Goal: Task Accomplishment & Management: Manage account settings

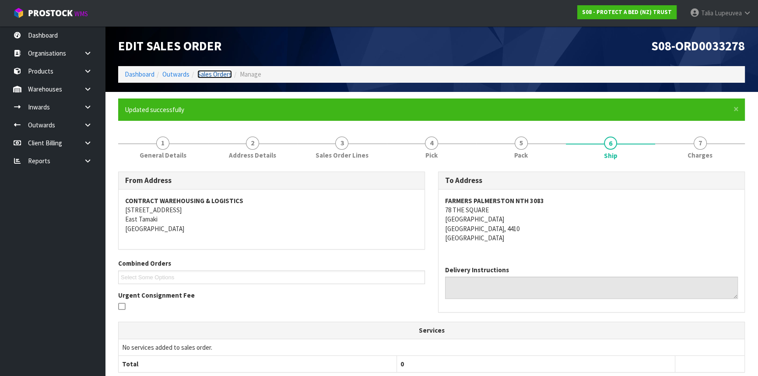
click at [211, 74] on link "Sales Orders" at bounding box center [214, 74] width 35 height 8
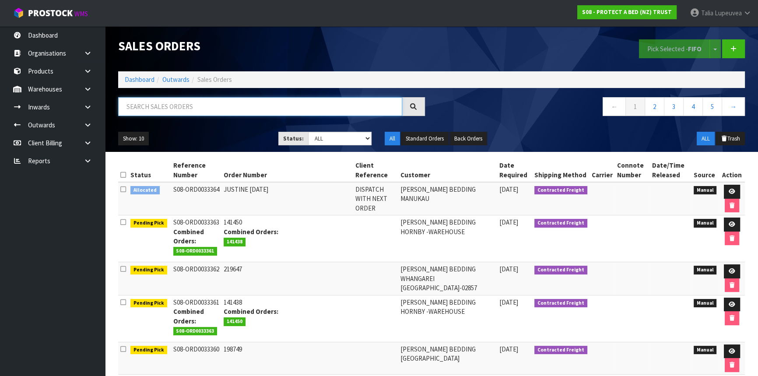
click at [211, 101] on input "text" at bounding box center [260, 106] width 284 height 19
type input "JOB-0411393"
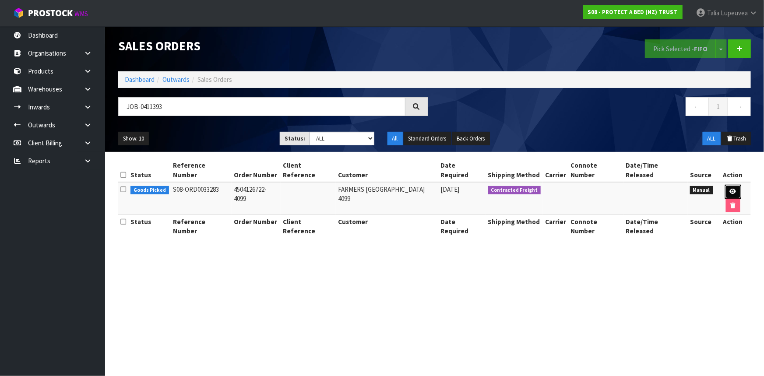
click at [730, 189] on icon at bounding box center [733, 192] width 7 height 6
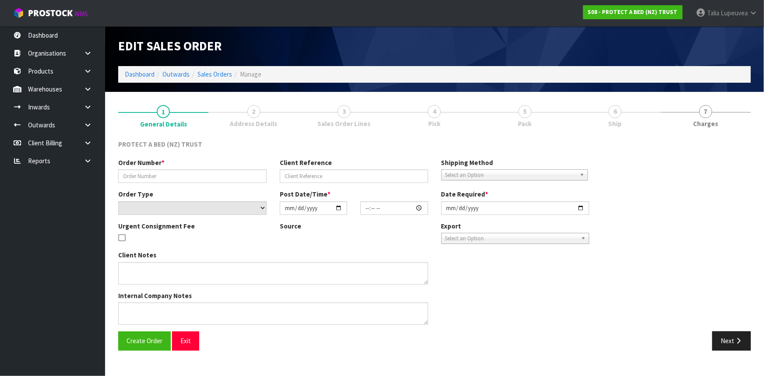
type input "4504126722-4099"
select select "number:0"
type input "2025-09-08"
type input "09:16:00.000"
type input "2025-09-09"
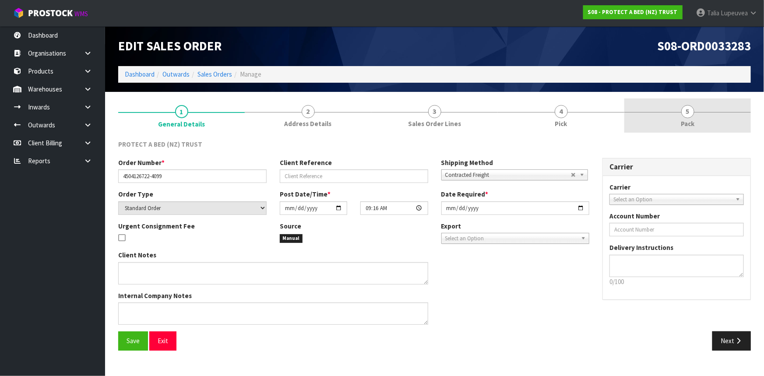
click at [681, 121] on span "Pack" at bounding box center [688, 123] width 14 height 9
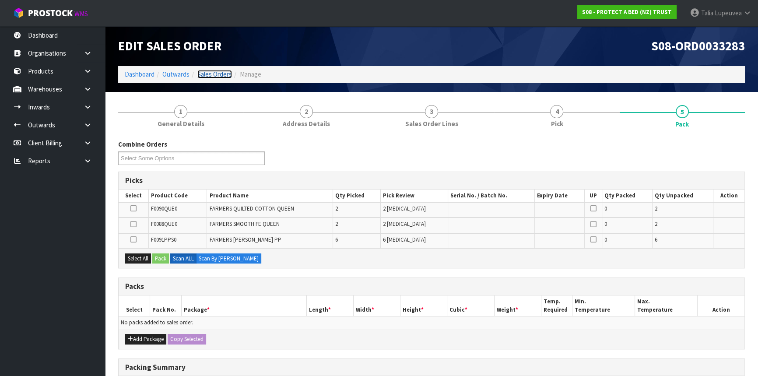
click at [218, 77] on link "Sales Orders" at bounding box center [214, 74] width 35 height 8
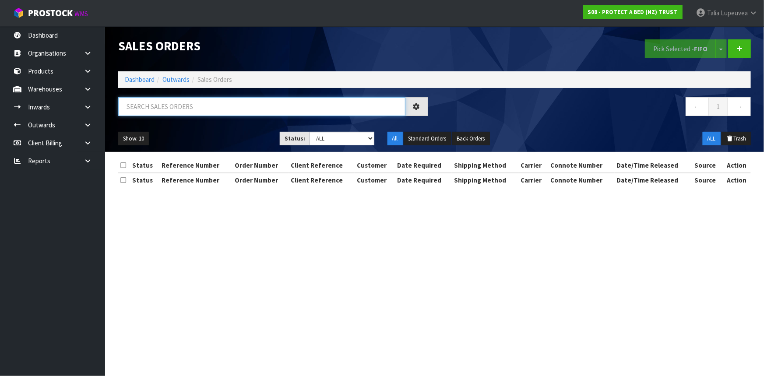
click at [211, 109] on input "text" at bounding box center [261, 106] width 287 height 19
type input "JOB-0411399"
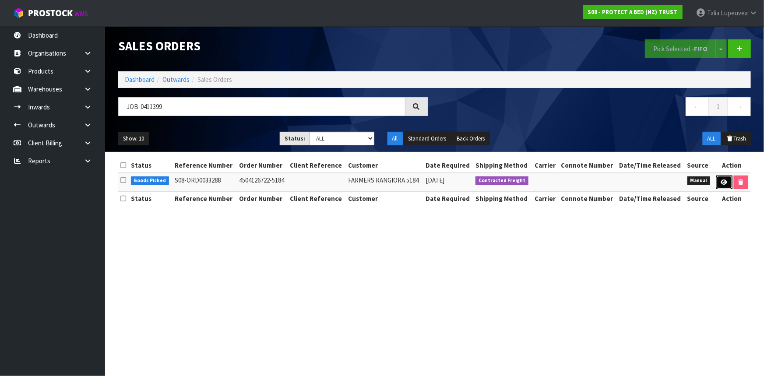
click at [728, 177] on link at bounding box center [724, 183] width 16 height 14
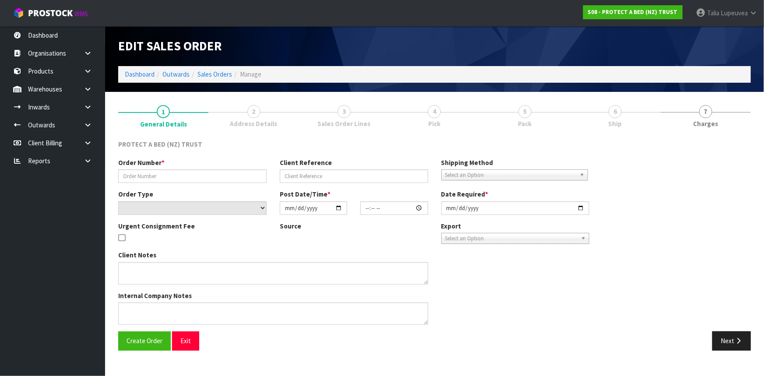
type input "4504126722-5184"
select select "number:0"
type input "2025-09-08"
type input "09:21:00.000"
type input "[DATE]"
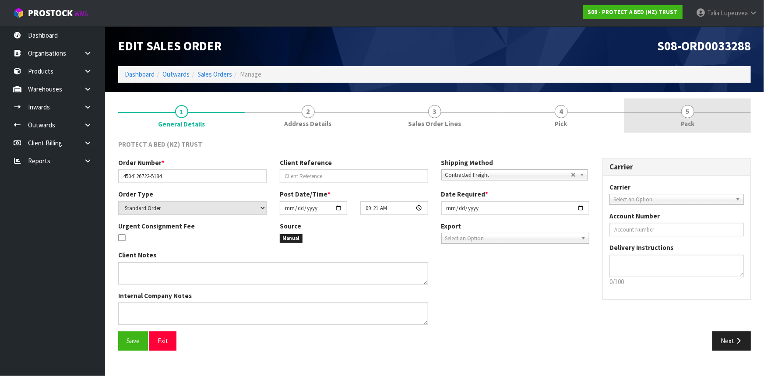
click at [692, 128] on span "Pack" at bounding box center [688, 123] width 14 height 9
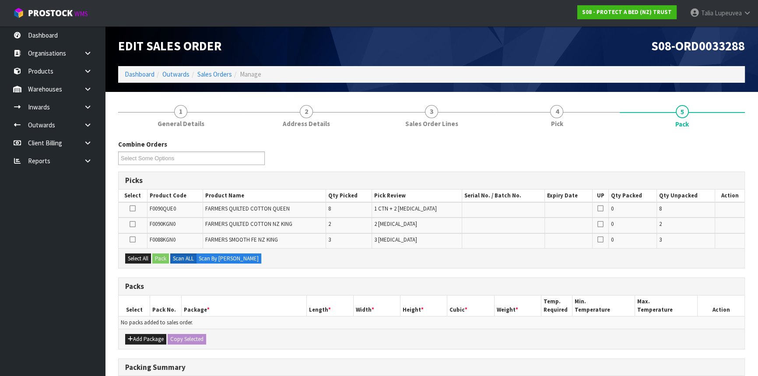
click at [135, 208] on icon at bounding box center [133, 208] width 6 height 0
click at [0, 0] on input "checkbox" at bounding box center [0, 0] width 0 height 0
click at [134, 339] on button "Add Package" at bounding box center [145, 339] width 41 height 11
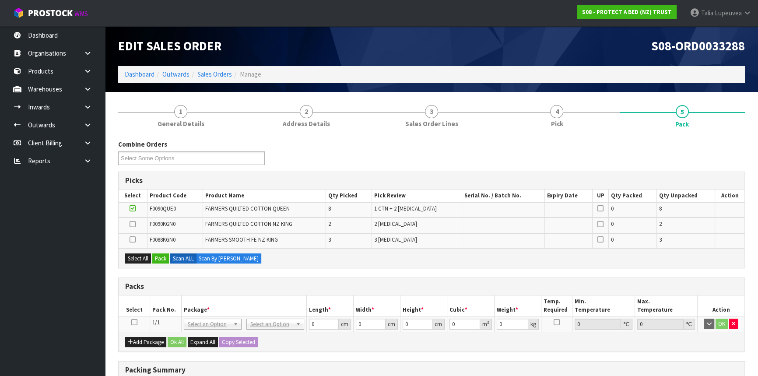
click at [134, 322] on icon at bounding box center [134, 322] width 6 height 0
click at [158, 255] on button "Pack" at bounding box center [160, 259] width 17 height 11
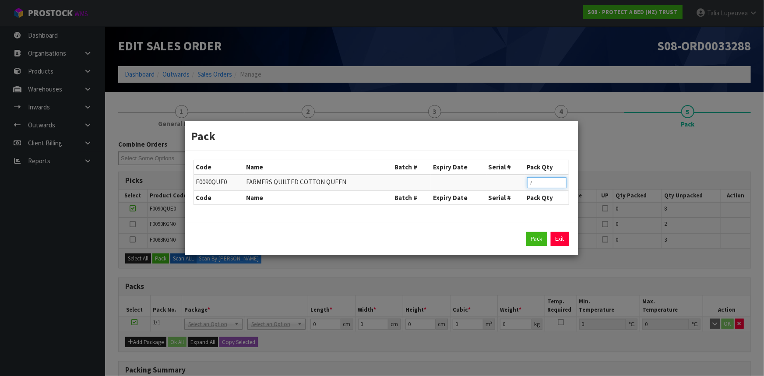
click at [560, 184] on input "7" at bounding box center [546, 182] width 39 height 11
type input "6"
click at [560, 184] on input "6" at bounding box center [546, 182] width 39 height 11
click at [536, 240] on button "Pack" at bounding box center [536, 239] width 21 height 14
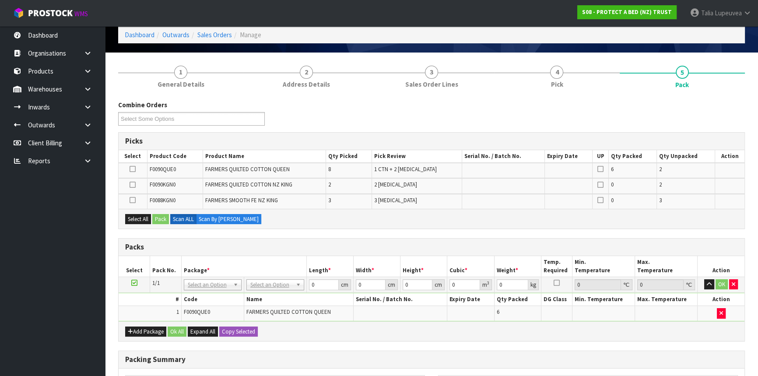
scroll to position [39, 0]
click at [265, 294] on input "text" at bounding box center [274, 296] width 53 height 11
click at [152, 328] on button "Add Package" at bounding box center [145, 332] width 41 height 11
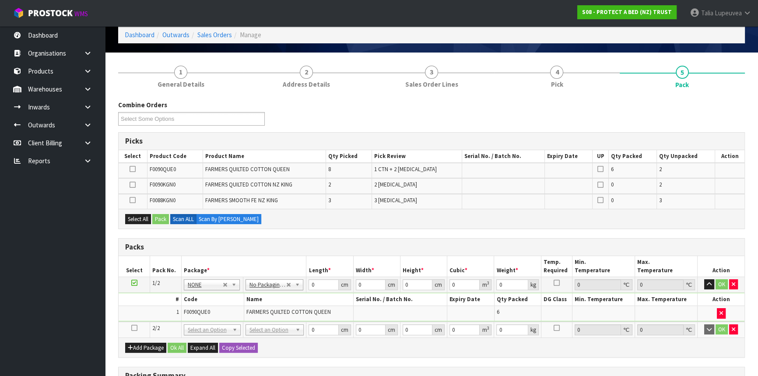
click at [136, 328] on icon at bounding box center [134, 328] width 6 height 0
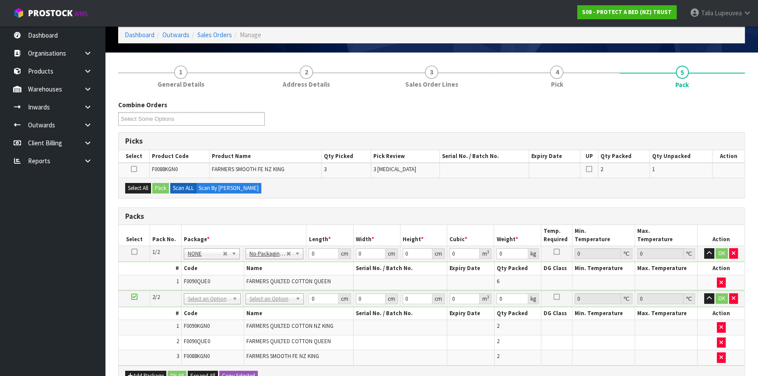
click at [135, 252] on icon at bounding box center [134, 252] width 6 height 0
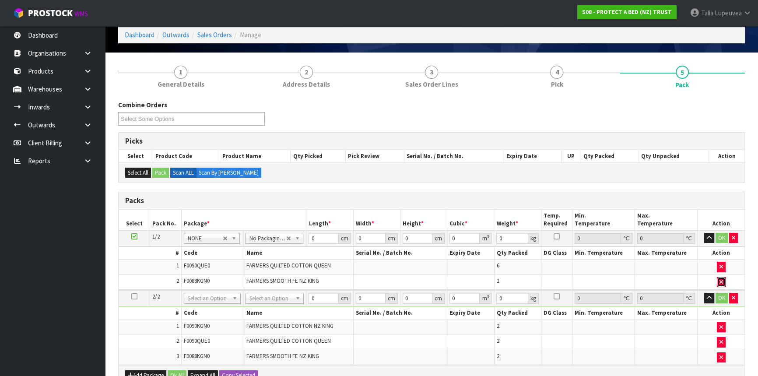
click at [720, 279] on icon "button" at bounding box center [722, 282] width 4 height 6
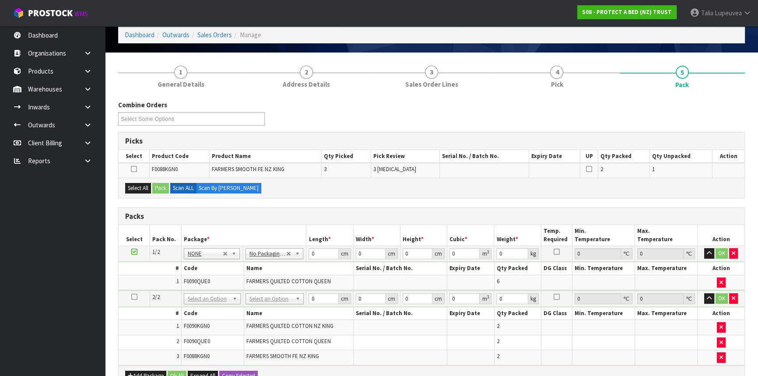
click at [135, 297] on icon at bounding box center [134, 297] width 6 height 0
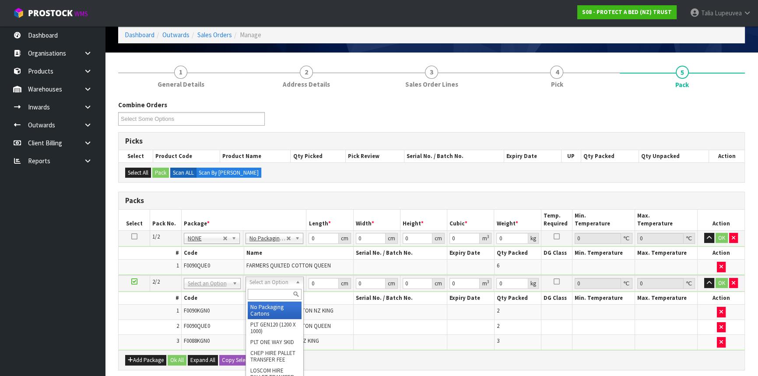
click at [262, 291] on input "text" at bounding box center [275, 294] width 54 height 11
type input "OC"
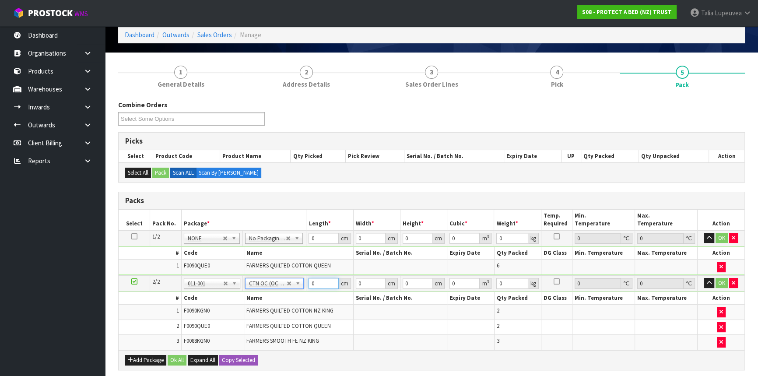
type input "12.102"
drag, startPoint x: 324, startPoint y: 280, endPoint x: 307, endPoint y: 281, distance: 17.5
click at [307, 281] on td "0 cm" at bounding box center [330, 283] width 47 height 16
drag, startPoint x: 320, startPoint y: 236, endPoint x: 305, endPoint y: 236, distance: 14.9
click at [305, 236] on tr "1/2 NONE 007-001 007-002 007-004 007-009 007-013 007-014 007-015 007-017 007-01…" at bounding box center [432, 238] width 626 height 16
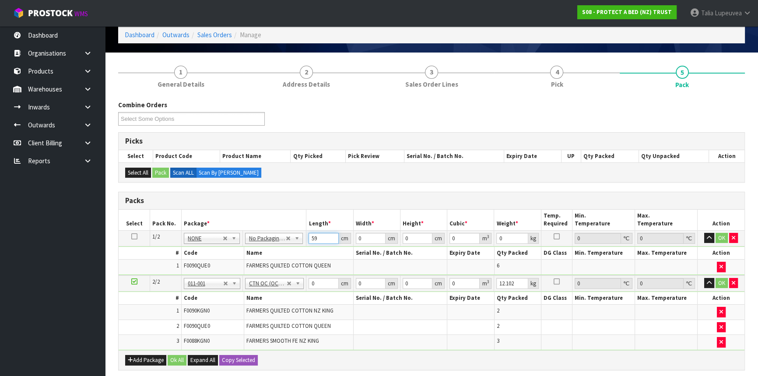
type input "59"
type input "32"
type input "4"
type input "0.007552"
type input "40"
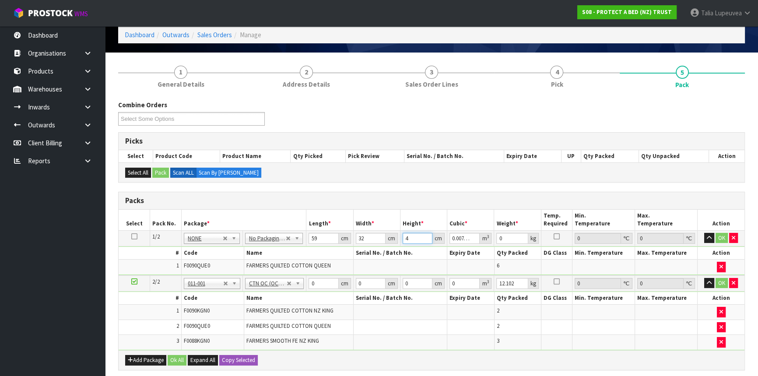
type input "0.07552"
type input "40"
type input "11"
drag, startPoint x: 323, startPoint y: 282, endPoint x: 307, endPoint y: 280, distance: 16.3
click at [307, 280] on td "0 cm" at bounding box center [330, 283] width 47 height 16
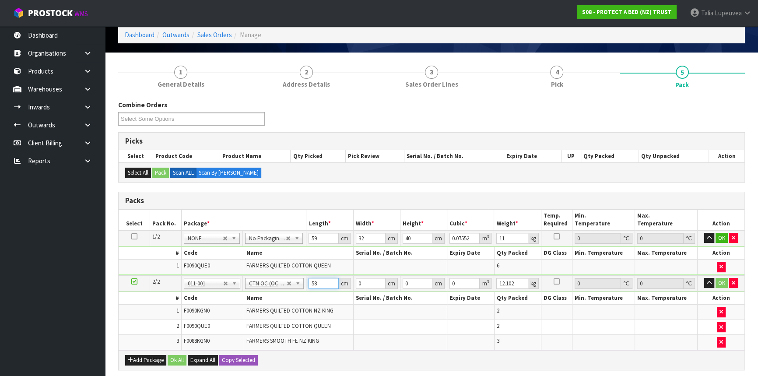
type input "58"
type input "40"
type input "3"
type input "0.00696"
type input "31"
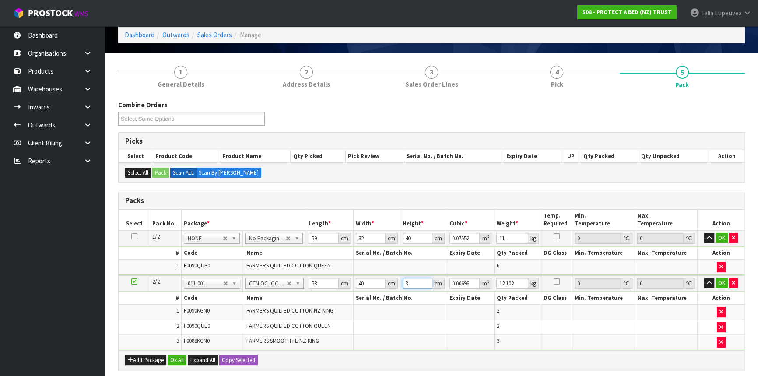
type input "0.07192"
type input "31"
type input "12"
click at [720, 278] on button "OK" at bounding box center [722, 283] width 12 height 11
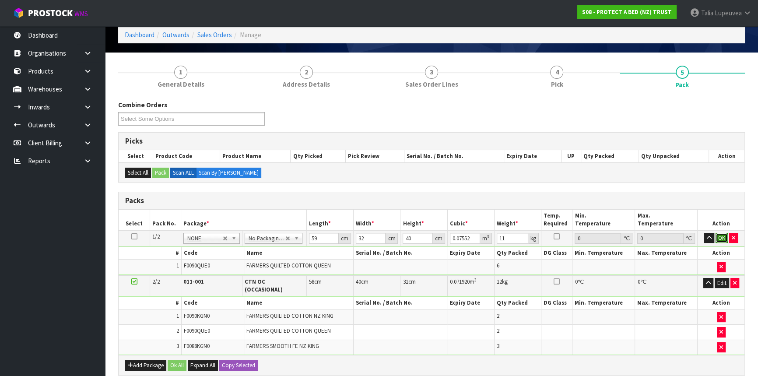
click at [716, 236] on button "OK" at bounding box center [722, 238] width 12 height 11
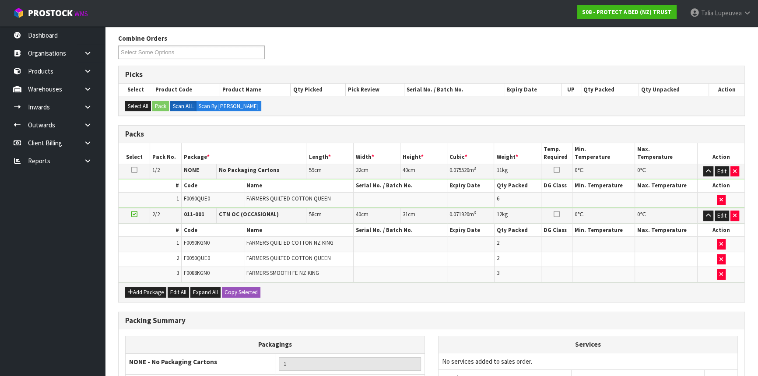
scroll to position [217, 0]
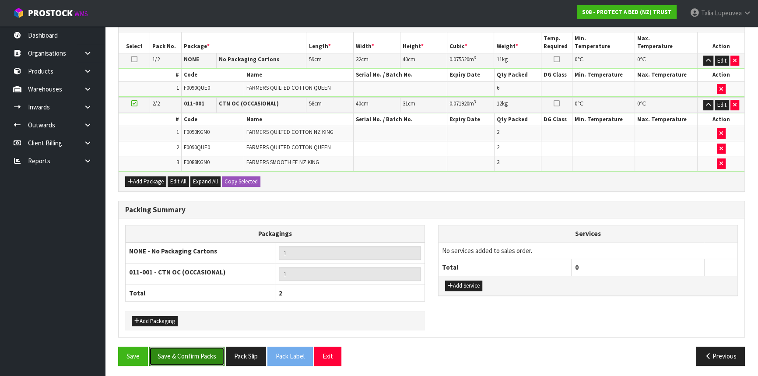
click at [199, 349] on button "Save & Confirm Packs" at bounding box center [186, 356] width 75 height 19
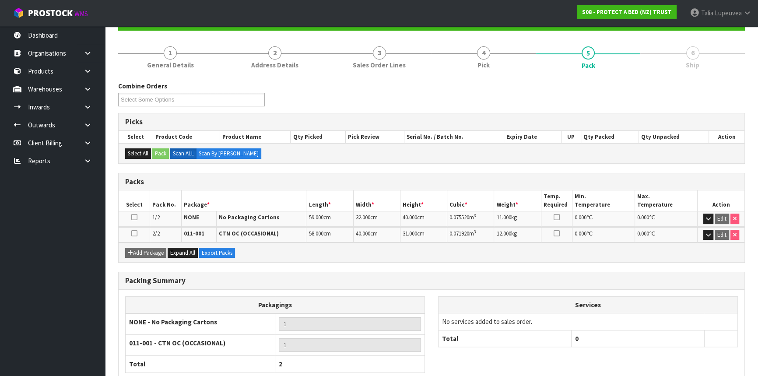
scroll to position [143, 0]
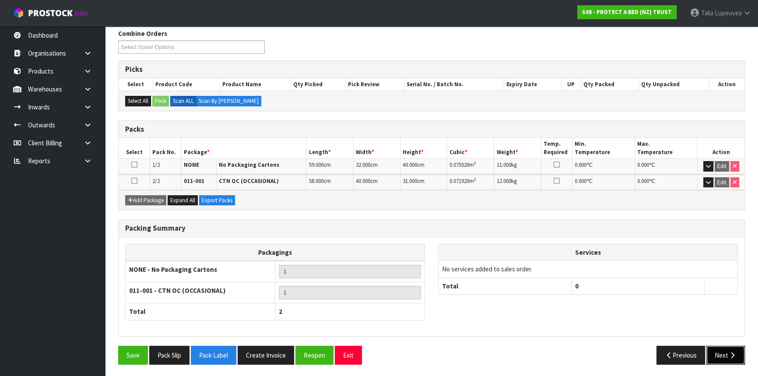
click at [728, 347] on button "Next" at bounding box center [726, 355] width 39 height 19
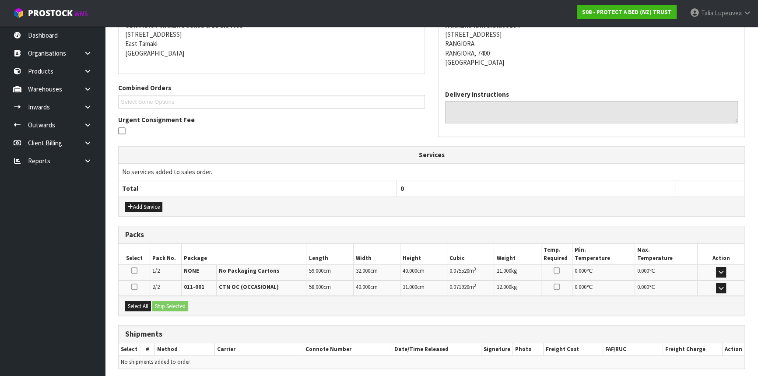
scroll to position [208, 0]
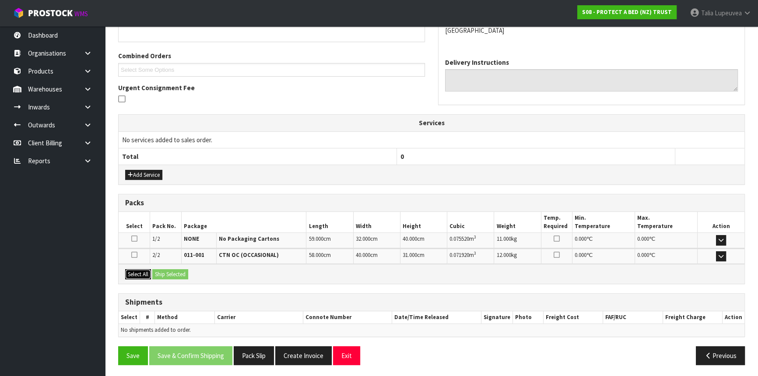
click at [140, 271] on button "Select All" at bounding box center [138, 274] width 26 height 11
click at [165, 270] on button "Ship Selected" at bounding box center [170, 274] width 36 height 11
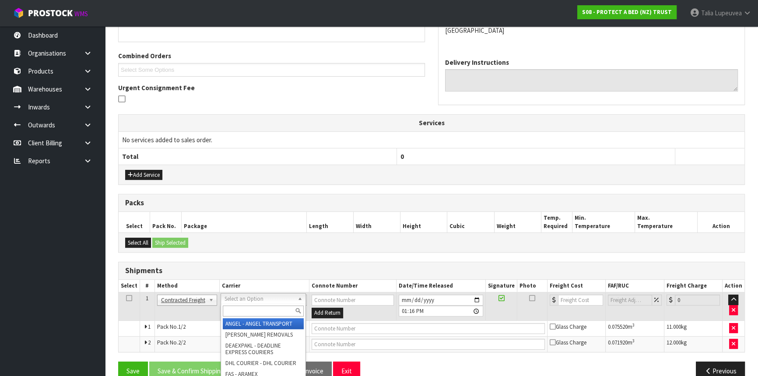
click at [276, 307] on input "text" at bounding box center [263, 311] width 81 height 11
type input "NZP"
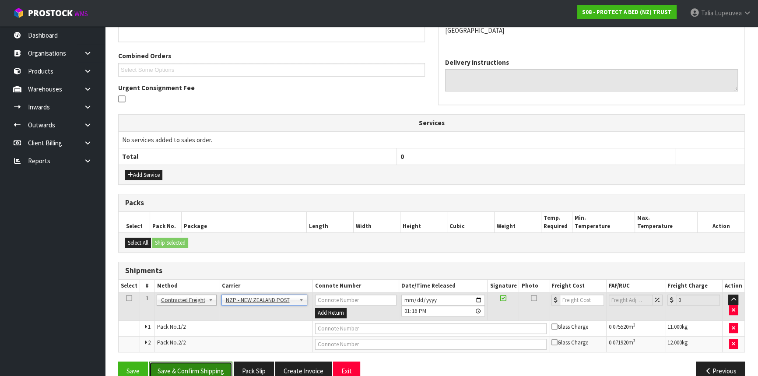
click at [190, 368] on button "Save & Confirm Shipping" at bounding box center [190, 371] width 83 height 19
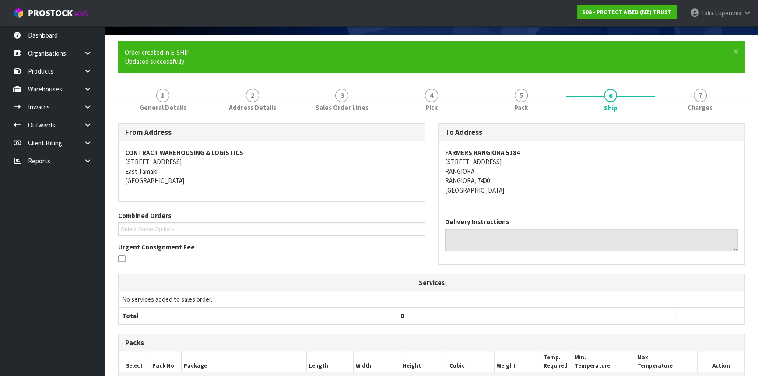
scroll to position [11, 0]
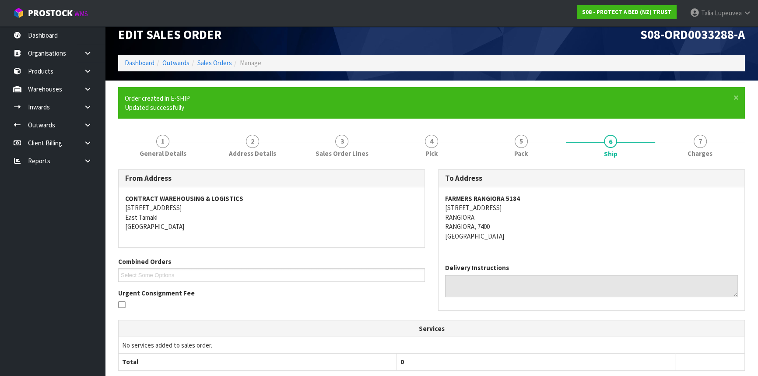
drag, startPoint x: 447, startPoint y: 206, endPoint x: 510, endPoint y: 209, distance: 62.3
click at [510, 209] on address "FARMERS RANGIORA 5184 151-183 HIGH STREET RANGIORA RANGIORA, 7400 New Zealand" at bounding box center [591, 217] width 293 height 47
click at [448, 210] on address "FARMERS RANGIORA 5184 151-183 HIGH STREET RANGIORA RANGIORA, 7400 New Zealand" at bounding box center [591, 217] width 293 height 47
drag, startPoint x: 444, startPoint y: 208, endPoint x: 508, endPoint y: 214, distance: 63.8
click at [508, 214] on div "FARMERS RANGIORA 5184 151-183 HIGH STREET RANGIORA RANGIORA, 7400 New Zealand" at bounding box center [592, 221] width 306 height 69
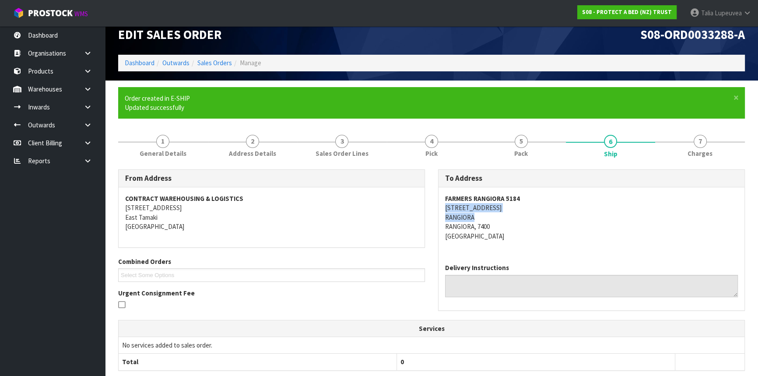
copy address "151-183 HIGH STREET RANGIORA"
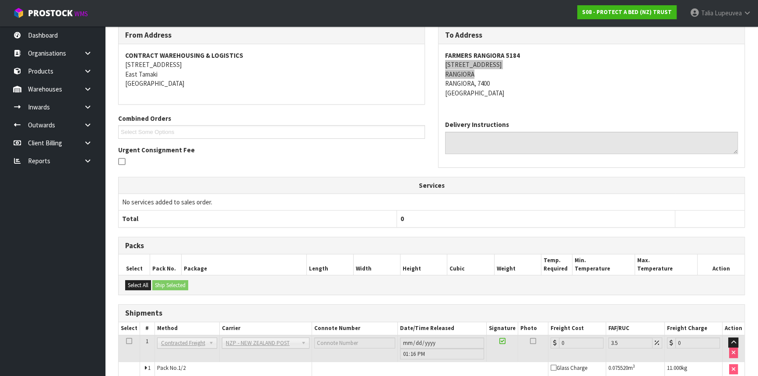
scroll to position [210, 0]
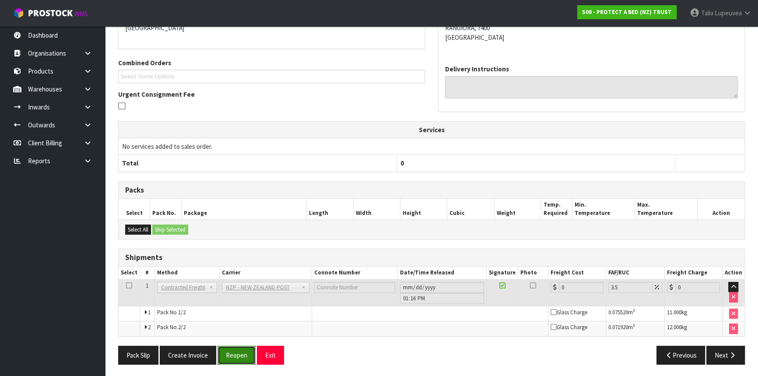
click at [241, 351] on button "Reopen" at bounding box center [237, 355] width 38 height 19
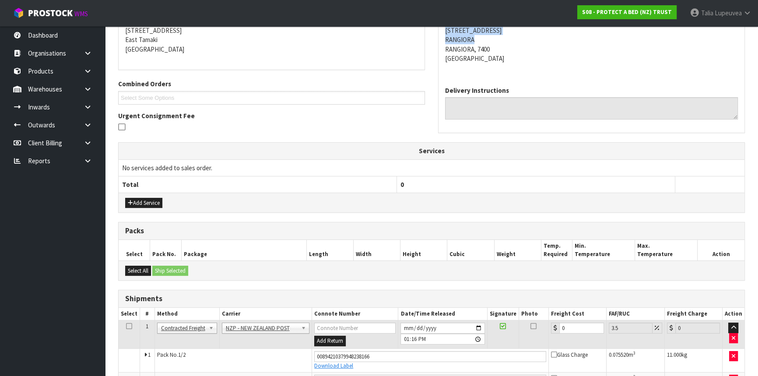
scroll to position [232, 0]
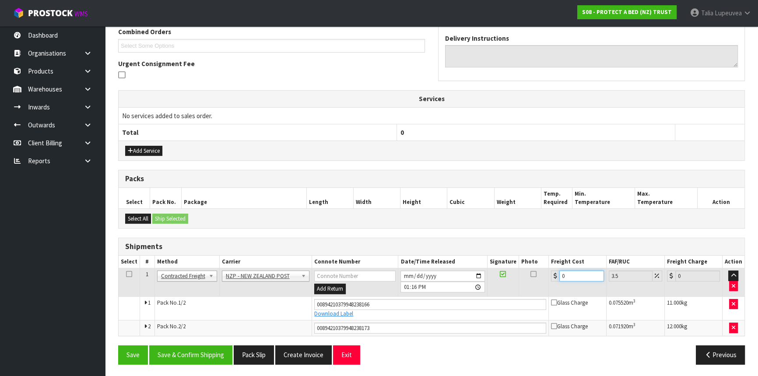
drag, startPoint x: 568, startPoint y: 271, endPoint x: 554, endPoint y: 275, distance: 14.4
click at [554, 275] on div "0" at bounding box center [577, 276] width 53 height 11
type input "4"
type input "4.14"
type input "41"
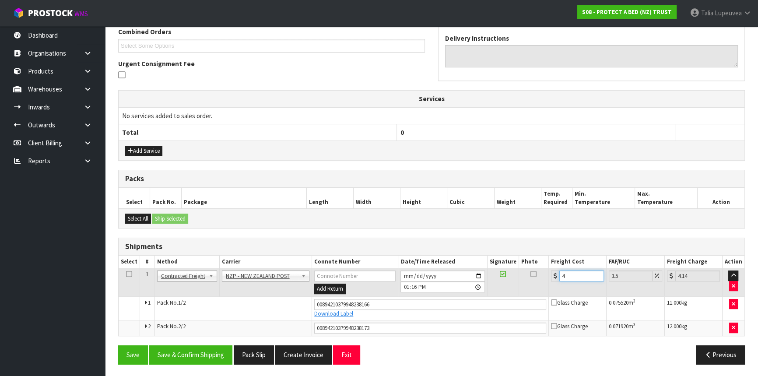
type input "42.43"
type input "41.5"
type input "42.95"
type input "41.55"
type input "43"
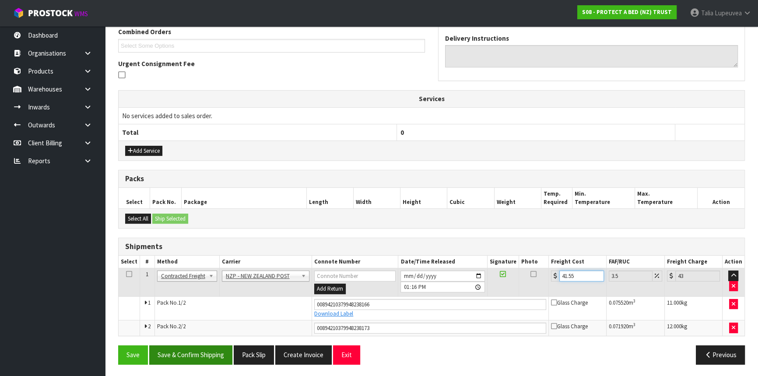
type input "41.55"
click at [214, 356] on button "Save & Confirm Shipping" at bounding box center [190, 354] width 83 height 19
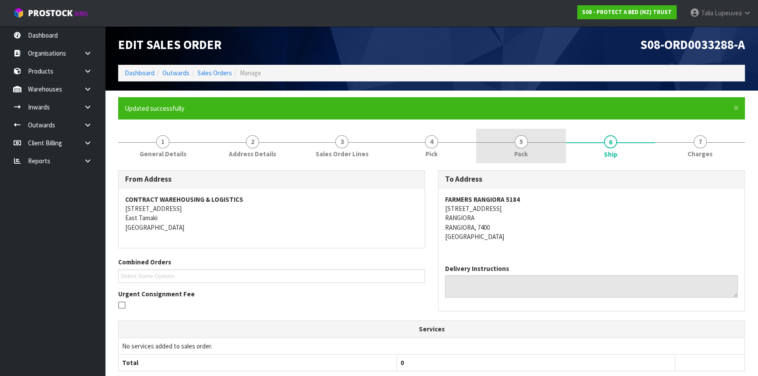
scroll to position [0, 0]
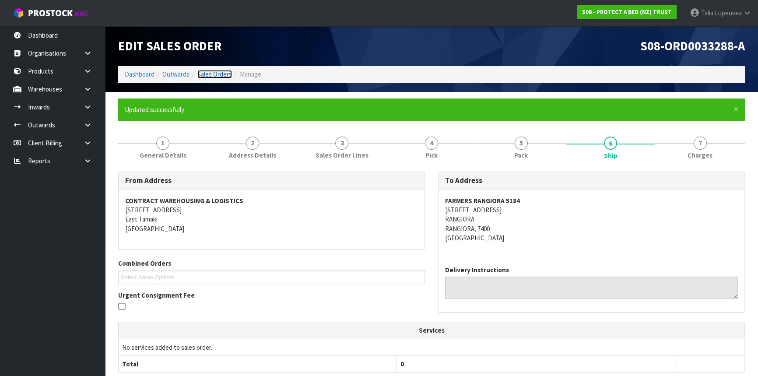
click at [224, 78] on link "Sales Orders" at bounding box center [214, 74] width 35 height 8
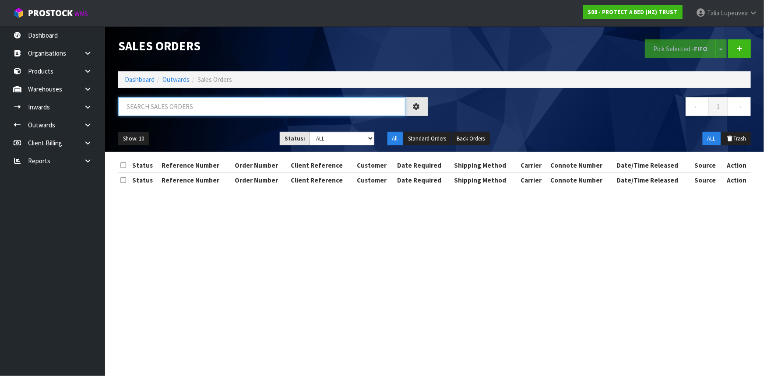
click at [302, 106] on input "text" at bounding box center [261, 106] width 287 height 19
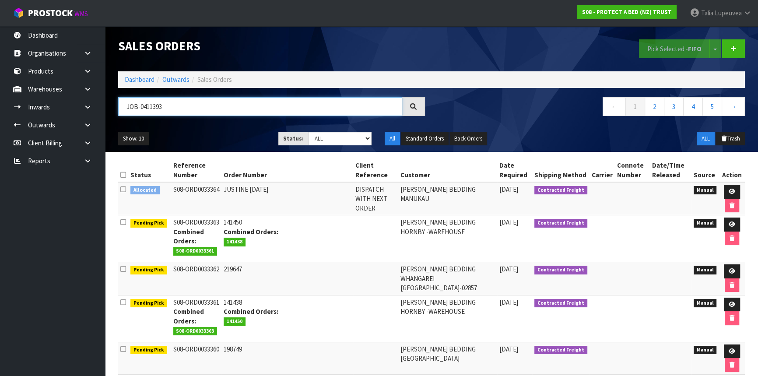
type input "JOB-0411393"
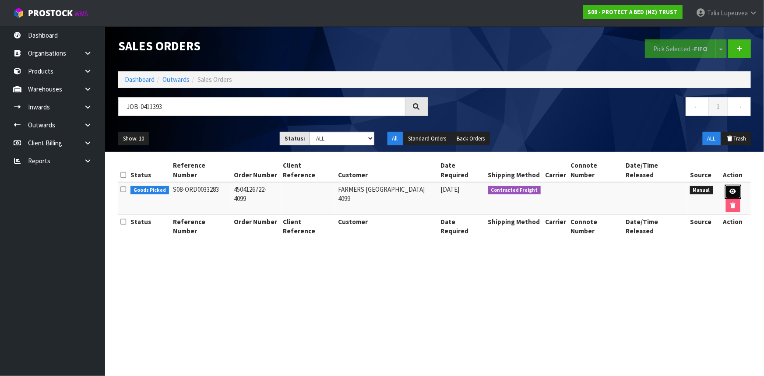
click at [730, 189] on icon at bounding box center [733, 192] width 7 height 6
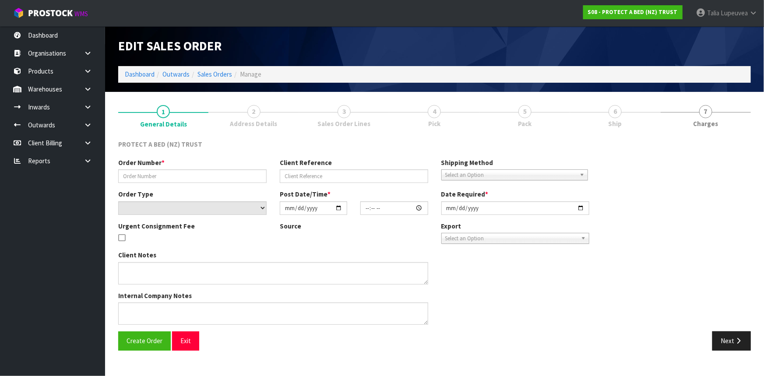
type input "4504126722-4099"
select select "number:0"
type input "2025-09-08"
type input "09:16:00.000"
type input "[DATE]"
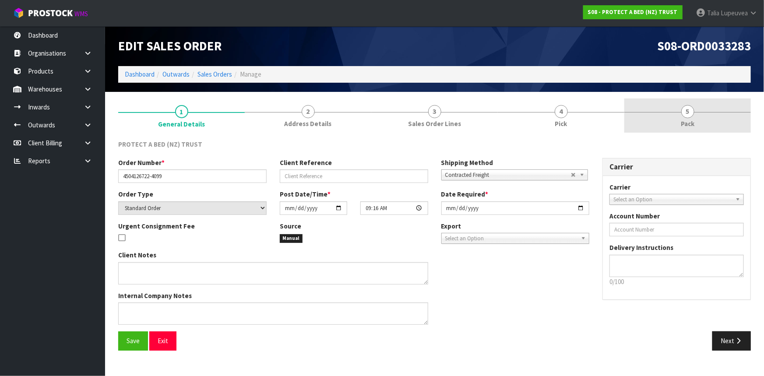
click at [654, 120] on link "5 Pack" at bounding box center [687, 116] width 127 height 35
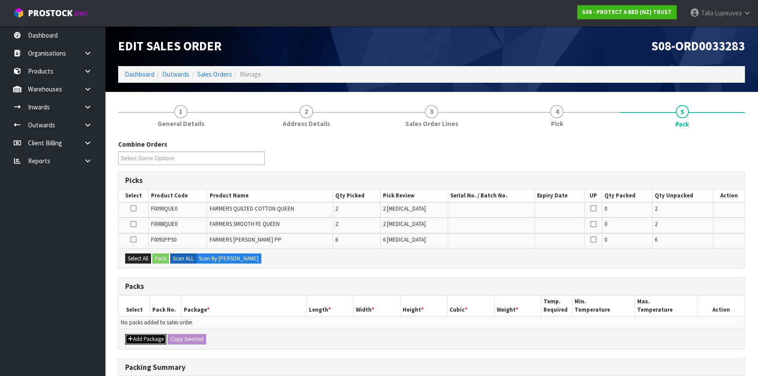
click at [142, 336] on button "Add Package" at bounding box center [145, 339] width 41 height 11
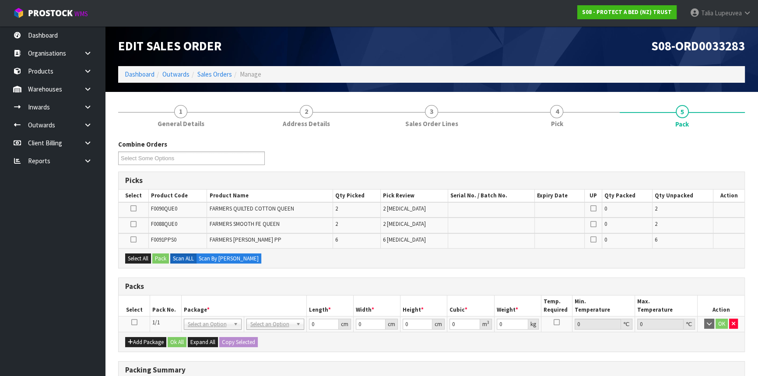
click at [136, 322] on icon at bounding box center [134, 322] width 6 height 0
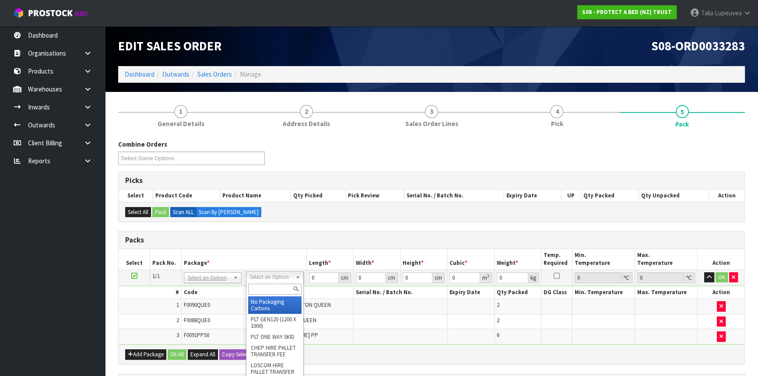
click at [273, 288] on input "text" at bounding box center [274, 289] width 53 height 11
type input "OC"
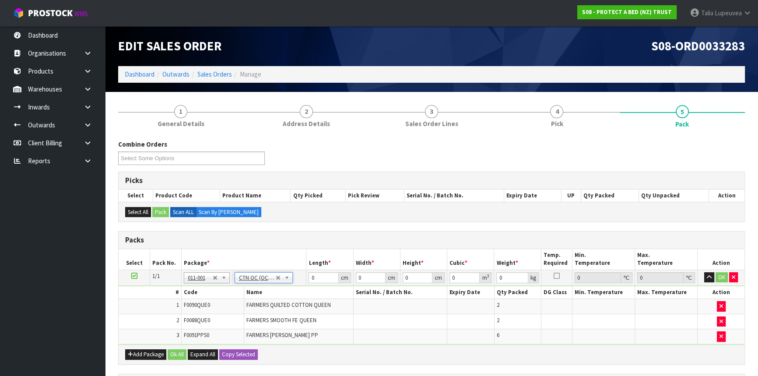
type input "8.686"
drag, startPoint x: 320, startPoint y: 278, endPoint x: 299, endPoint y: 280, distance: 21.1
click at [299, 281] on tr "1/1 NONE 007-001 007-002 007-004 007-009 007-013 007-014 007-015 007-017 007-01…" at bounding box center [432, 278] width 626 height 16
type input "57"
type input "32"
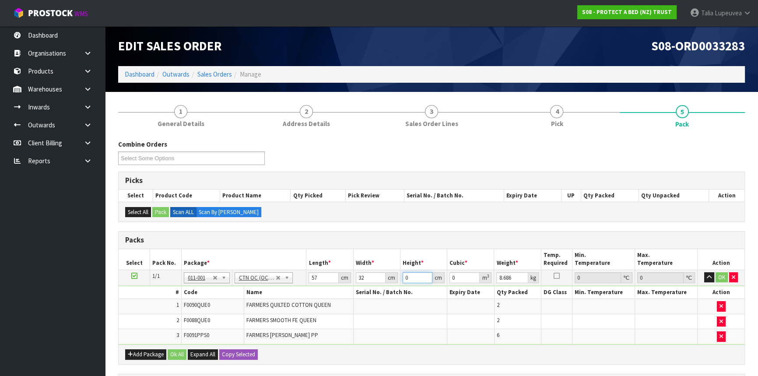
type input "4"
type input "0.007296"
type input "40"
type input "0.07296"
type input "40"
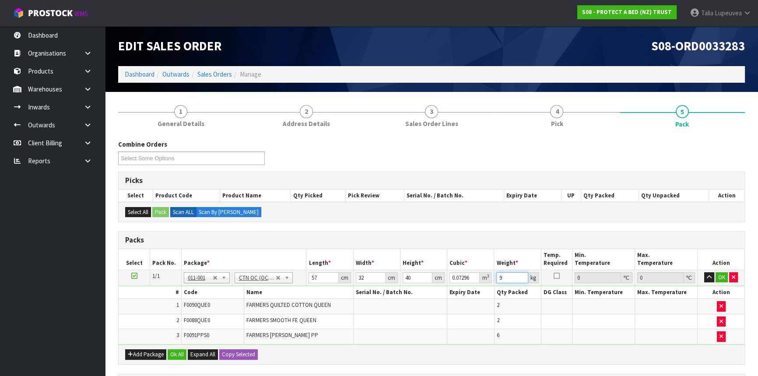
type input "9"
click at [410, 278] on input "40" at bounding box center [418, 277] width 30 height 11
type input "4"
type input "0.007296"
type input "41"
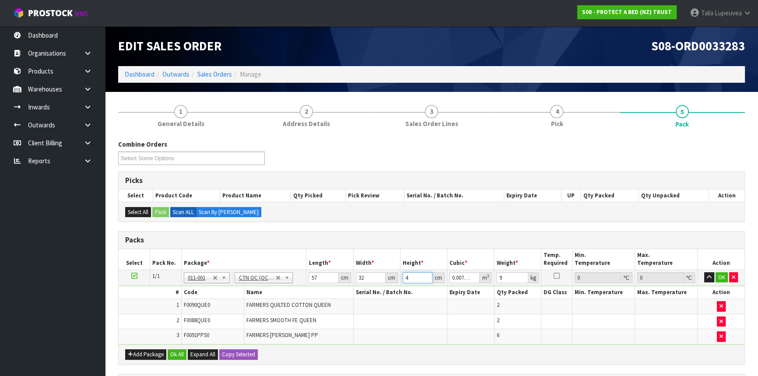
type input "0.074784"
type input "41"
click at [725, 278] on button "OK" at bounding box center [722, 277] width 12 height 11
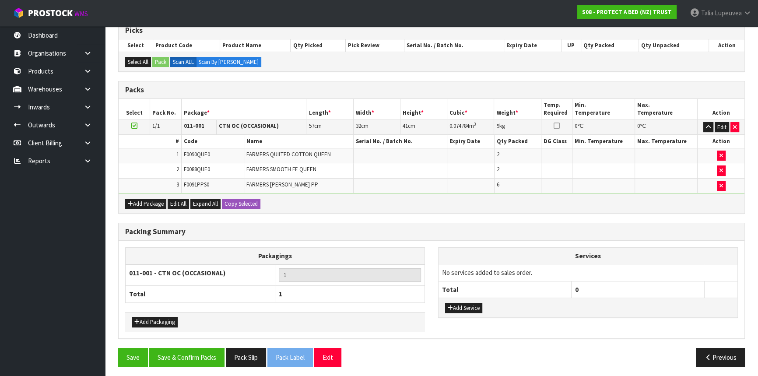
scroll to position [151, 0]
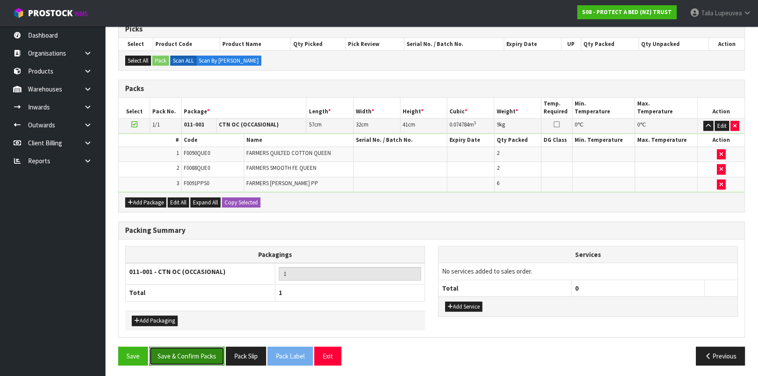
click at [190, 353] on button "Save & Confirm Packs" at bounding box center [186, 356] width 75 height 19
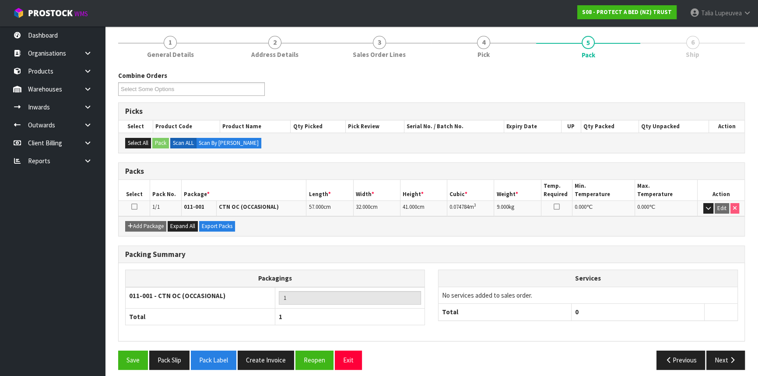
scroll to position [106, 0]
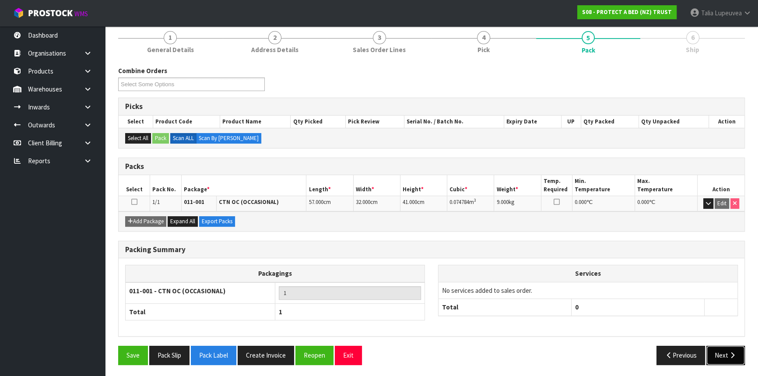
click at [721, 349] on button "Next" at bounding box center [726, 355] width 39 height 19
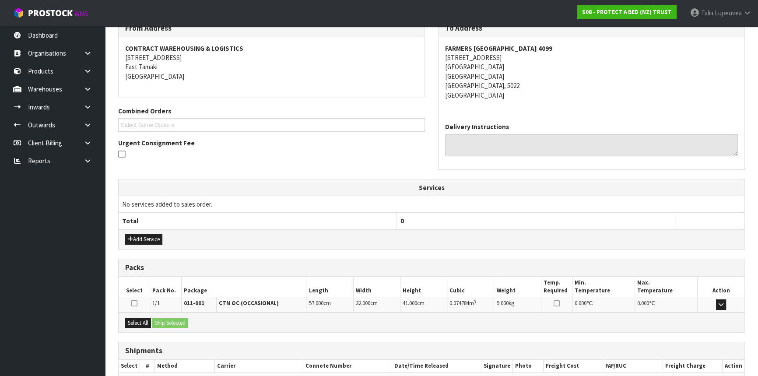
scroll to position [201, 0]
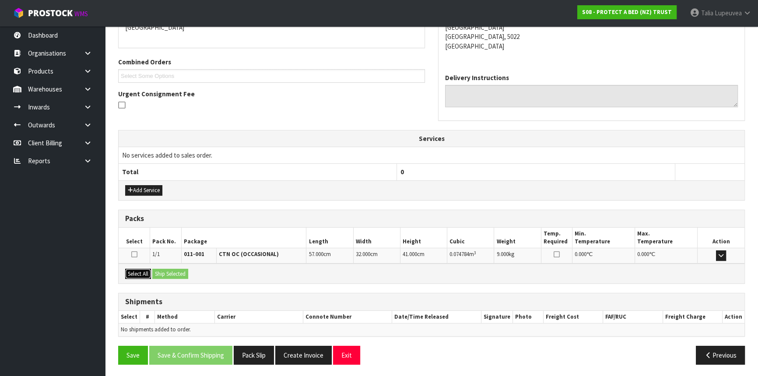
click at [137, 269] on button "Select All" at bounding box center [138, 274] width 26 height 11
click at [162, 271] on button "Ship Selected" at bounding box center [170, 274] width 36 height 11
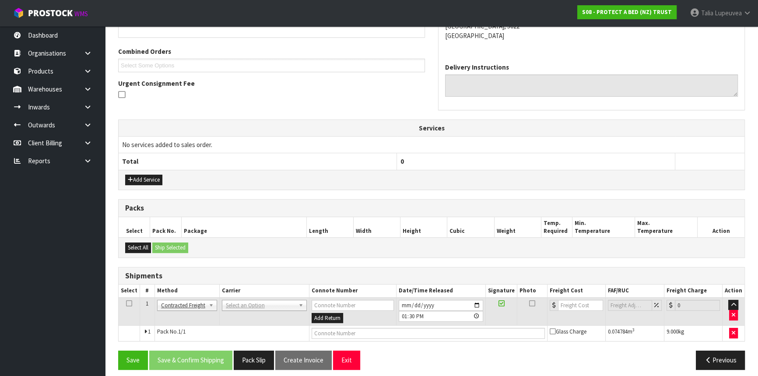
scroll to position [217, 0]
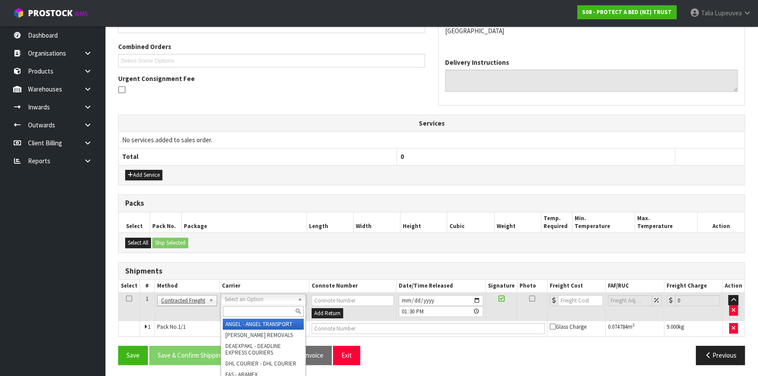
click at [253, 307] on input "text" at bounding box center [263, 311] width 81 height 11
type input "NZP"
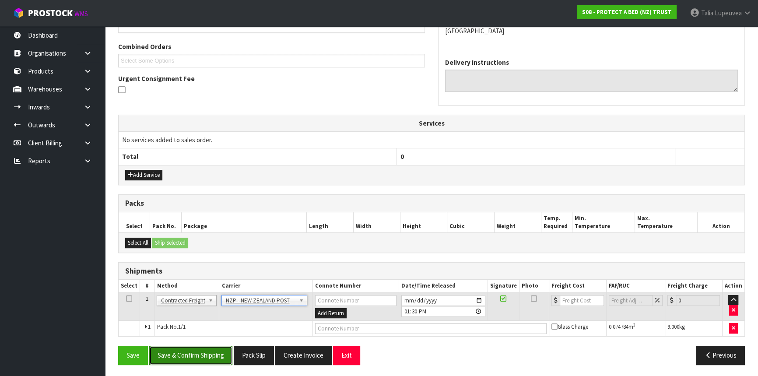
click at [214, 358] on button "Save & Confirm Shipping" at bounding box center [190, 355] width 83 height 19
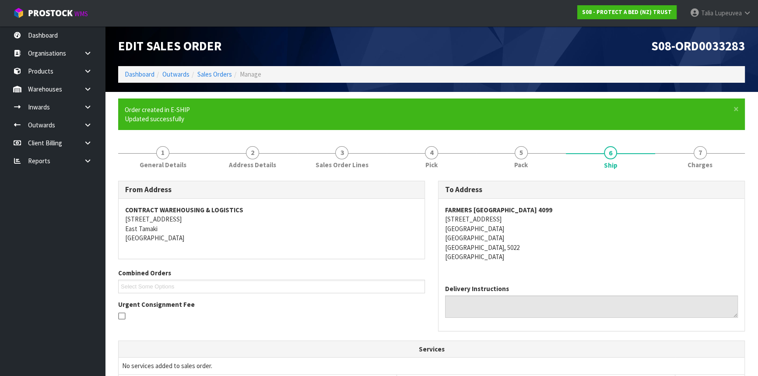
scroll to position [205, 0]
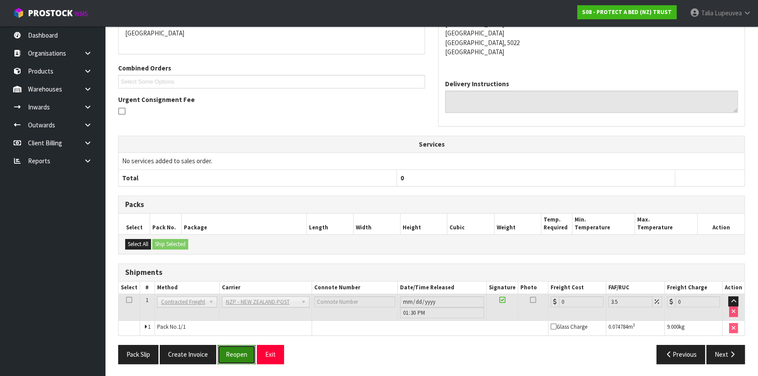
click at [235, 346] on button "Reopen" at bounding box center [237, 354] width 38 height 19
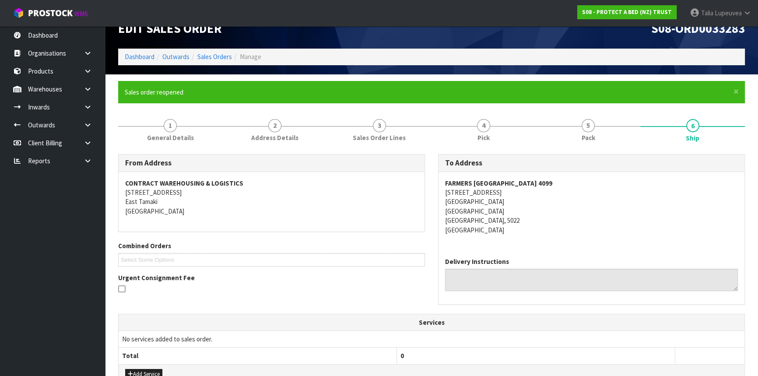
scroll to position [225, 0]
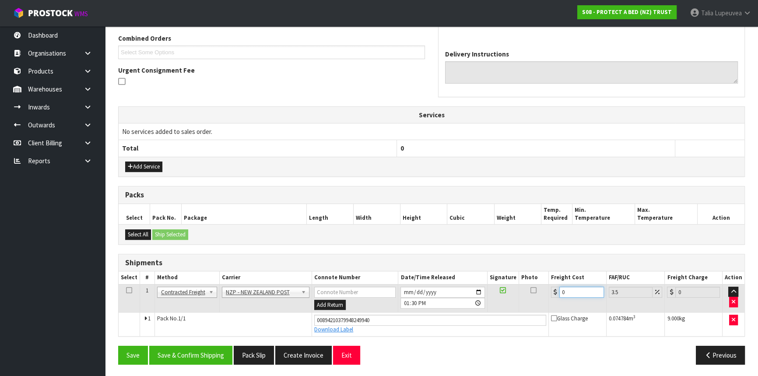
drag, startPoint x: 568, startPoint y: 288, endPoint x: 556, endPoint y: 286, distance: 12.3
click at [556, 287] on div "0" at bounding box center [577, 292] width 53 height 11
type input "1"
type input "1.03"
type input "12"
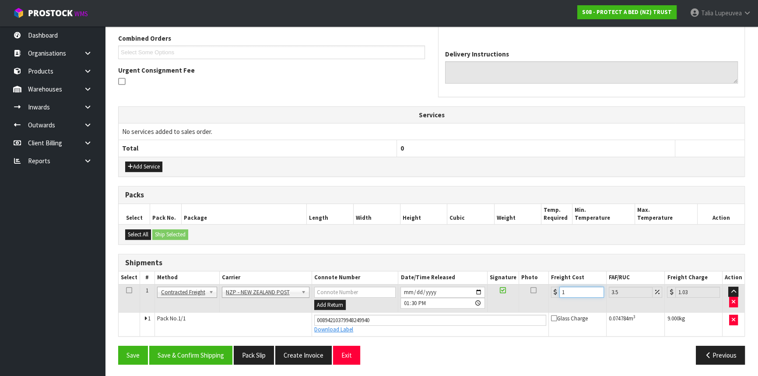
type input "12.42"
type input "12.5"
type input "12.94"
type input "12.51"
type input "12.95"
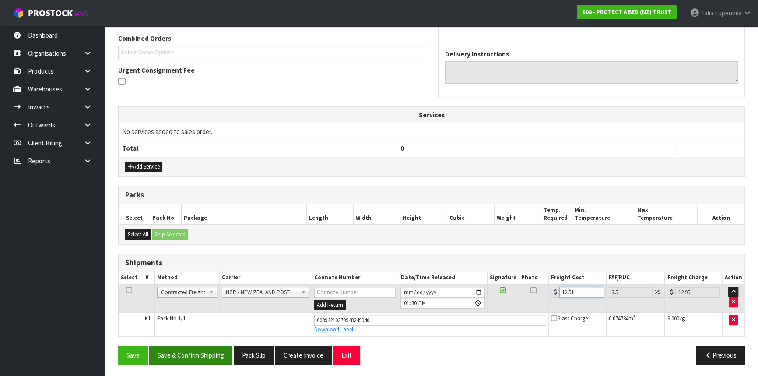
type input "12.51"
click at [220, 348] on button "Save & Confirm Shipping" at bounding box center [190, 355] width 83 height 19
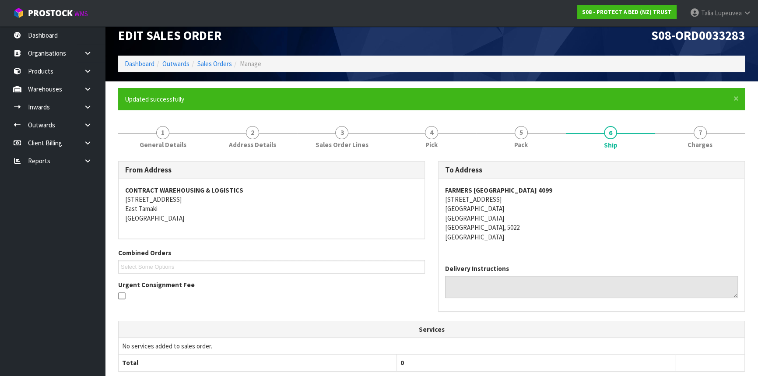
scroll to position [0, 0]
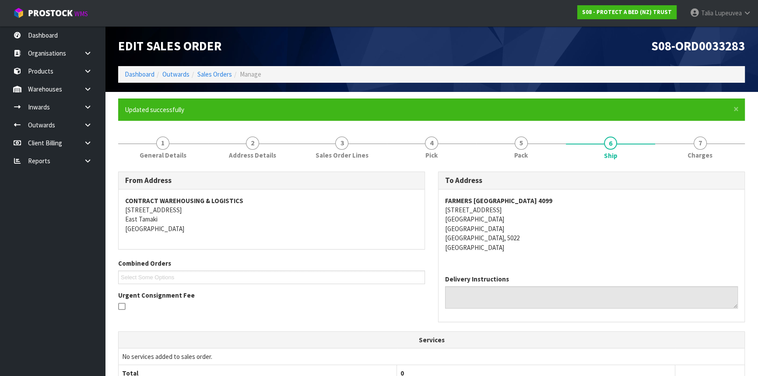
click at [151, 67] on ol "Dashboard Outwards Sales Orders Manage" at bounding box center [431, 74] width 627 height 16
click at [151, 69] on ol "Dashboard Outwards Sales Orders Manage" at bounding box center [431, 74] width 627 height 16
click at [150, 73] on link "Dashboard" at bounding box center [140, 74] width 30 height 8
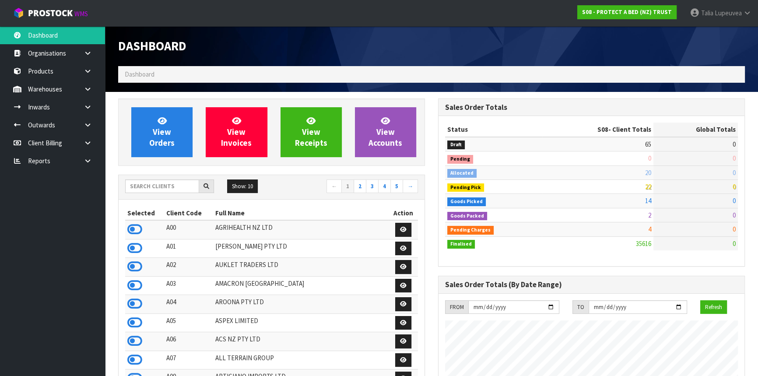
scroll to position [662, 320]
click at [175, 186] on input "text" at bounding box center [162, 187] width 74 height 14
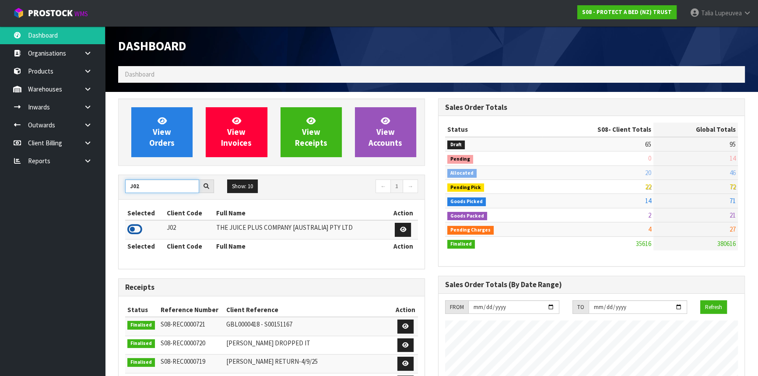
type input "J02"
click at [140, 229] on icon at bounding box center [134, 229] width 15 height 13
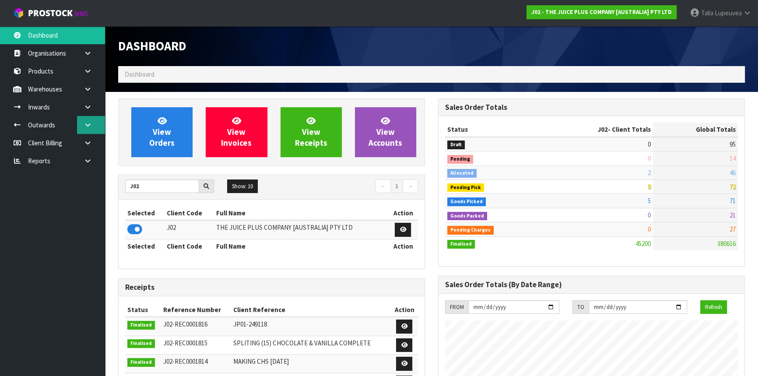
click at [95, 119] on link at bounding box center [91, 125] width 28 height 18
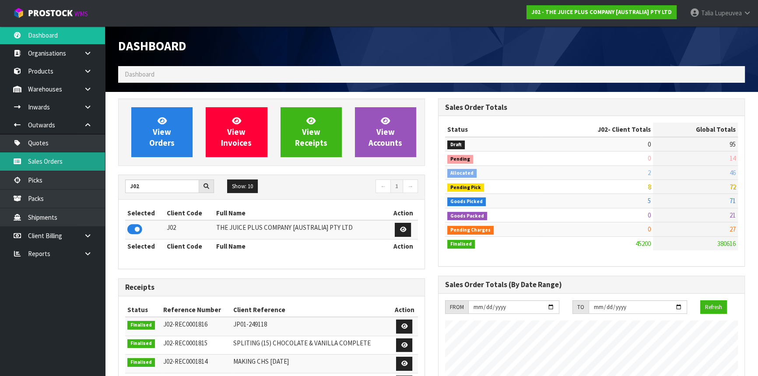
click at [88, 156] on link "Sales Orders" at bounding box center [52, 161] width 105 height 18
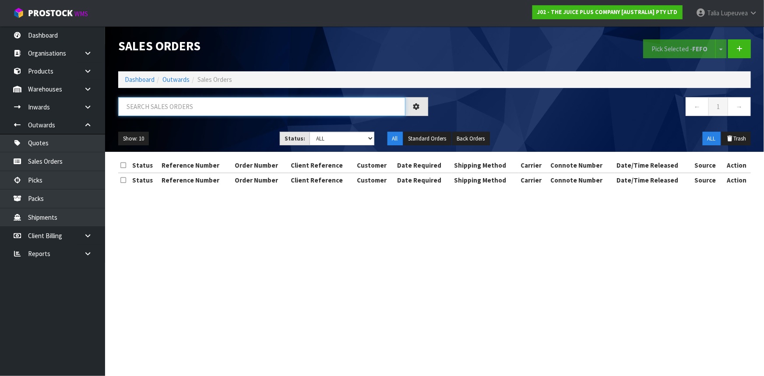
click at [173, 106] on input "text" at bounding box center [261, 106] width 287 height 19
type input "JOB-0411802"
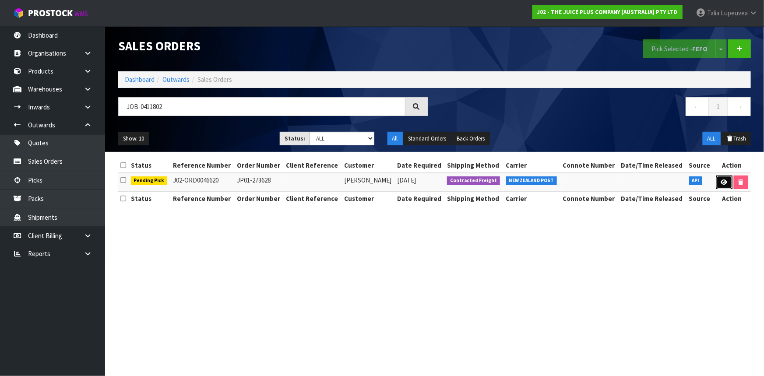
click at [725, 184] on icon at bounding box center [724, 183] width 7 height 6
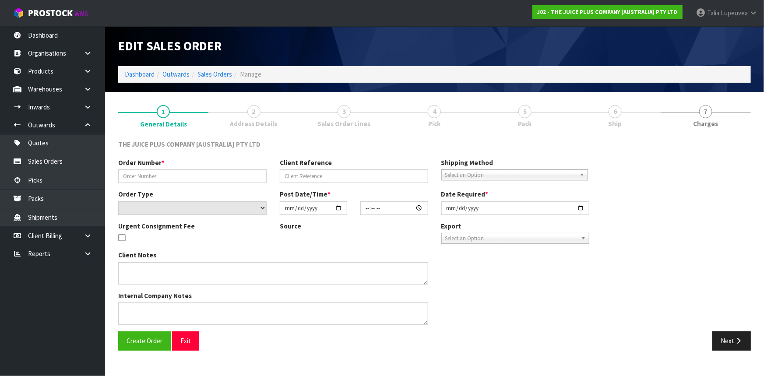
type input "JP01-273628"
select select "number:0"
type input "[DATE]"
type input "03:02:35.000"
type input "[DATE]"
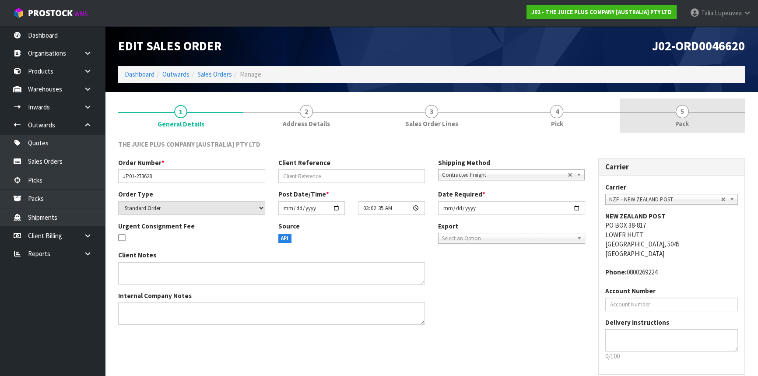
click at [668, 116] on link "5 Pack" at bounding box center [682, 116] width 125 height 35
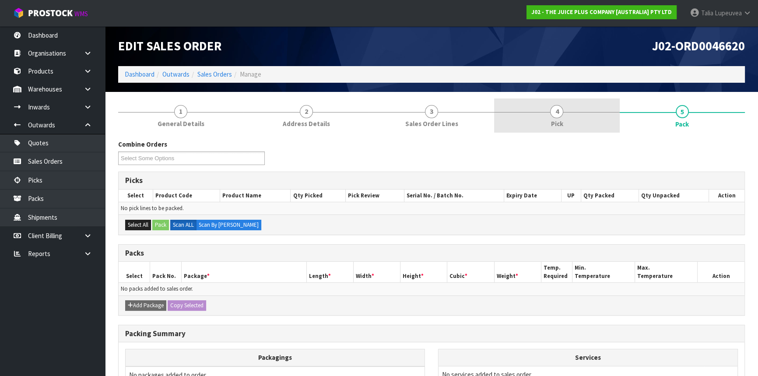
click at [571, 114] on link "4 Pick" at bounding box center [556, 116] width 125 height 35
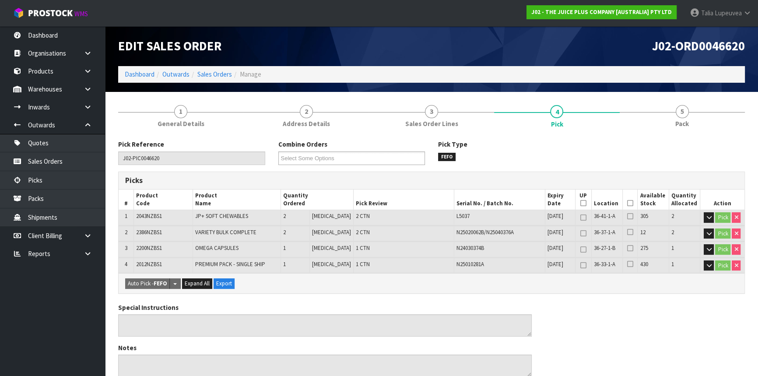
click at [627, 203] on icon at bounding box center [630, 203] width 6 height 0
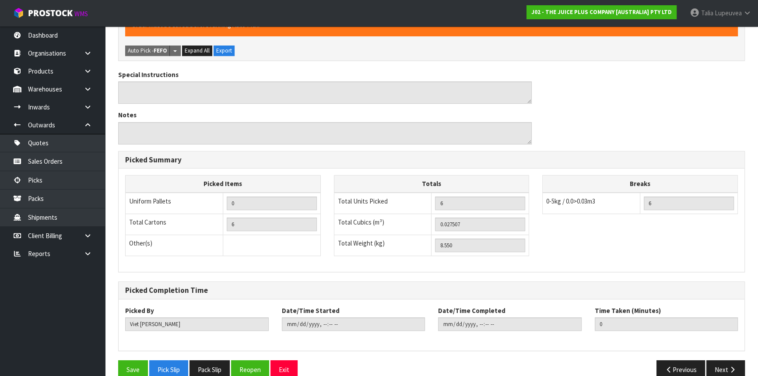
scroll to position [278, 0]
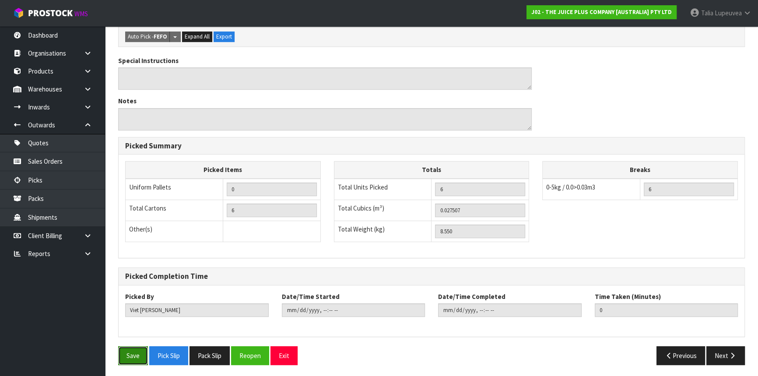
drag, startPoint x: 123, startPoint y: 354, endPoint x: 129, endPoint y: 350, distance: 7.4
click at [123, 353] on button "Save" at bounding box center [133, 355] width 30 height 19
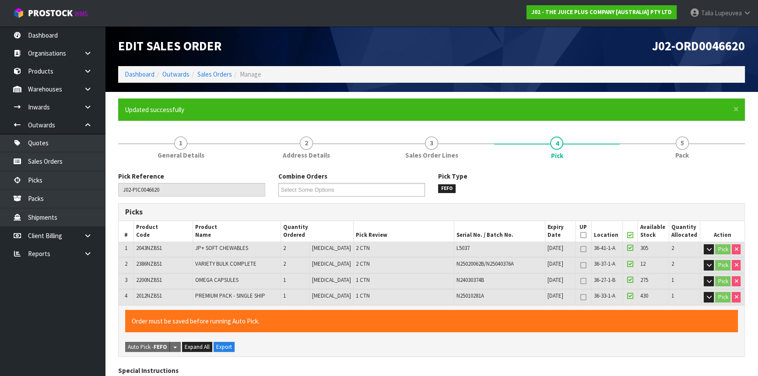
type input "[PERSON_NAME]"
type input "2025-09-10T13:39:55"
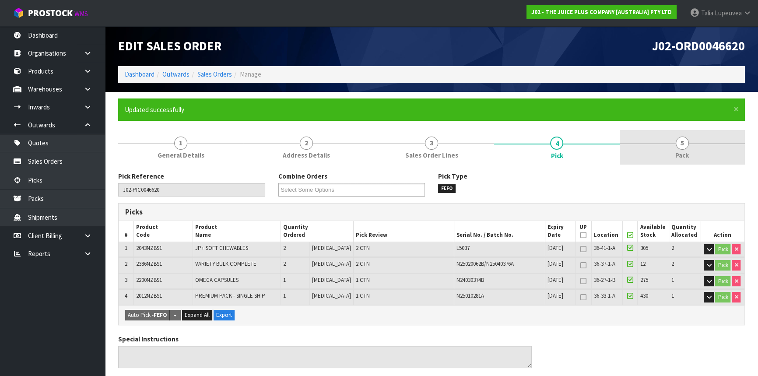
click at [692, 145] on link "5 Pack" at bounding box center [682, 147] width 125 height 35
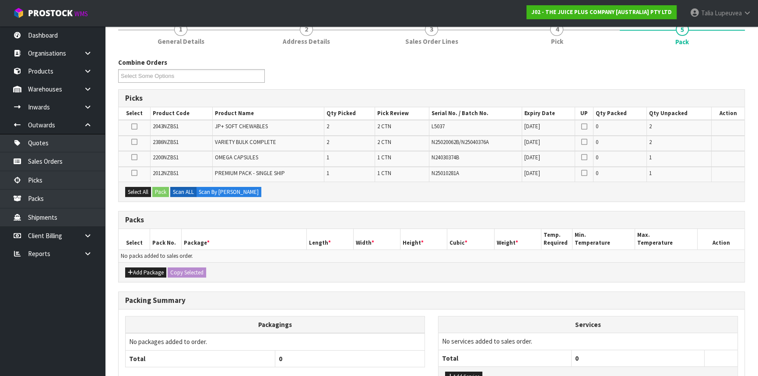
scroll to position [119, 0]
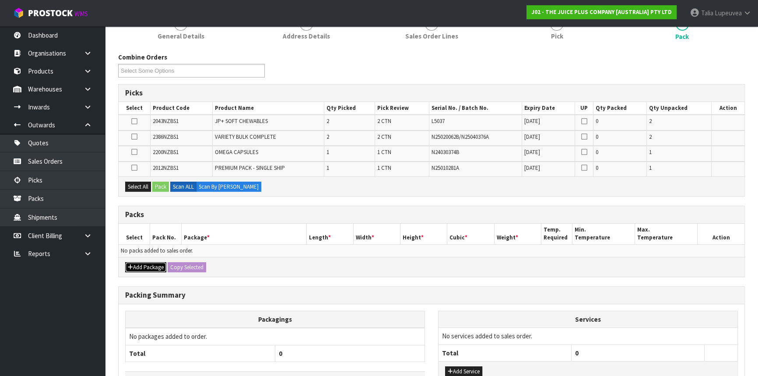
click at [158, 264] on button "Add Package" at bounding box center [145, 267] width 41 height 11
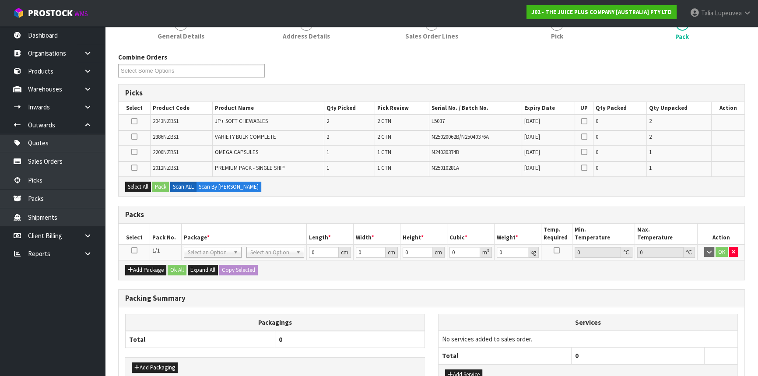
click at [132, 250] on icon at bounding box center [134, 250] width 6 height 0
click at [139, 182] on button "Select All" at bounding box center [138, 187] width 26 height 11
click at [155, 183] on button "Pack" at bounding box center [160, 187] width 17 height 11
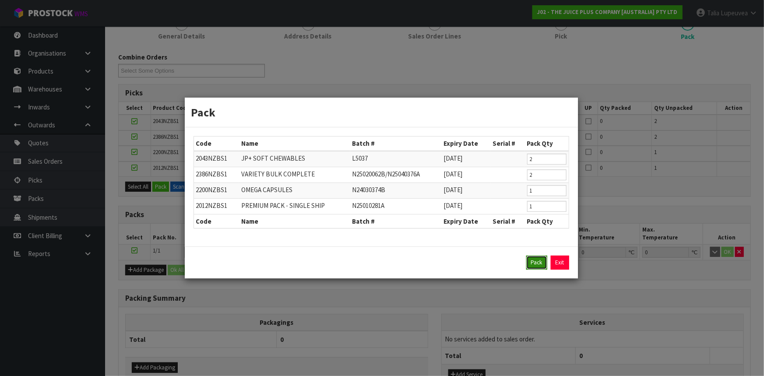
click at [536, 265] on button "Pack" at bounding box center [536, 263] width 21 height 14
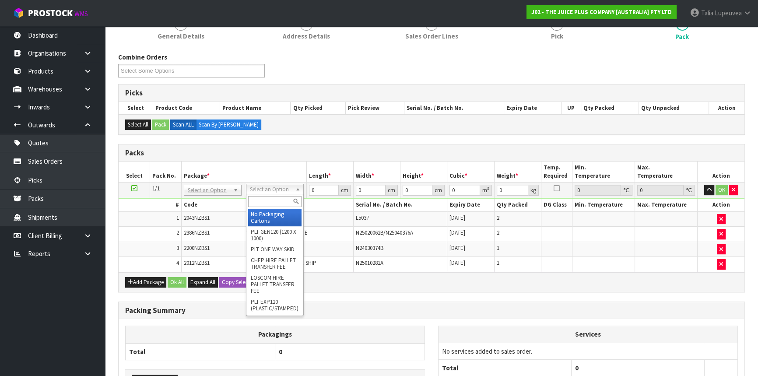
click at [277, 201] on input "text" at bounding box center [274, 201] width 53 height 11
type input "CTN6"
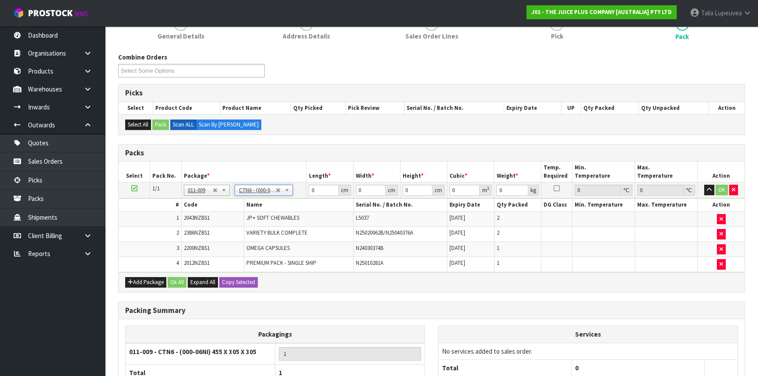
type input "45.5"
type input "30.5"
type input "0.042326"
type input "8.75"
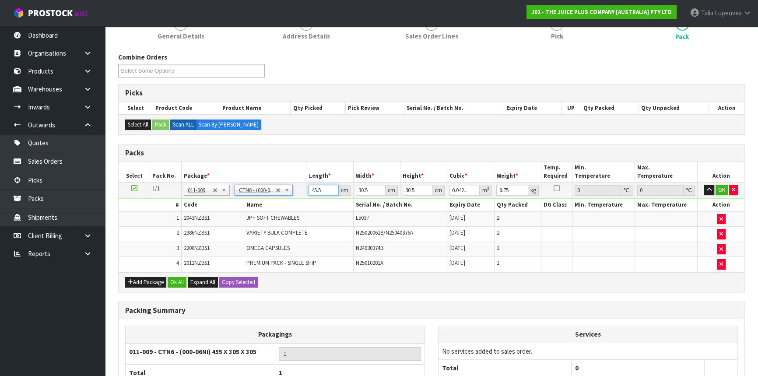
drag, startPoint x: 324, startPoint y: 188, endPoint x: 305, endPoint y: 189, distance: 19.3
click at [305, 189] on tr "1/1 NONE 007-001 007-002 007-004 007-009 007-013 007-014 007-015 007-017 007-01…" at bounding box center [432, 191] width 626 height 16
type input "4"
type input "0.003721"
type input "47"
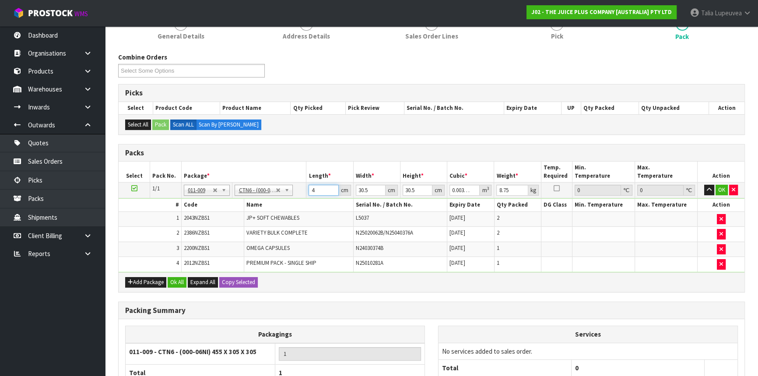
type input "0.043722"
type input "47"
type input "3"
type input "0.0043"
type input "32"
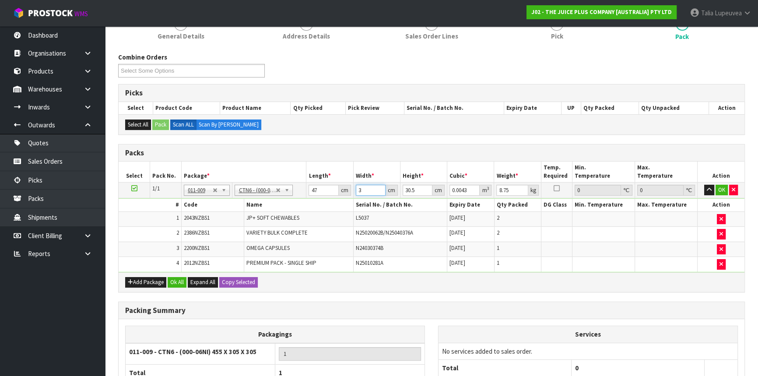
type input "0.045872"
type input "32"
type input "3"
type input "0.004512"
type input "33"
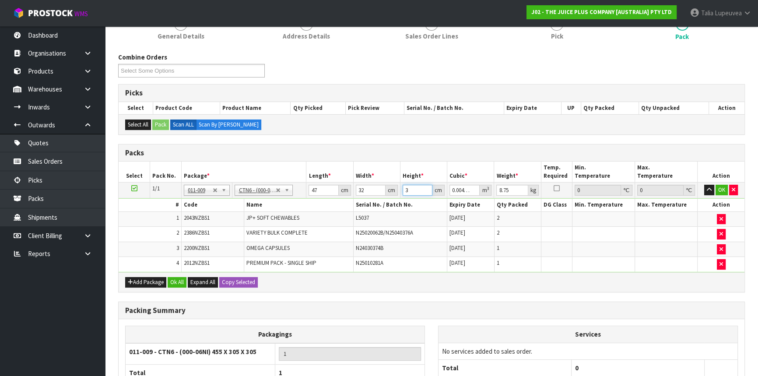
type input "0.049632"
type input "33"
type input "10"
click at [723, 189] on button "OK" at bounding box center [722, 190] width 12 height 11
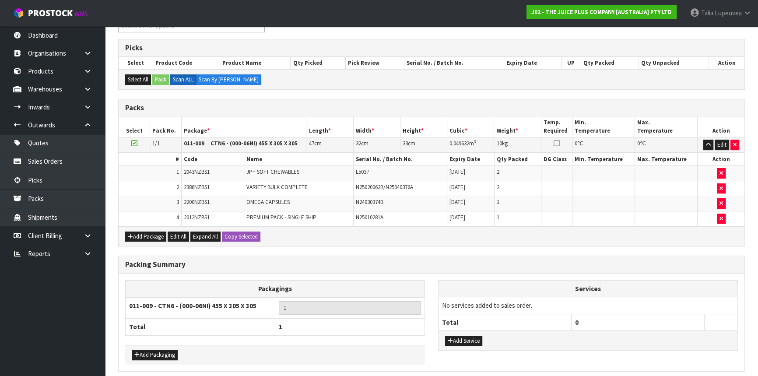
scroll to position [198, 0]
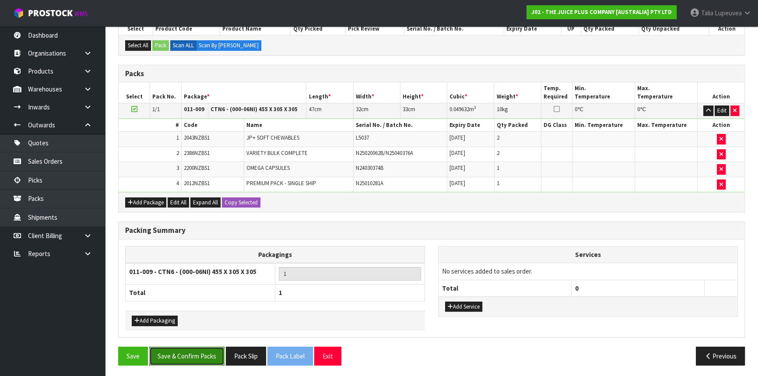
click at [198, 354] on button "Save & Confirm Packs" at bounding box center [186, 356] width 75 height 19
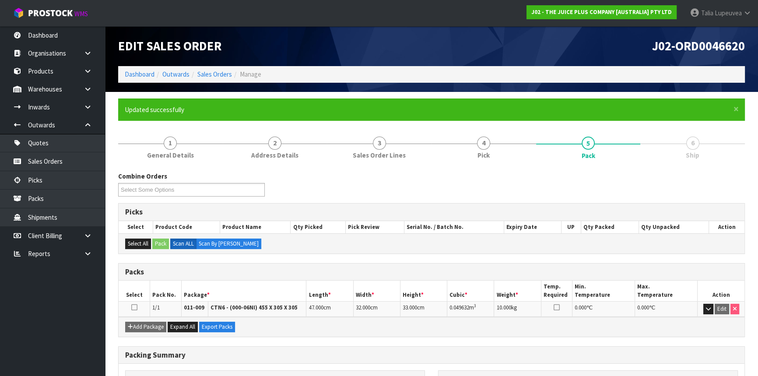
scroll to position [106, 0]
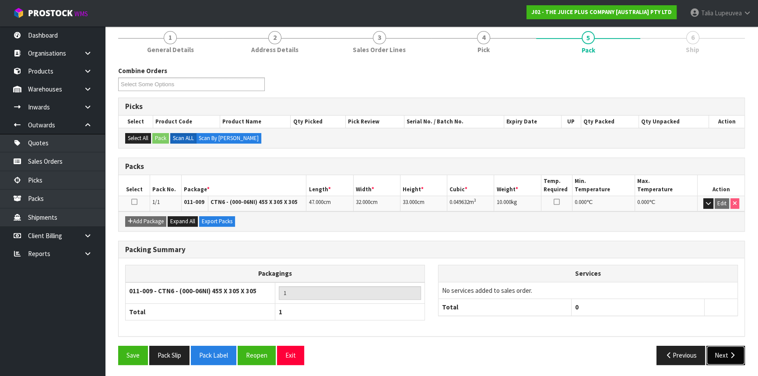
click at [729, 348] on button "Next" at bounding box center [726, 355] width 39 height 19
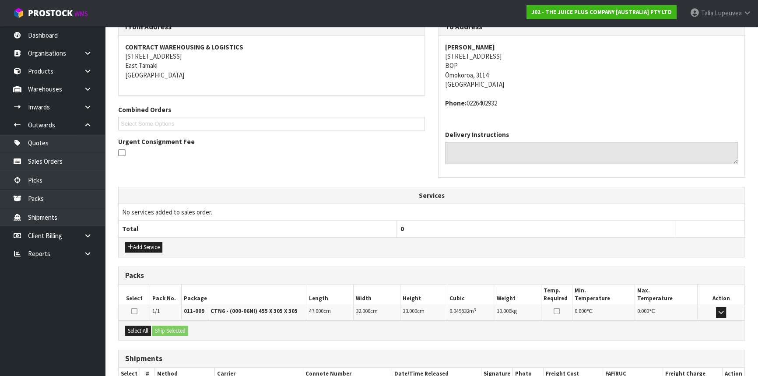
scroll to position [210, 0]
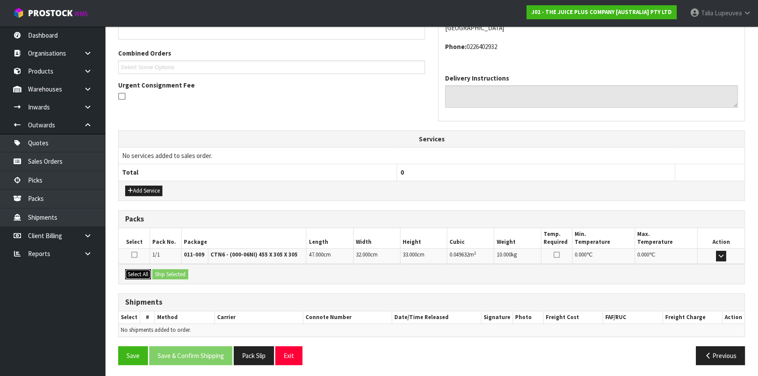
click at [149, 272] on button "Select All" at bounding box center [138, 274] width 26 height 11
click at [161, 270] on button "Ship Selected" at bounding box center [170, 274] width 36 height 11
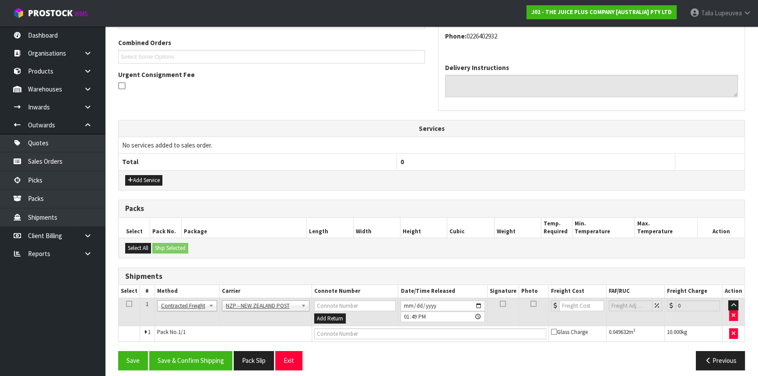
scroll to position [226, 0]
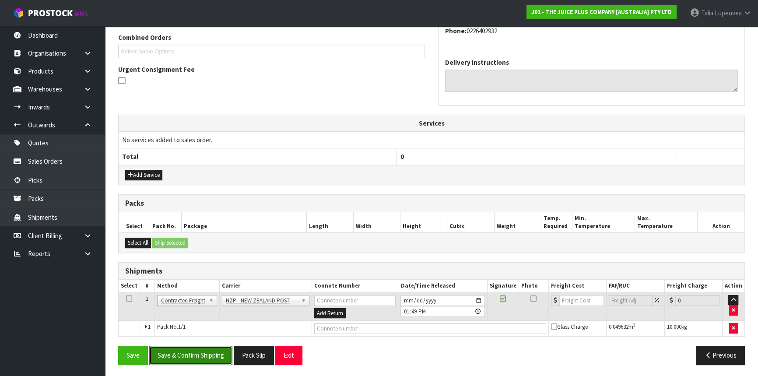
click at [211, 354] on button "Save & Confirm Shipping" at bounding box center [190, 355] width 83 height 19
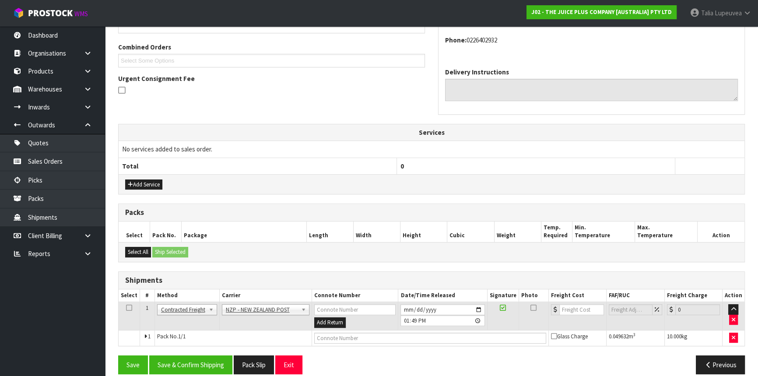
scroll to position [0, 0]
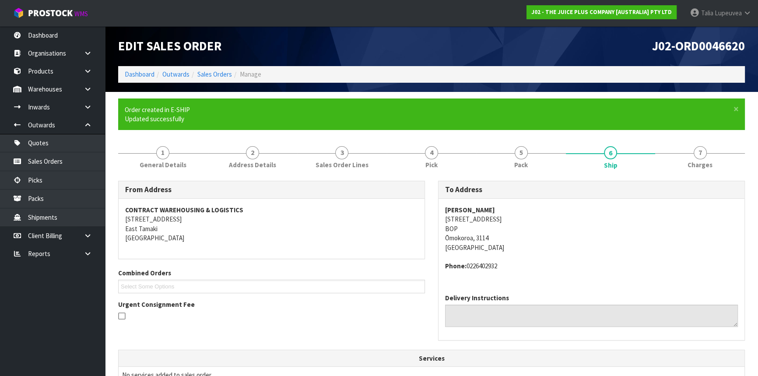
drag, startPoint x: 446, startPoint y: 219, endPoint x: 501, endPoint y: 223, distance: 55.7
click at [501, 223] on address "Sue Lessing 118 Sentinel Avenue BOP Ōmokoroa, 3114 New Zealand" at bounding box center [591, 228] width 293 height 47
copy address "118 Sentinel Avenue"
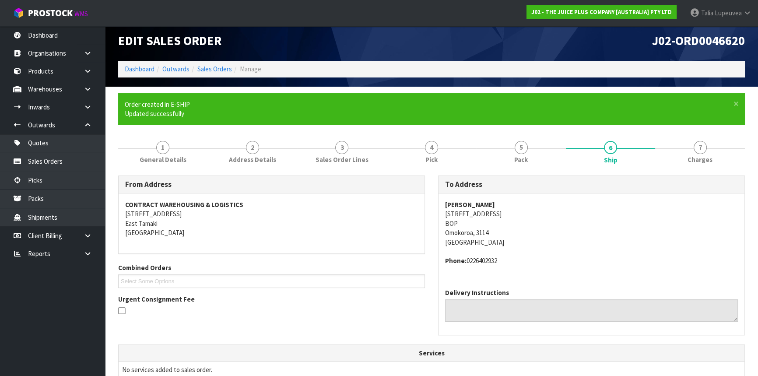
scroll to position [214, 0]
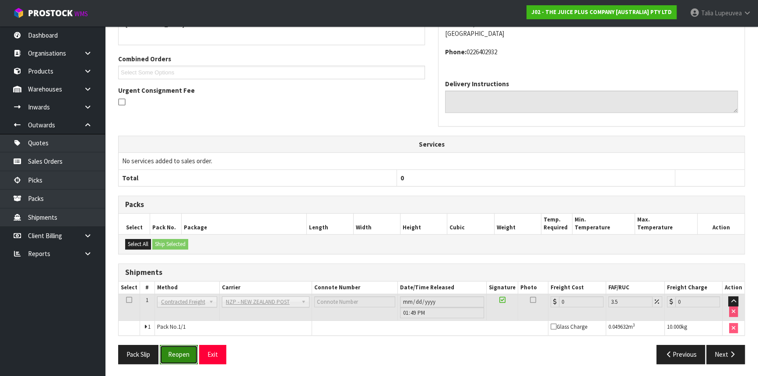
click at [186, 347] on button "Reopen" at bounding box center [179, 354] width 38 height 19
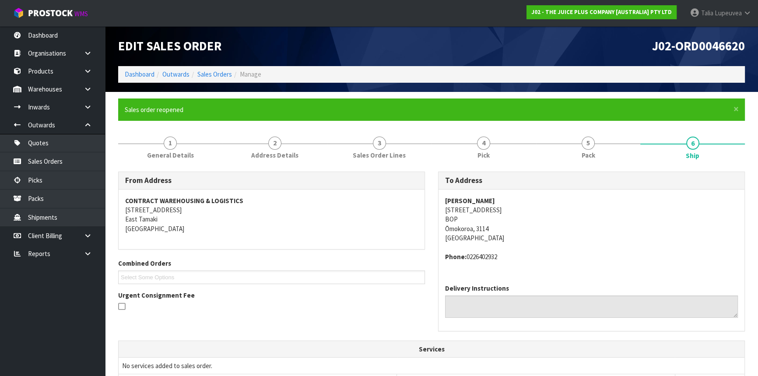
scroll to position [234, 0]
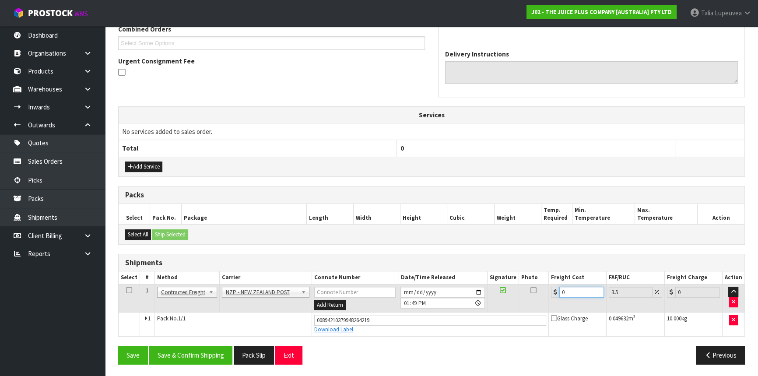
drag, startPoint x: 577, startPoint y: 290, endPoint x: 554, endPoint y: 296, distance: 23.8
click at [554, 296] on div "0" at bounding box center [577, 292] width 53 height 11
type input "8"
type input "8.28"
type input "8.4"
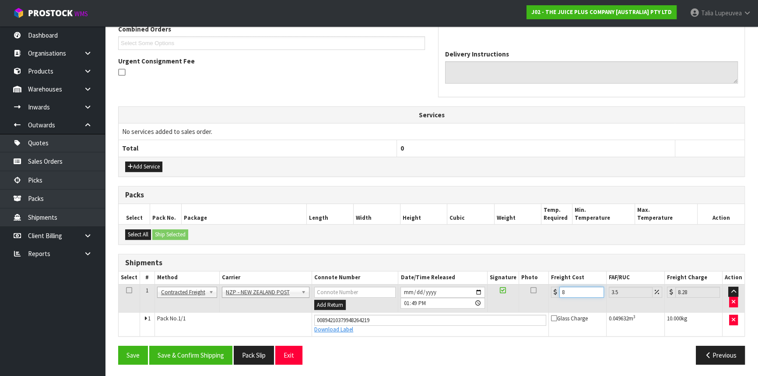
type input "8.69"
type input "8.45"
type input "8.75"
type input "8.45"
click at [189, 350] on button "Save & Confirm Shipping" at bounding box center [190, 355] width 83 height 19
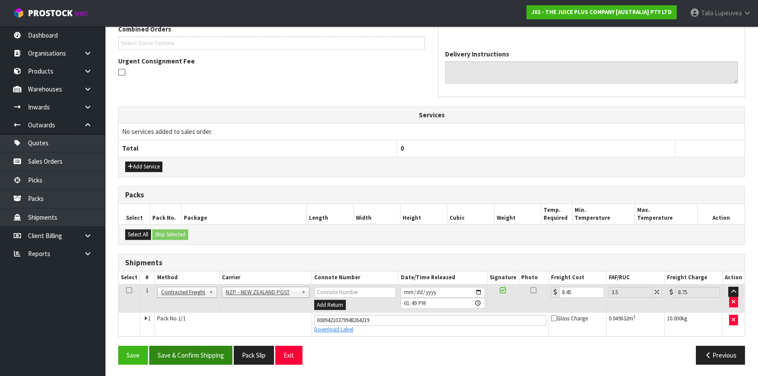
scroll to position [0, 0]
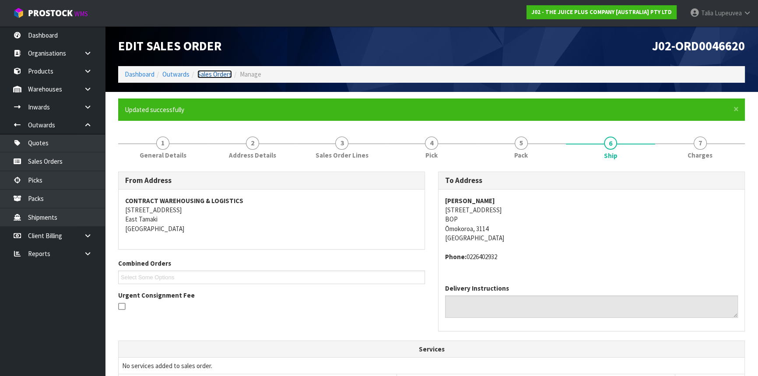
click at [204, 71] on link "Sales Orders" at bounding box center [214, 74] width 35 height 8
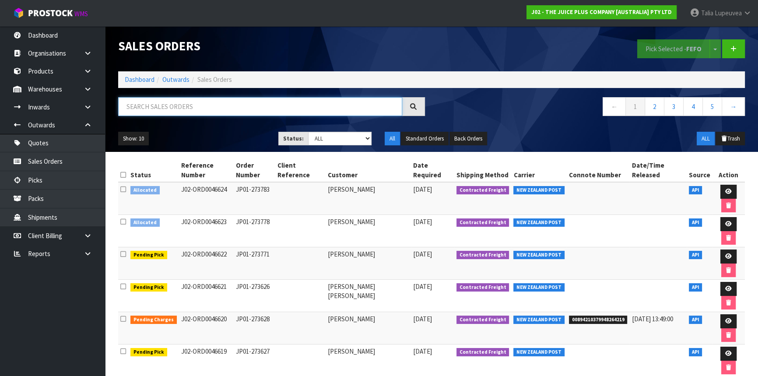
click at [212, 106] on input "text" at bounding box center [260, 106] width 284 height 19
type input "JOB-0411653"
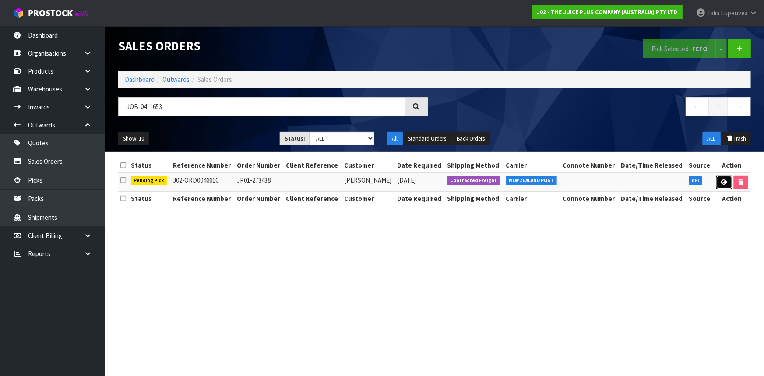
click at [726, 183] on icon at bounding box center [724, 183] width 7 height 6
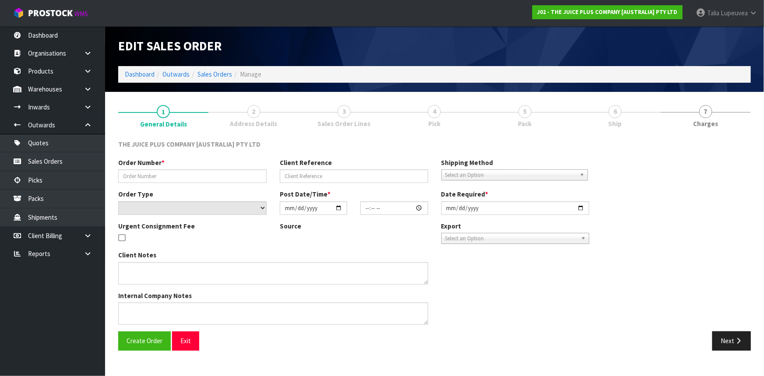
type input "JP01-273438"
select select "number:0"
type input "[DATE]"
type input "09:18:31.000"
type input "[DATE]"
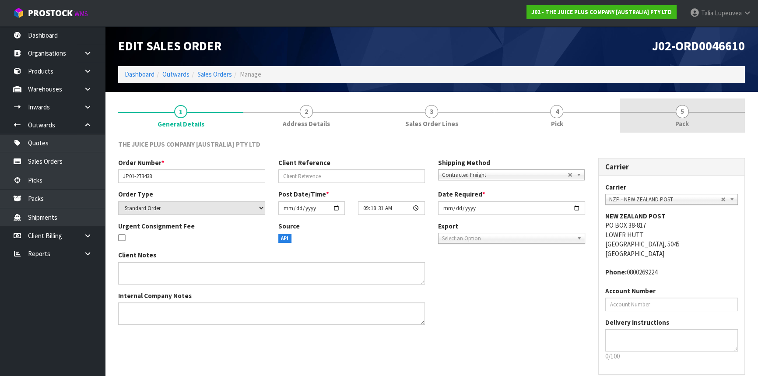
click at [657, 118] on link "5 Pack" at bounding box center [682, 116] width 125 height 35
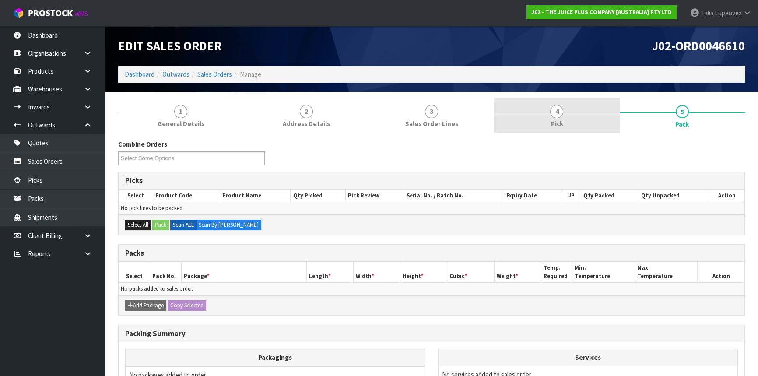
click at [601, 120] on link "4 Pick" at bounding box center [556, 116] width 125 height 35
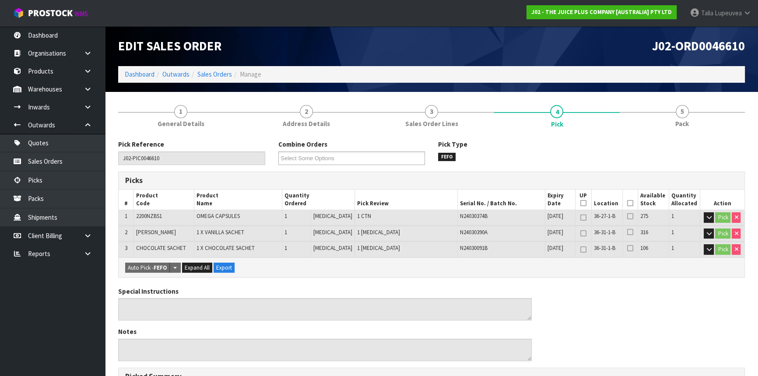
click at [627, 203] on icon at bounding box center [630, 203] width 6 height 0
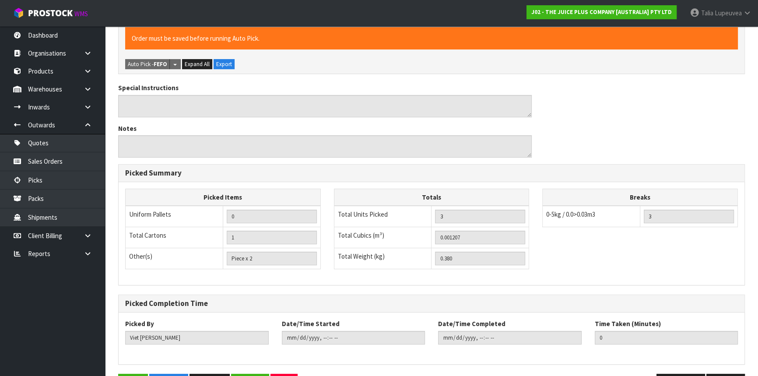
scroll to position [263, 0]
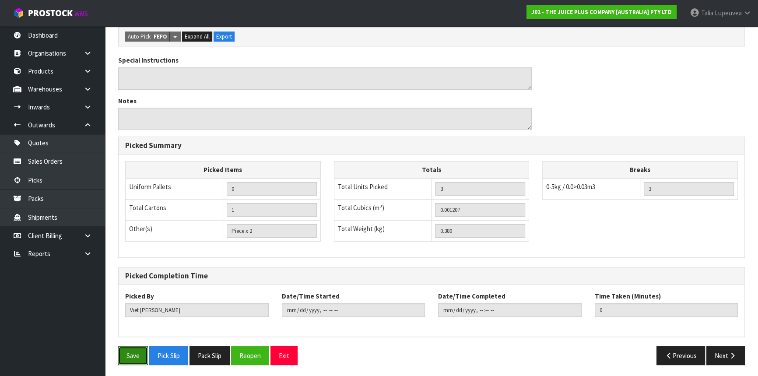
click at [143, 349] on button "Save" at bounding box center [133, 355] width 30 height 19
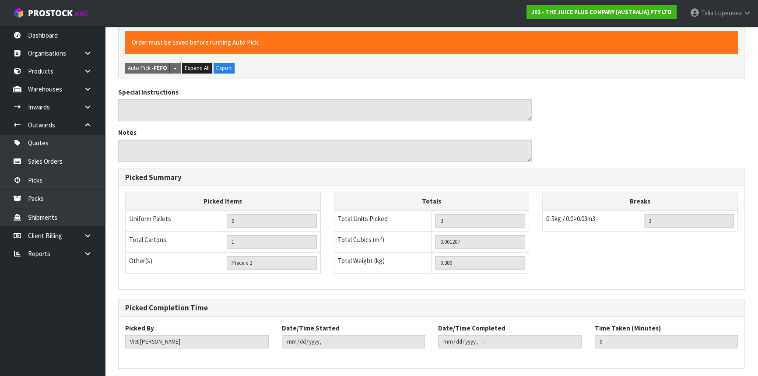
scroll to position [0, 0]
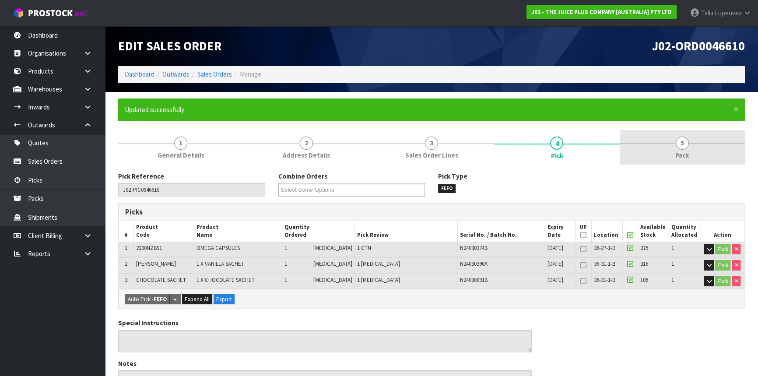
click at [658, 136] on link "5 Pack" at bounding box center [682, 147] width 125 height 35
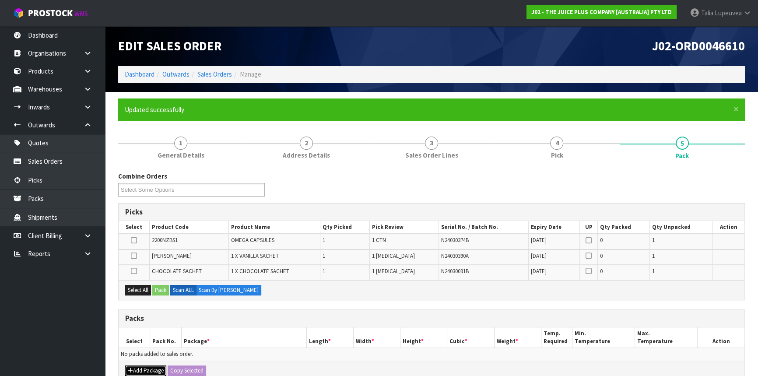
click at [144, 366] on button "Add Package" at bounding box center [145, 371] width 41 height 11
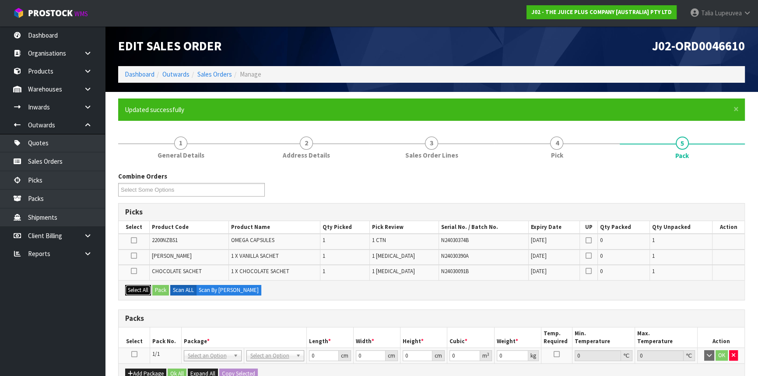
click at [136, 288] on button "Select All" at bounding box center [138, 290] width 26 height 11
click at [159, 288] on button "Pack" at bounding box center [160, 290] width 17 height 11
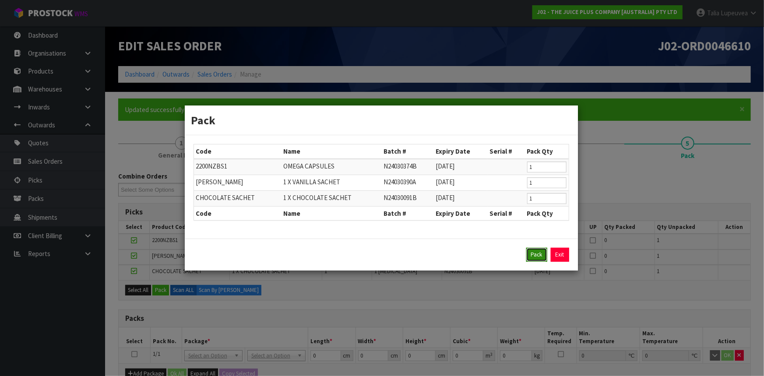
click at [543, 253] on button "Pack" at bounding box center [536, 255] width 21 height 14
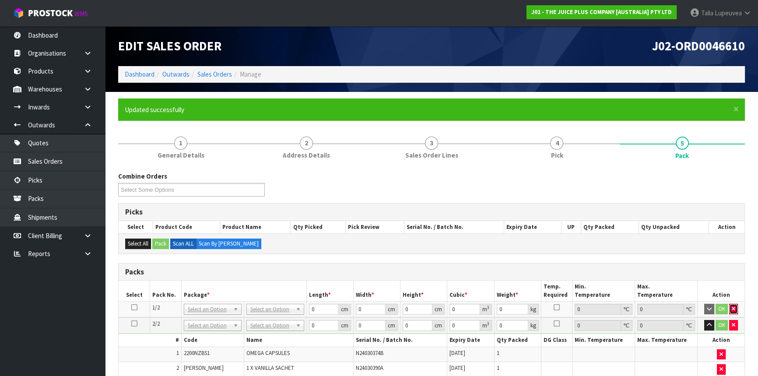
click at [735, 307] on icon "button" at bounding box center [734, 309] width 4 height 6
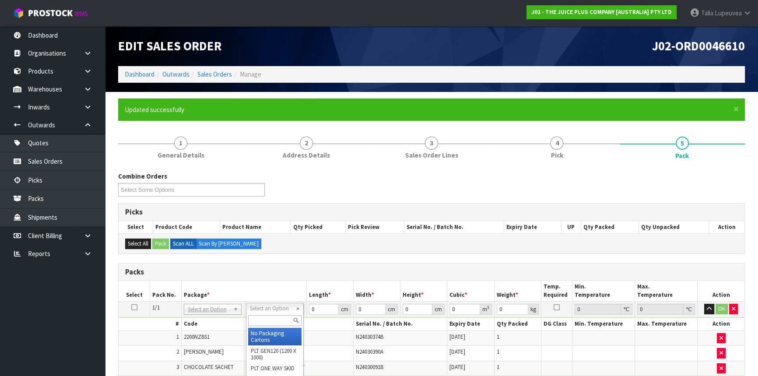
click at [289, 321] on input "text" at bounding box center [274, 320] width 53 height 11
type input "CTN2"
type input "25"
type input "20"
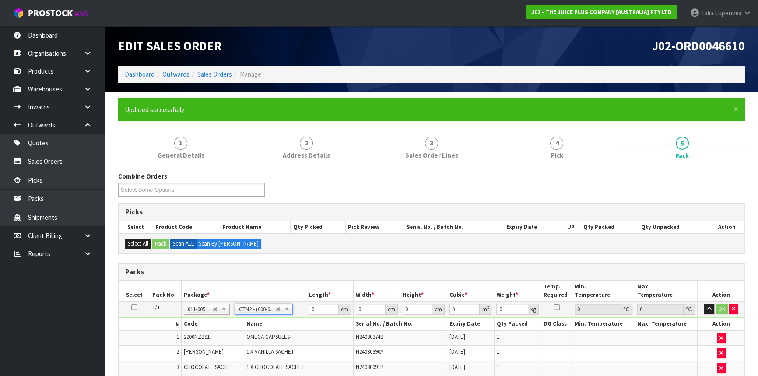
type input "0.0125"
type input "0.58"
drag, startPoint x: 320, startPoint y: 309, endPoint x: 291, endPoint y: 315, distance: 29.6
click at [291, 315] on tr "1/1 NONE 007-001 007-002 007-004 007-009 007-013 007-014 007-015 007-017 007-01…" at bounding box center [432, 310] width 626 height 16
type input "2"
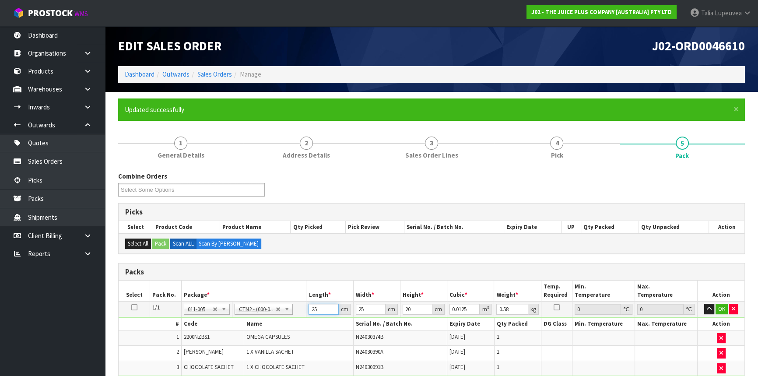
type input "0.001"
type input "20"
type input "0.01"
type input "20"
type input "1"
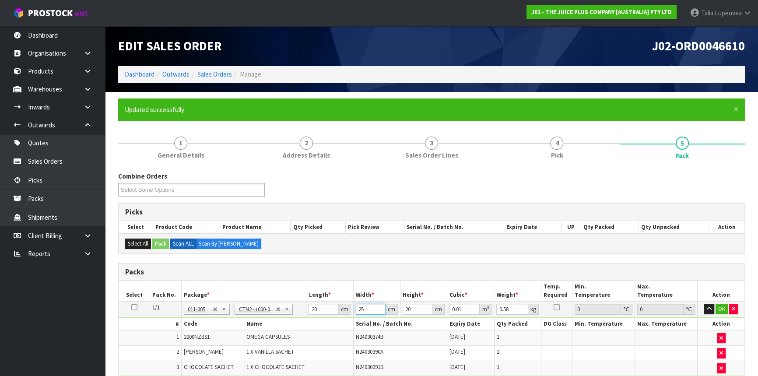
type input "0.0004"
type input "14"
type input "0.0056"
type input "14"
type input "9"
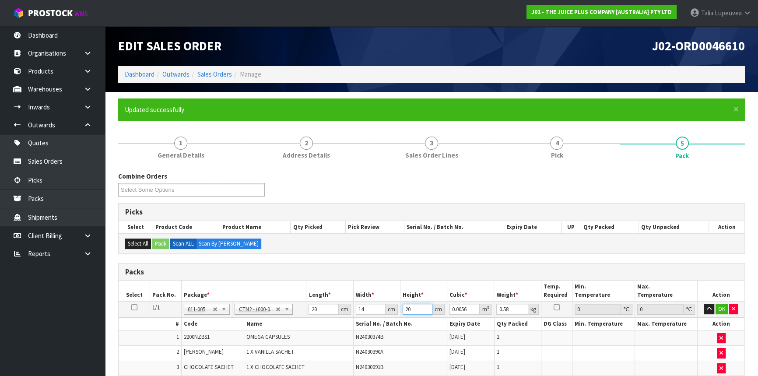
type input "0.00252"
type input "9"
type input "1"
click at [722, 307] on button "OK" at bounding box center [722, 309] width 12 height 11
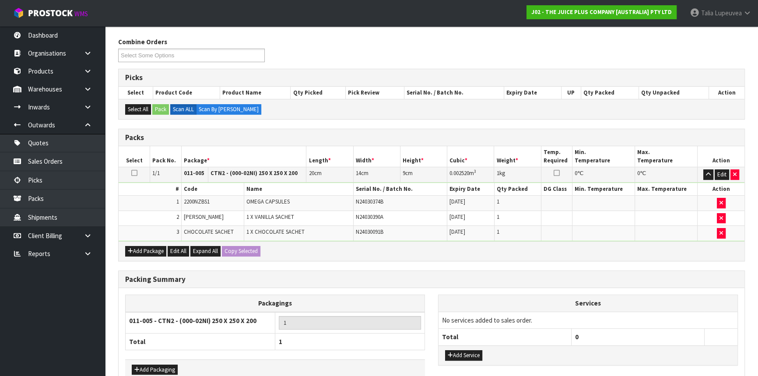
scroll to position [183, 0]
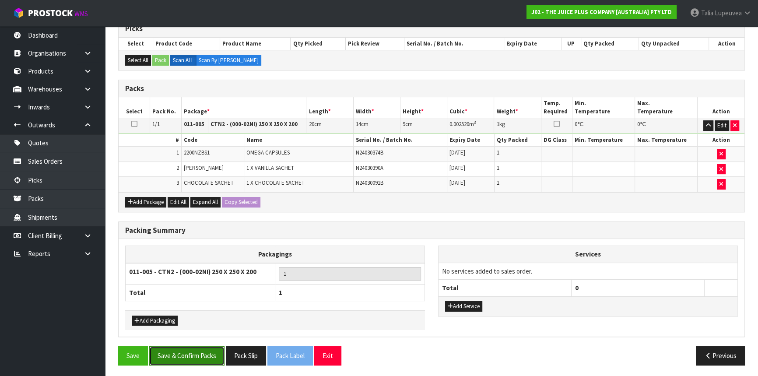
click at [200, 358] on button "Save & Confirm Packs" at bounding box center [186, 355] width 75 height 19
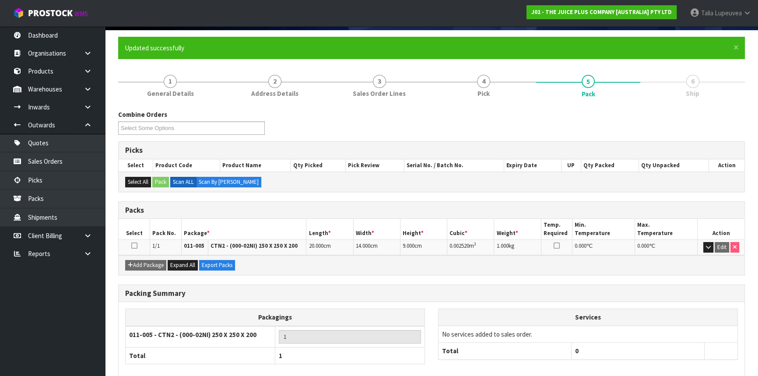
scroll to position [106, 0]
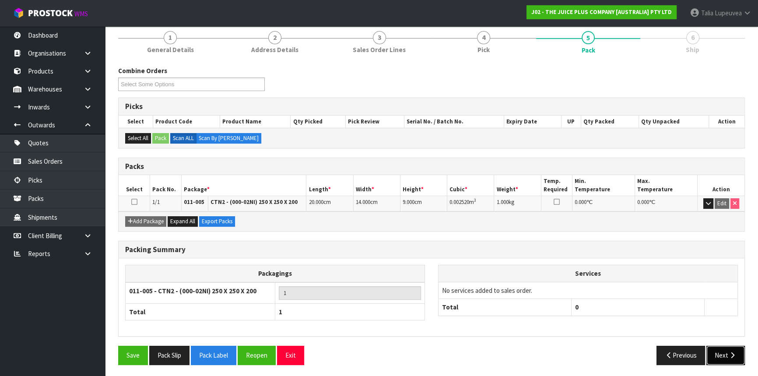
click at [722, 350] on button "Next" at bounding box center [726, 355] width 39 height 19
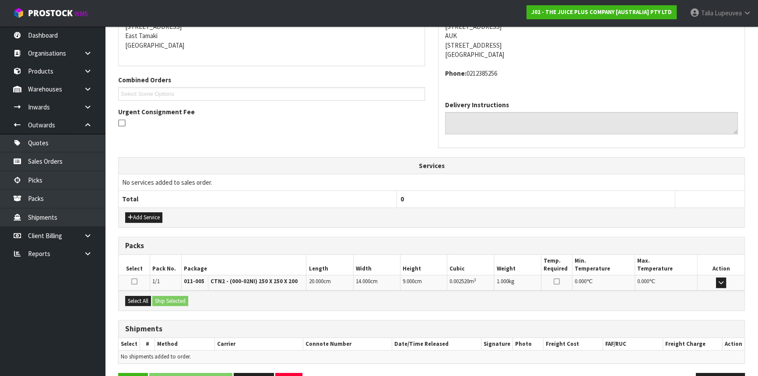
scroll to position [210, 0]
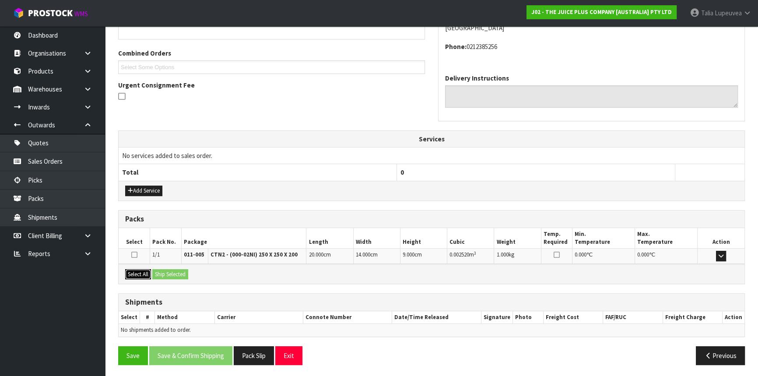
click at [134, 271] on button "Select All" at bounding box center [138, 274] width 26 height 11
click at [164, 270] on button "Ship Selected" at bounding box center [170, 274] width 36 height 11
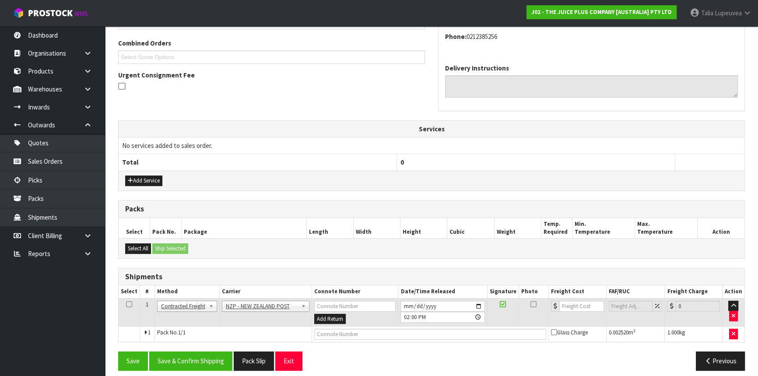
scroll to position [226, 0]
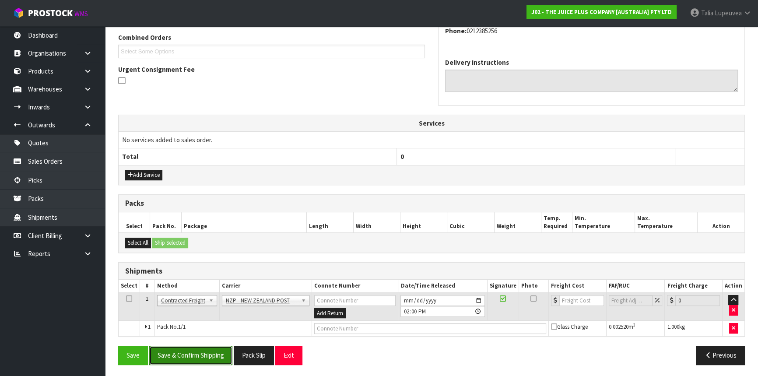
click at [194, 351] on button "Save & Confirm Shipping" at bounding box center [190, 355] width 83 height 19
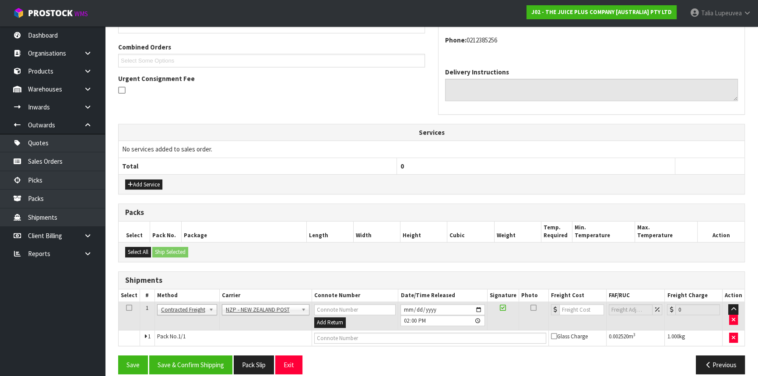
scroll to position [0, 0]
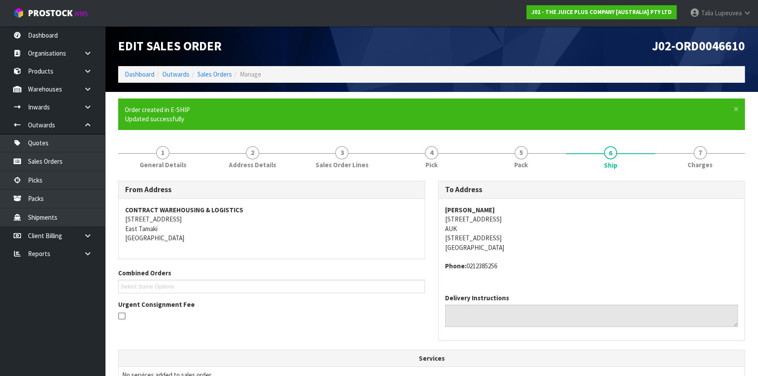
drag, startPoint x: 445, startPoint y: 220, endPoint x: 539, endPoint y: 220, distance: 93.3
click at [537, 219] on address "MELISSA BURGER 349 GLENBROOK BEACH ROAD AUK RD 1, WAIUKU, 2681 New Zealand" at bounding box center [591, 228] width 293 height 47
click at [472, 221] on address "MELISSA BURGER 349 GLENBROOK BEACH ROAD AUK RD 1, WAIUKU, 2681 New Zealand" at bounding box center [591, 228] width 293 height 47
drag, startPoint x: 445, startPoint y: 223, endPoint x: 525, endPoint y: 227, distance: 80.2
click at [525, 227] on address "MELISSA BURGER 349 GLENBROOK BEACH ROAD AUK RD 1, WAIUKU, 2681 New Zealand" at bounding box center [591, 228] width 293 height 47
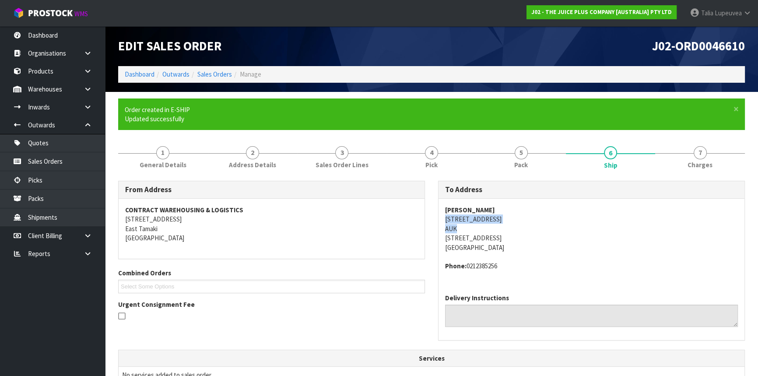
copy address "349 GLENBROOK BEACH ROAD AUK"
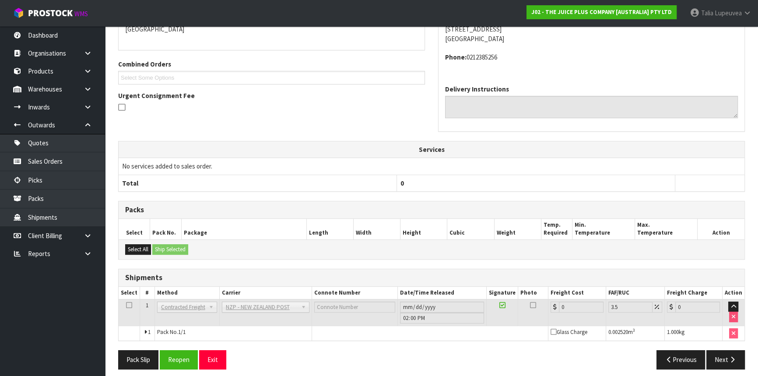
scroll to position [214, 0]
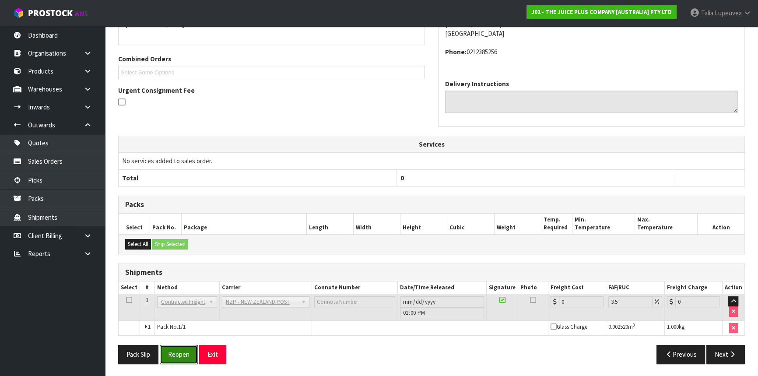
click at [183, 349] on button "Reopen" at bounding box center [179, 354] width 38 height 19
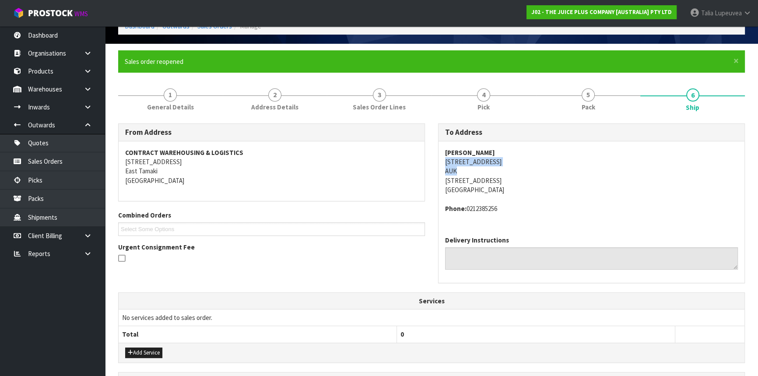
scroll to position [234, 0]
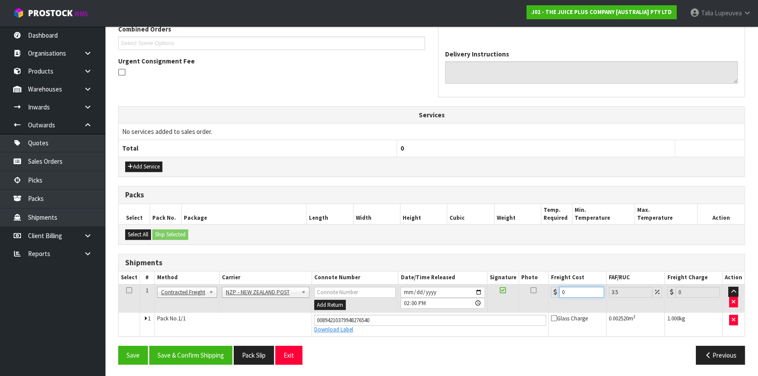
drag, startPoint x: 584, startPoint y: 291, endPoint x: 545, endPoint y: 304, distance: 41.1
click at [545, 304] on tr "1 Client Local Pickup Customer Local Pickup Company Freight Contracted Freight …" at bounding box center [432, 298] width 626 height 28
type input "8"
type input "8.28"
type input "8.4"
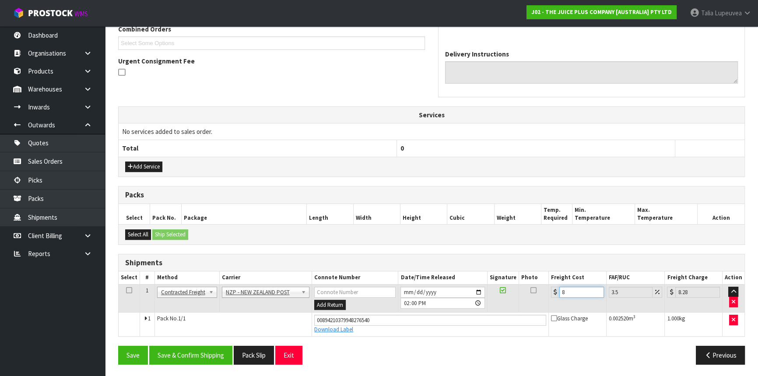
type input "8.69"
type input "8.47"
type input "8.77"
type input "8.47"
click at [206, 352] on button "Save & Confirm Shipping" at bounding box center [190, 355] width 83 height 19
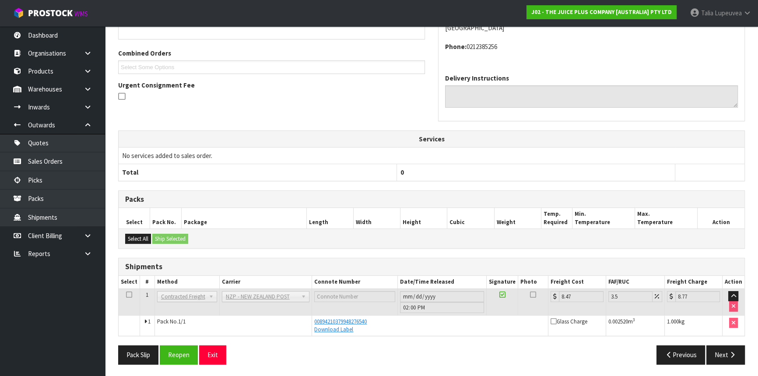
scroll to position [11, 0]
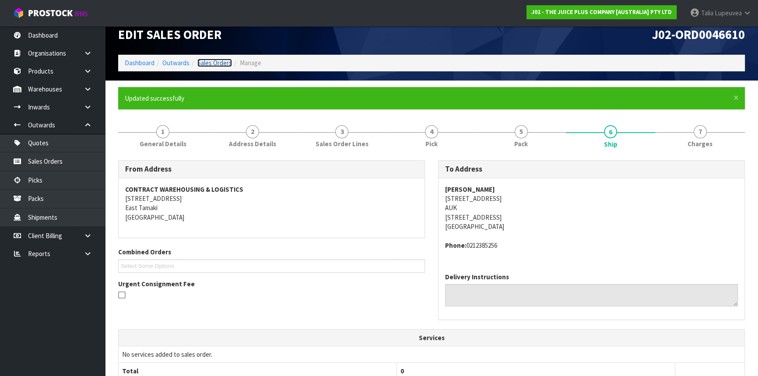
click at [205, 61] on link "Sales Orders" at bounding box center [214, 63] width 35 height 8
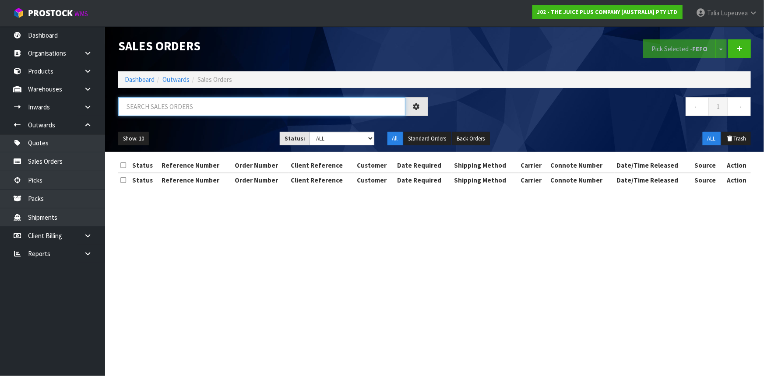
click at [172, 106] on input "text" at bounding box center [261, 106] width 287 height 19
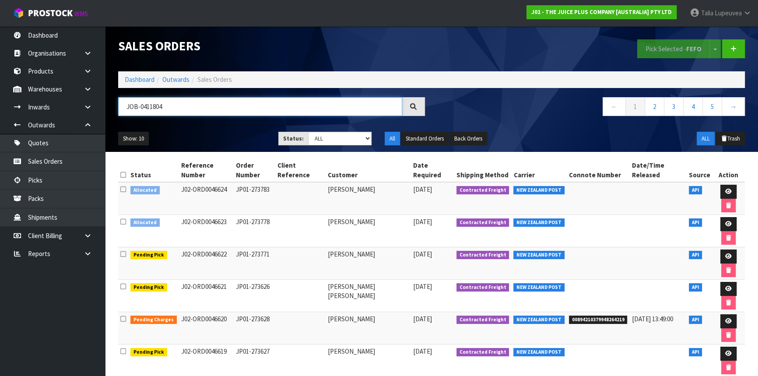
type input "JOB-0411804"
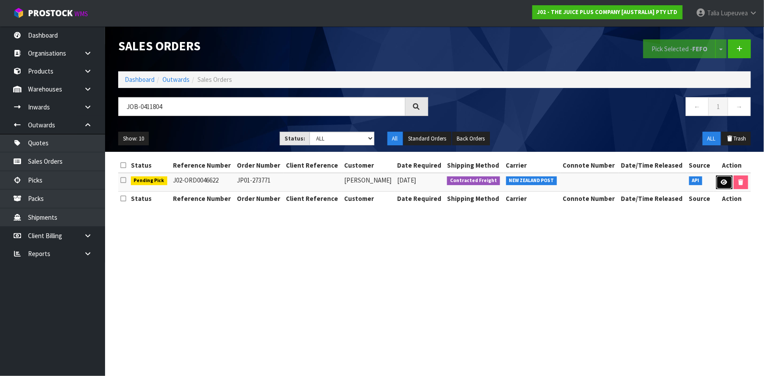
click at [727, 180] on link at bounding box center [724, 183] width 16 height 14
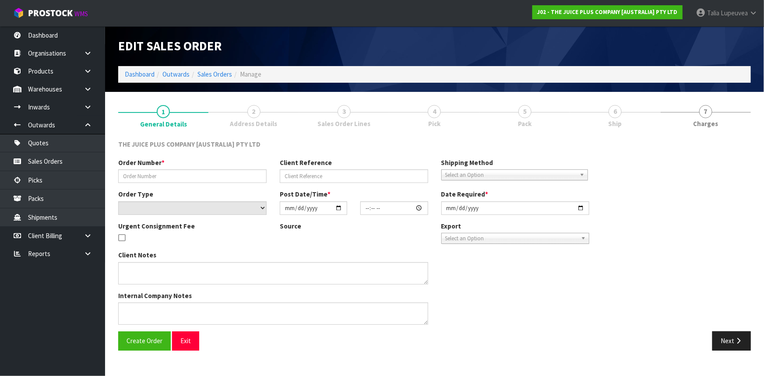
type input "JP01-273771"
select select "number:0"
type input "[DATE]"
type input "03:22:00.000"
type input "[DATE]"
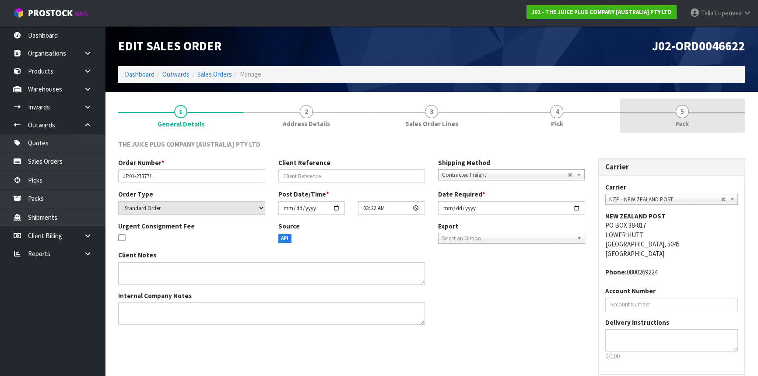
click at [661, 110] on link "5 Pack" at bounding box center [682, 116] width 125 height 35
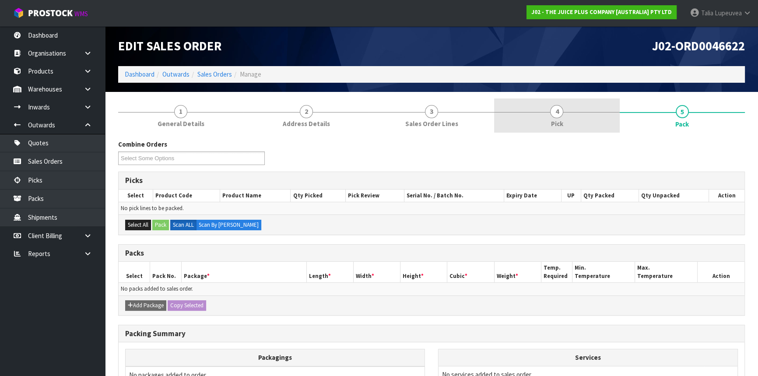
click at [544, 118] on link "4 Pick" at bounding box center [556, 116] width 125 height 35
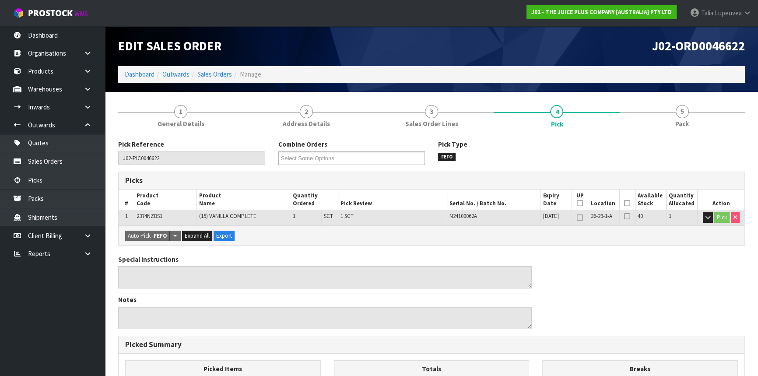
click at [628, 203] on icon at bounding box center [627, 203] width 6 height 0
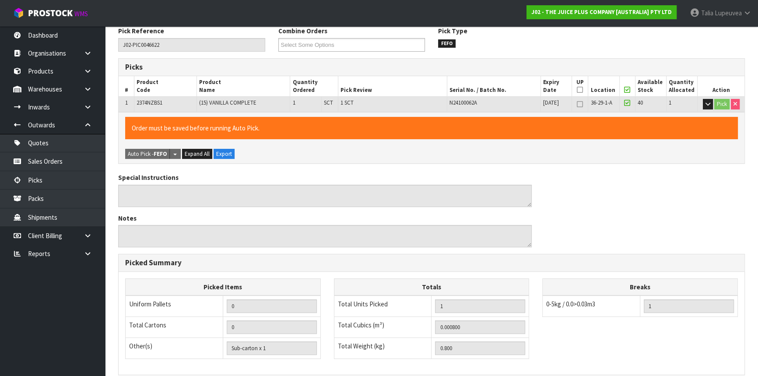
scroll to position [231, 0]
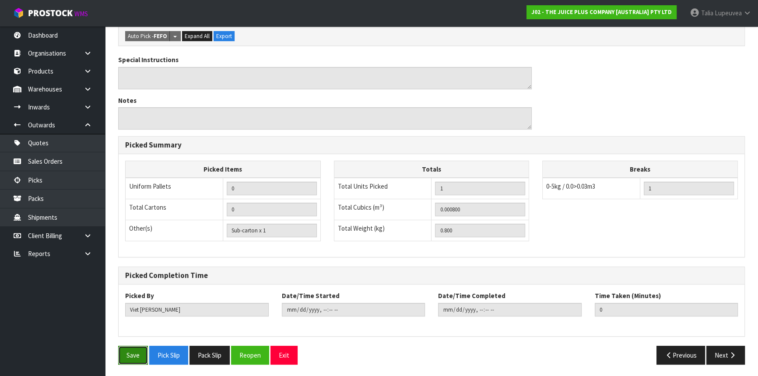
click at [137, 351] on button "Save" at bounding box center [133, 355] width 30 height 19
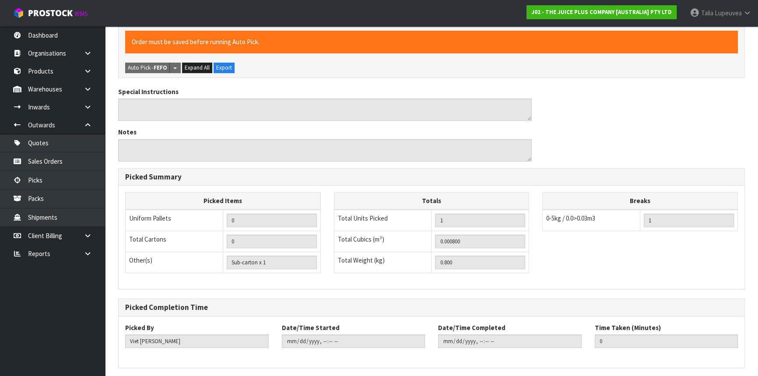
scroll to position [0, 0]
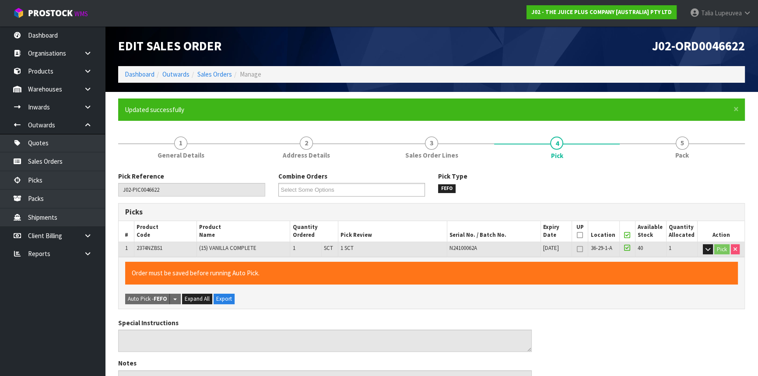
type input "[PERSON_NAME]"
type input "2025-09-10T14:07:13"
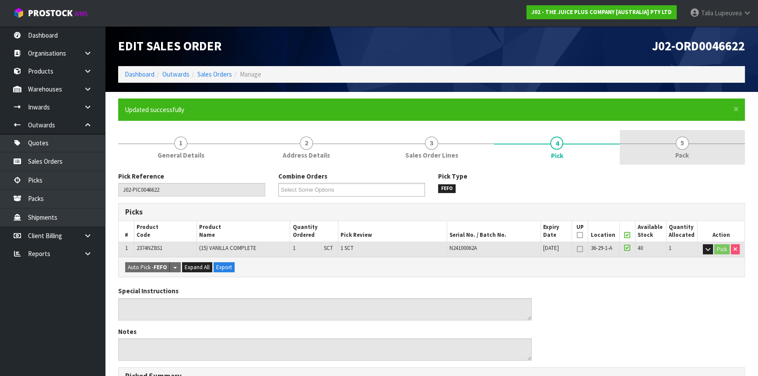
click at [676, 144] on span "5" at bounding box center [682, 143] width 13 height 13
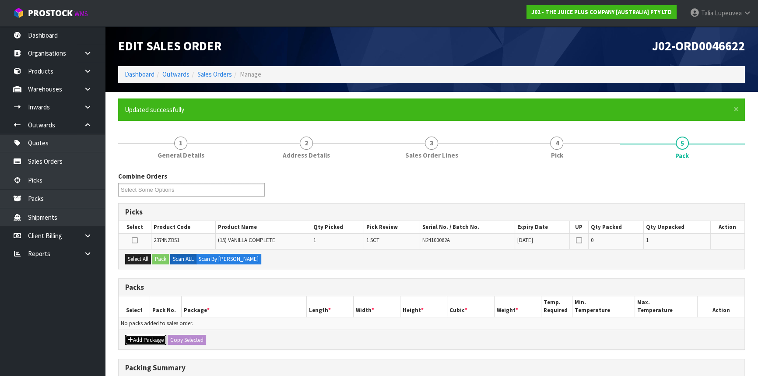
click at [144, 335] on button "Add Package" at bounding box center [145, 340] width 41 height 11
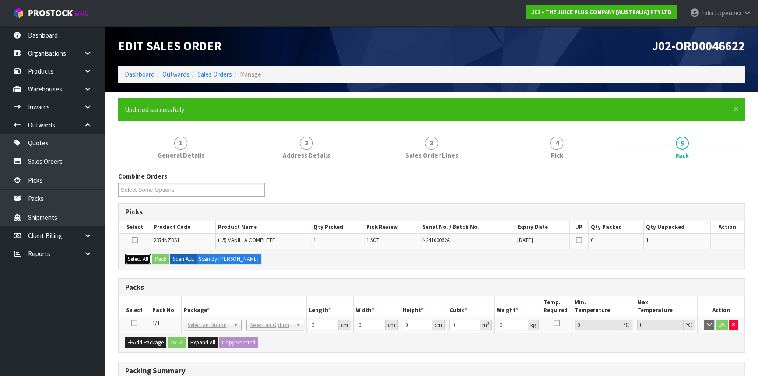
click at [142, 259] on button "Select All" at bounding box center [138, 259] width 26 height 11
click at [162, 258] on button "Pack" at bounding box center [160, 259] width 17 height 11
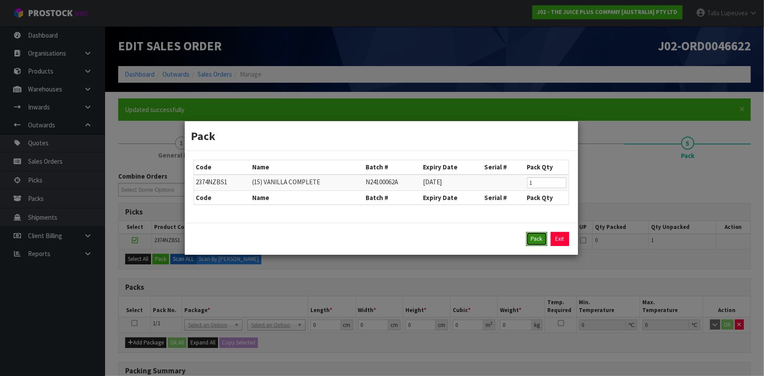
click at [541, 236] on button "Pack" at bounding box center [536, 239] width 21 height 14
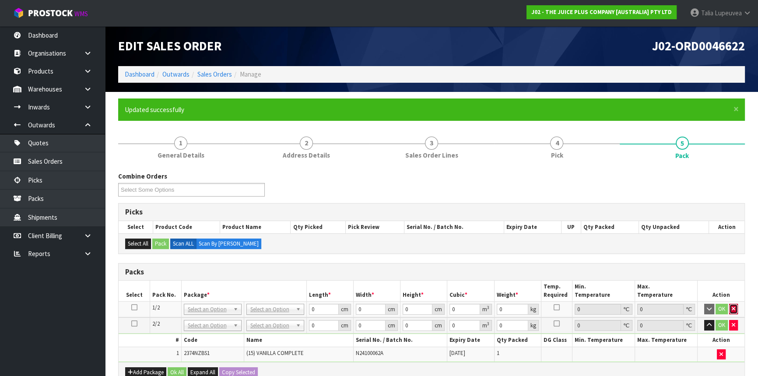
click at [732, 308] on icon "button" at bounding box center [734, 309] width 4 height 6
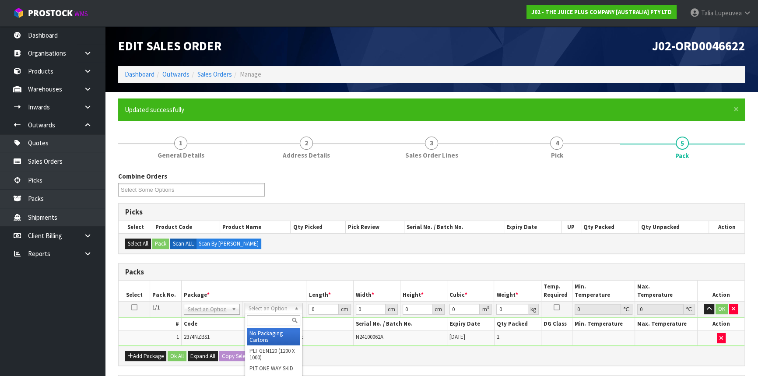
click at [269, 319] on input "text" at bounding box center [273, 320] width 53 height 11
type input "CTN2"
type input "25"
type input "20"
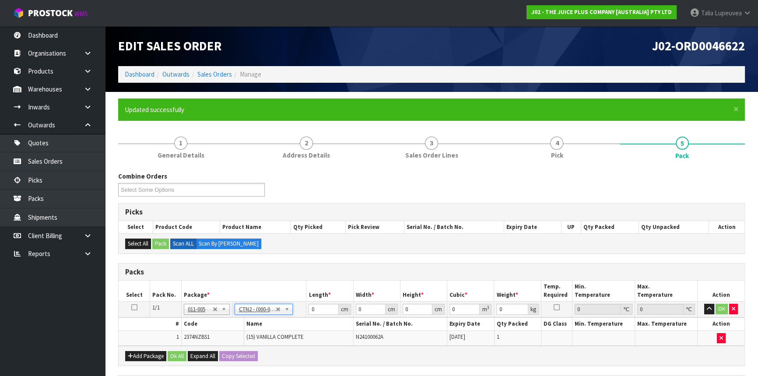
type input "0.0125"
type input "1"
drag, startPoint x: 328, startPoint y: 307, endPoint x: 310, endPoint y: 311, distance: 18.1
click at [310, 311] on input "25" at bounding box center [324, 309] width 30 height 11
type input "2"
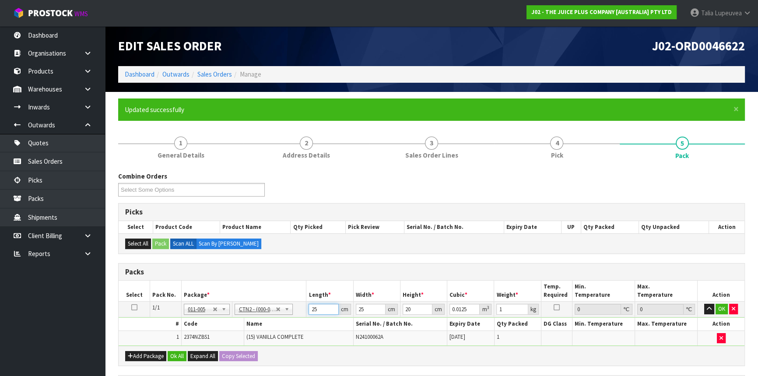
type input "0.001"
type input "21"
type input "0.0105"
type input "21"
type input "1"
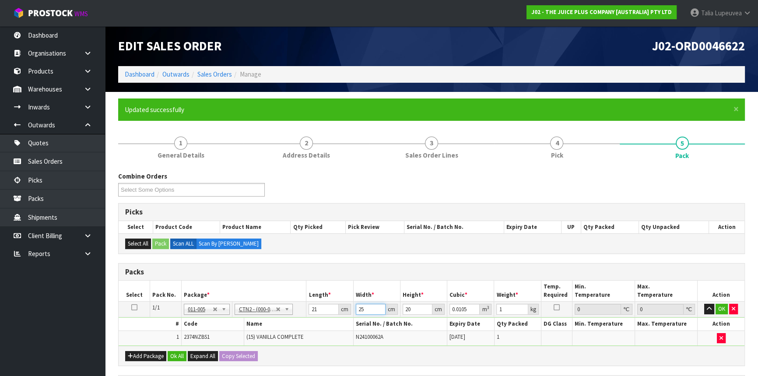
type input "0.00042"
type input "14"
type input "0.00588"
type input "14"
type input "1"
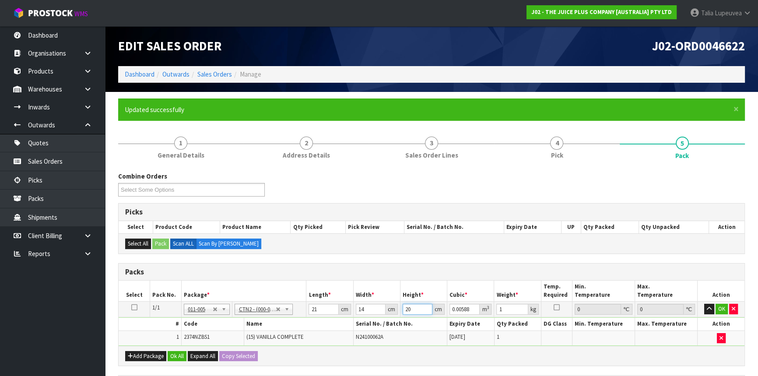
type input "0.000294"
type input "16"
type input "0.004704"
type input "16"
click at [720, 307] on button "OK" at bounding box center [722, 309] width 12 height 11
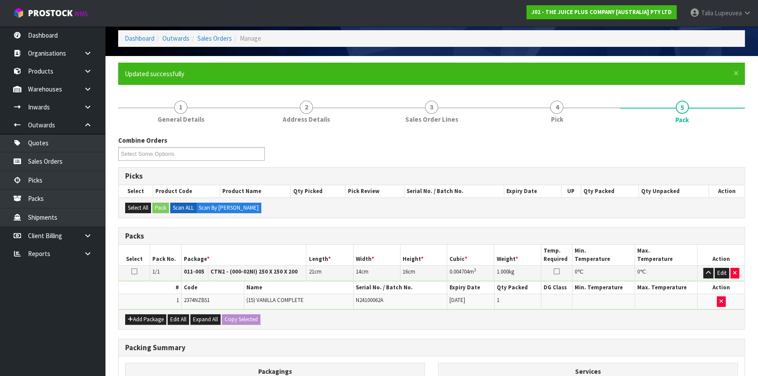
scroll to position [153, 0]
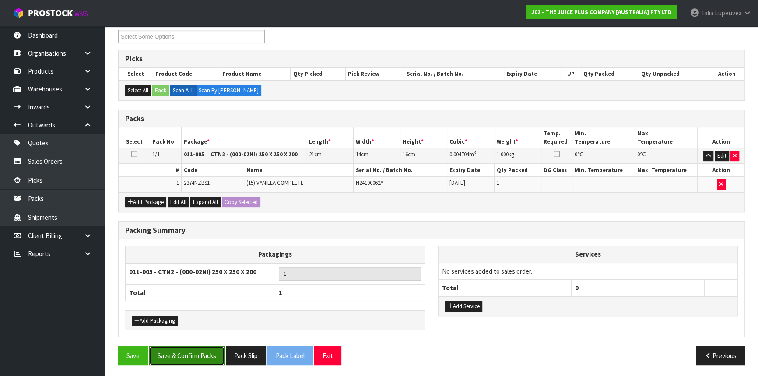
click at [170, 356] on button "Save & Confirm Packs" at bounding box center [186, 355] width 75 height 19
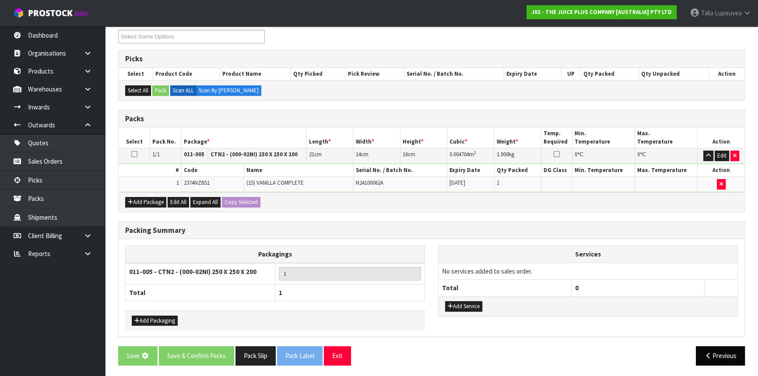
scroll to position [0, 0]
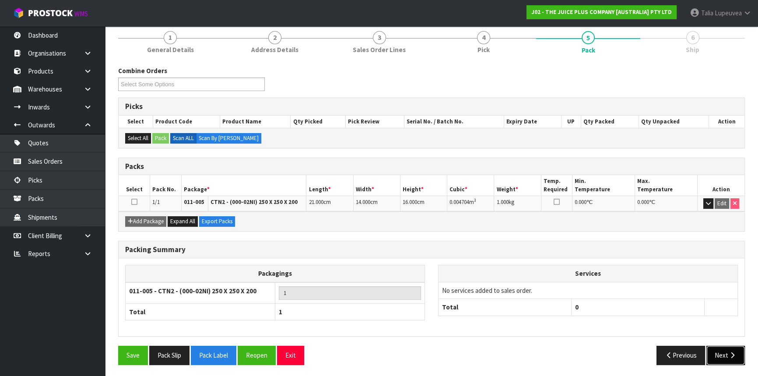
click at [724, 352] on button "Next" at bounding box center [726, 355] width 39 height 19
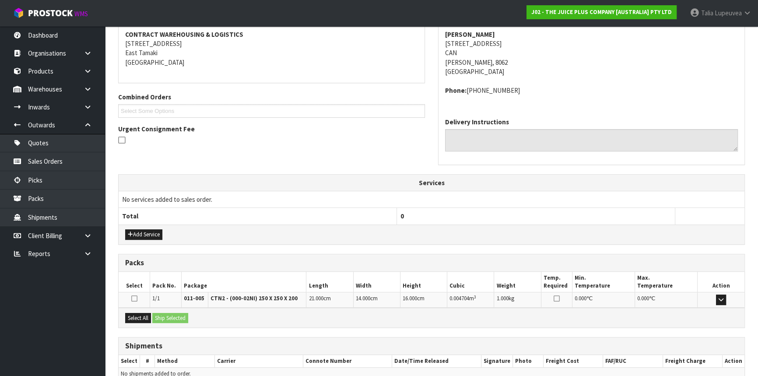
scroll to position [210, 0]
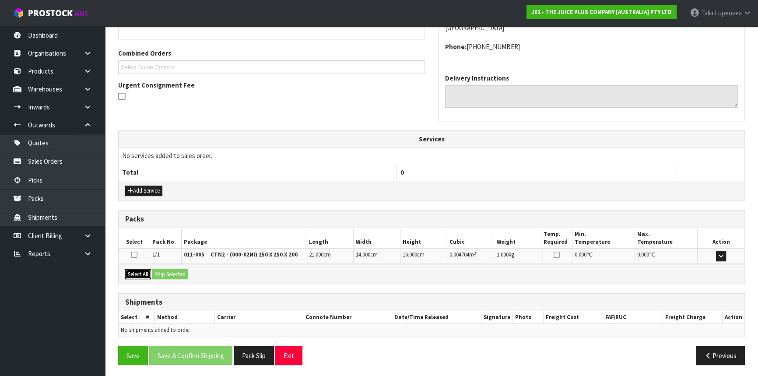
drag, startPoint x: 144, startPoint y: 272, endPoint x: 162, endPoint y: 270, distance: 18.1
click at [144, 271] on button "Select All" at bounding box center [138, 274] width 26 height 11
click at [170, 271] on button "Ship Selected" at bounding box center [170, 274] width 36 height 11
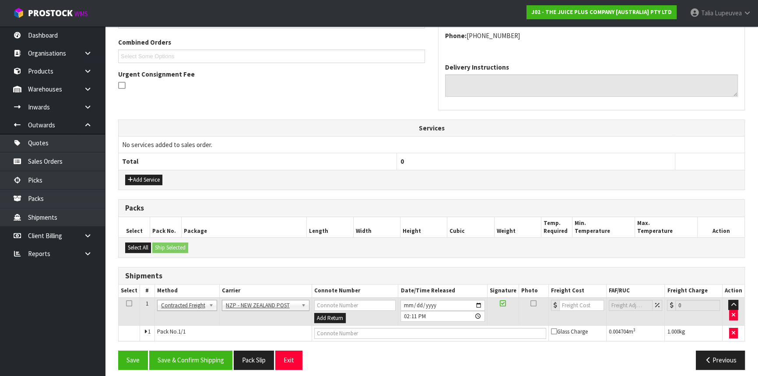
scroll to position [226, 0]
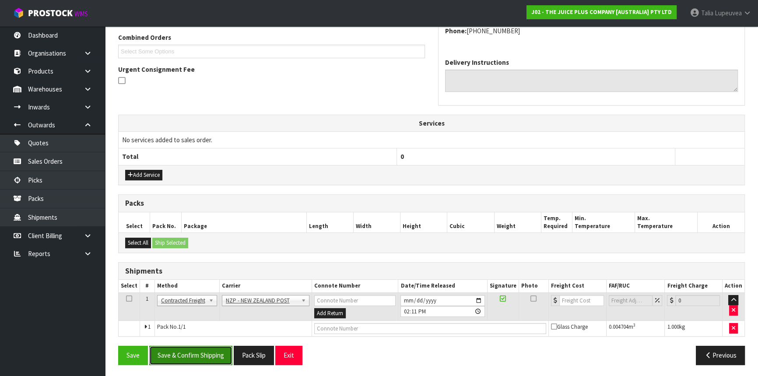
click at [212, 352] on button "Save & Confirm Shipping" at bounding box center [190, 355] width 83 height 19
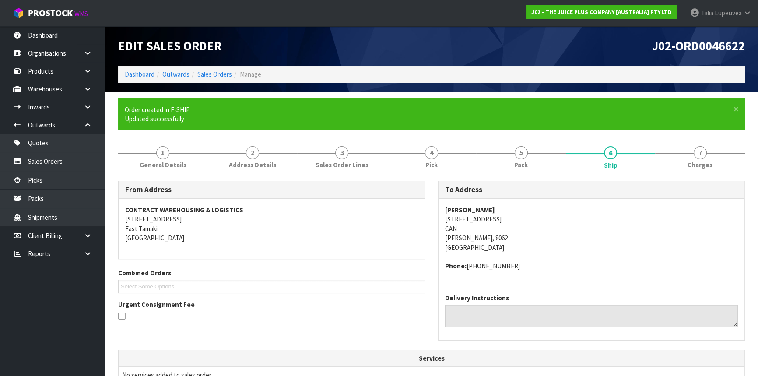
scroll to position [214, 0]
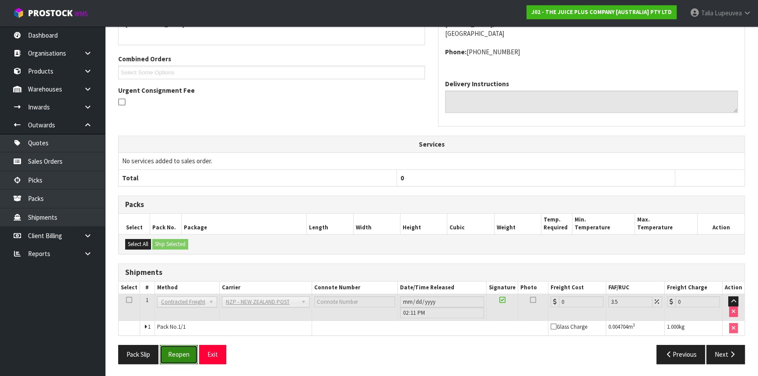
click at [186, 346] on button "Reopen" at bounding box center [179, 354] width 38 height 19
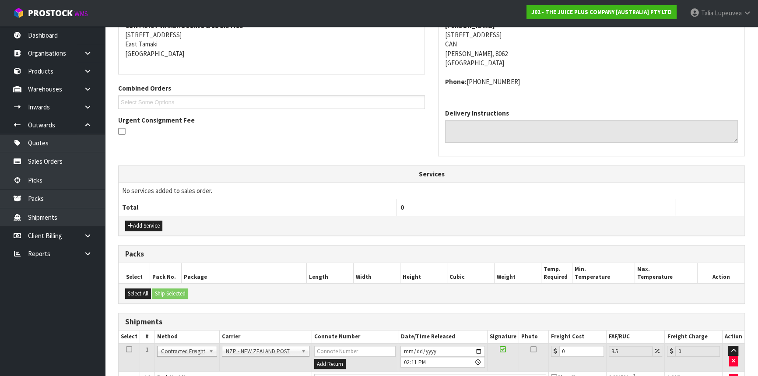
scroll to position [234, 0]
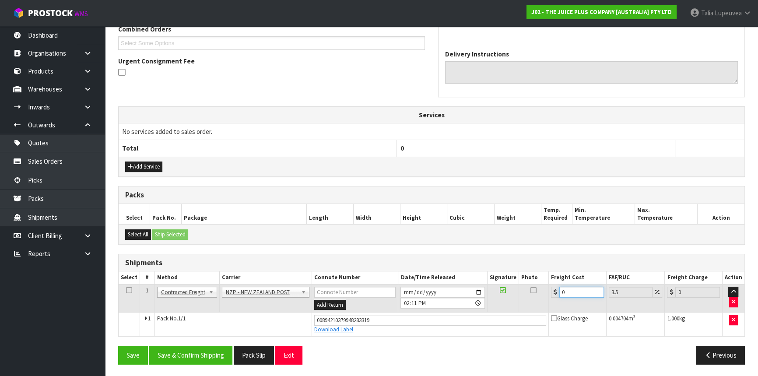
drag, startPoint x: 566, startPoint y: 292, endPoint x: 545, endPoint y: 296, distance: 21.3
click at [545, 296] on tr "1 Client Local Pickup Customer Local Pickup Company Freight Contracted Freight …" at bounding box center [432, 298] width 626 height 28
type input "1"
type input "1.03"
type input "11"
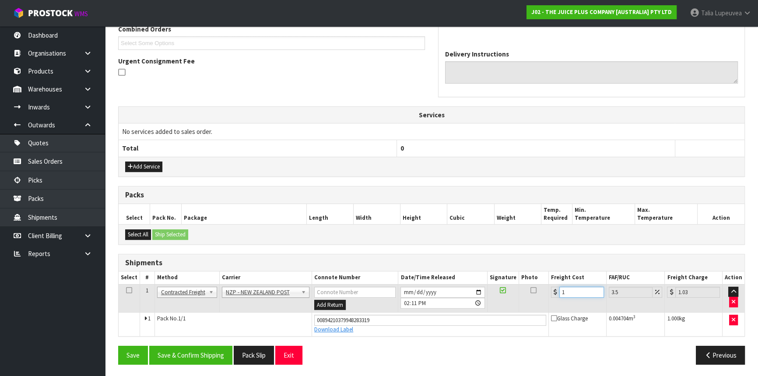
type input "11.38"
type input "11.6"
type input "12.01"
type input "11.61"
type input "12.02"
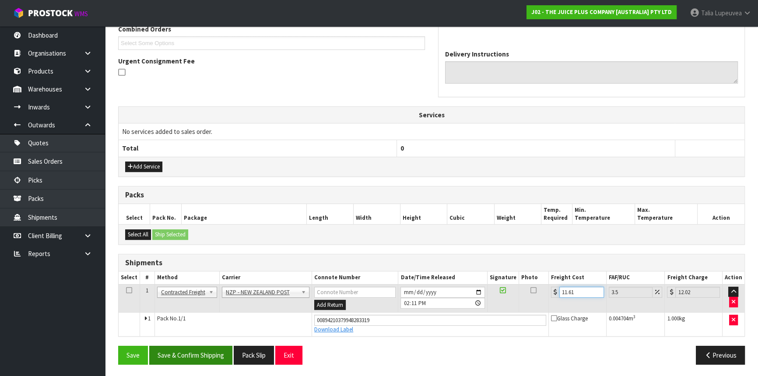
type input "11.61"
click at [204, 346] on button "Save & Confirm Shipping" at bounding box center [190, 355] width 83 height 19
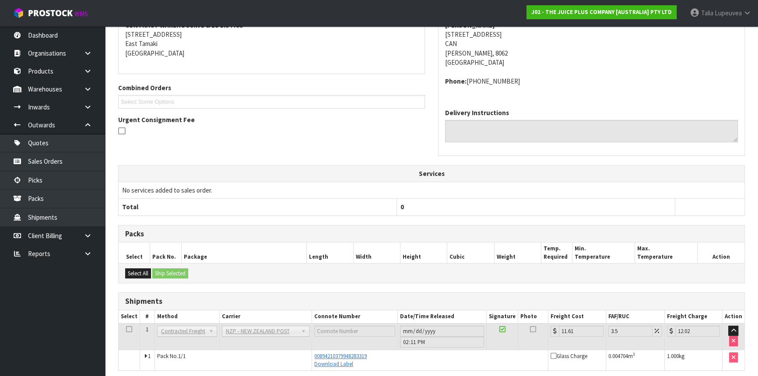
scroll to position [11, 0]
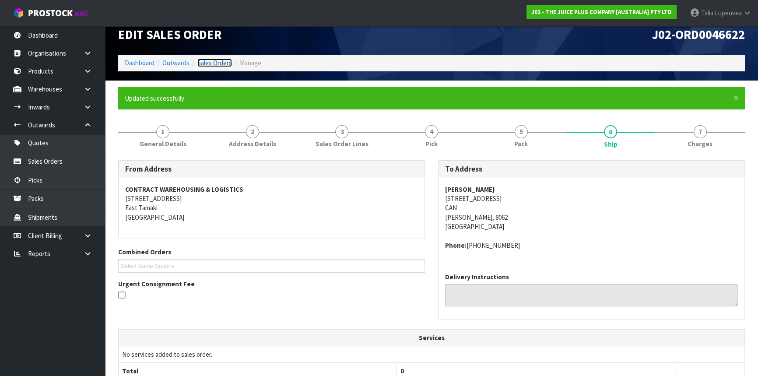
click at [209, 61] on link "Sales Orders" at bounding box center [214, 63] width 35 height 8
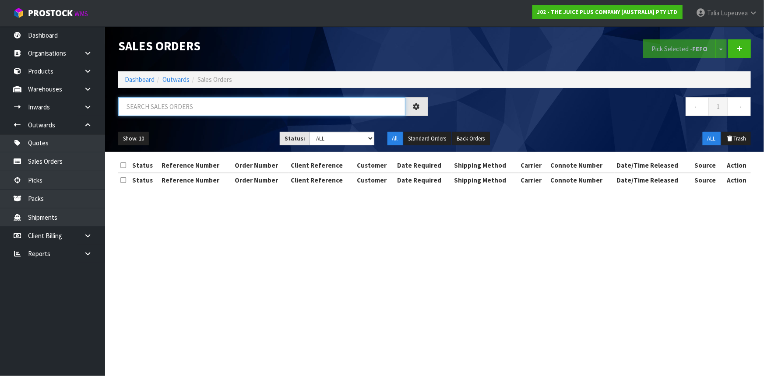
click at [256, 109] on input "text" at bounding box center [261, 106] width 287 height 19
type input "JOB-0411725"
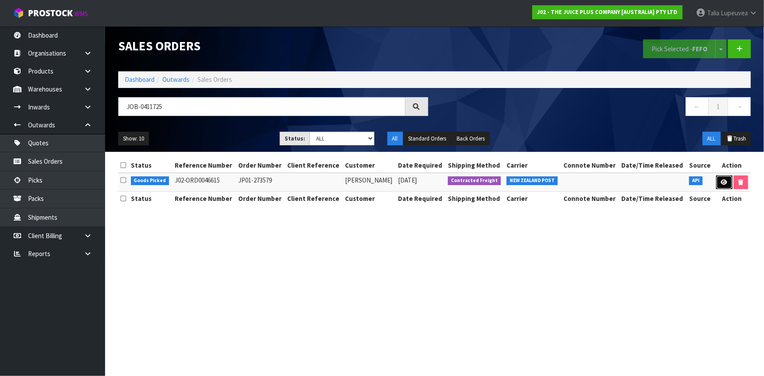
click at [721, 185] on link at bounding box center [724, 183] width 16 height 14
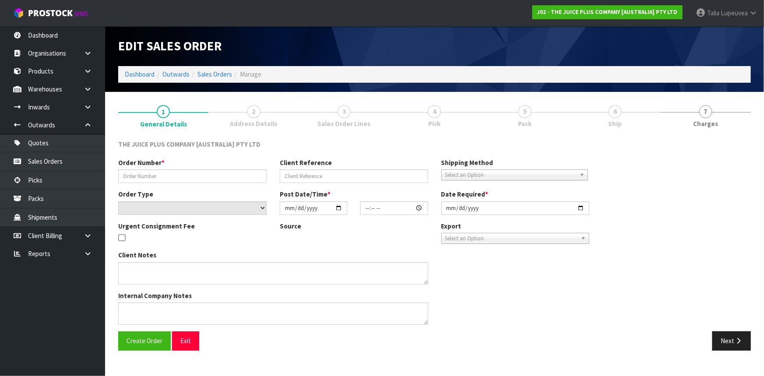
type input "JP01-273579"
select select "number:0"
type input "[DATE]"
type input "13:16:09.000"
type input "[DATE]"
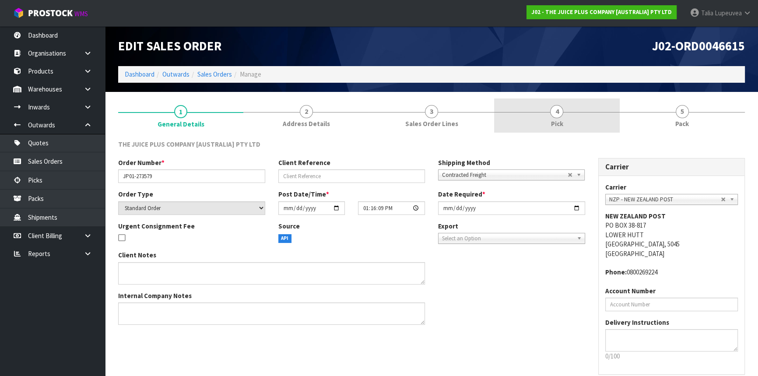
click at [590, 125] on link "4 Pick" at bounding box center [556, 116] width 125 height 35
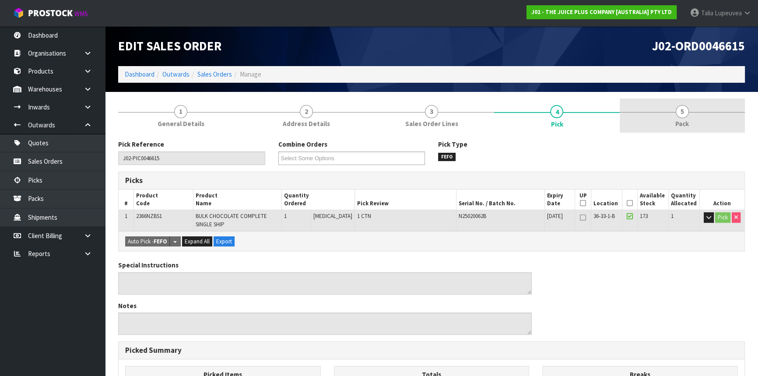
click at [683, 119] on span "Pack" at bounding box center [683, 123] width 14 height 9
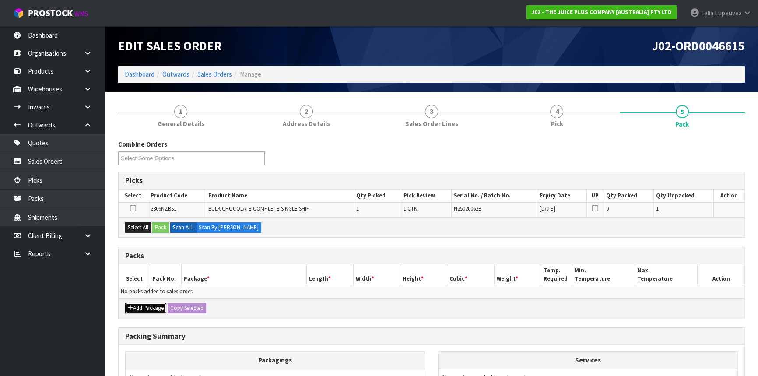
click at [146, 306] on button "Add Package" at bounding box center [145, 308] width 41 height 11
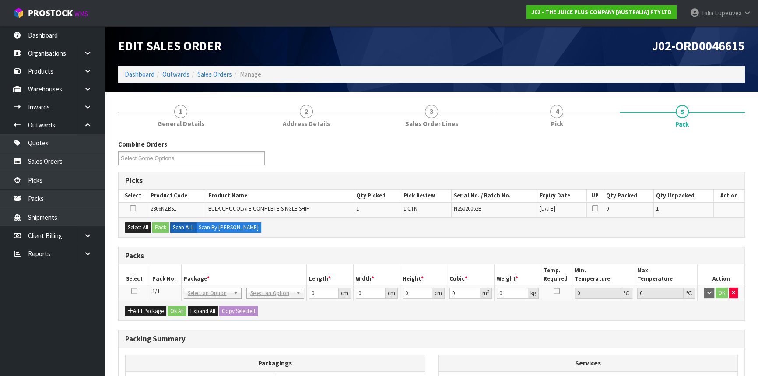
click at [135, 292] on icon at bounding box center [134, 291] width 6 height 0
click at [147, 228] on button "Select All" at bounding box center [138, 227] width 26 height 11
click at [158, 228] on button "Pack" at bounding box center [160, 227] width 17 height 11
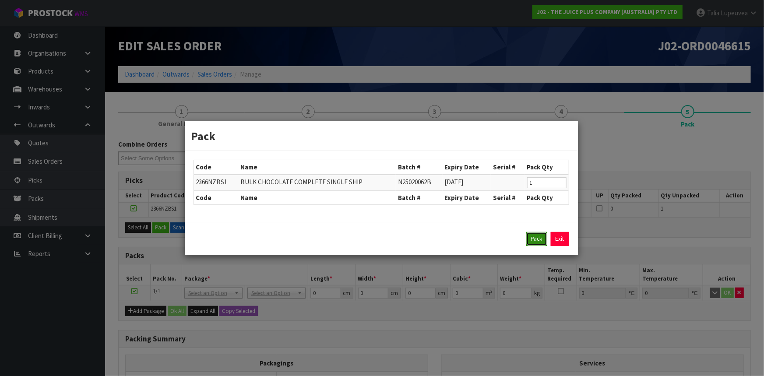
click at [540, 234] on button "Pack" at bounding box center [536, 239] width 21 height 14
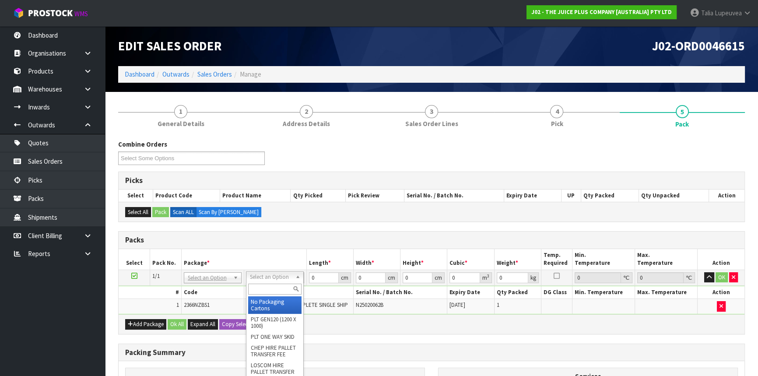
click at [278, 290] on input "text" at bounding box center [274, 289] width 53 height 11
type input "C"
type input "225"
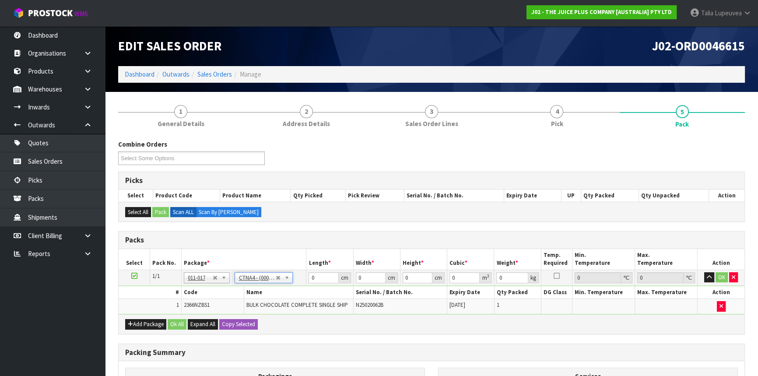
type input "31"
type input "22.5"
type input "25"
type input "0.017438"
type input "2.8"
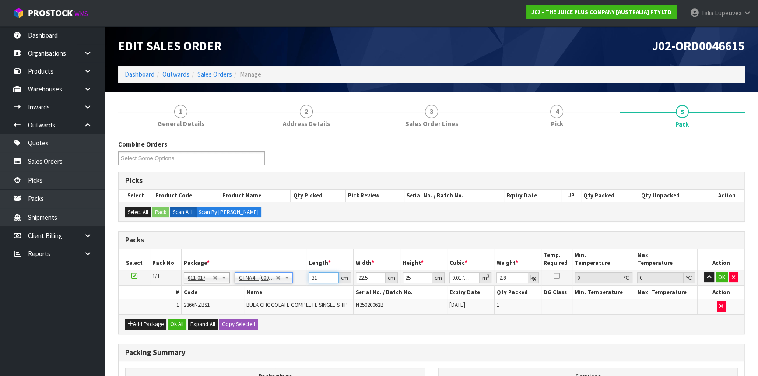
drag, startPoint x: 321, startPoint y: 276, endPoint x: 305, endPoint y: 282, distance: 16.8
click at [303, 282] on tr "1/1 NONE 007-001 007-002 007-004 007-009 007-013 007-014 007-015 007-017 007-01…" at bounding box center [432, 278] width 626 height 16
type input "3"
type input "0.001687"
type input "30"
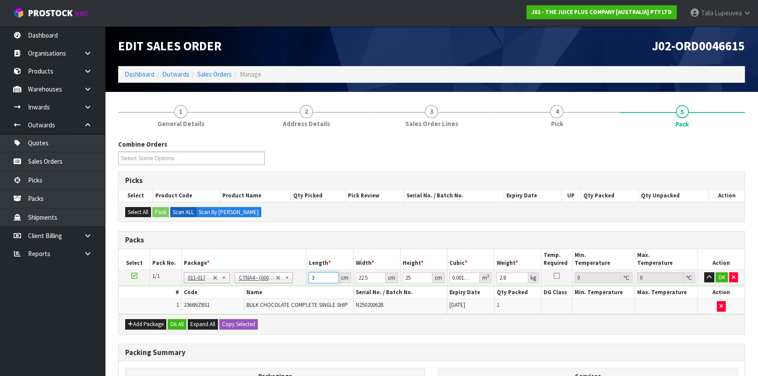
type input "0.016875"
type input "30"
type input "2"
click at [722, 271] on td "OK" at bounding box center [721, 278] width 47 height 16
click at [722, 280] on button "OK" at bounding box center [722, 277] width 12 height 11
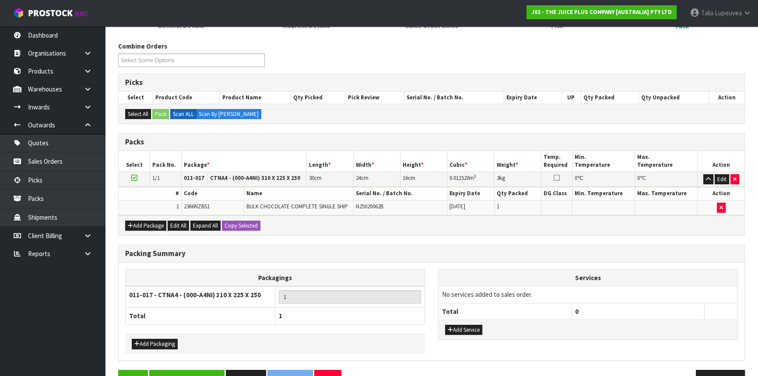
scroll to position [122, 0]
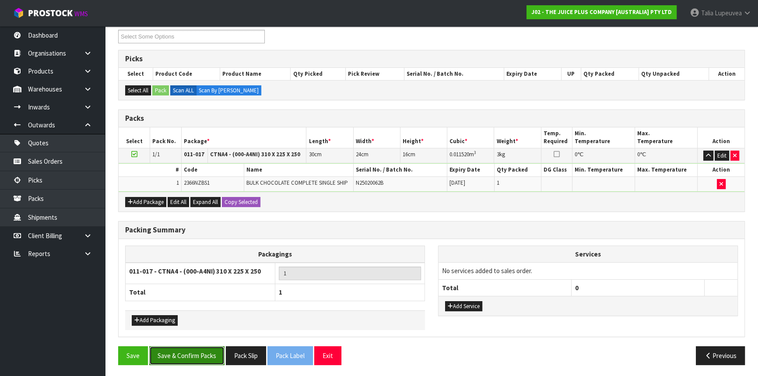
click at [161, 351] on button "Save & Confirm Packs" at bounding box center [186, 355] width 75 height 19
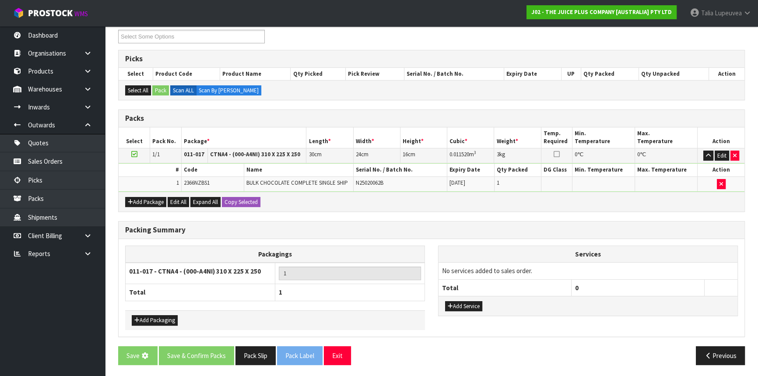
scroll to position [0, 0]
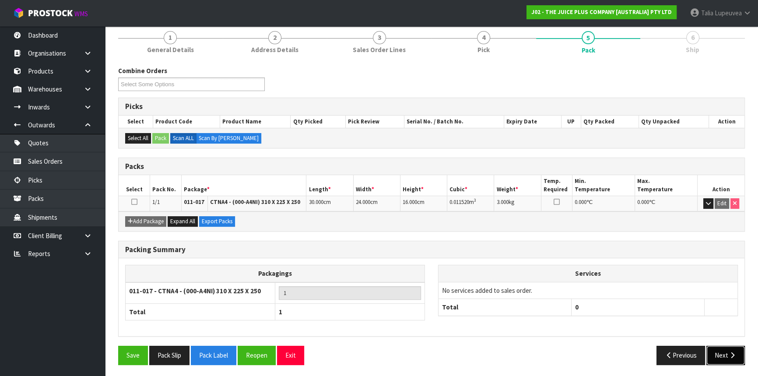
click at [710, 350] on button "Next" at bounding box center [726, 355] width 39 height 19
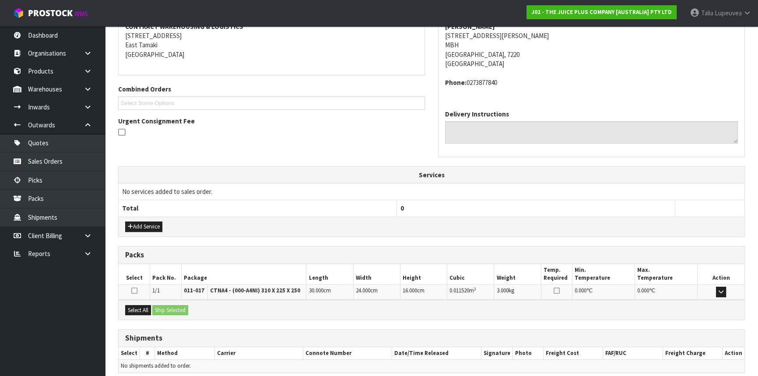
scroll to position [210, 0]
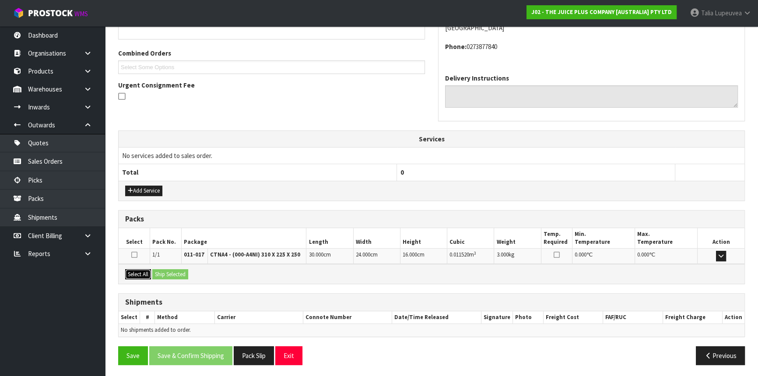
drag, startPoint x: 136, startPoint y: 273, endPoint x: 164, endPoint y: 274, distance: 28.5
click at [139, 273] on button "Select All" at bounding box center [138, 274] width 26 height 11
click at [167, 274] on button "Ship Selected" at bounding box center [170, 274] width 36 height 11
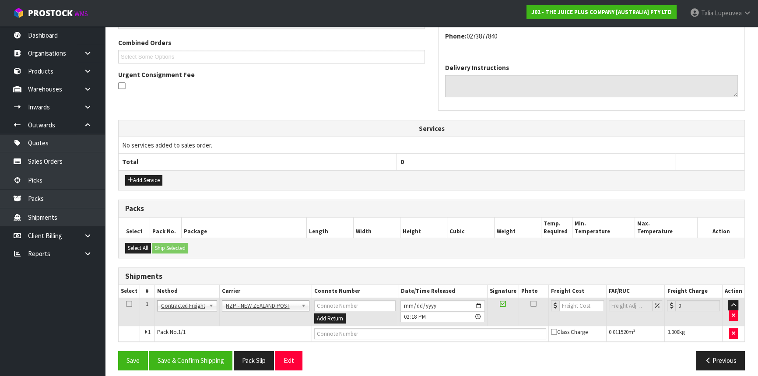
scroll to position [226, 0]
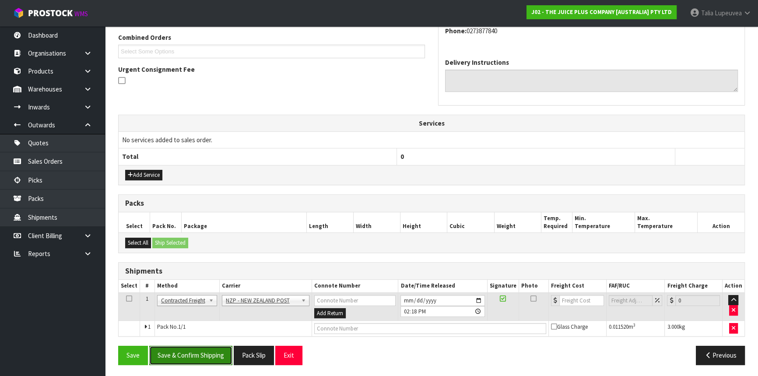
click at [226, 349] on button "Save & Confirm Shipping" at bounding box center [190, 355] width 83 height 19
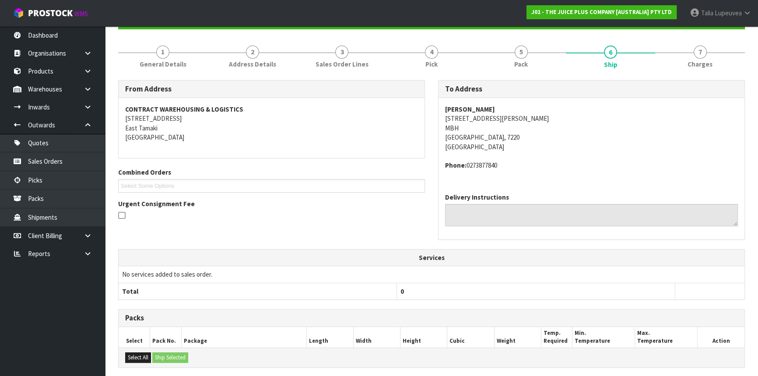
scroll to position [214, 0]
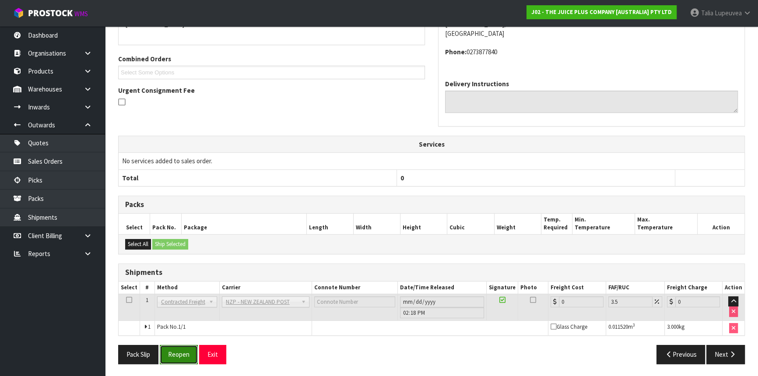
click at [178, 351] on button "Reopen" at bounding box center [179, 354] width 38 height 19
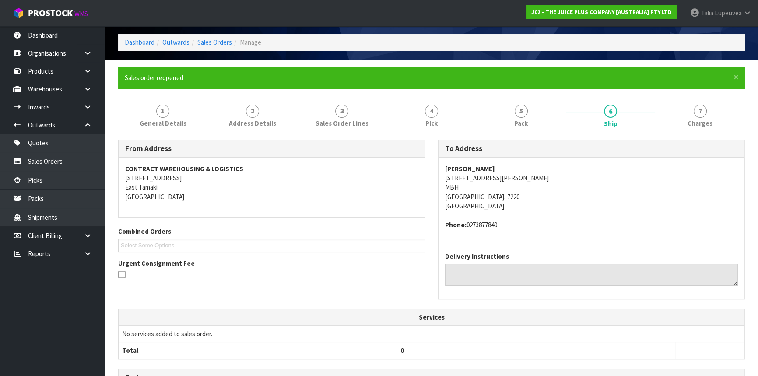
scroll to position [204, 0]
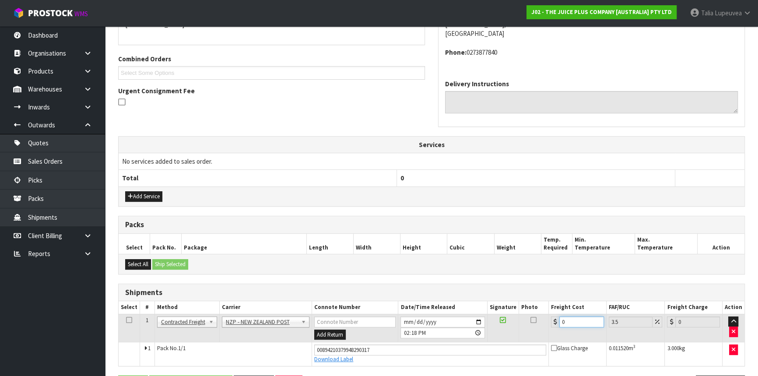
drag, startPoint x: 574, startPoint y: 320, endPoint x: 557, endPoint y: 322, distance: 16.8
click at [557, 322] on div "0" at bounding box center [577, 322] width 53 height 11
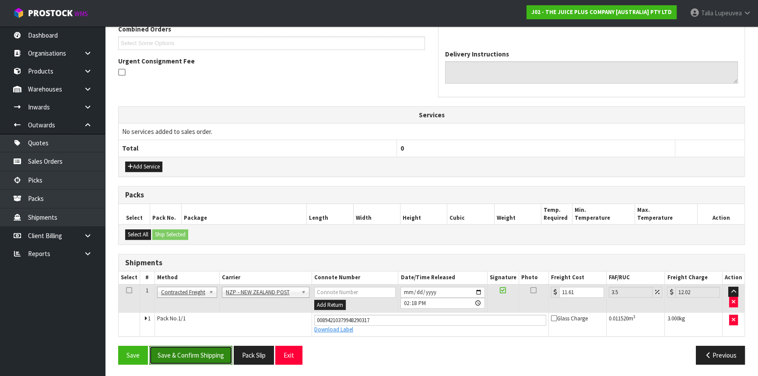
click at [204, 355] on button "Save & Confirm Shipping" at bounding box center [190, 355] width 83 height 19
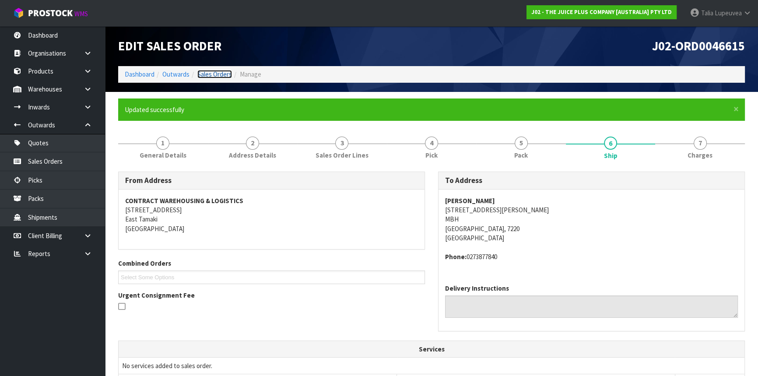
click at [225, 72] on link "Sales Orders" at bounding box center [214, 74] width 35 height 8
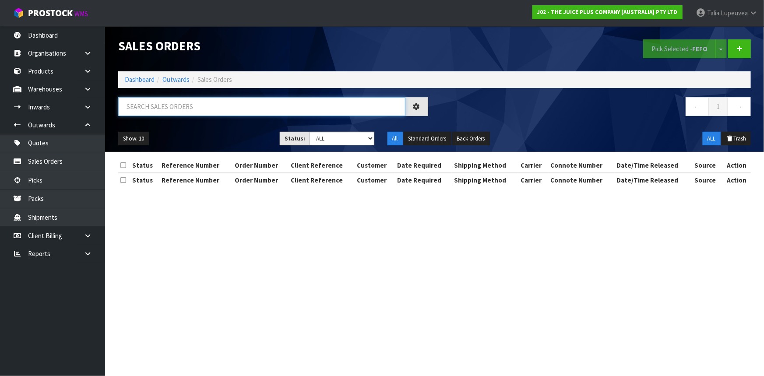
click at [212, 109] on input "text" at bounding box center [261, 106] width 287 height 19
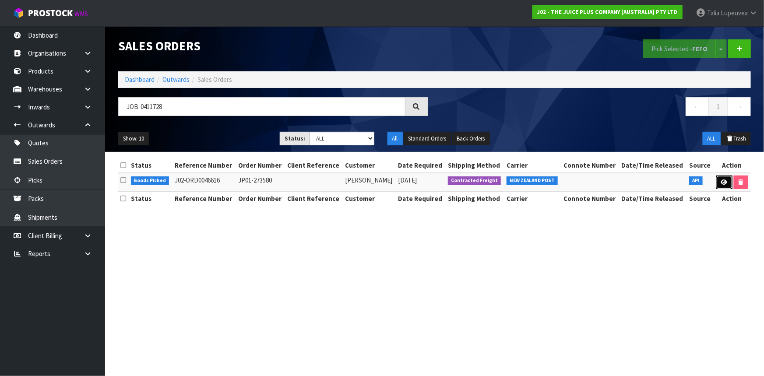
click at [722, 182] on icon at bounding box center [724, 183] width 7 height 6
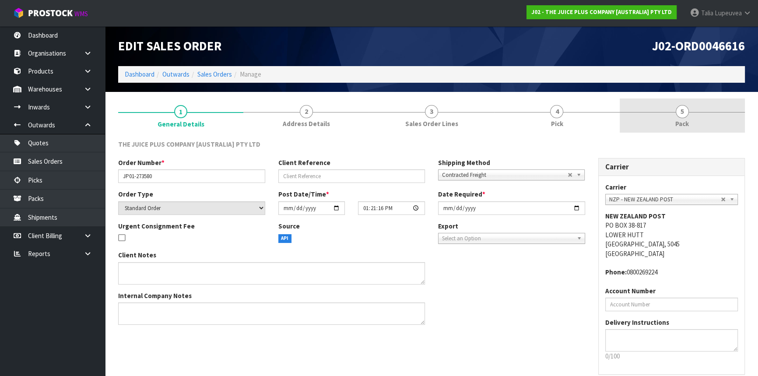
click at [672, 115] on link "5 Pack" at bounding box center [682, 116] width 125 height 35
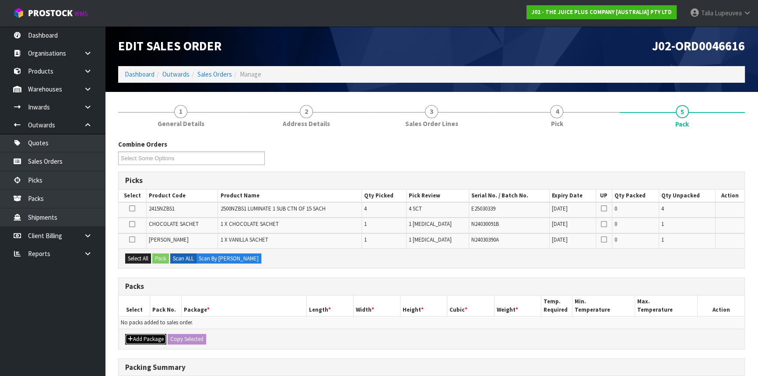
drag, startPoint x: 156, startPoint y: 338, endPoint x: 149, endPoint y: 334, distance: 8.0
click at [155, 338] on button "Add Package" at bounding box center [145, 339] width 41 height 11
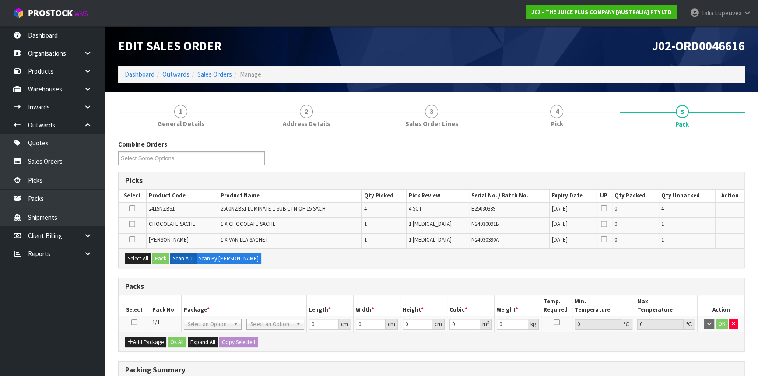
drag, startPoint x: 136, startPoint y: 322, endPoint x: 144, endPoint y: 322, distance: 8.8
click at [135, 322] on icon at bounding box center [134, 322] width 6 height 0
click at [137, 257] on button "Select All" at bounding box center [138, 259] width 26 height 11
click at [166, 257] on button "Pack" at bounding box center [160, 259] width 17 height 11
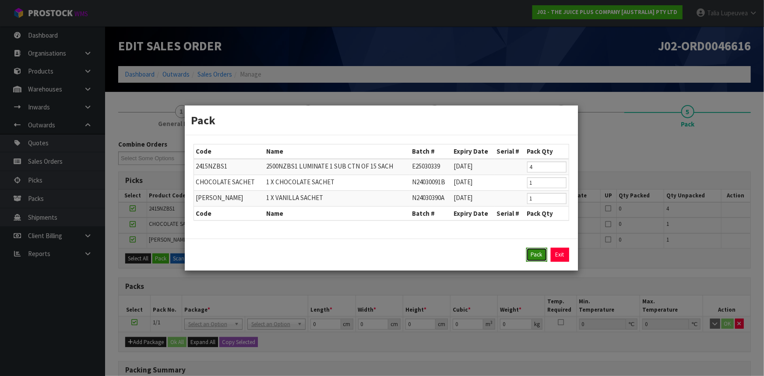
click at [535, 254] on button "Pack" at bounding box center [536, 255] width 21 height 14
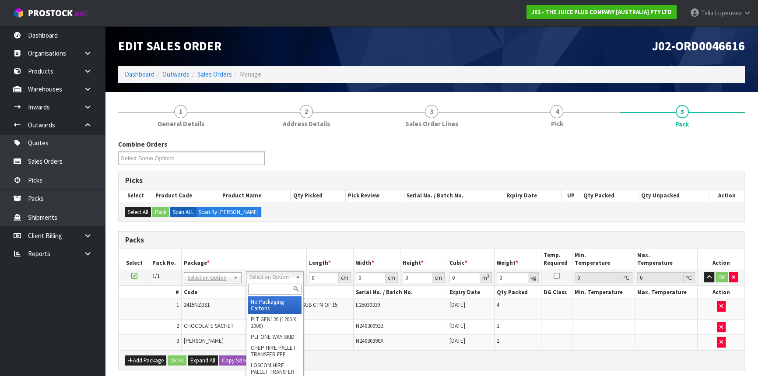
click at [266, 287] on input "text" at bounding box center [274, 289] width 53 height 11
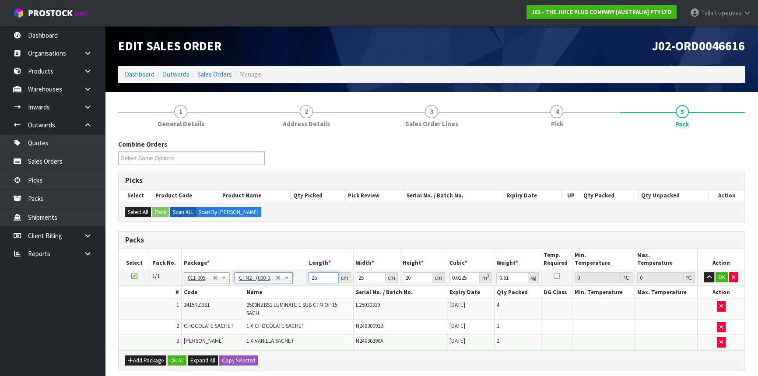
drag, startPoint x: 323, startPoint y: 279, endPoint x: 305, endPoint y: 285, distance: 18.7
click at [304, 284] on tr "1/1 NONE 007-001 007-002 007-004 007-009 007-013 007-014 007-015 007-017 007-01…" at bounding box center [432, 278] width 626 height 16
click at [726, 272] on button "OK" at bounding box center [722, 277] width 12 height 11
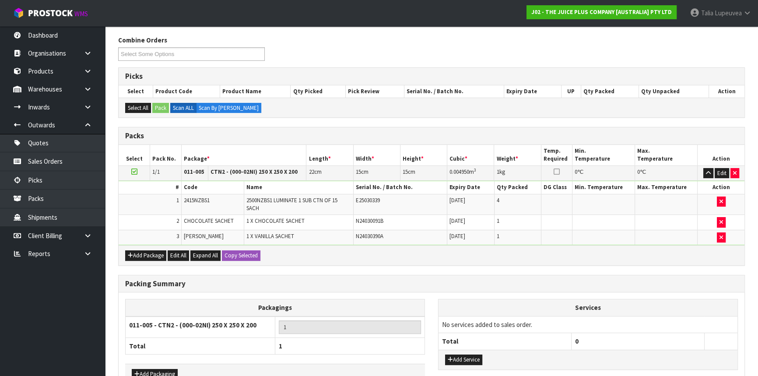
scroll to position [158, 0]
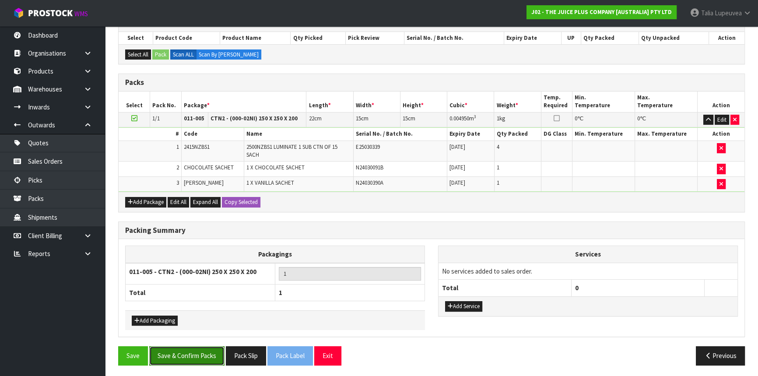
click at [197, 353] on button "Save & Confirm Packs" at bounding box center [186, 355] width 75 height 19
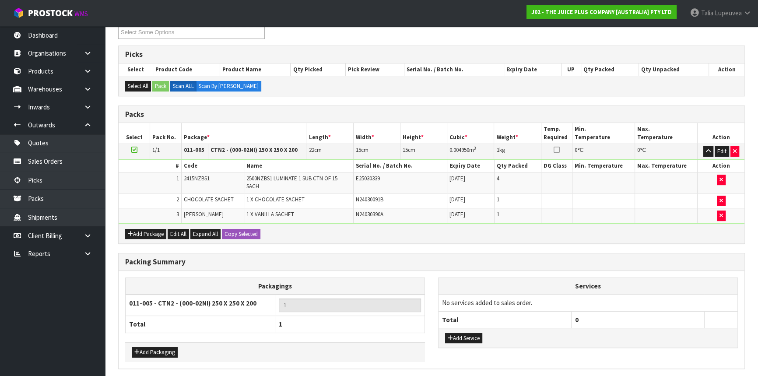
scroll to position [0, 0]
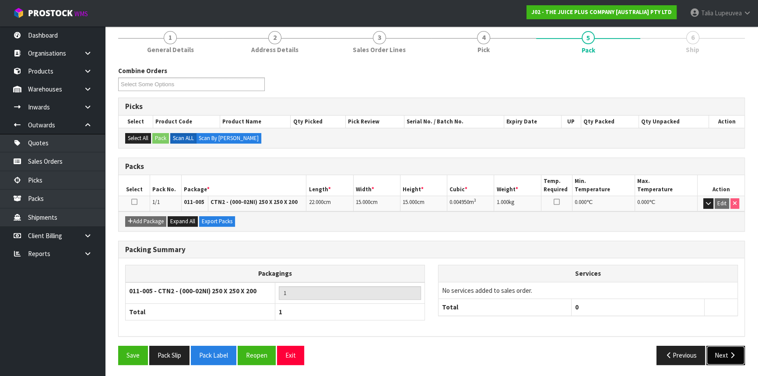
click at [729, 354] on icon "button" at bounding box center [733, 355] width 8 height 7
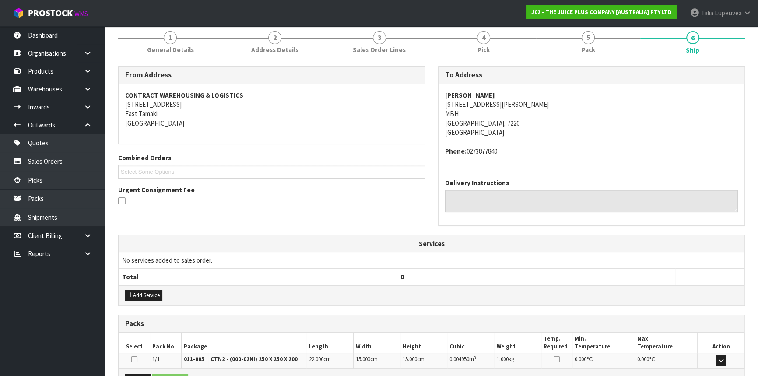
scroll to position [210, 0]
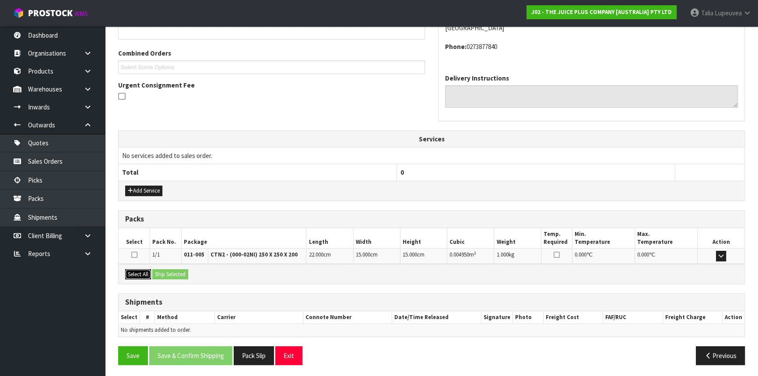
click at [147, 271] on button "Select All" at bounding box center [138, 274] width 26 height 11
click at [162, 271] on button "Ship Selected" at bounding box center [170, 274] width 36 height 11
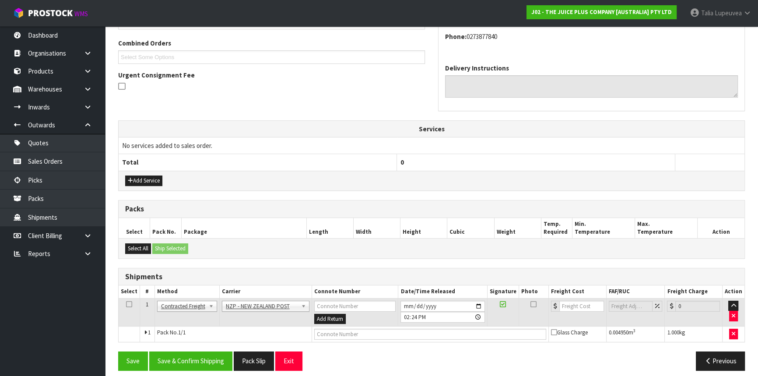
scroll to position [226, 0]
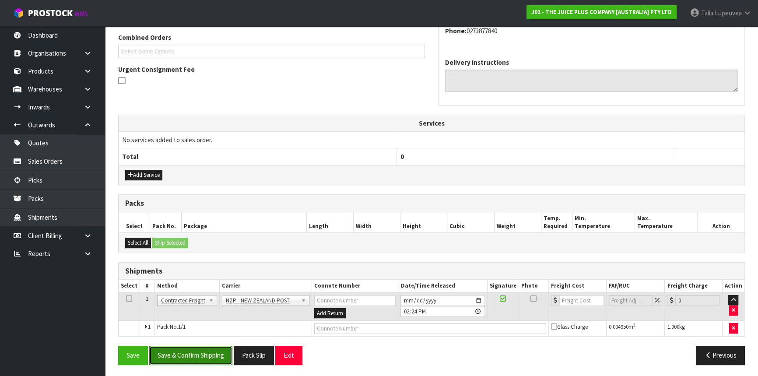
click at [197, 351] on button "Save & Confirm Shipping" at bounding box center [190, 355] width 83 height 19
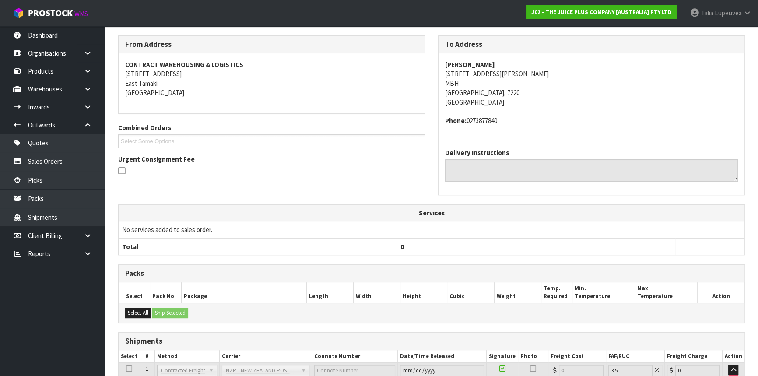
scroll to position [214, 0]
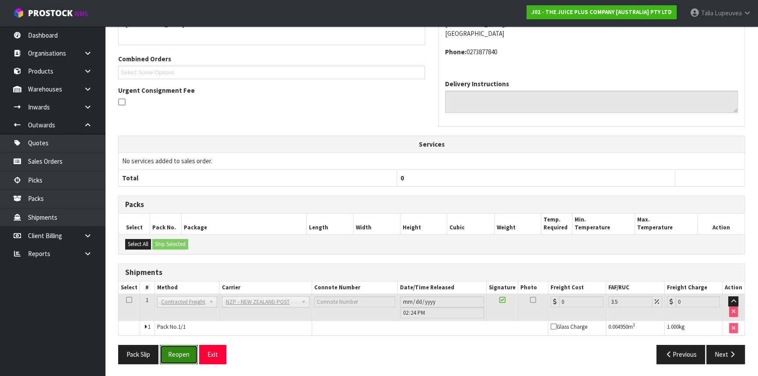
click at [194, 354] on button "Reopen" at bounding box center [179, 354] width 38 height 19
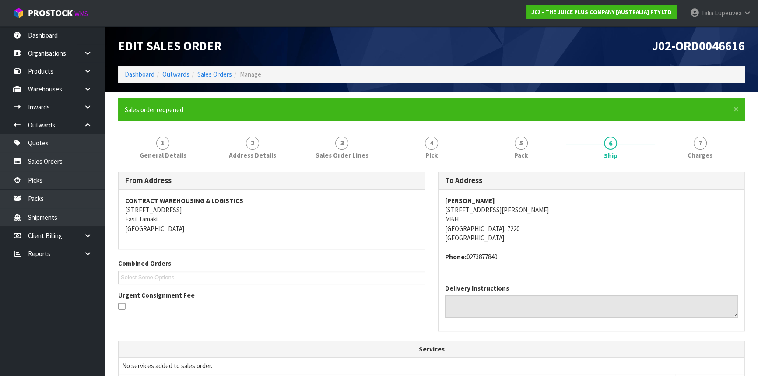
scroll to position [204, 0]
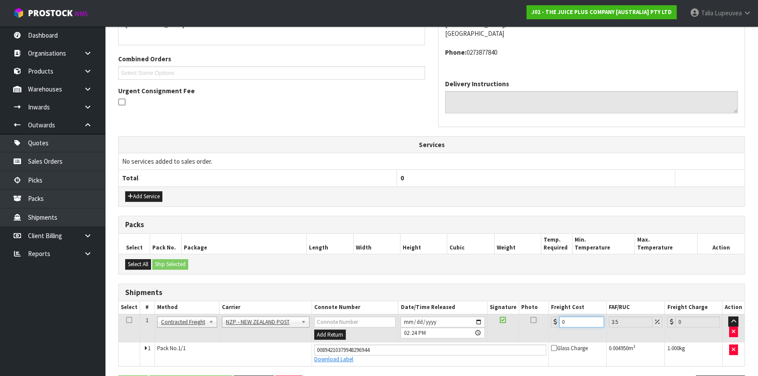
drag, startPoint x: 574, startPoint y: 324, endPoint x: 553, endPoint y: 327, distance: 21.6
click at [553, 327] on td "0" at bounding box center [578, 328] width 58 height 28
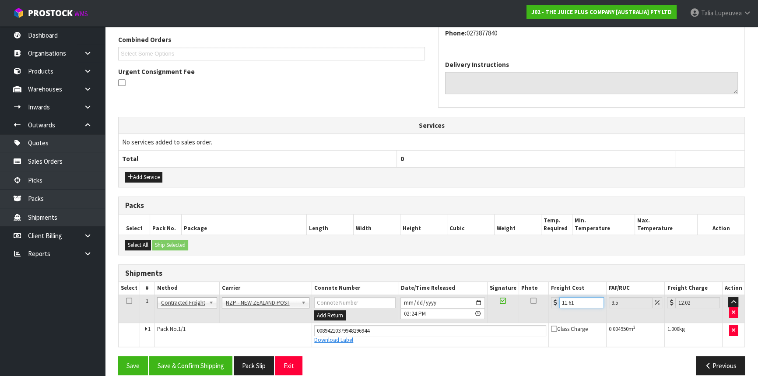
scroll to position [234, 0]
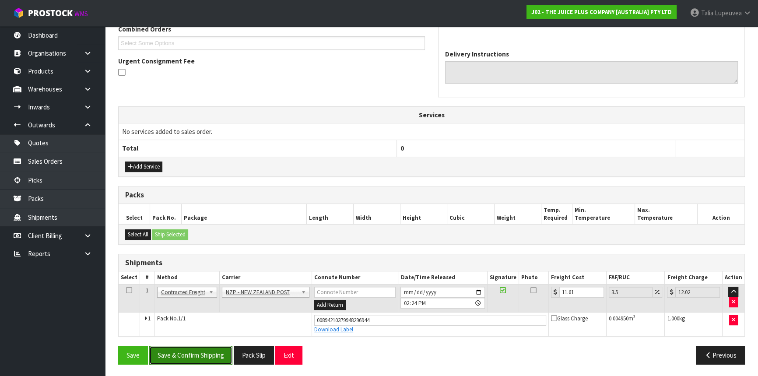
click at [217, 353] on button "Save & Confirm Shipping" at bounding box center [190, 355] width 83 height 19
click at [199, 355] on button "Save & Confirm Shipping" at bounding box center [190, 355] width 83 height 19
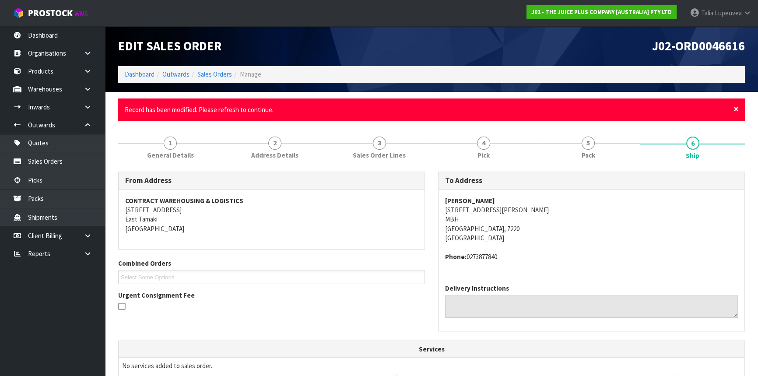
click at [738, 107] on span "×" at bounding box center [736, 109] width 5 height 12
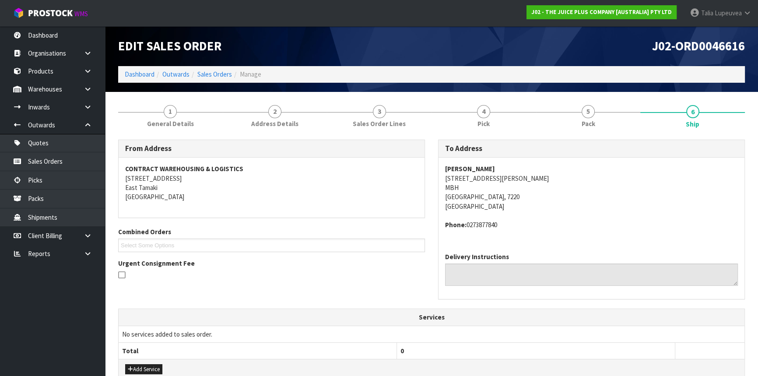
scroll to position [199, 0]
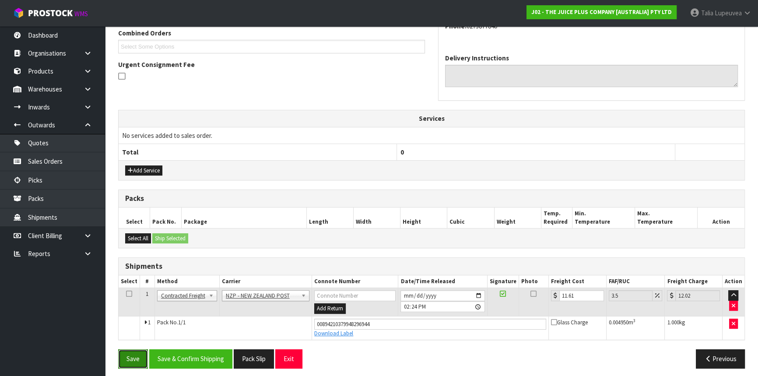
click at [129, 352] on button "Save" at bounding box center [133, 358] width 30 height 19
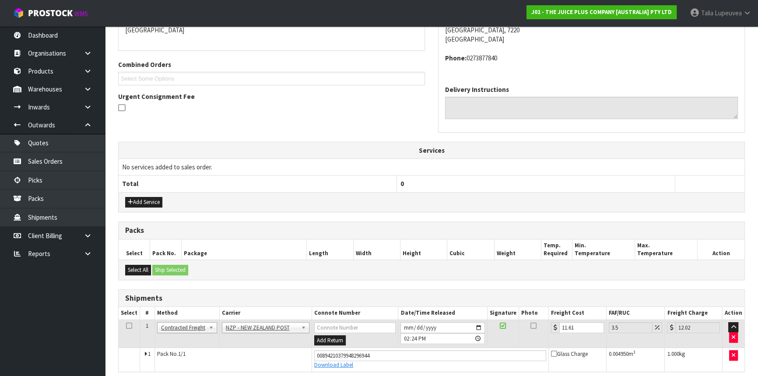
scroll to position [0, 0]
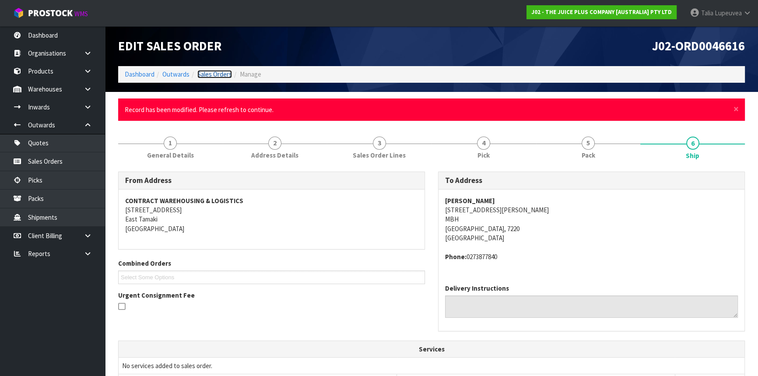
click at [213, 76] on link "Sales Orders" at bounding box center [214, 74] width 35 height 8
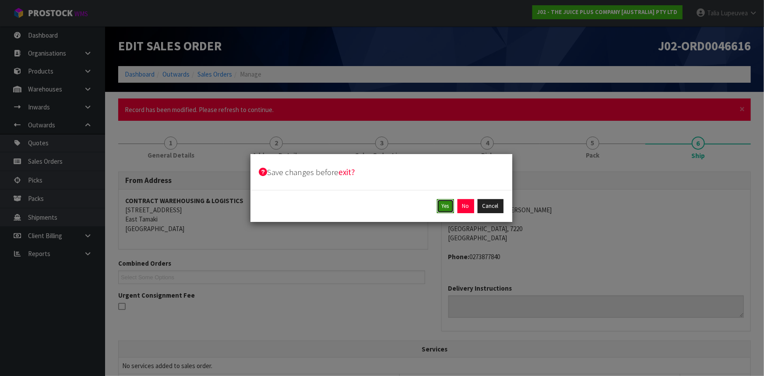
click at [448, 209] on button "Yes" at bounding box center [445, 206] width 17 height 14
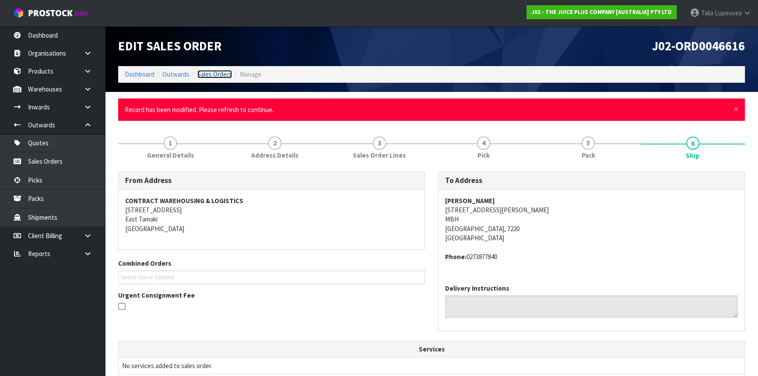
click at [222, 71] on link "Sales Orders" at bounding box center [214, 74] width 35 height 8
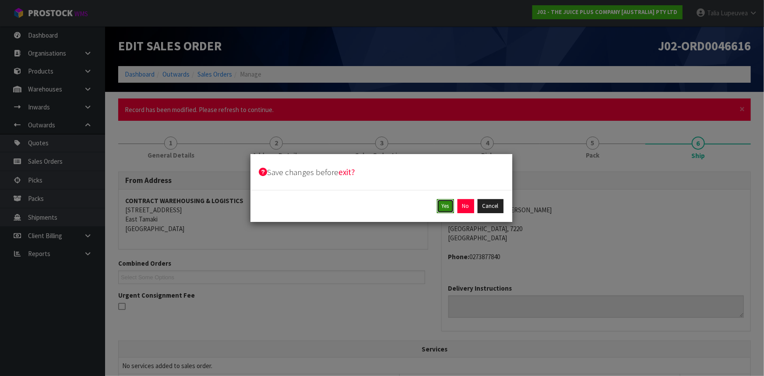
click at [453, 205] on button "Yes" at bounding box center [445, 206] width 17 height 14
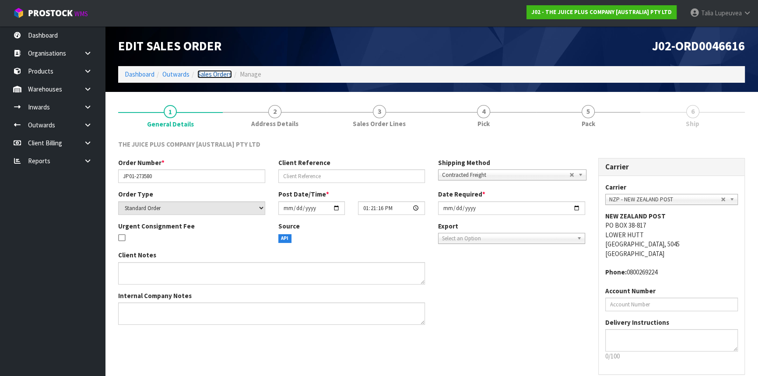
click at [215, 70] on link "Sales Orders" at bounding box center [214, 74] width 35 height 8
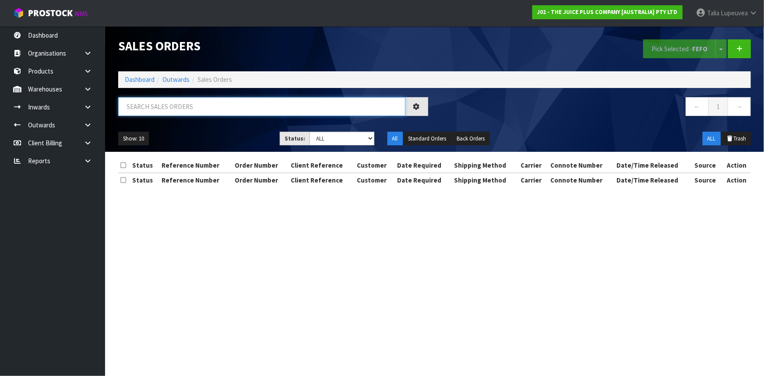
click at [238, 99] on input "text" at bounding box center [261, 106] width 287 height 19
type input "JOB-0411728"
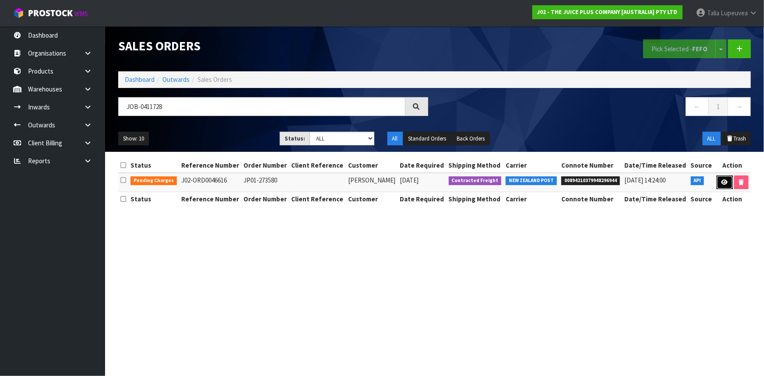
click at [722, 182] on icon at bounding box center [725, 183] width 7 height 6
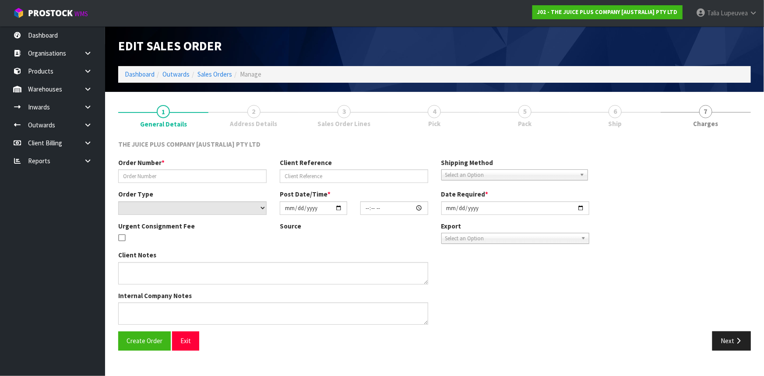
type input "JP01-273580"
select select "number:0"
type input "[DATE]"
type input "13:21:16.000"
type input "[DATE]"
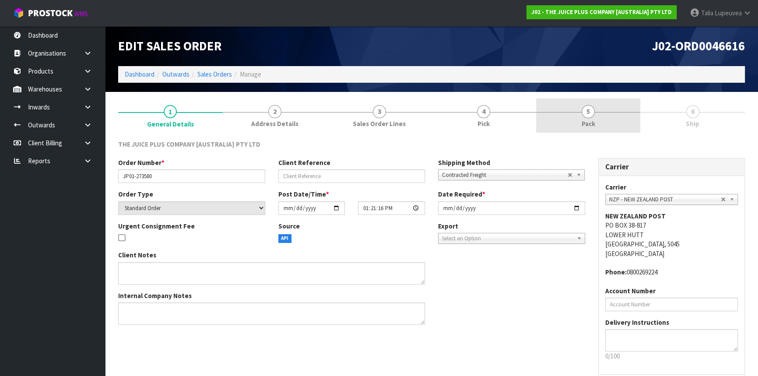
click at [613, 117] on link "5 Pack" at bounding box center [588, 116] width 105 height 35
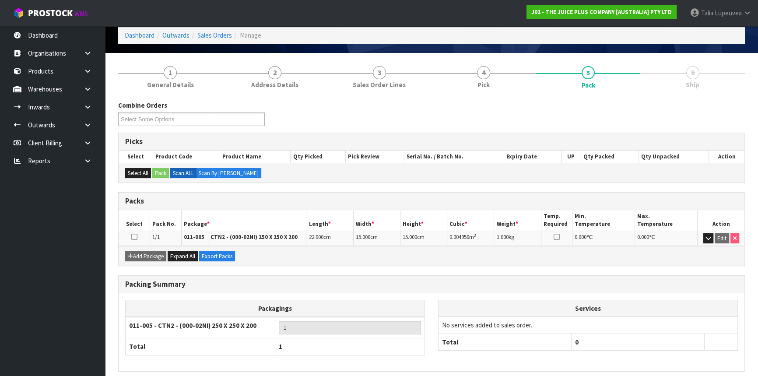
scroll to position [74, 0]
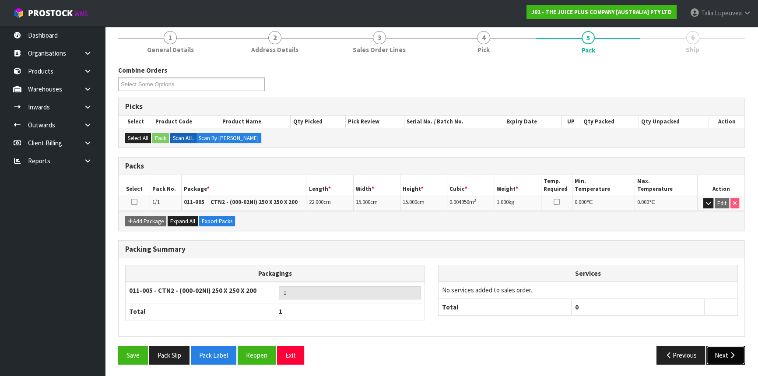
click at [729, 356] on icon "button" at bounding box center [733, 355] width 8 height 7
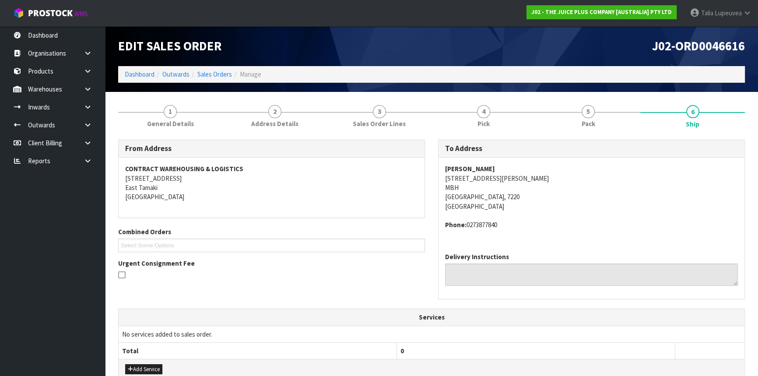
scroll to position [202, 0]
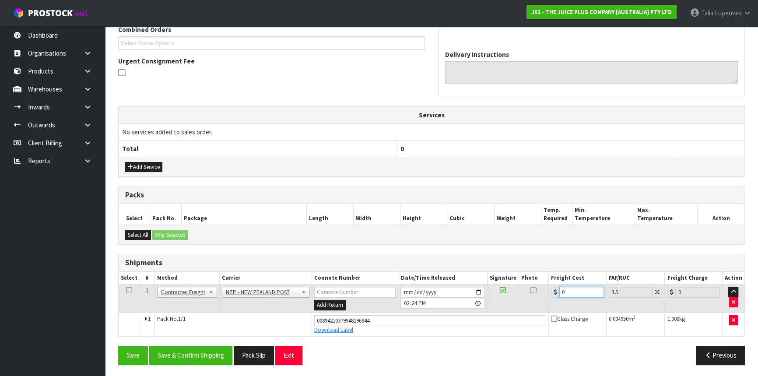
drag, startPoint x: 568, startPoint y: 287, endPoint x: 544, endPoint y: 290, distance: 24.3
click at [544, 290] on tr "1 Client Local Pickup Customer Local Pickup Company Freight Contracted Freight …" at bounding box center [432, 299] width 626 height 28
type input "1"
type input "1.03"
type input "11"
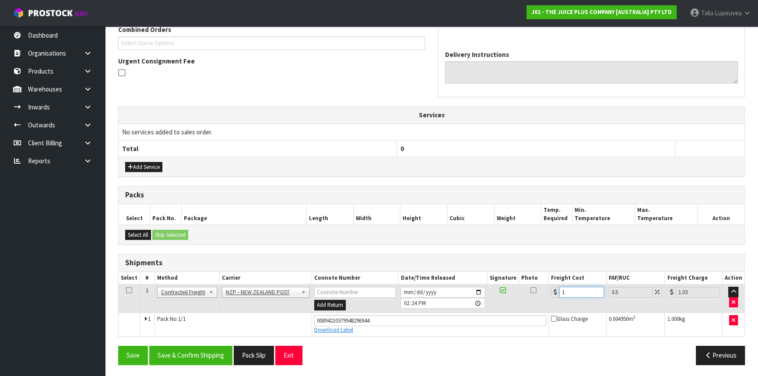
type input "11.38"
type input "11.6"
type input "12.01"
type input "11.61"
type input "12.02"
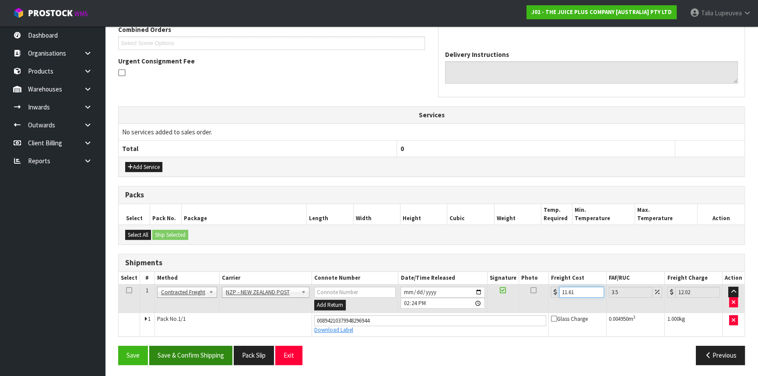
type input "11.61"
click at [221, 350] on button "Save & Confirm Shipping" at bounding box center [190, 355] width 83 height 19
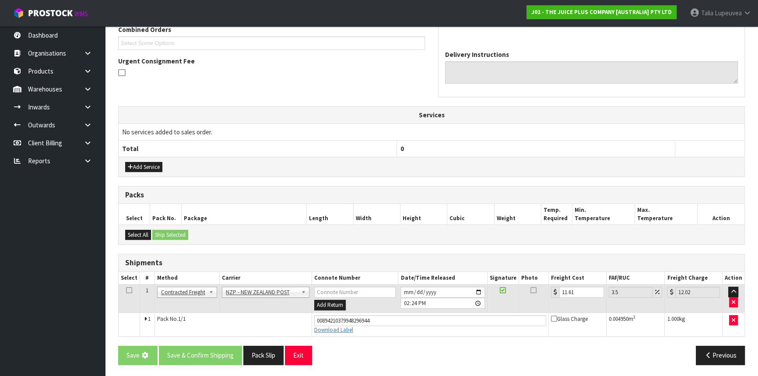
scroll to position [0, 0]
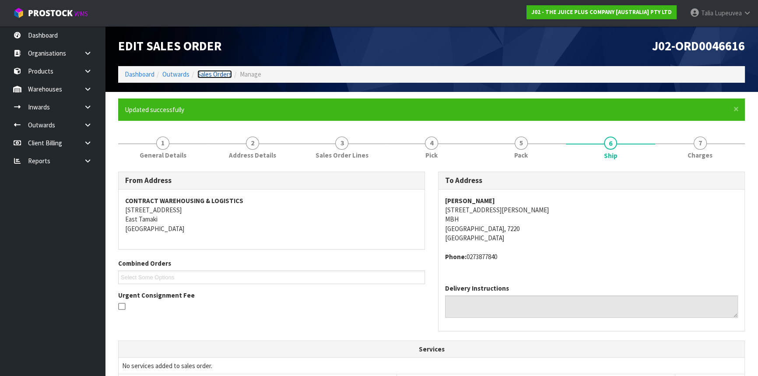
click at [219, 74] on link "Sales Orders" at bounding box center [214, 74] width 35 height 8
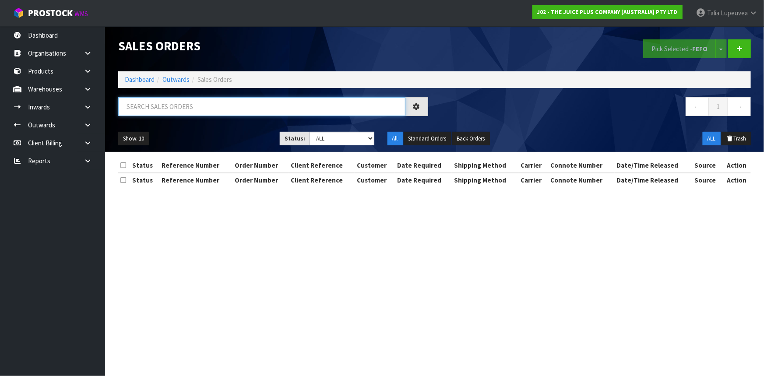
click at [265, 109] on input "text" at bounding box center [261, 106] width 287 height 19
type input "JOB-0411724"
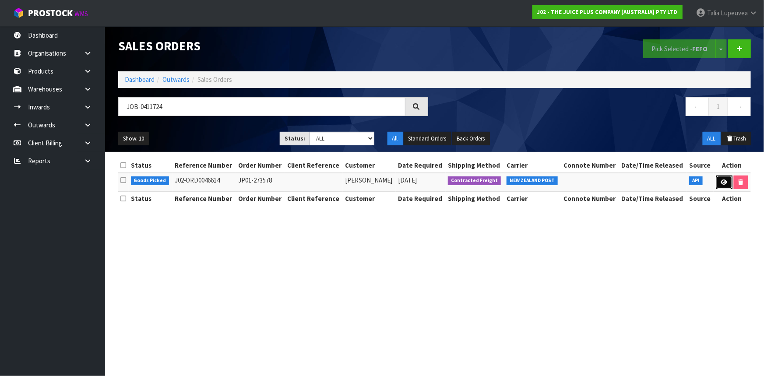
click at [718, 180] on link at bounding box center [724, 183] width 16 height 14
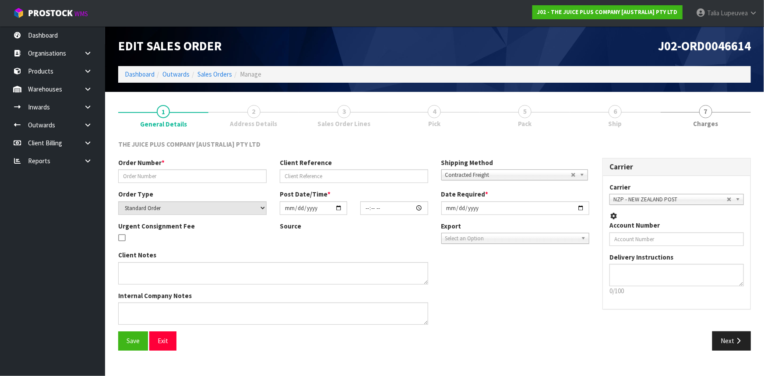
type input "JP01-273578"
select select "number:0"
type input "[DATE]"
type input "13:12:31.000"
type input "[DATE]"
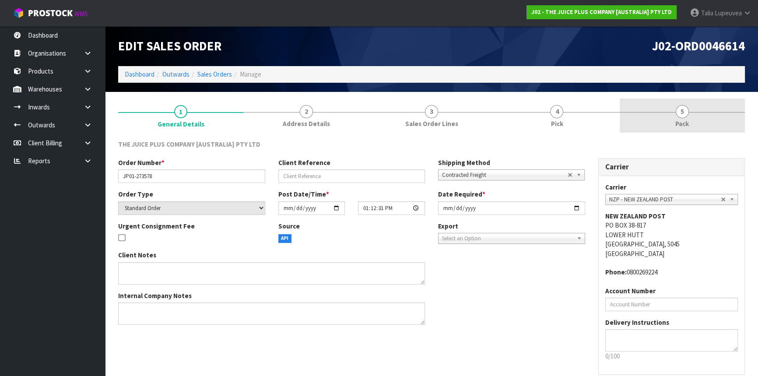
click at [644, 116] on link "5 Pack" at bounding box center [682, 116] width 125 height 35
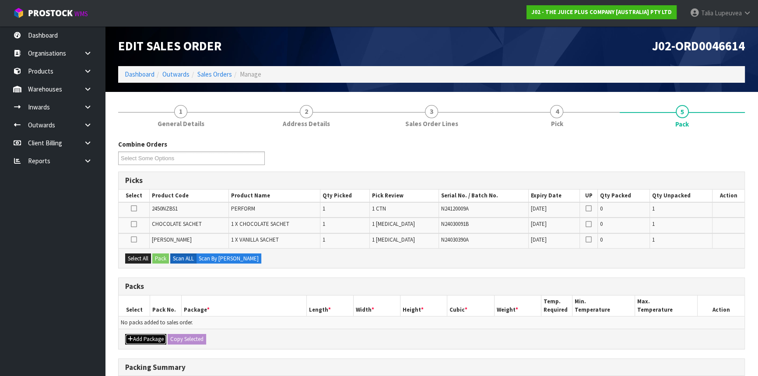
click at [158, 337] on button "Add Package" at bounding box center [145, 339] width 41 height 11
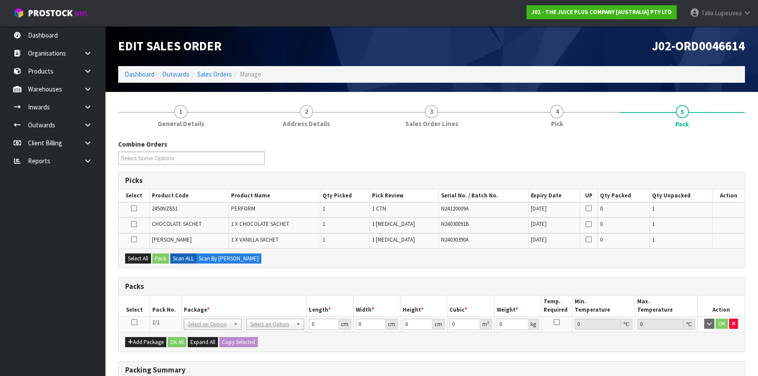
drag, startPoint x: 132, startPoint y: 320, endPoint x: 140, endPoint y: 293, distance: 27.6
click at [133, 322] on icon at bounding box center [134, 322] width 6 height 0
click at [138, 254] on button "Select All" at bounding box center [138, 259] width 26 height 11
click at [166, 255] on button "Pack" at bounding box center [160, 259] width 17 height 11
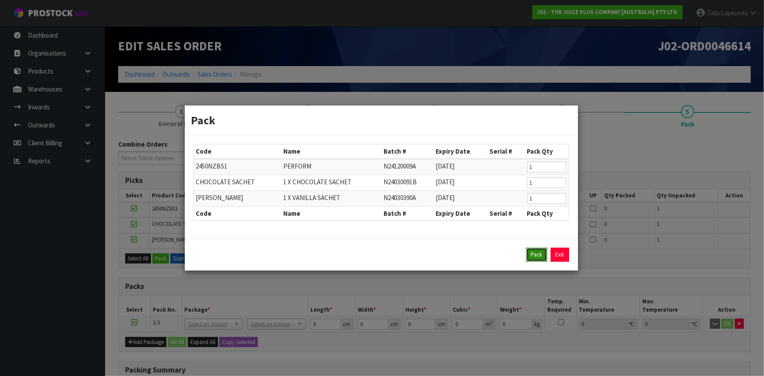
click at [537, 251] on button "Pack" at bounding box center [536, 255] width 21 height 14
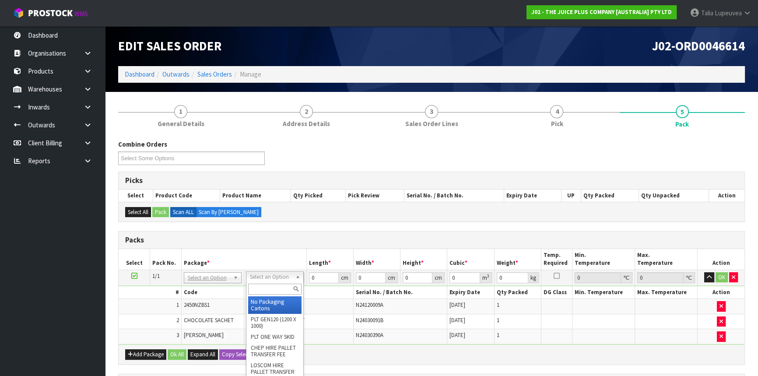
click at [279, 286] on input "text" at bounding box center [274, 289] width 53 height 11
type input "250"
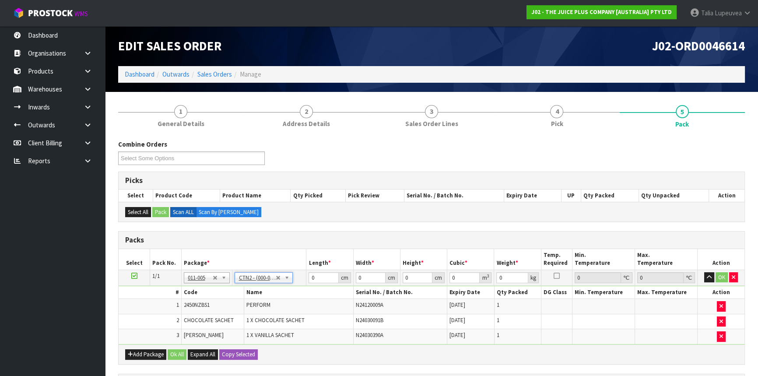
type input "25"
type input "20"
type input "0.0125"
type input "1.53"
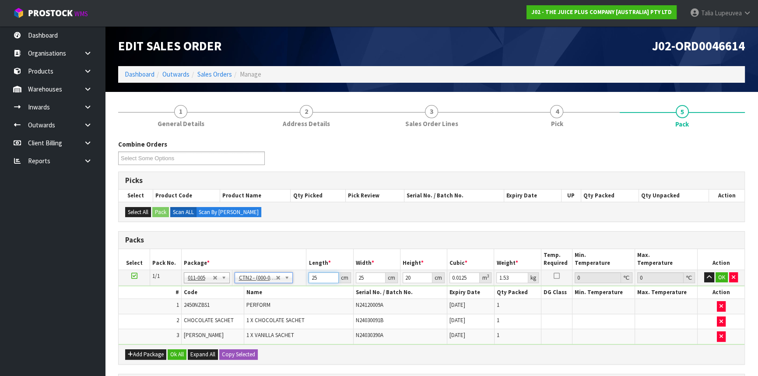
drag, startPoint x: 321, startPoint y: 277, endPoint x: 298, endPoint y: 283, distance: 24.0
click at [298, 283] on tr "1/1 NONE 007-001 007-002 007-004 007-009 007-013 007-014 007-015 007-017 007-01…" at bounding box center [432, 278] width 626 height 16
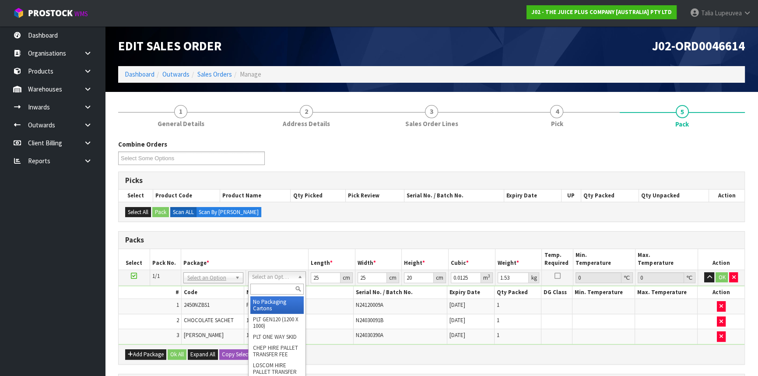
click at [276, 287] on input "text" at bounding box center [276, 289] width 53 height 11
type input "22"
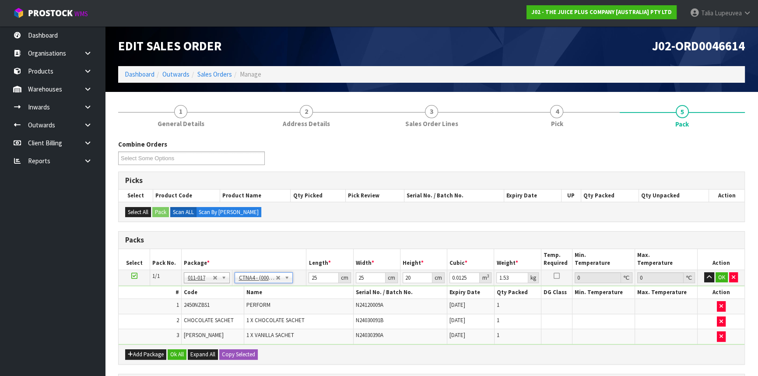
type input "31"
type input "22.5"
type input "25"
type input "0.017438"
drag, startPoint x: 320, startPoint y: 278, endPoint x: 303, endPoint y: 281, distance: 17.3
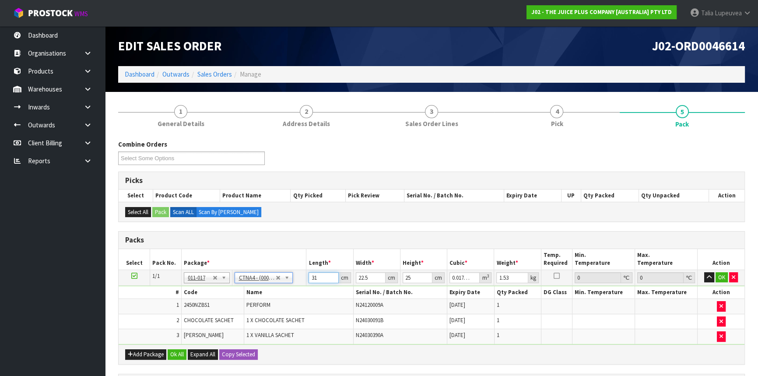
click at [303, 281] on tr "1/1 NONE 007-001 007-002 007-004 007-009 007-013 007-014 007-015 007-017 007-01…" at bounding box center [432, 278] width 626 height 16
type input "3"
type input "0.001687"
type input "30"
type input "0.016875"
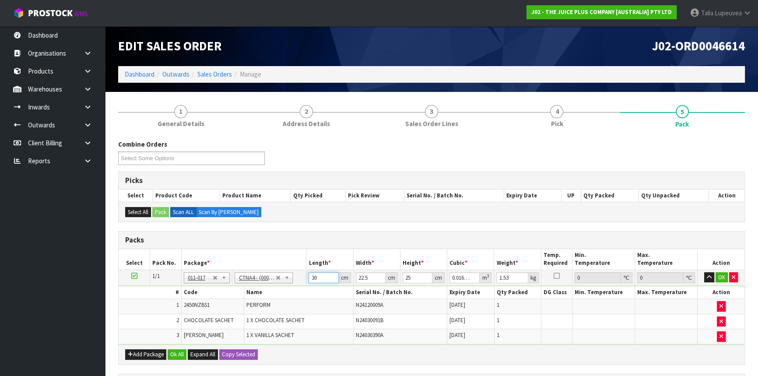
type input "30"
type input "2"
type input "0.0015"
type input "23"
type input "0.01725"
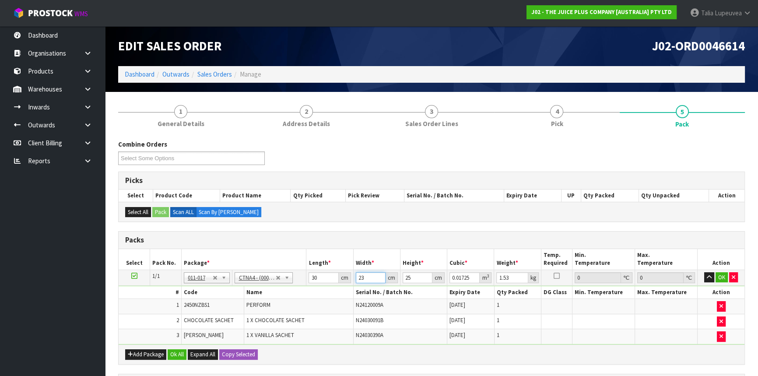
type input "23"
type input "1"
type input "0.00069"
type input "14"
type input "0.00966"
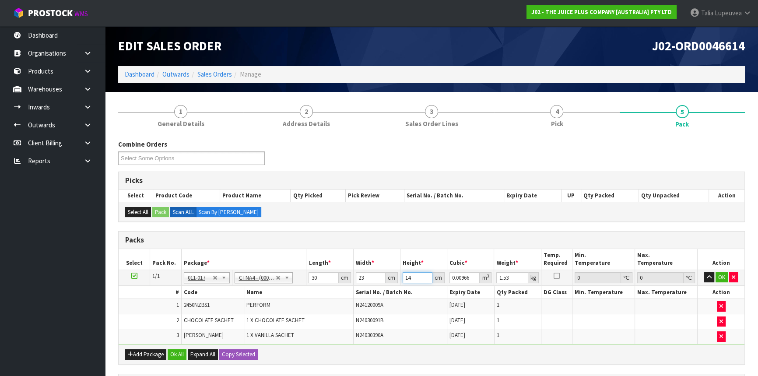
type input "14"
type input "2"
click at [718, 275] on button "OK" at bounding box center [722, 277] width 12 height 11
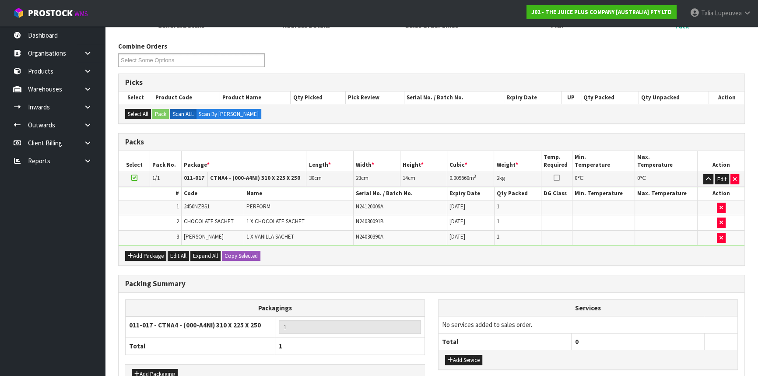
scroll to position [151, 0]
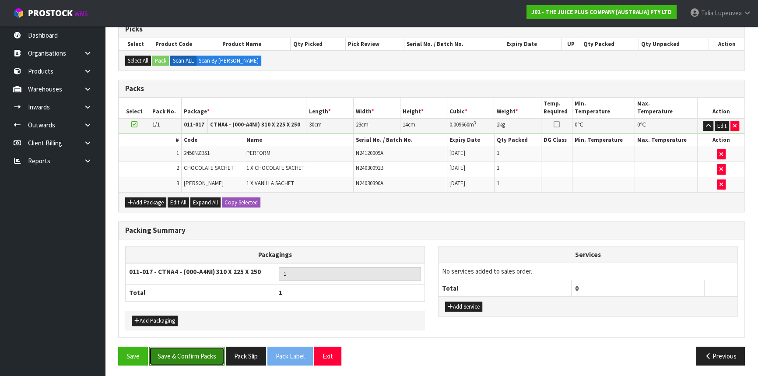
click at [209, 351] on button "Save & Confirm Packs" at bounding box center [186, 356] width 75 height 19
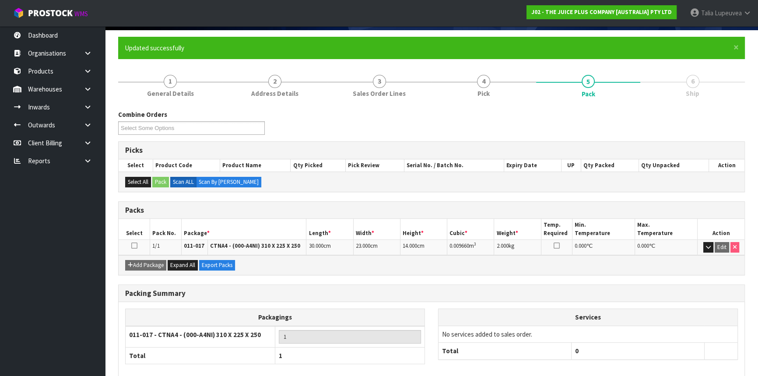
scroll to position [106, 0]
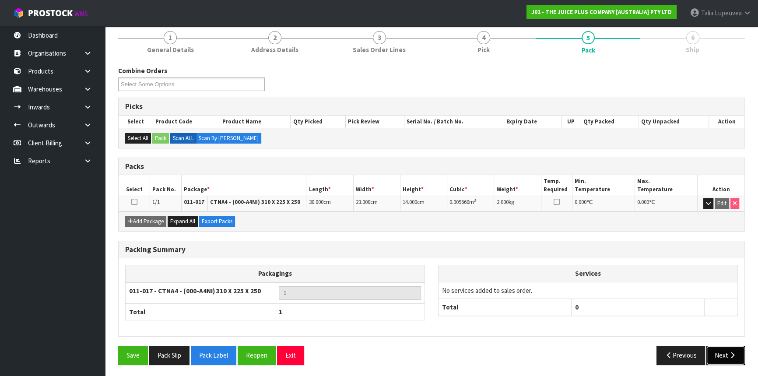
click at [731, 352] on icon "button" at bounding box center [733, 355] width 8 height 7
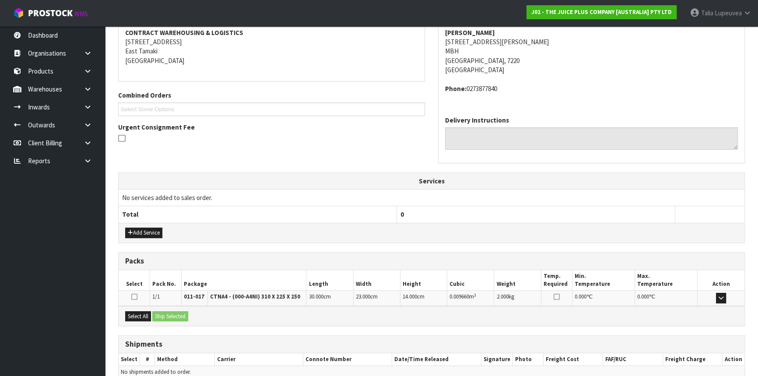
scroll to position [210, 0]
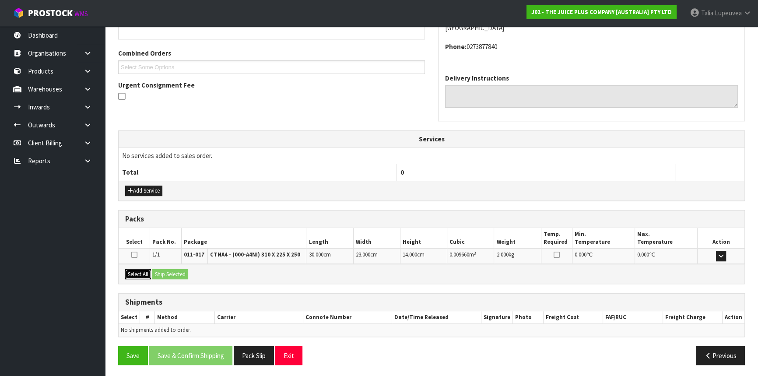
drag, startPoint x: 136, startPoint y: 271, endPoint x: 166, endPoint y: 272, distance: 30.7
click at [137, 271] on button "Select All" at bounding box center [138, 274] width 26 height 11
click at [166, 272] on button "Ship Selected" at bounding box center [170, 274] width 36 height 11
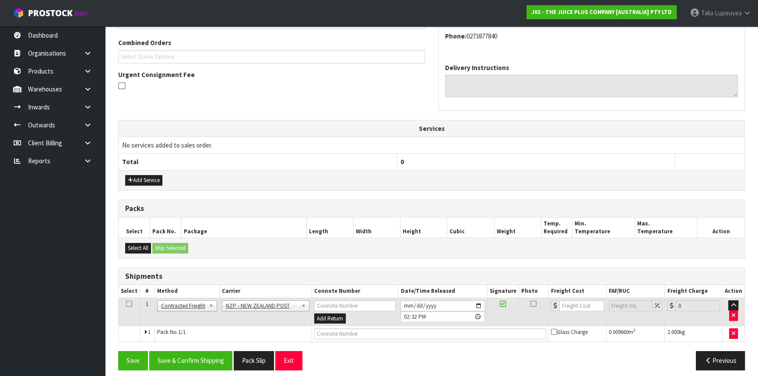
scroll to position [226, 0]
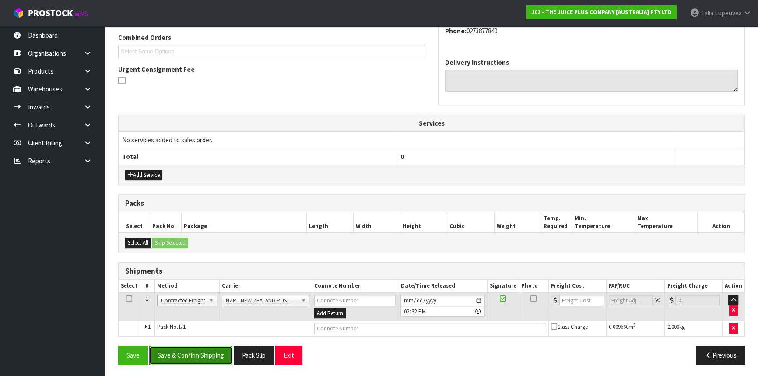
click at [204, 353] on button "Save & Confirm Shipping" at bounding box center [190, 355] width 83 height 19
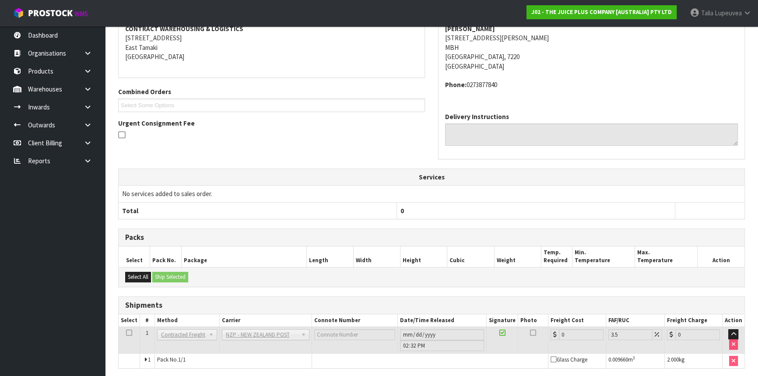
scroll to position [214, 0]
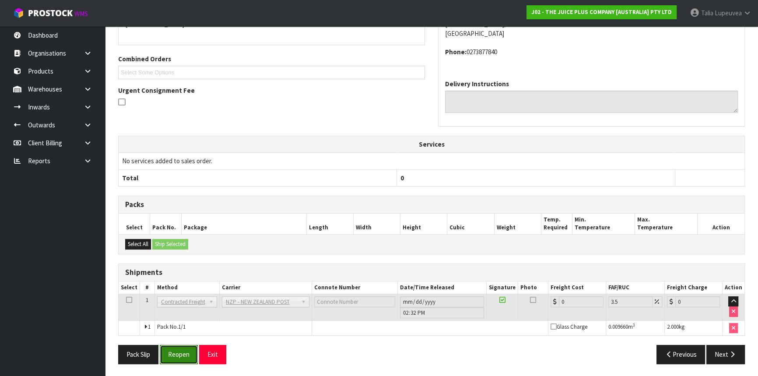
click at [187, 355] on button "Reopen" at bounding box center [179, 354] width 38 height 19
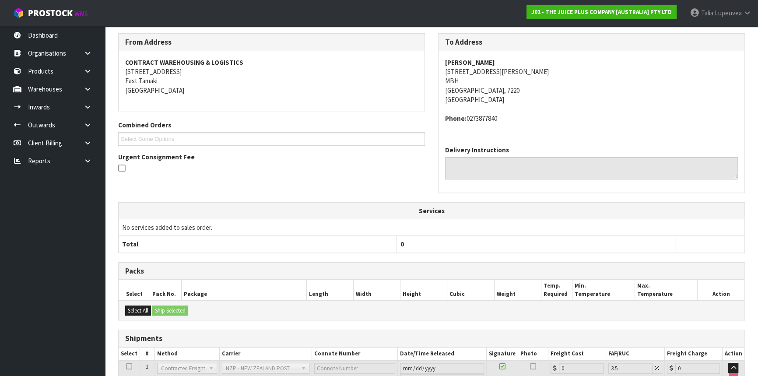
scroll to position [204, 0]
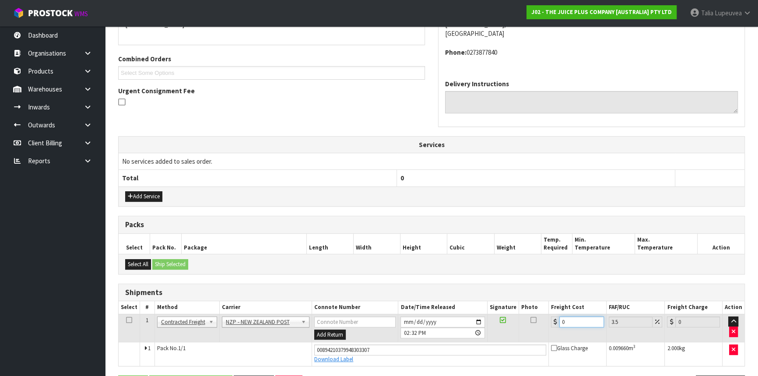
drag, startPoint x: 573, startPoint y: 320, endPoint x: 549, endPoint y: 324, distance: 24.5
click at [549, 324] on td "0" at bounding box center [578, 328] width 58 height 28
type input "1"
type input "1.03"
type input "11"
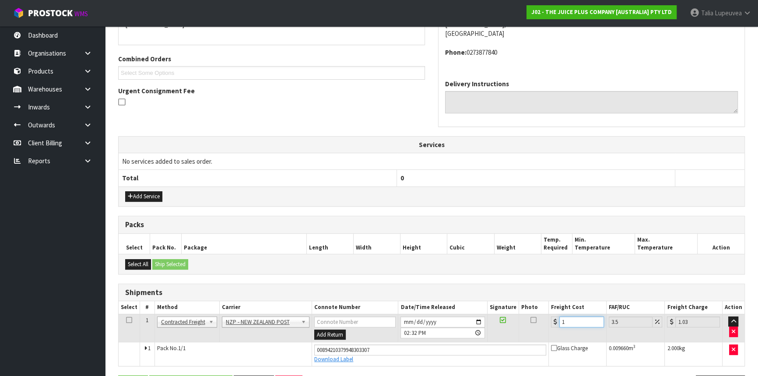
type input "11.38"
type input "11.6"
type input "12.01"
type input "11.61"
type input "12.02"
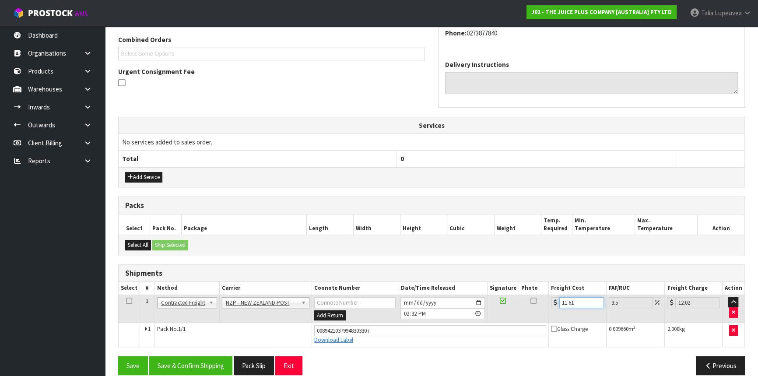
scroll to position [234, 0]
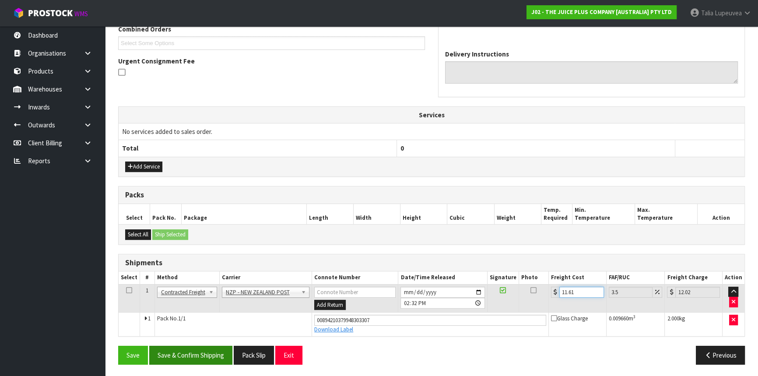
type input "11.61"
click at [180, 352] on button "Save & Confirm Shipping" at bounding box center [190, 355] width 83 height 19
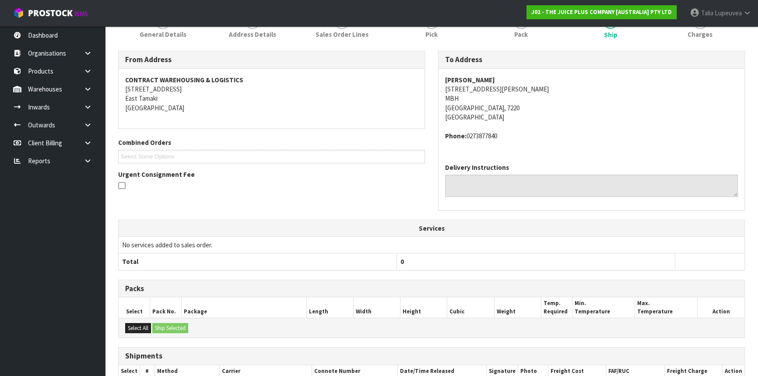
scroll to position [11, 0]
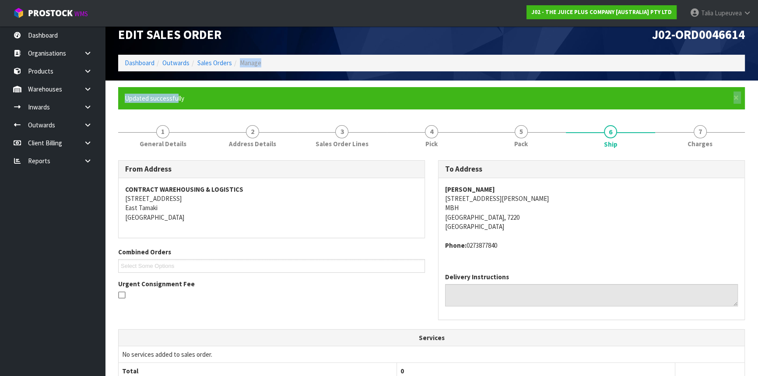
drag, startPoint x: 188, startPoint y: 79, endPoint x: 176, endPoint y: 88, distance: 14.5
click at [176, 88] on div "Edit Sales Order J02-ORD0046614 Dashboard Outwards Sales Orders Manage × Close …" at bounding box center [379, 283] width 758 height 588
click at [210, 62] on link "Sales Orders" at bounding box center [214, 63] width 35 height 8
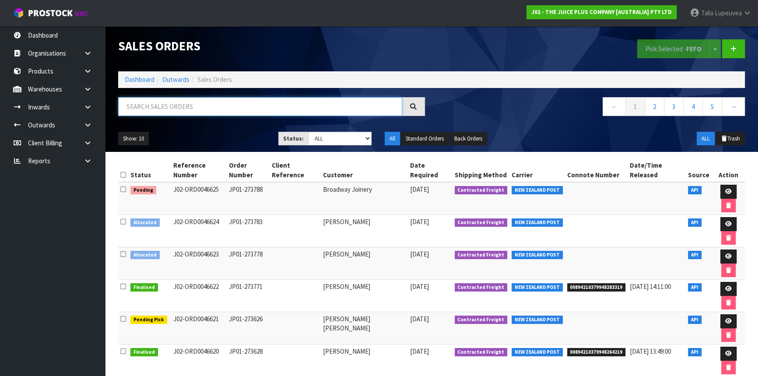
click at [168, 102] on input "text" at bounding box center [260, 106] width 284 height 19
type input "JOB-0411801"
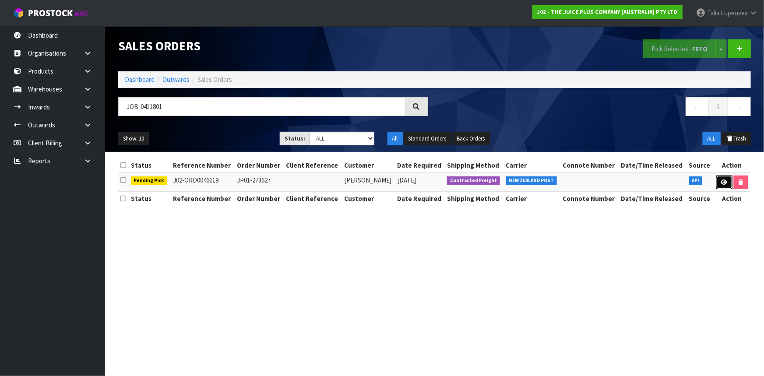
click at [726, 184] on link at bounding box center [724, 183] width 16 height 14
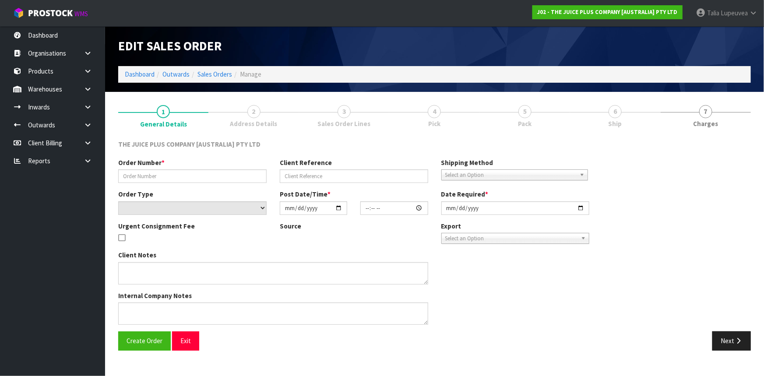
type input "JP01-273627"
select select "number:0"
type input "[DATE]"
type input "03:02:33.000"
type input "[DATE]"
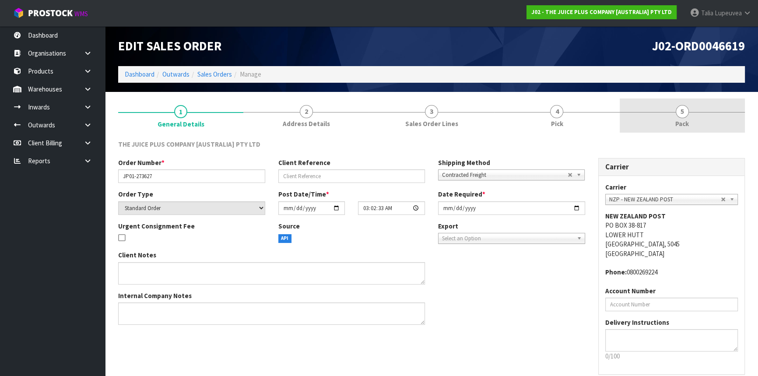
click at [691, 112] on div at bounding box center [682, 112] width 125 height 0
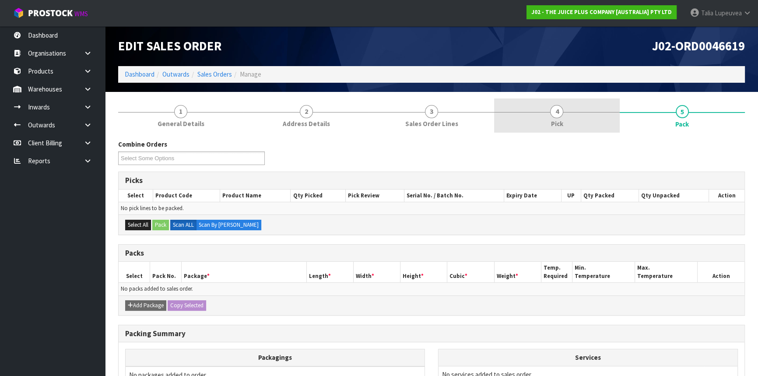
click at [572, 117] on link "4 Pick" at bounding box center [556, 116] width 125 height 35
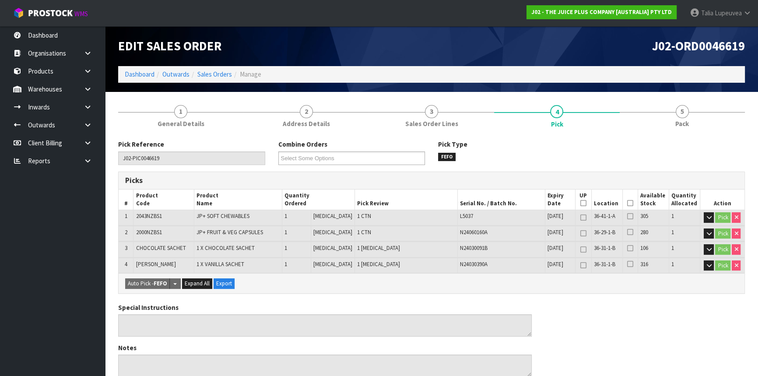
click at [629, 203] on icon at bounding box center [630, 203] width 6 height 0
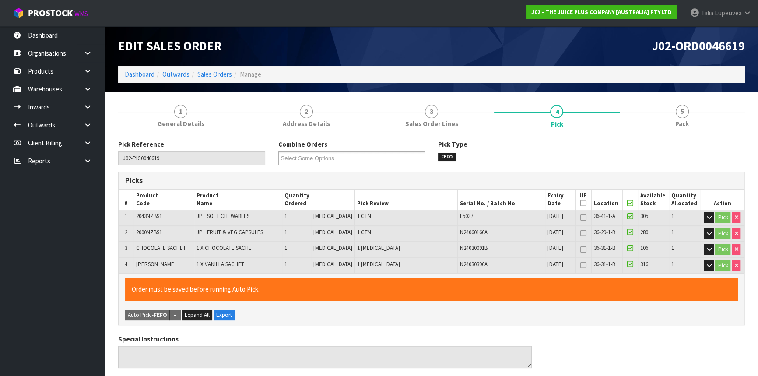
scroll to position [278, 0]
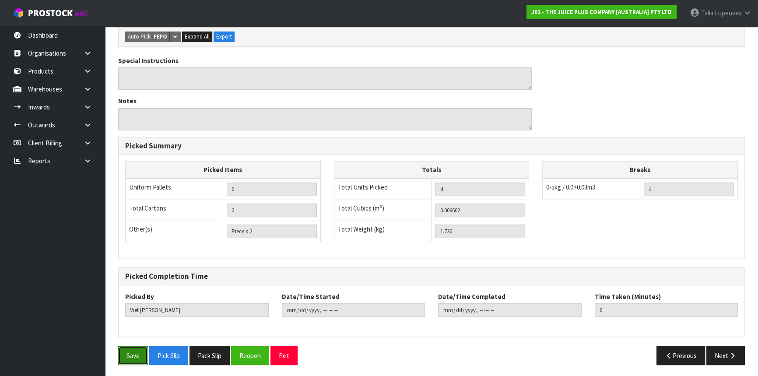
click at [140, 355] on button "Save" at bounding box center [133, 355] width 30 height 19
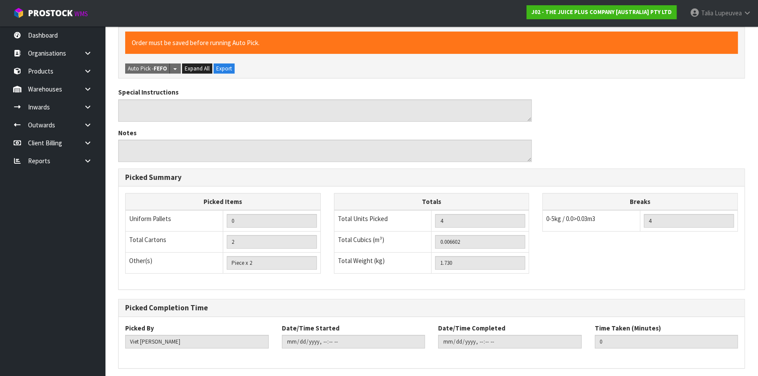
scroll to position [0, 0]
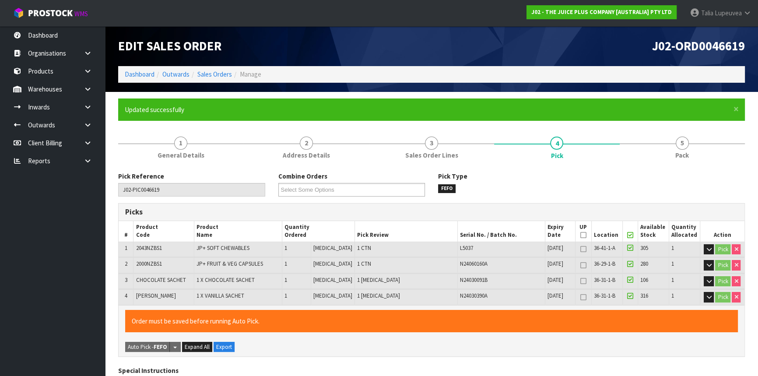
type input "[PERSON_NAME]"
type input "[DATE]T14:34:52"
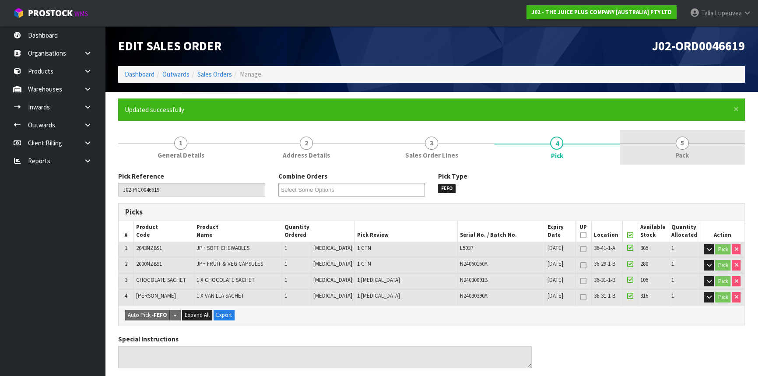
click at [693, 155] on link "5 Pack" at bounding box center [682, 147] width 125 height 35
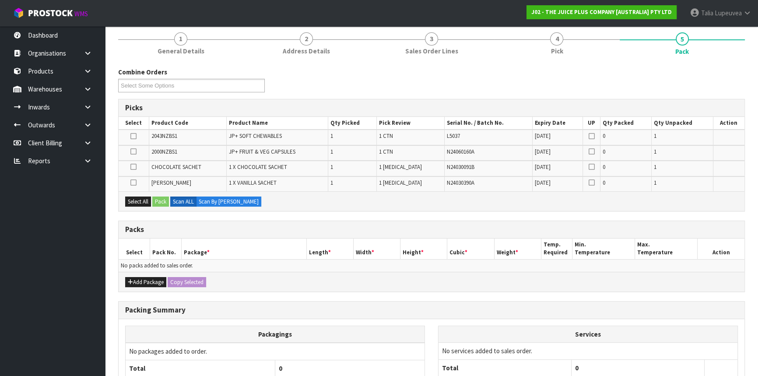
scroll to position [101, 0]
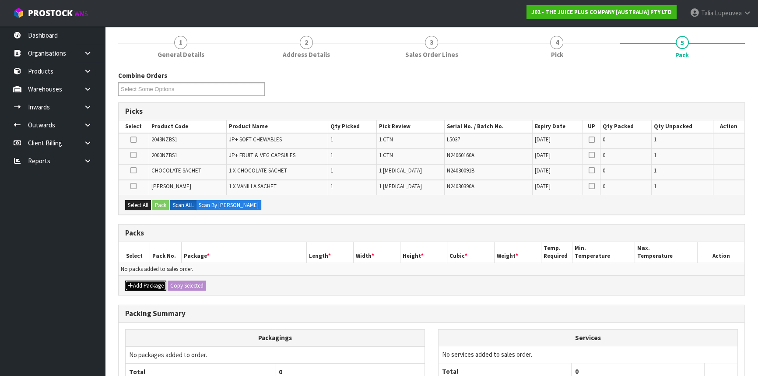
click at [157, 285] on button "Add Package" at bounding box center [145, 286] width 41 height 11
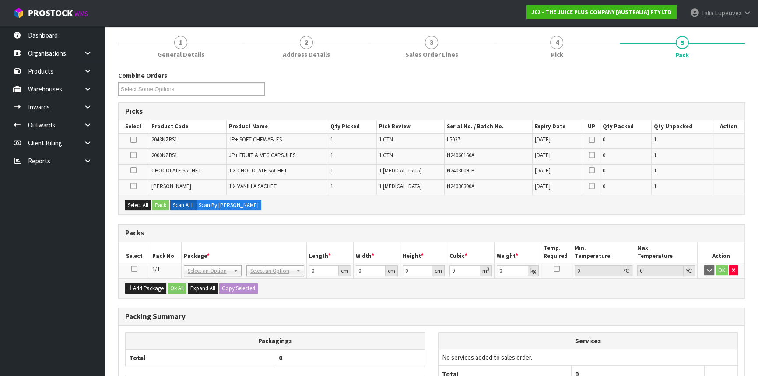
click at [132, 269] on icon at bounding box center [134, 269] width 6 height 0
click at [140, 204] on button "Select All" at bounding box center [138, 205] width 26 height 11
click at [158, 204] on button "Pack" at bounding box center [160, 205] width 17 height 11
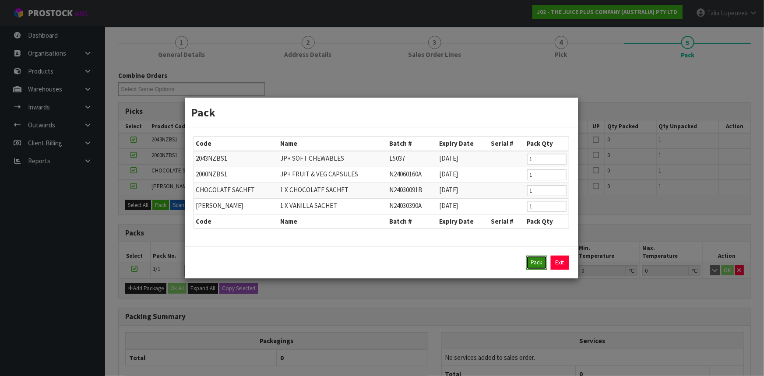
click at [539, 264] on button "Pack" at bounding box center [536, 263] width 21 height 14
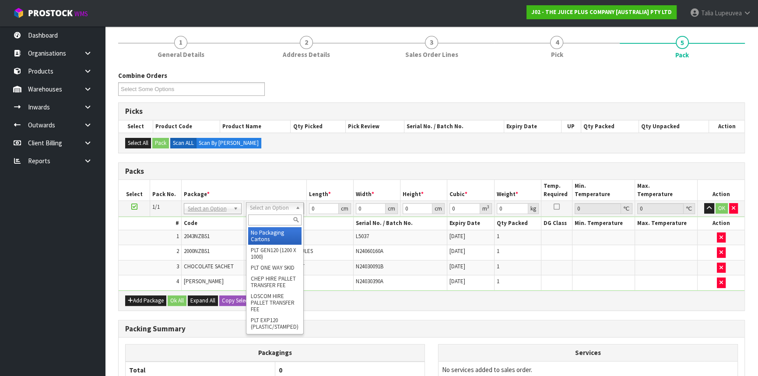
click at [274, 221] on input "text" at bounding box center [274, 220] width 53 height 11
type input "22"
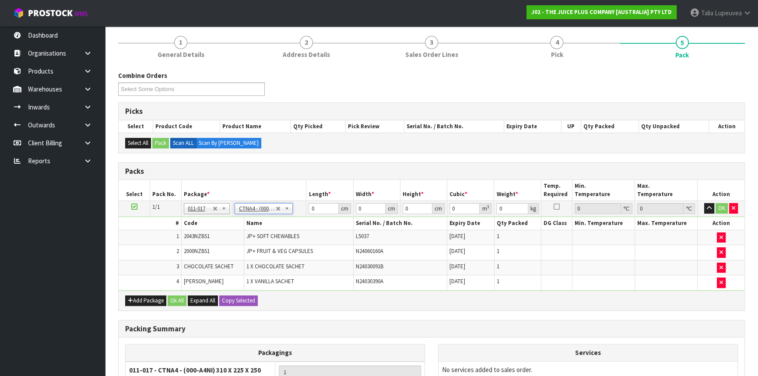
type input "31"
type input "22.5"
type input "25"
type input "0.017438"
type input "1.93"
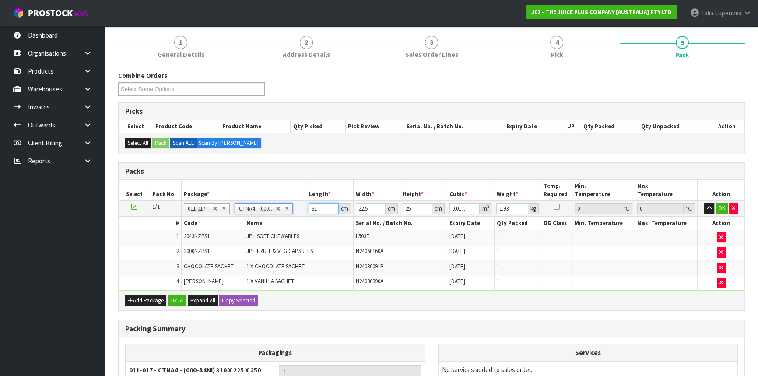
drag, startPoint x: 323, startPoint y: 208, endPoint x: 305, endPoint y: 218, distance: 20.6
click at [305, 218] on tbody "1/1 NONE 007-001 007-002 007-004 007-009 007-013 007-014 007-015 007-017 007-01…" at bounding box center [432, 246] width 626 height 90
type input "3"
type input "0.001687"
type input "32"
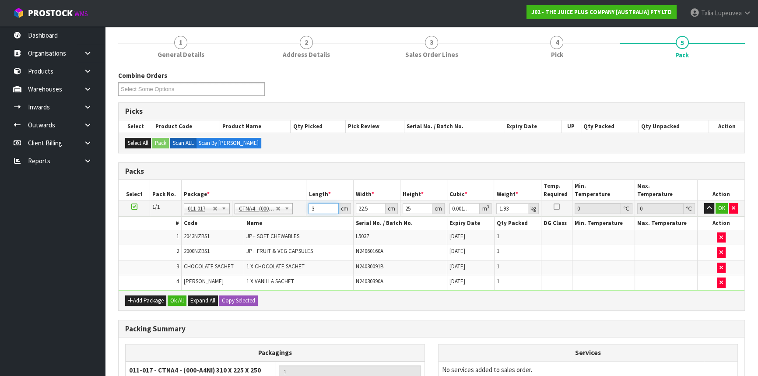
type input "0.018"
type input "32"
type input "2"
type input "0.0016"
type input "24"
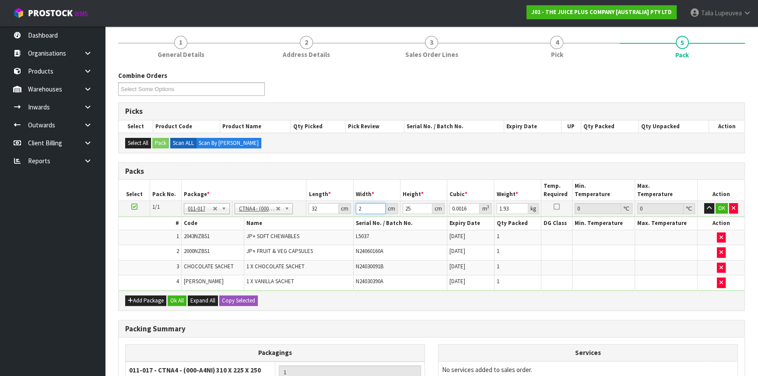
type input "0.0192"
type input "24"
type input "1"
type input "0.000768"
type input "17"
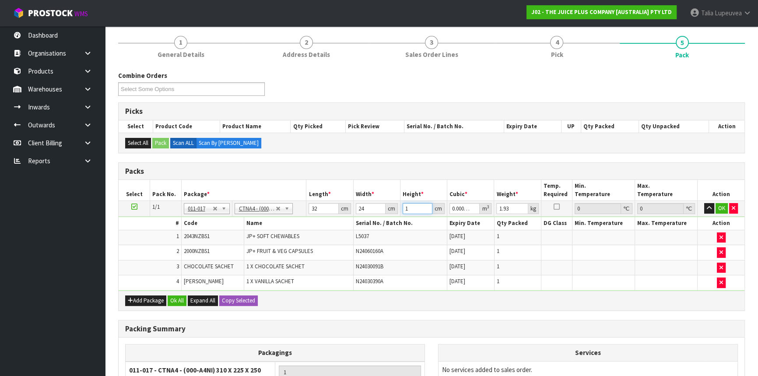
type input "0.013056"
type input "17"
type input "3"
click at [725, 206] on button "OK" at bounding box center [722, 208] width 12 height 11
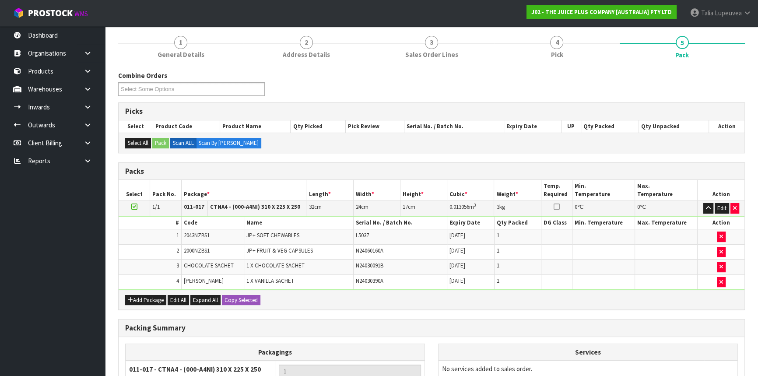
scroll to position [198, 0]
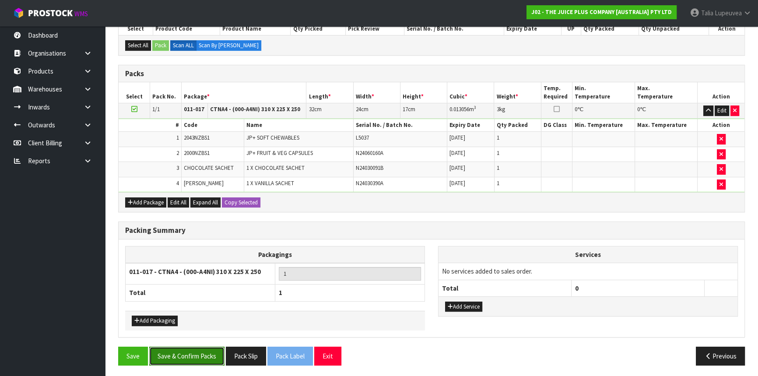
drag, startPoint x: 206, startPoint y: 351, endPoint x: 294, endPoint y: 325, distance: 91.4
click at [206, 351] on button "Save & Confirm Packs" at bounding box center [186, 356] width 75 height 19
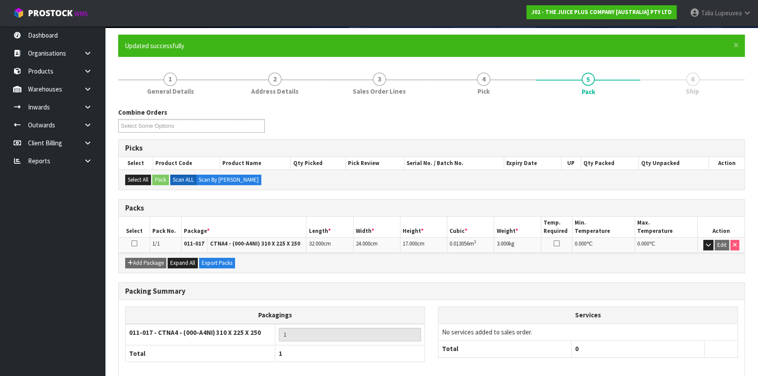
scroll to position [106, 0]
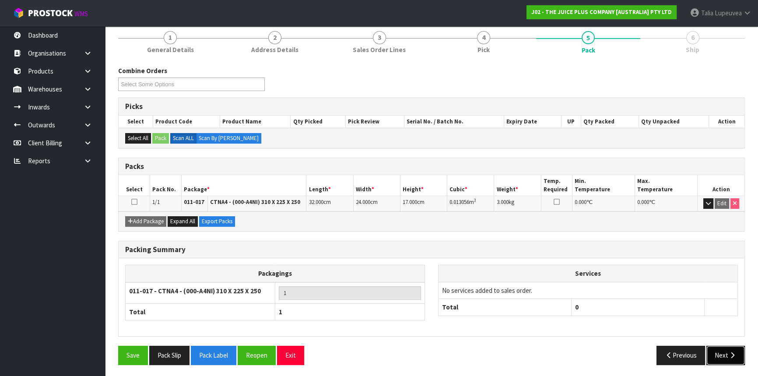
click at [722, 350] on button "Next" at bounding box center [726, 355] width 39 height 19
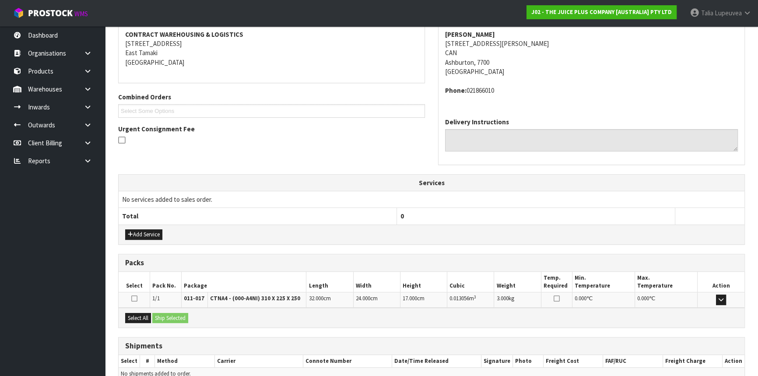
scroll to position [210, 0]
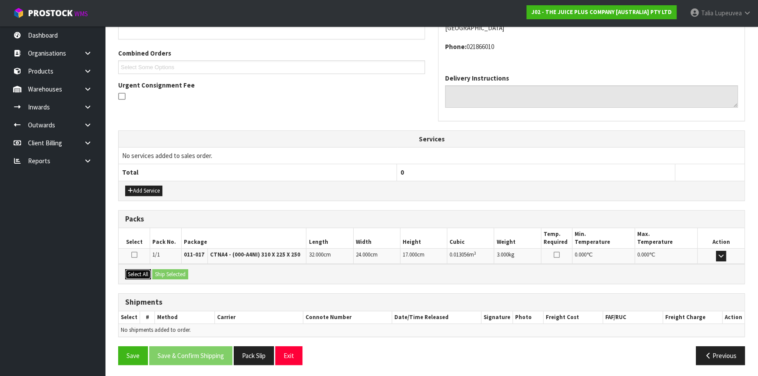
drag, startPoint x: 137, startPoint y: 268, endPoint x: 151, endPoint y: 268, distance: 13.6
click at [139, 269] on button "Select All" at bounding box center [138, 274] width 26 height 11
click at [168, 269] on button "Ship Selected" at bounding box center [170, 274] width 36 height 11
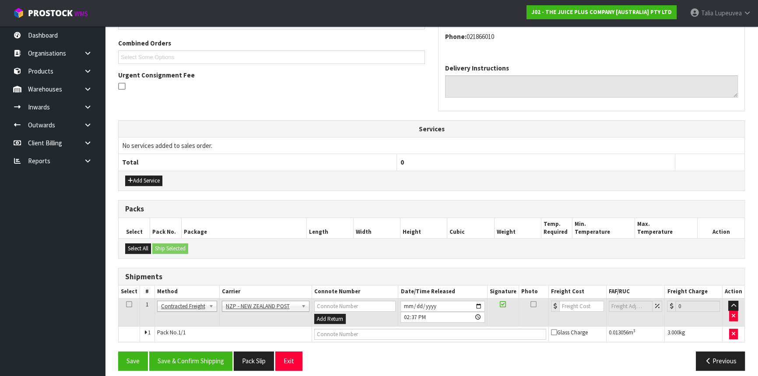
scroll to position [226, 0]
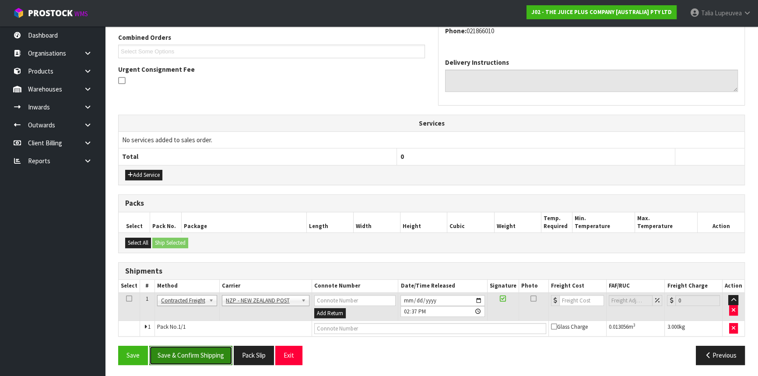
click at [208, 359] on button "Save & Confirm Shipping" at bounding box center [190, 355] width 83 height 19
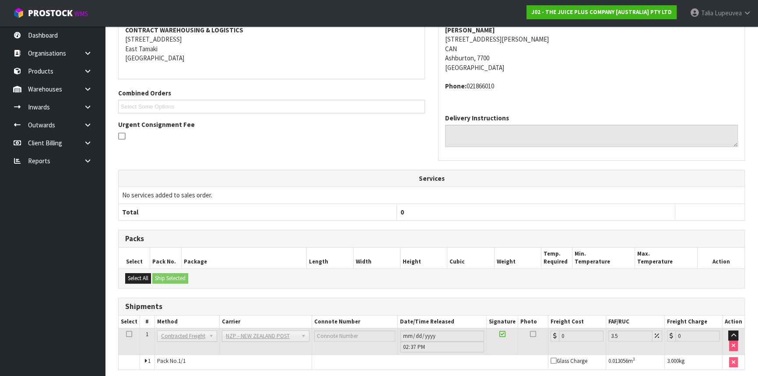
scroll to position [214, 0]
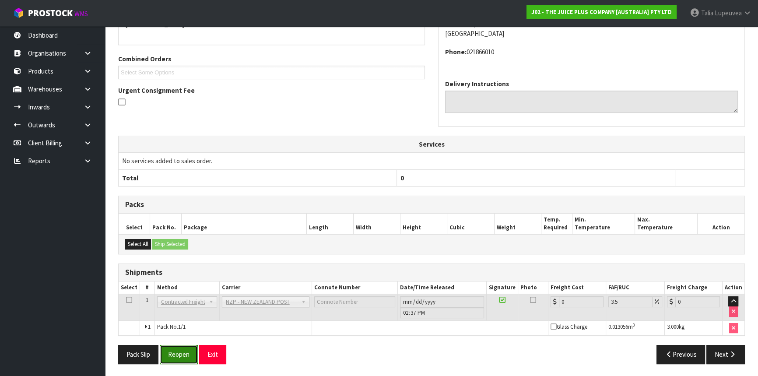
click at [187, 352] on button "Reopen" at bounding box center [179, 354] width 38 height 19
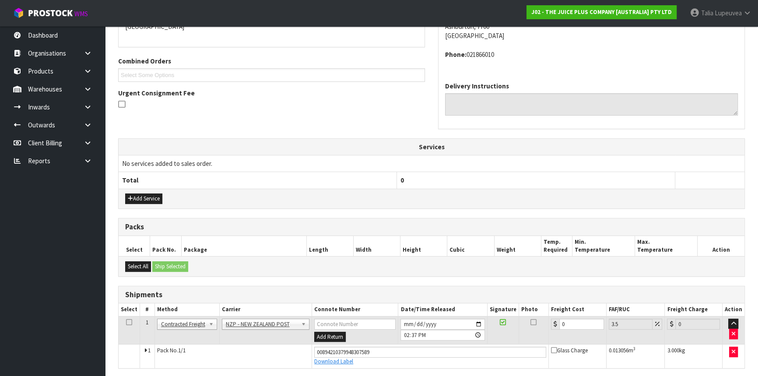
scroll to position [234, 0]
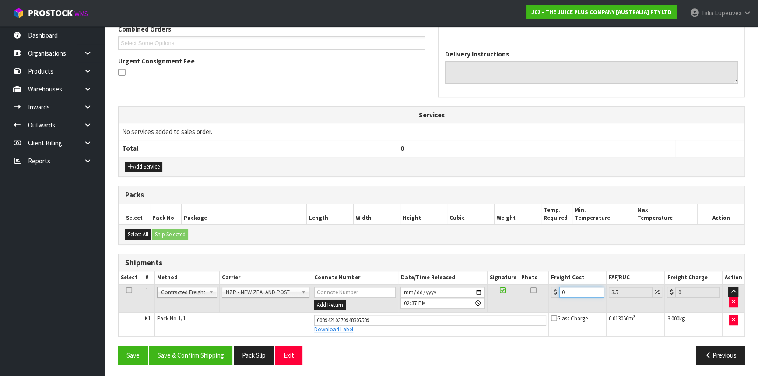
drag, startPoint x: 570, startPoint y: 295, endPoint x: 553, endPoint y: 298, distance: 16.9
click at [553, 298] on td "0" at bounding box center [578, 298] width 58 height 28
type input "1"
type input "1.03"
type input "11"
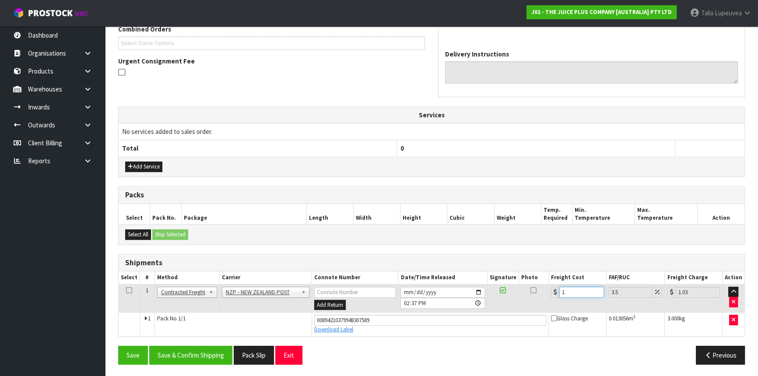
type input "11.38"
type input "11.6"
type input "12.01"
type input "11.61"
type input "12.02"
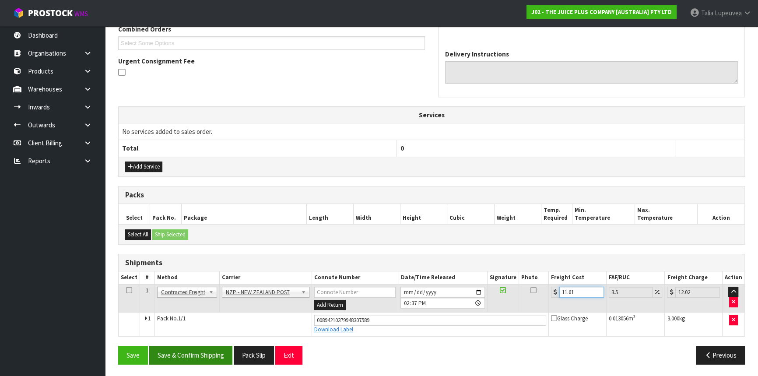
type input "11.61"
click at [214, 356] on button "Save & Confirm Shipping" at bounding box center [190, 355] width 83 height 19
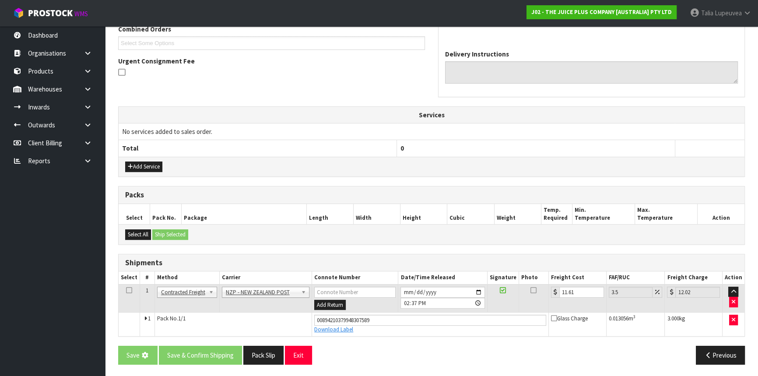
scroll to position [0, 0]
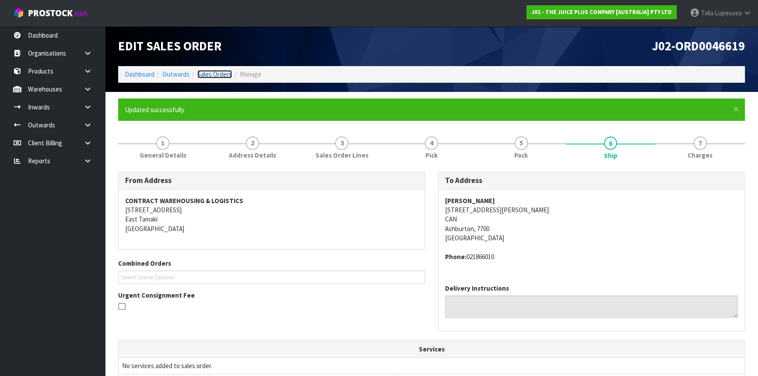
click at [216, 74] on link "Sales Orders" at bounding box center [214, 74] width 35 height 8
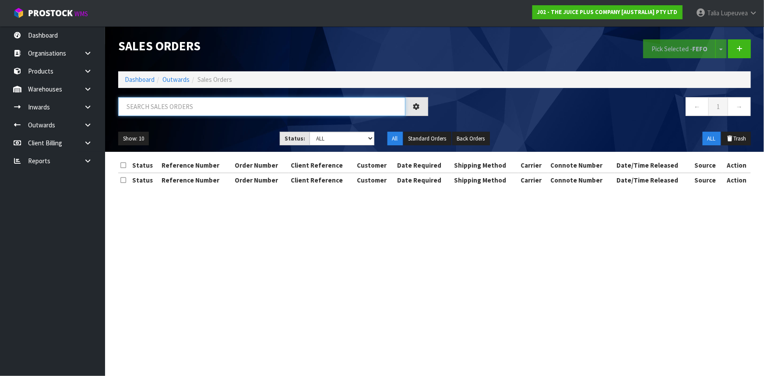
click at [217, 106] on input "text" at bounding box center [261, 106] width 287 height 19
type input "JOB-0411734"
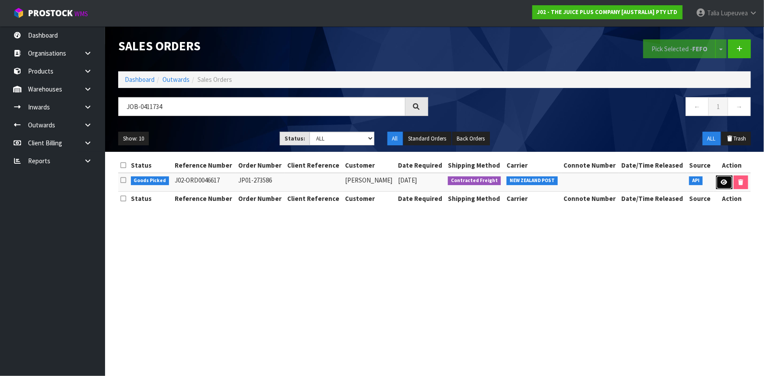
click at [725, 185] on link at bounding box center [724, 183] width 16 height 14
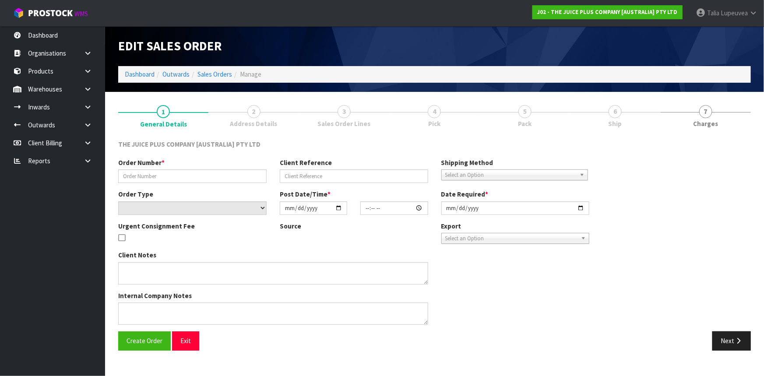
type input "JP01-273586"
select select "number:0"
type input "[DATE]"
type input "14:00:21.000"
type input "[DATE]"
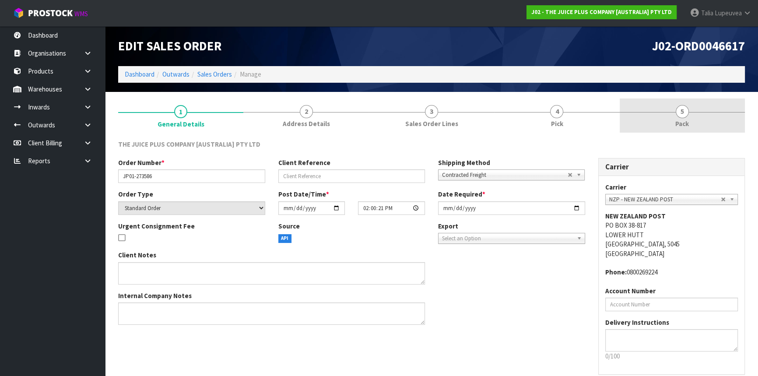
click at [666, 113] on link "5 Pack" at bounding box center [682, 116] width 125 height 35
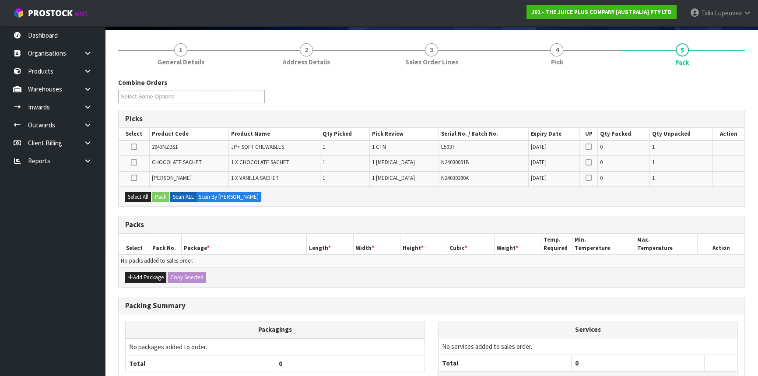
scroll to position [133, 0]
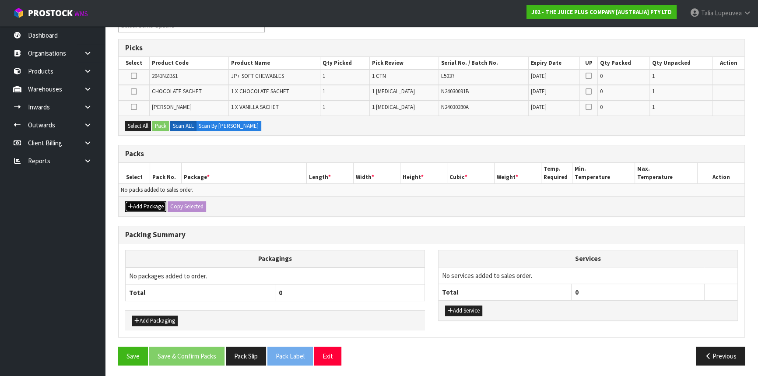
click at [149, 204] on button "Add Package" at bounding box center [145, 206] width 41 height 11
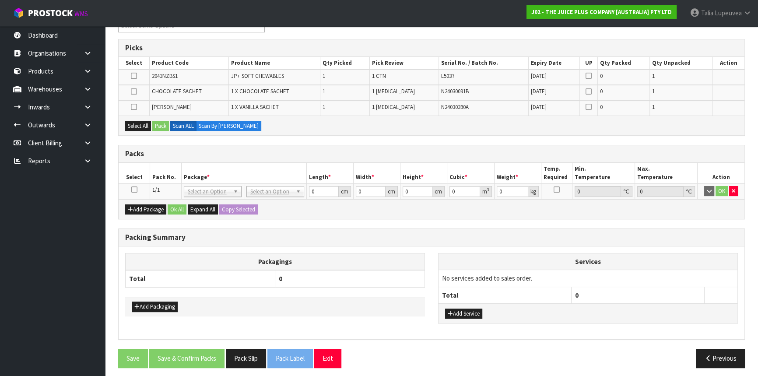
click at [134, 192] on td at bounding box center [135, 191] width 32 height 16
click at [135, 190] on icon at bounding box center [134, 190] width 6 height 0
drag, startPoint x: 137, startPoint y: 120, endPoint x: 152, endPoint y: 120, distance: 14.9
click at [138, 121] on button "Select All" at bounding box center [138, 126] width 26 height 11
click at [154, 121] on button "Pack" at bounding box center [160, 126] width 17 height 11
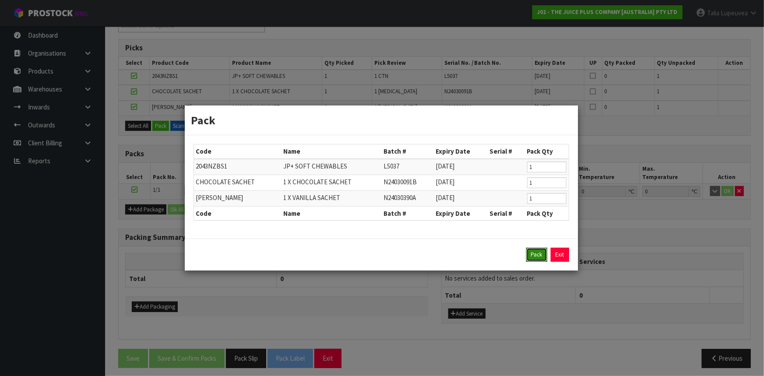
click at [539, 251] on button "Pack" at bounding box center [536, 255] width 21 height 14
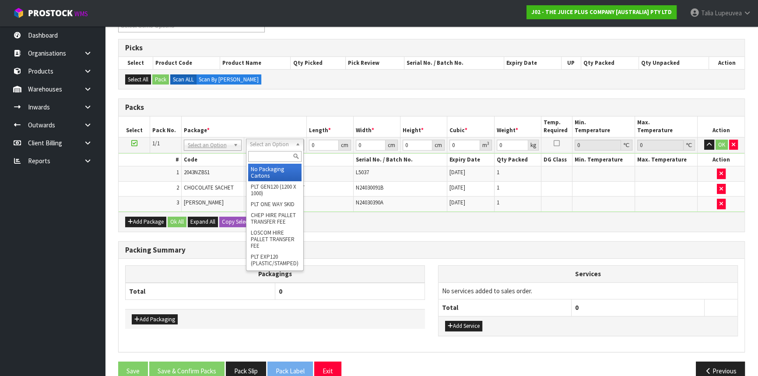
click at [282, 155] on input "text" at bounding box center [274, 156] width 53 height 11
type input "2"
type input "220"
type input "31"
type input "22"
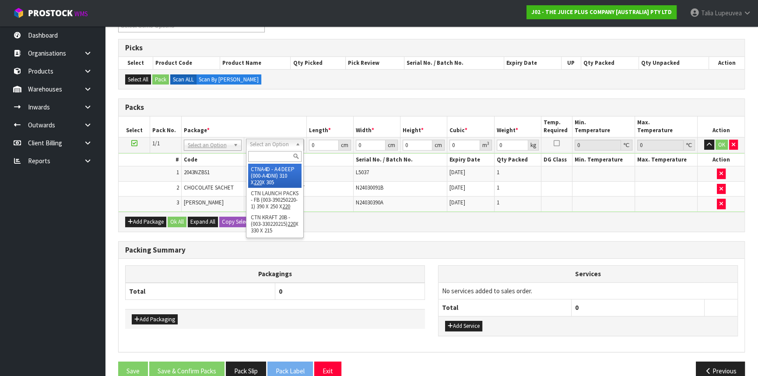
type input "30.5"
type input "0.020801"
type input "1.33"
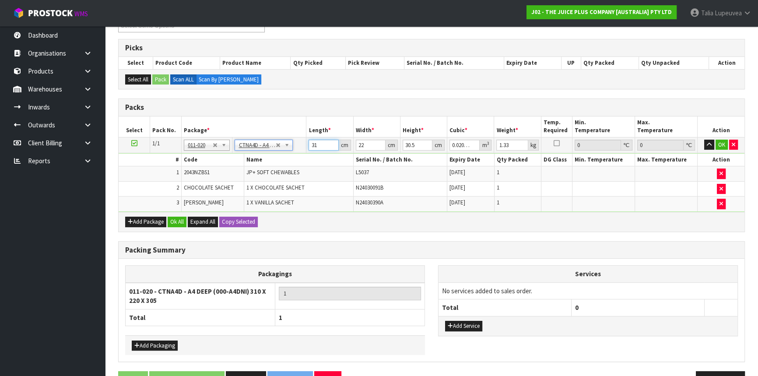
click at [317, 145] on input "31" at bounding box center [324, 145] width 30 height 11
type input "3"
type input "0.002013"
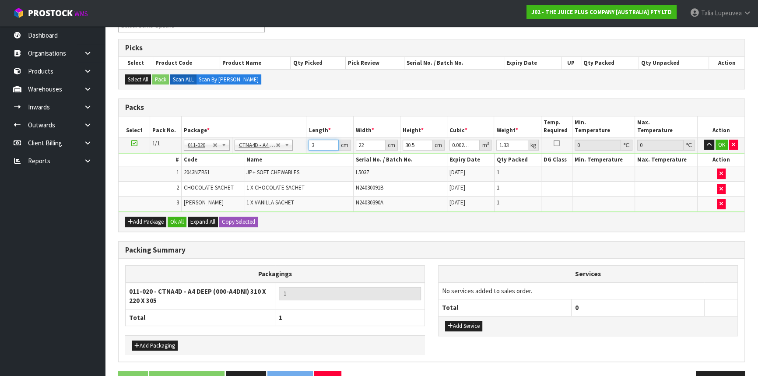
type input "30"
type input "0.02013"
type input "30"
type input "2"
type input "0.00183"
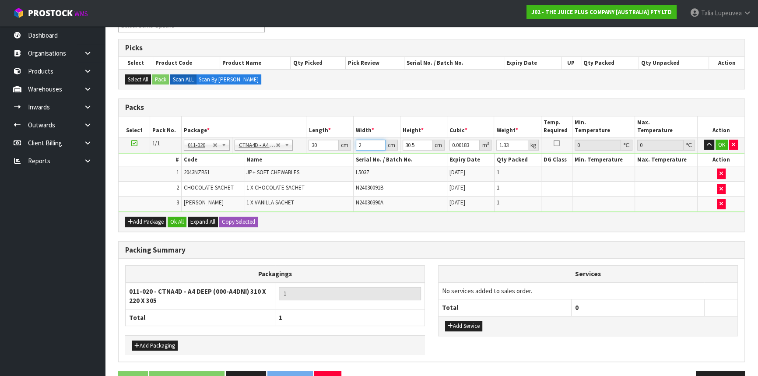
type input "24"
type input "0.02196"
type input "24"
type input "1"
type input "0.00072"
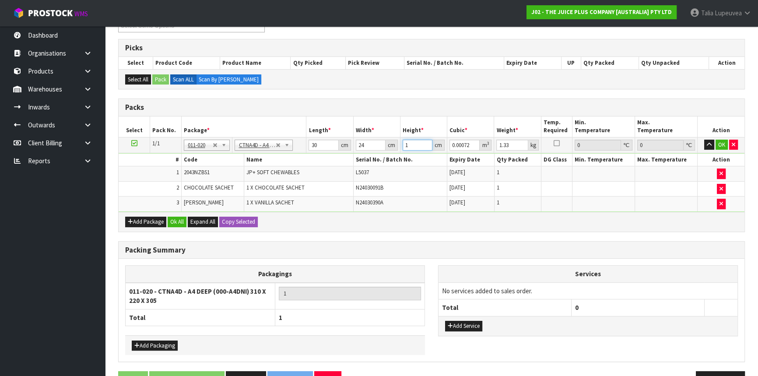
type input "14"
type input "0.01008"
type input "14"
type input "2"
click at [721, 140] on button "OK" at bounding box center [722, 145] width 12 height 11
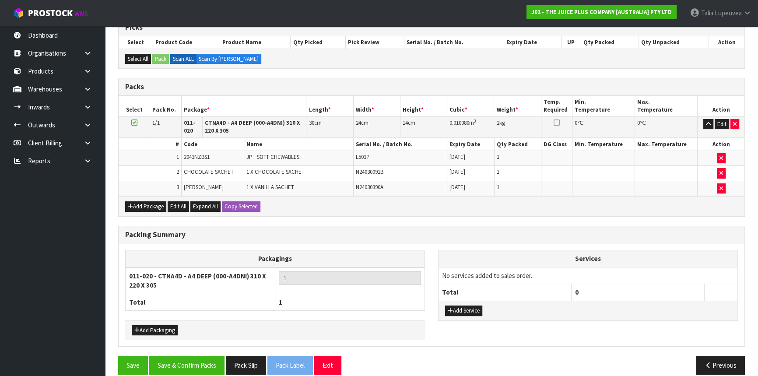
scroll to position [162, 0]
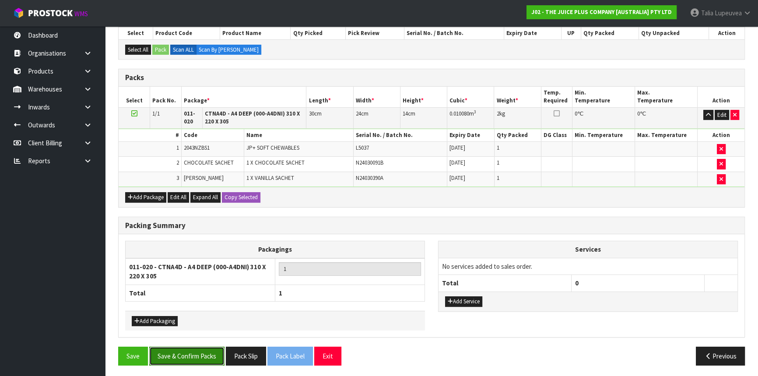
click at [206, 347] on button "Save & Confirm Packs" at bounding box center [186, 356] width 75 height 19
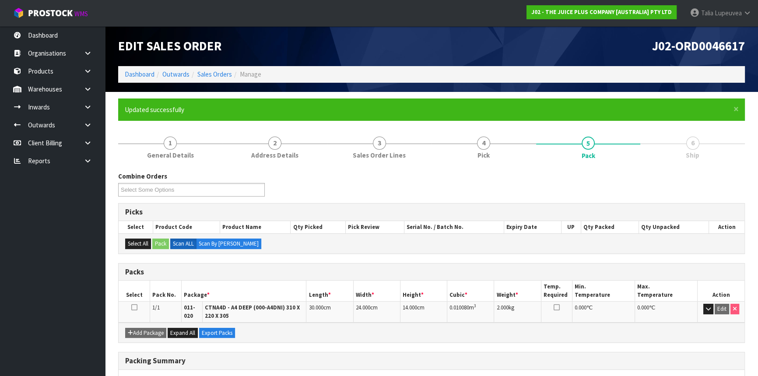
scroll to position [117, 0]
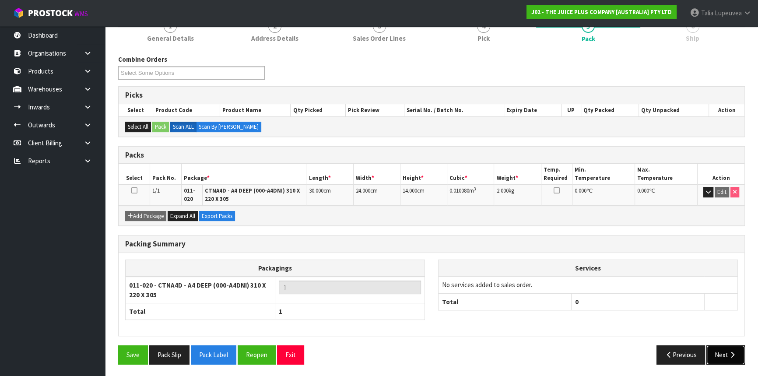
click at [729, 354] on icon "button" at bounding box center [733, 355] width 8 height 7
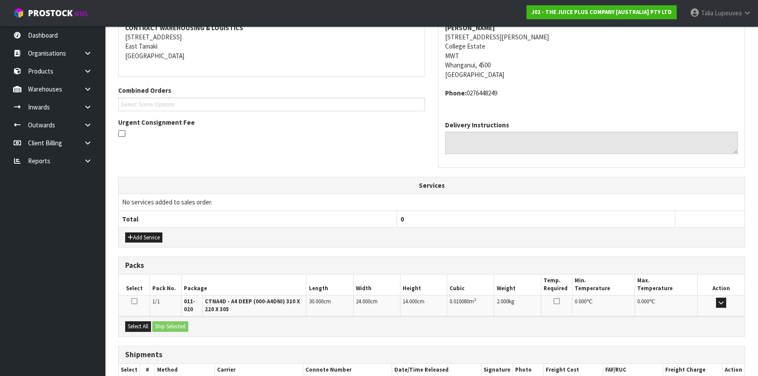
scroll to position [226, 0]
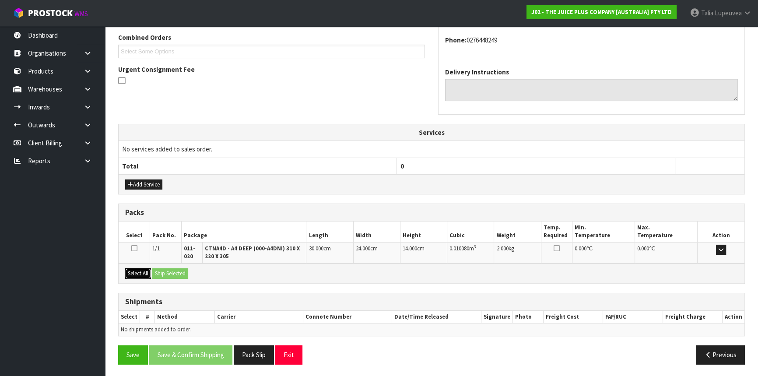
click at [133, 274] on button "Select All" at bounding box center [138, 273] width 26 height 11
click at [166, 274] on button "Ship Selected" at bounding box center [170, 273] width 36 height 11
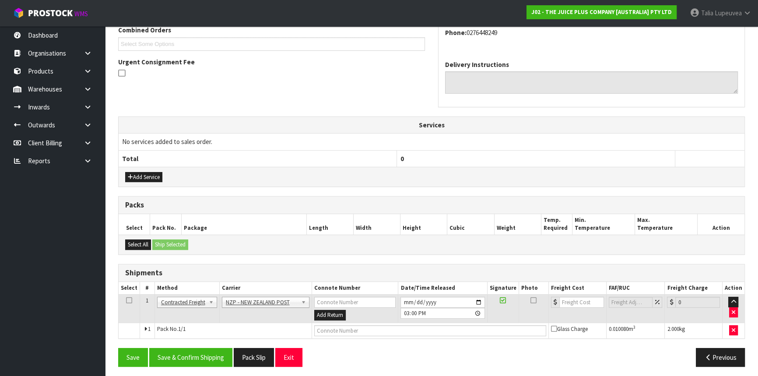
scroll to position [236, 0]
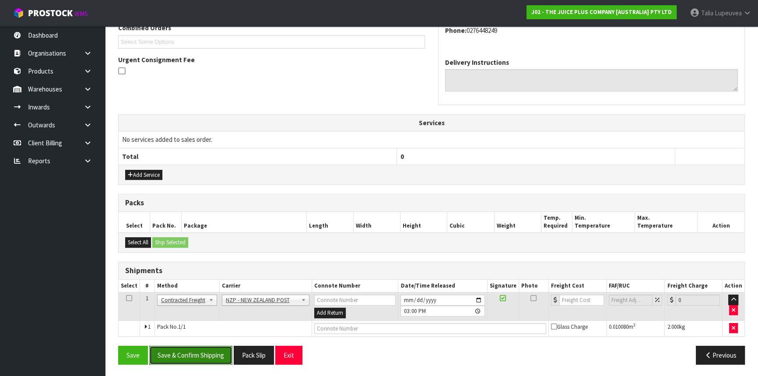
click at [184, 352] on button "Save & Confirm Shipping" at bounding box center [190, 355] width 83 height 19
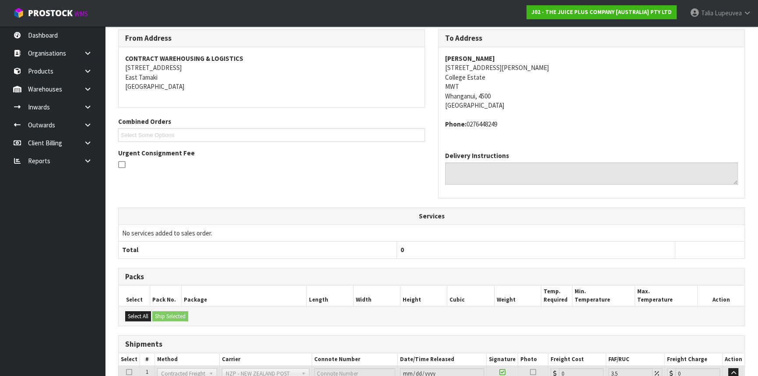
scroll to position [223, 0]
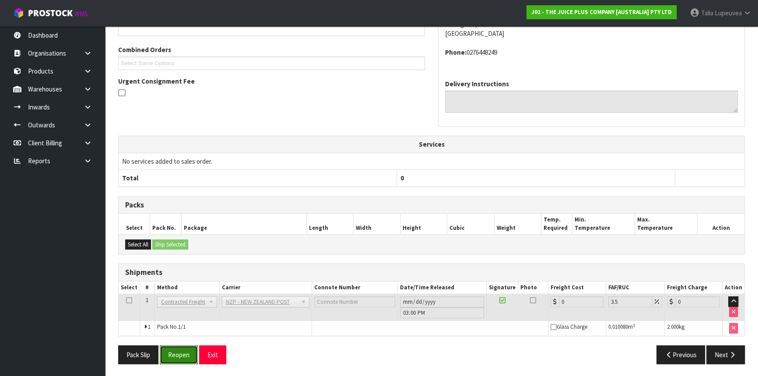
click at [180, 348] on button "Reopen" at bounding box center [179, 354] width 38 height 19
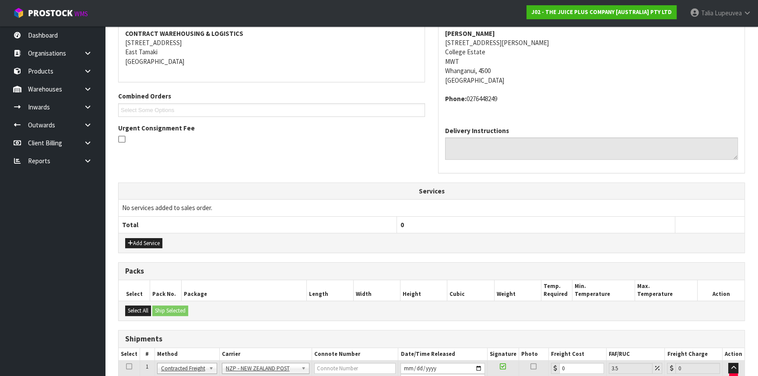
scroll to position [243, 0]
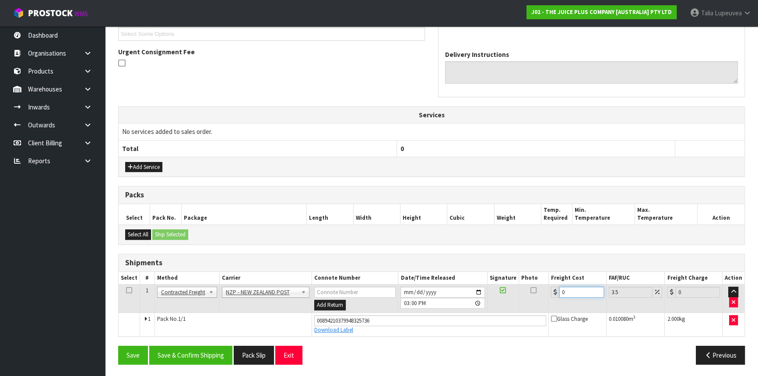
drag, startPoint x: 575, startPoint y: 290, endPoint x: 553, endPoint y: 289, distance: 22.8
click at [553, 289] on div "0" at bounding box center [577, 292] width 53 height 11
type input "8"
type input "8.28"
type input "8.4"
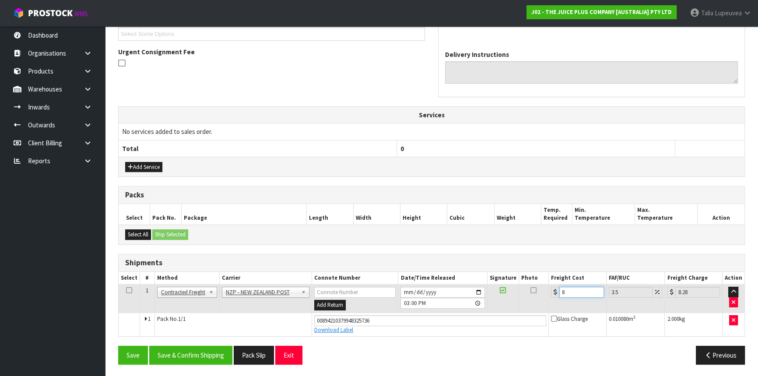
type input "8.69"
type input "8.45"
type input "8.75"
type input "8.45"
click at [204, 356] on button "Save & Confirm Shipping" at bounding box center [190, 355] width 83 height 19
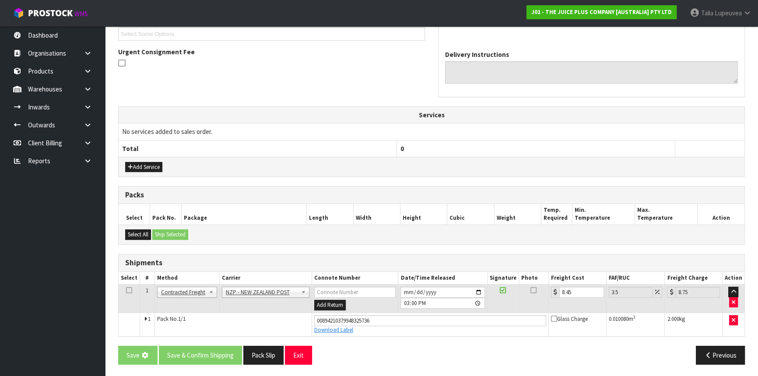
scroll to position [0, 0]
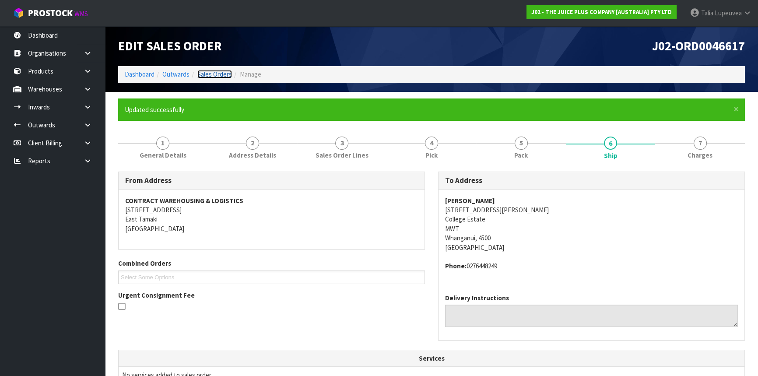
click at [208, 74] on link "Sales Orders" at bounding box center [214, 74] width 35 height 8
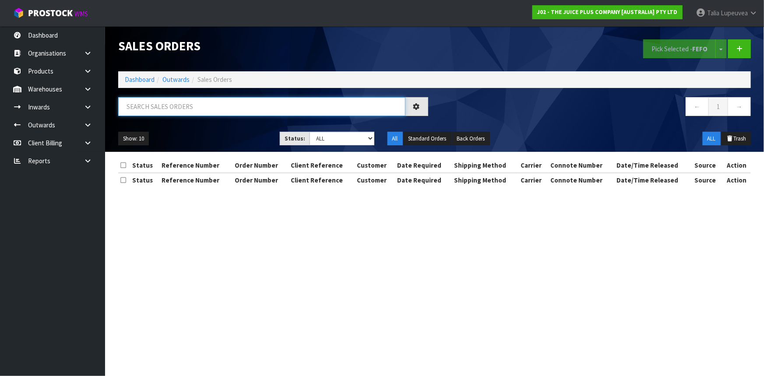
click at [204, 109] on input "text" at bounding box center [261, 106] width 287 height 19
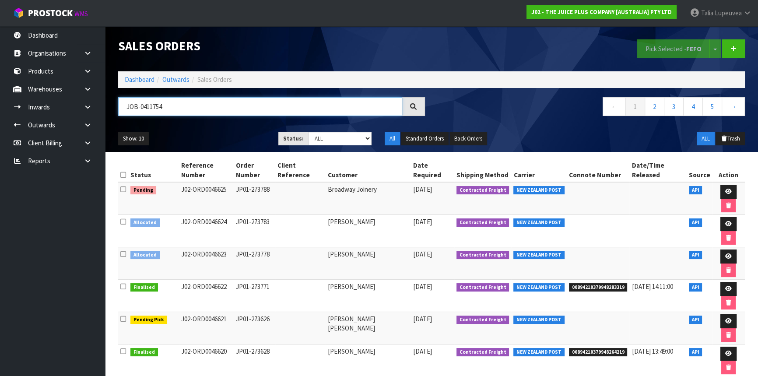
type input "JOB-0411754"
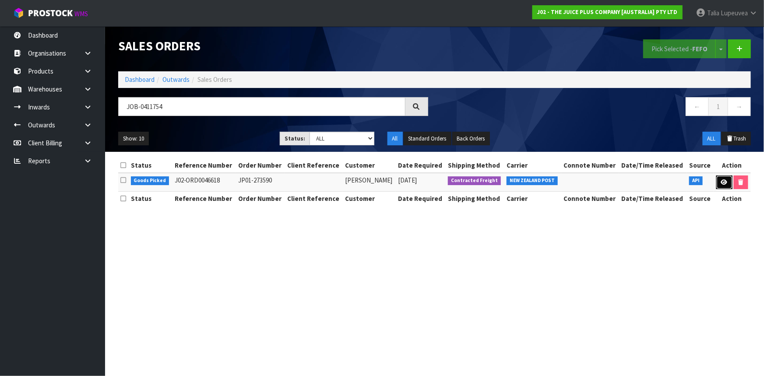
click at [726, 183] on icon at bounding box center [724, 183] width 7 height 6
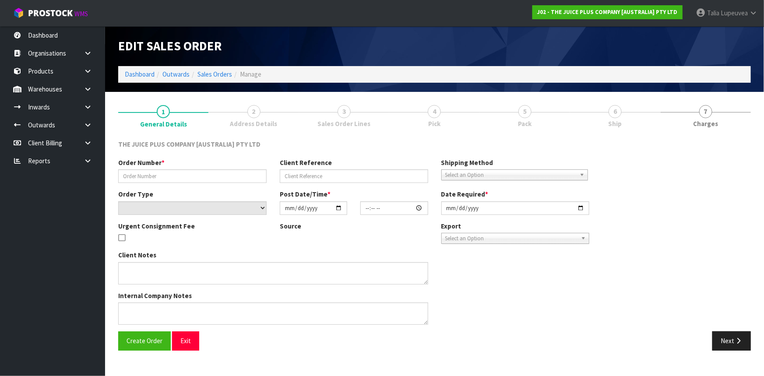
type input "JP01-273590"
select select "number:0"
type input "[DATE]"
type input "15:25:01.000"
type input "[DATE]"
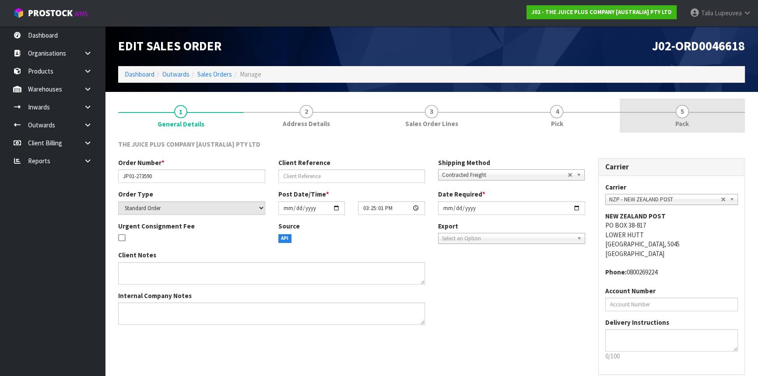
click at [670, 118] on link "5 Pack" at bounding box center [682, 116] width 125 height 35
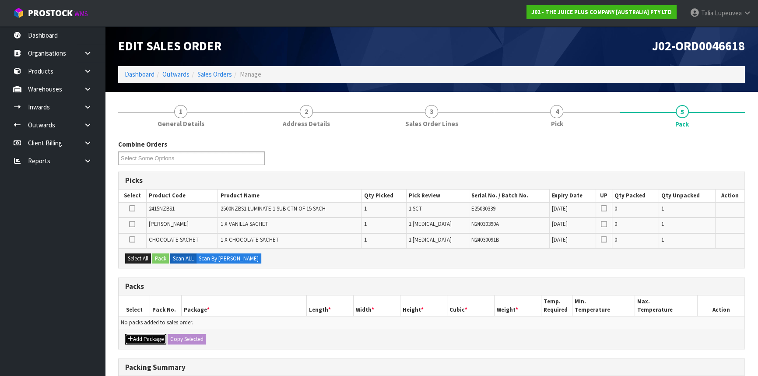
click at [150, 334] on button "Add Package" at bounding box center [145, 339] width 41 height 11
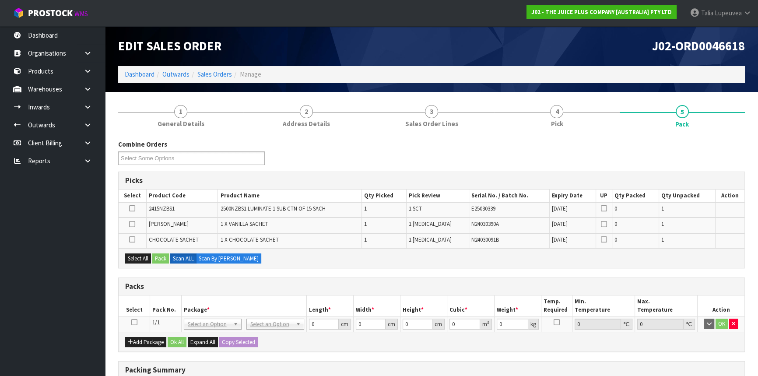
click at [134, 323] on icon at bounding box center [134, 322] width 6 height 0
click at [134, 259] on button "Select All" at bounding box center [138, 259] width 26 height 11
click at [166, 258] on button "Pack" at bounding box center [160, 259] width 17 height 11
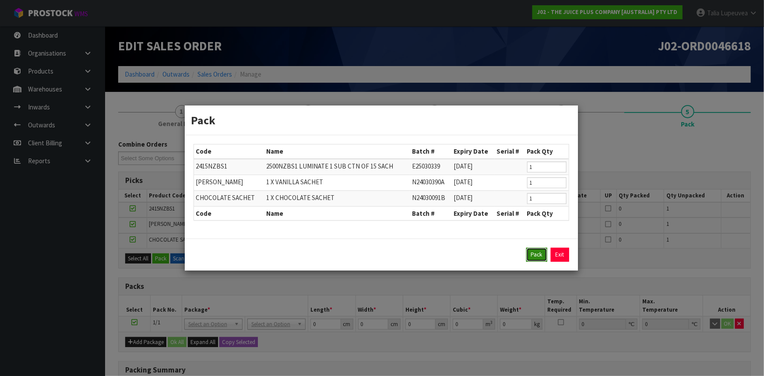
click at [543, 254] on button "Pack" at bounding box center [536, 255] width 21 height 14
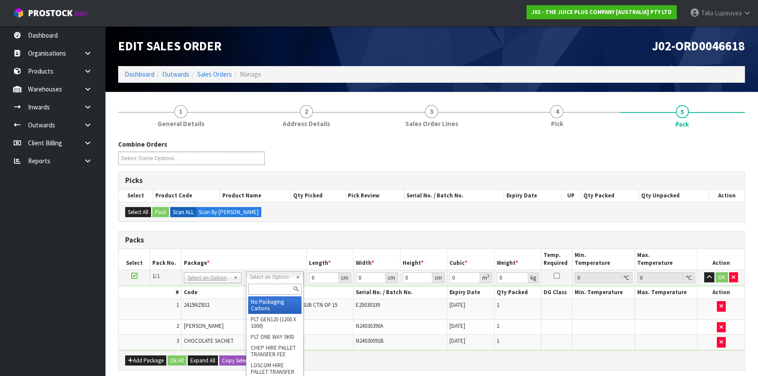
click at [281, 288] on input "text" at bounding box center [274, 289] width 53 height 11
type input "200"
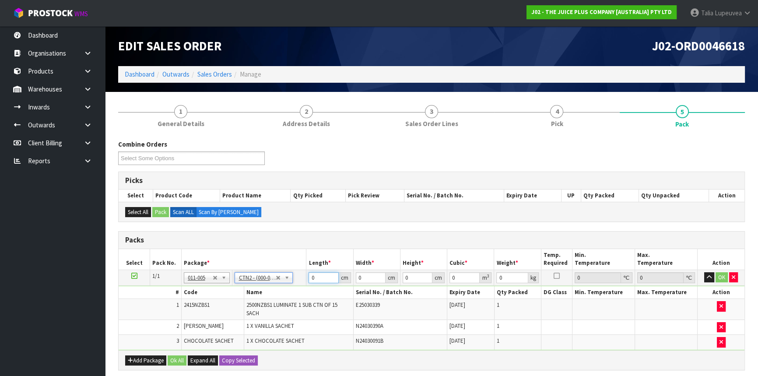
type input "25"
type input "20"
type input "0.0125"
type input "0.325"
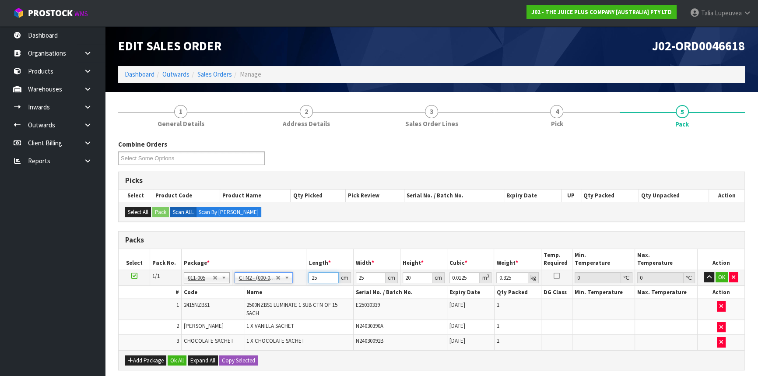
drag, startPoint x: 321, startPoint y: 278, endPoint x: 298, endPoint y: 276, distance: 23.4
click at [298, 276] on tr "1/1 NONE 007-001 007-002 007-004 007-009 007-013 007-014 007-015 007-017 007-01…" at bounding box center [432, 278] width 626 height 16
type input "2"
type input "0.001"
type input "20"
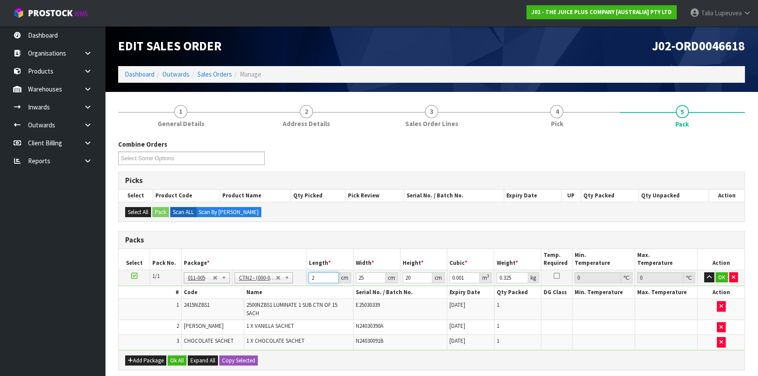
type input "0.01"
type input "20"
type input "1"
type input "0.0004"
type input "14"
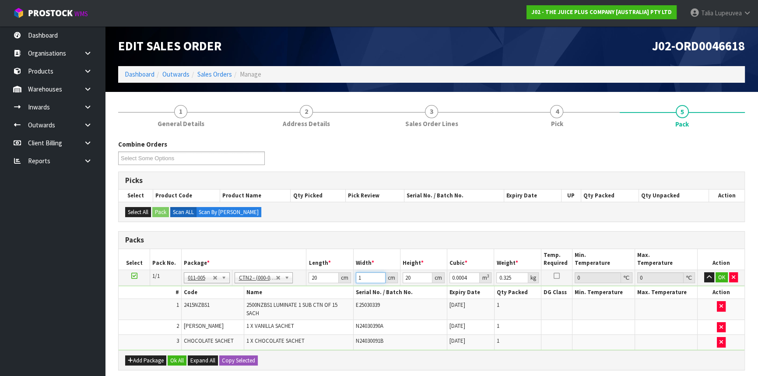
type input "0.0056"
type input "14"
type input "9"
type input "0.00252"
type input "9"
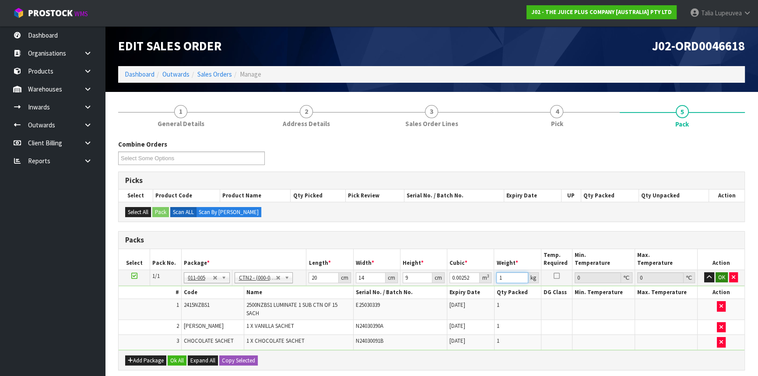
type input "1"
click at [720, 280] on button "OK" at bounding box center [722, 277] width 12 height 11
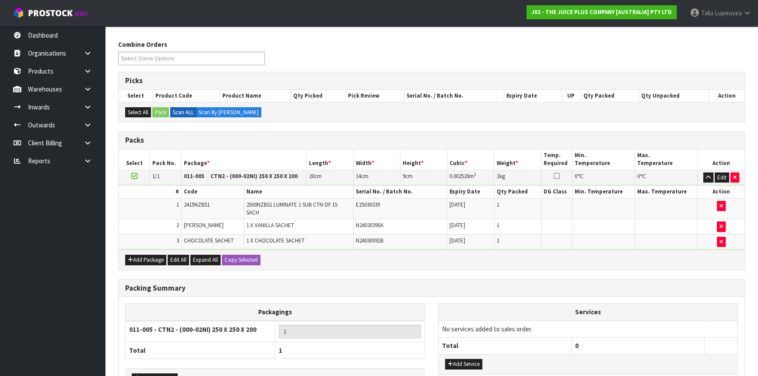
scroll to position [158, 0]
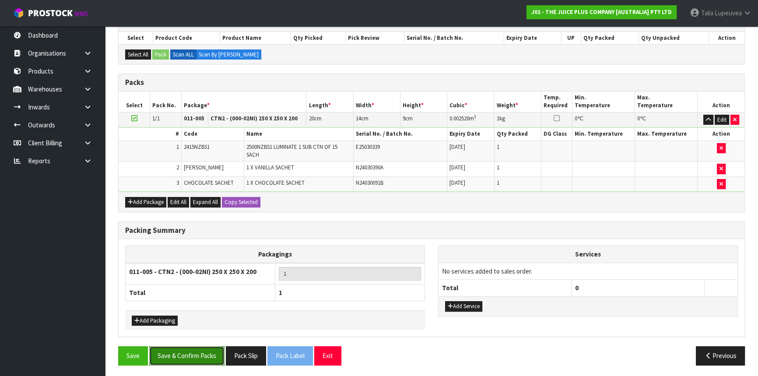
click at [201, 355] on button "Save & Confirm Packs" at bounding box center [186, 355] width 75 height 19
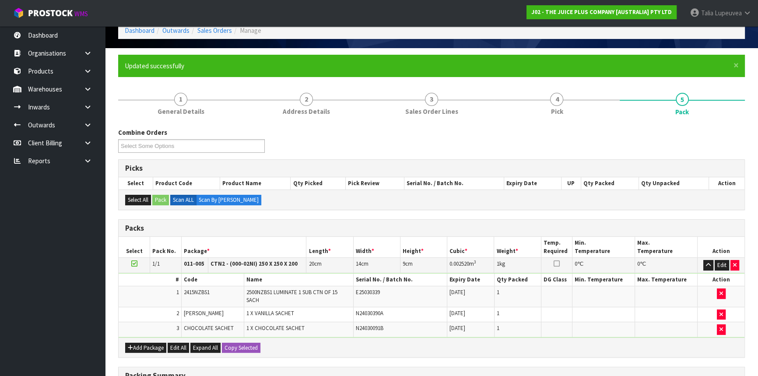
scroll to position [106, 0]
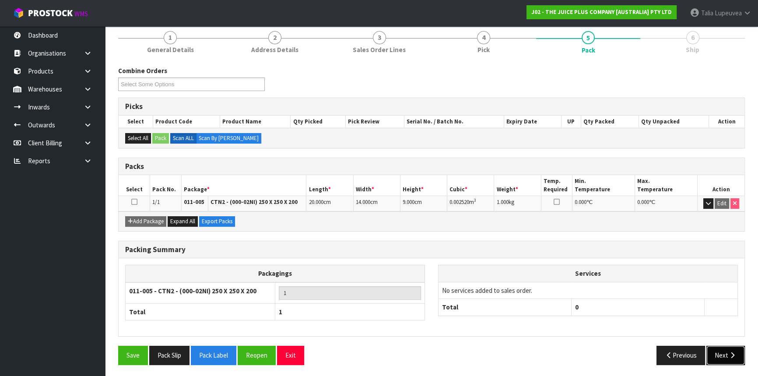
click at [728, 346] on button "Next" at bounding box center [726, 355] width 39 height 19
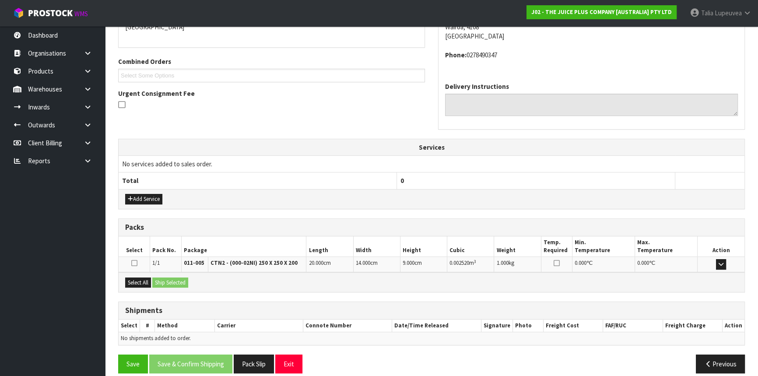
scroll to position [210, 0]
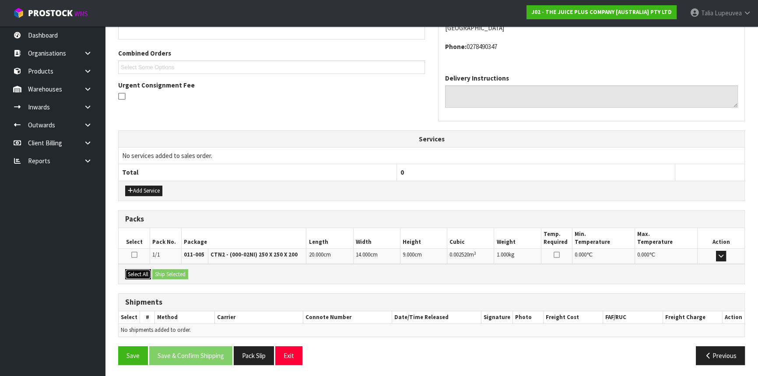
click at [137, 271] on button "Select All" at bounding box center [138, 274] width 26 height 11
click at [166, 271] on button "Ship Selected" at bounding box center [170, 274] width 36 height 11
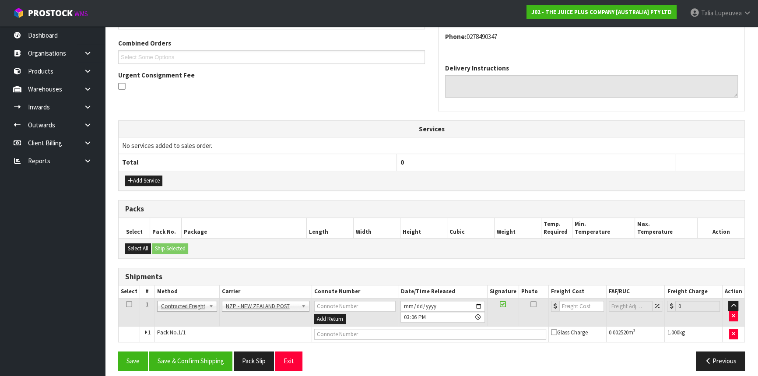
scroll to position [226, 0]
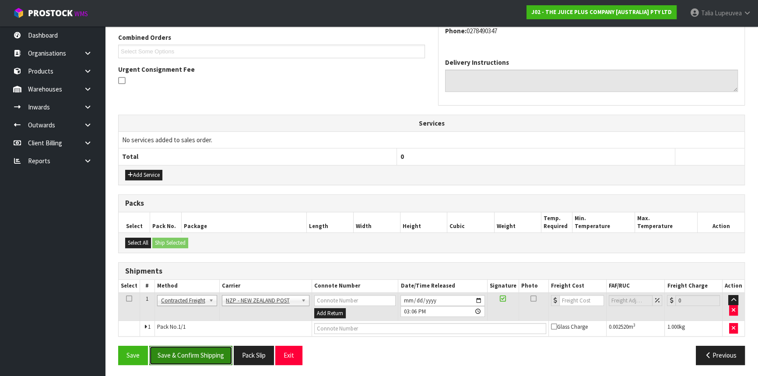
click at [196, 357] on button "Save & Confirm Shipping" at bounding box center [190, 355] width 83 height 19
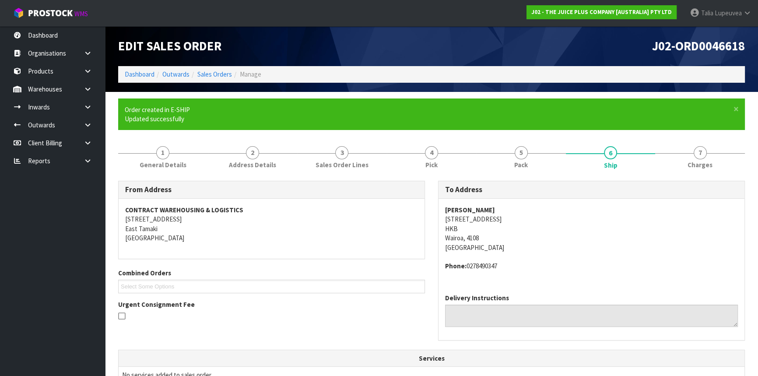
scroll to position [214, 0]
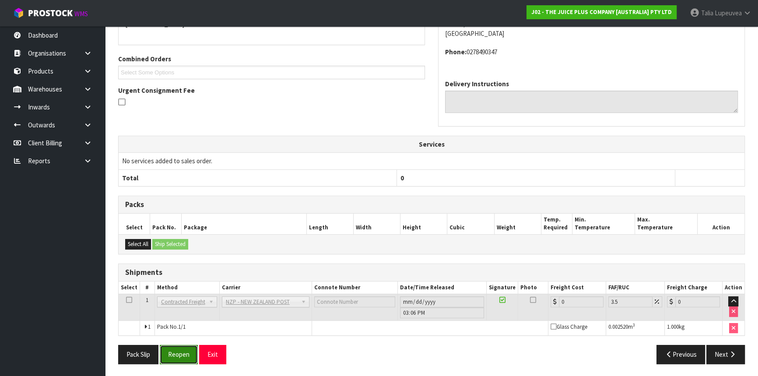
click at [173, 345] on button "Reopen" at bounding box center [179, 354] width 38 height 19
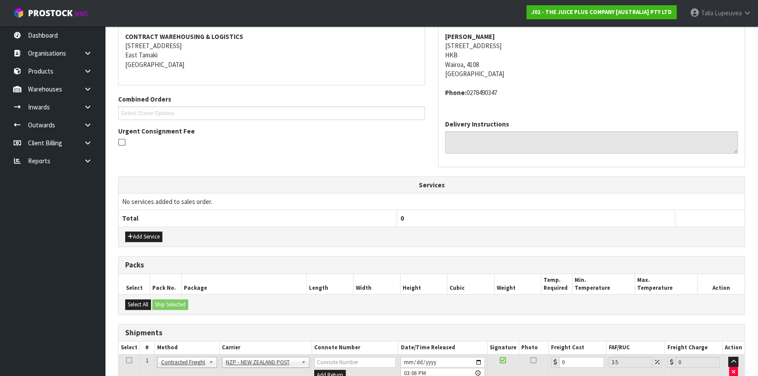
scroll to position [234, 0]
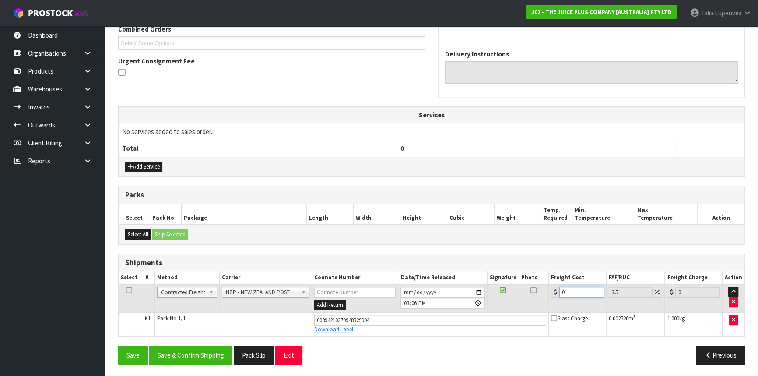
drag, startPoint x: 571, startPoint y: 289, endPoint x: 557, endPoint y: 292, distance: 14.9
click at [557, 292] on div "0" at bounding box center [577, 292] width 53 height 11
type input "8"
type input "8.28"
type input "8.4"
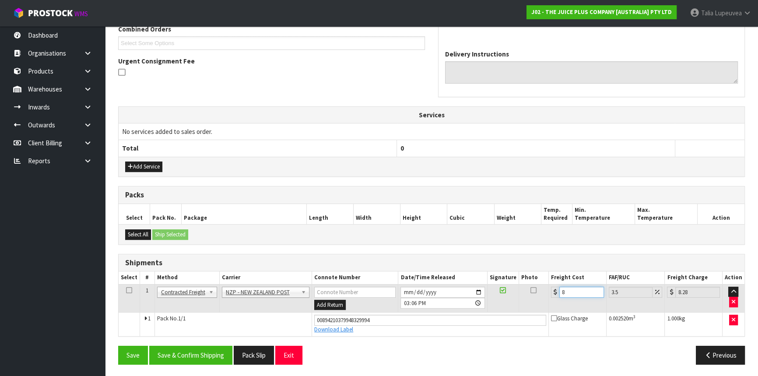
type input "8.69"
type input "8.45"
type input "8.75"
type input "8.45"
click at [217, 353] on button "Save & Confirm Shipping" at bounding box center [190, 355] width 83 height 19
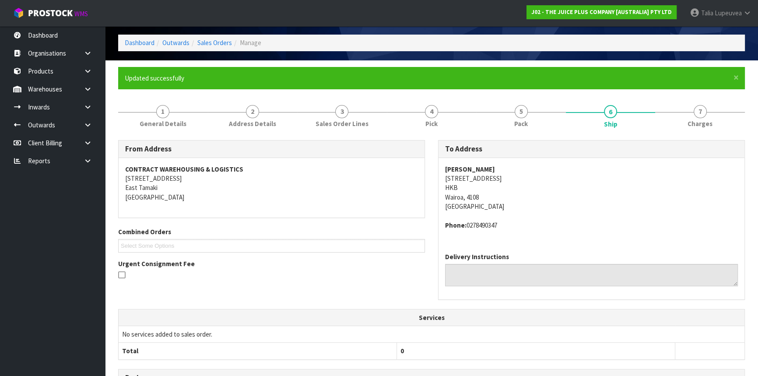
scroll to position [0, 0]
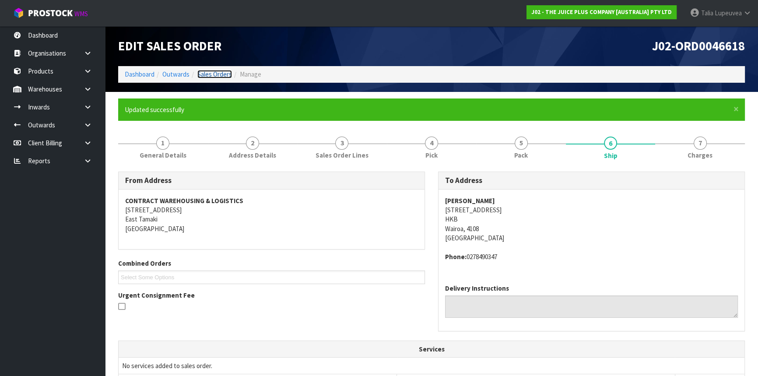
click at [209, 76] on link "Sales Orders" at bounding box center [214, 74] width 35 height 8
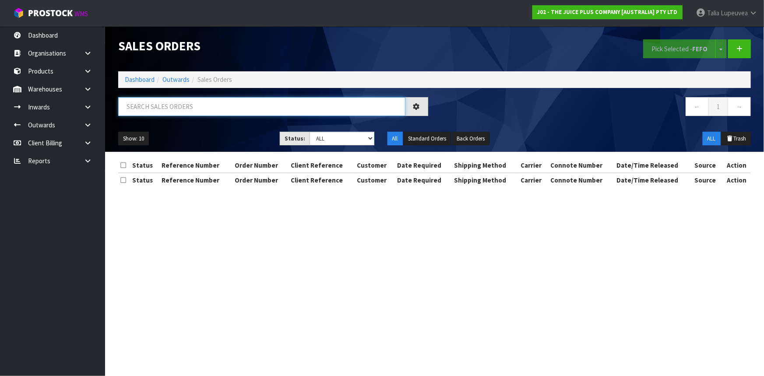
click at [243, 112] on input "text" at bounding box center [261, 106] width 287 height 19
type input "JOB-0411654"
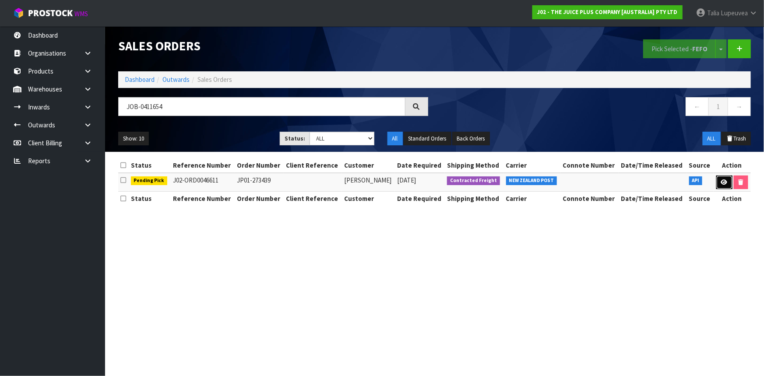
click at [726, 181] on icon at bounding box center [724, 183] width 7 height 6
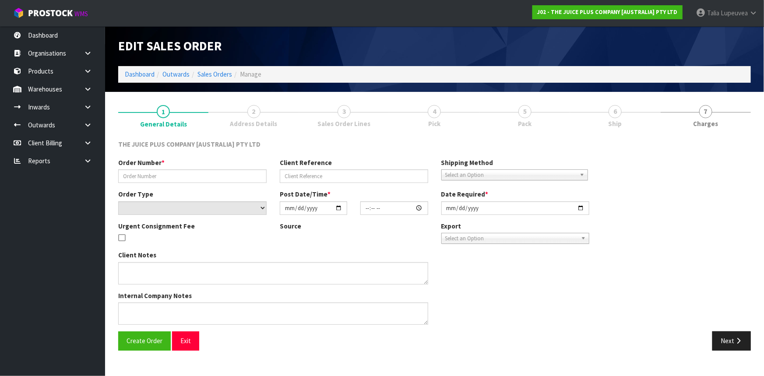
type input "JP01-273439"
select select "number:0"
type input "[DATE]"
type input "09:18:33.000"
type input "[DATE]"
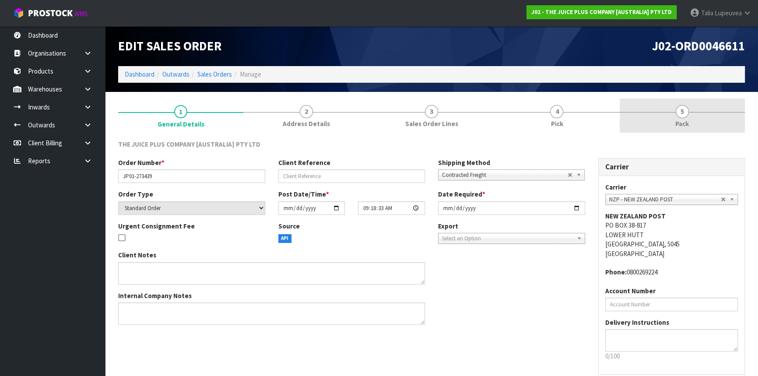
click at [666, 124] on link "5 Pack" at bounding box center [682, 116] width 125 height 35
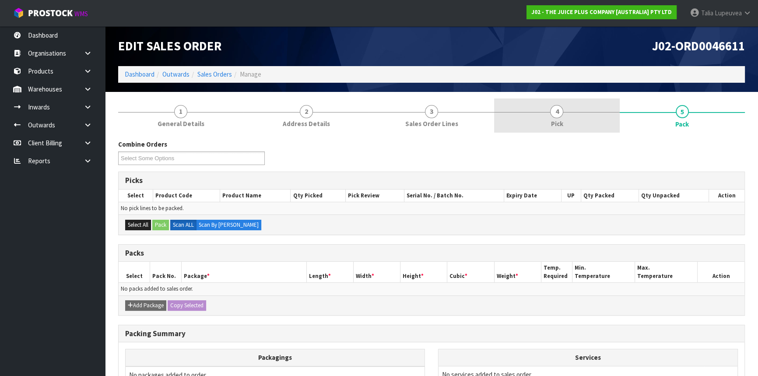
click at [573, 123] on link "4 Pick" at bounding box center [556, 116] width 125 height 35
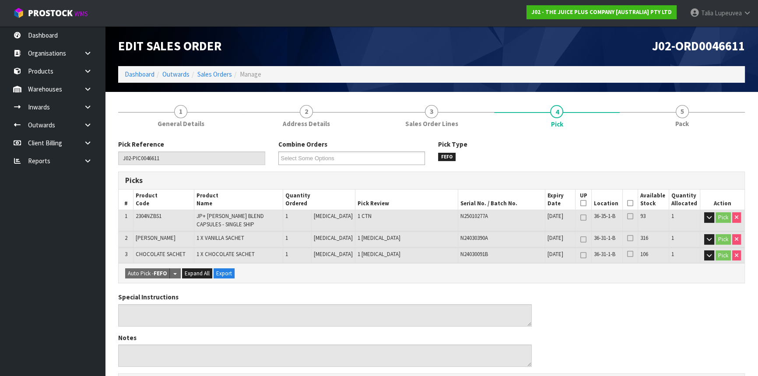
click at [627, 203] on icon at bounding box center [630, 203] width 6 height 0
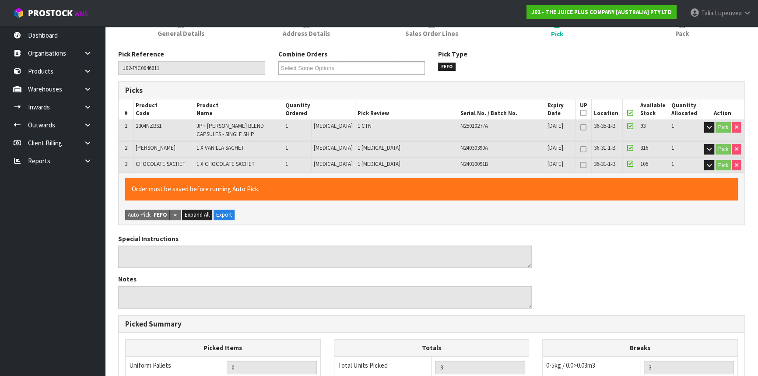
scroll to position [269, 0]
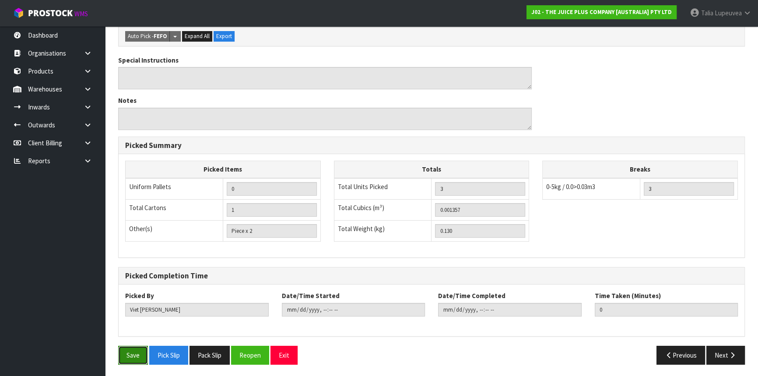
click at [134, 349] on button "Save" at bounding box center [133, 355] width 30 height 19
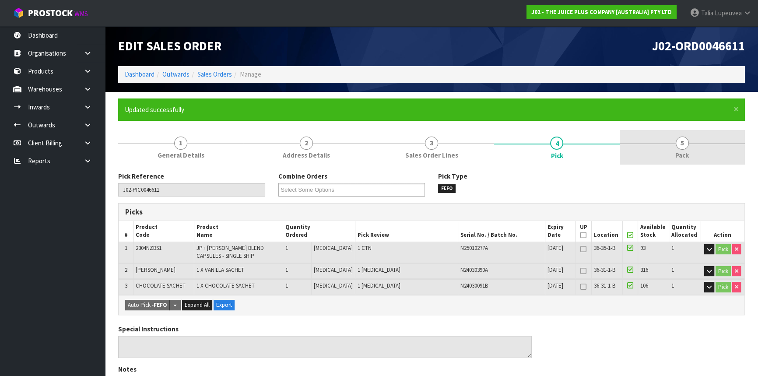
click at [694, 147] on link "5 Pack" at bounding box center [682, 147] width 125 height 35
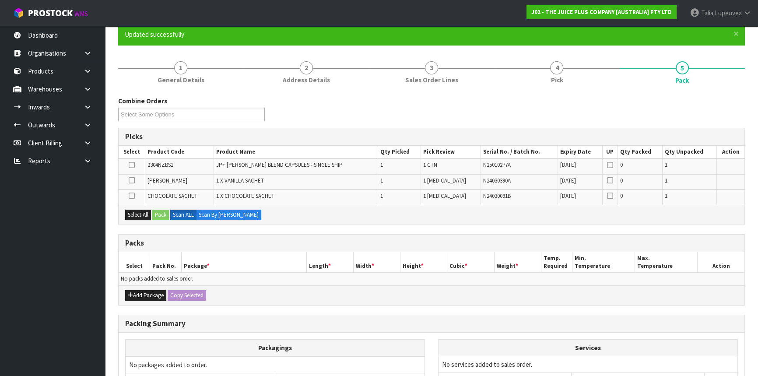
scroll to position [165, 0]
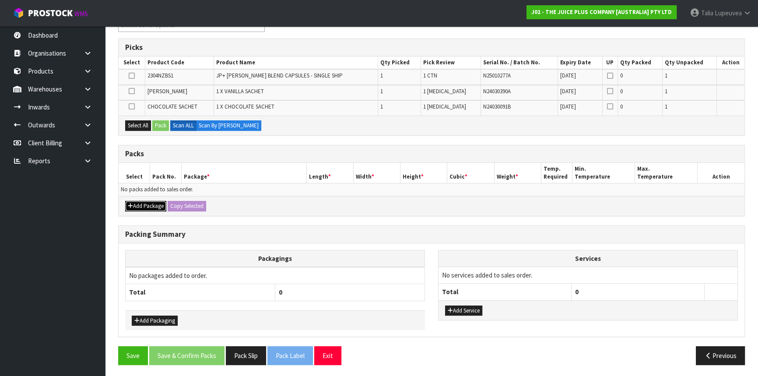
click at [152, 203] on button "Add Package" at bounding box center [145, 206] width 41 height 11
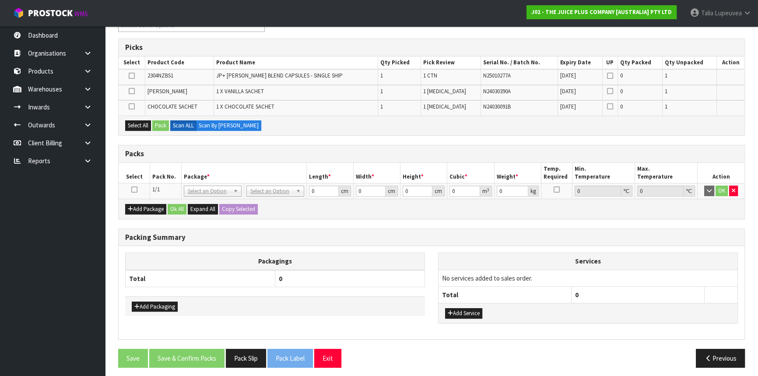
click at [131, 190] on icon at bounding box center [134, 190] width 6 height 0
click at [141, 124] on button "Select All" at bounding box center [138, 125] width 26 height 11
click at [154, 123] on button "Pack" at bounding box center [160, 125] width 17 height 11
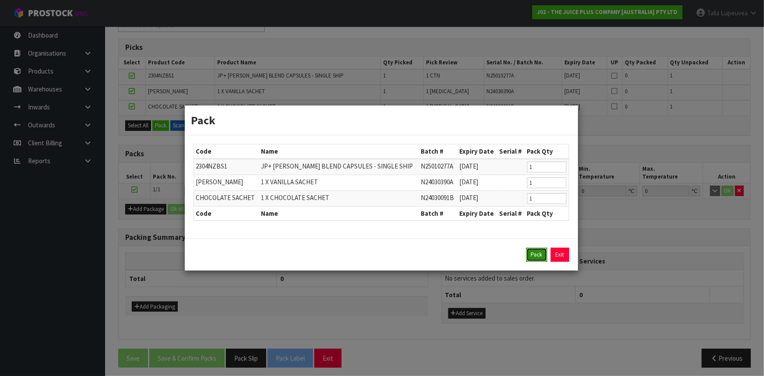
click at [539, 250] on button "Pack" at bounding box center [536, 255] width 21 height 14
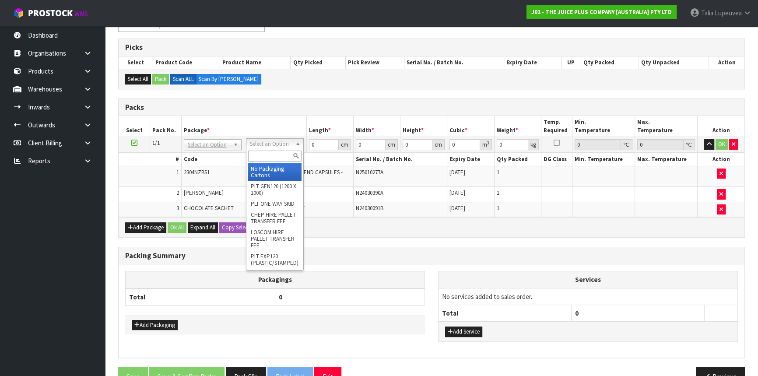
click at [268, 151] on input "text" at bounding box center [274, 156] width 53 height 11
type input "200"
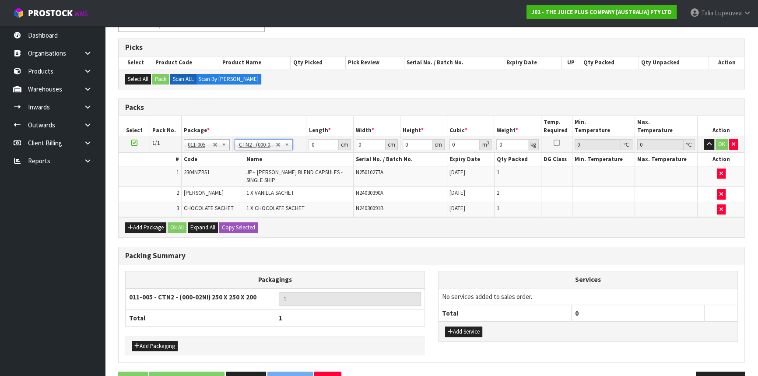
type input "25"
type input "20"
type input "0.0125"
type input "0.33"
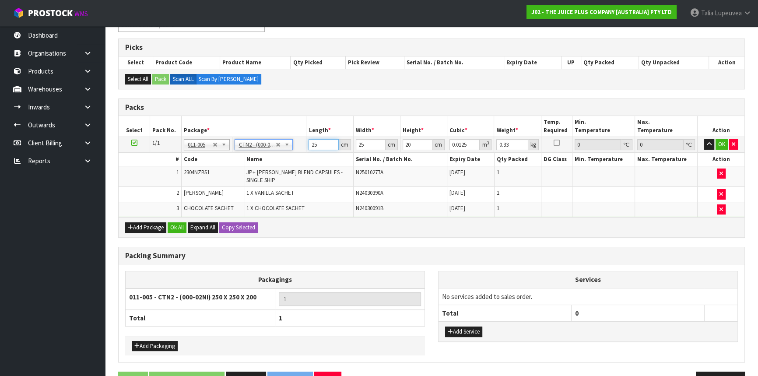
drag, startPoint x: 317, startPoint y: 141, endPoint x: 307, endPoint y: 144, distance: 11.3
click at [307, 144] on td "25 cm" at bounding box center [330, 145] width 47 height 16
type input "2"
type input "0.001"
type input "20"
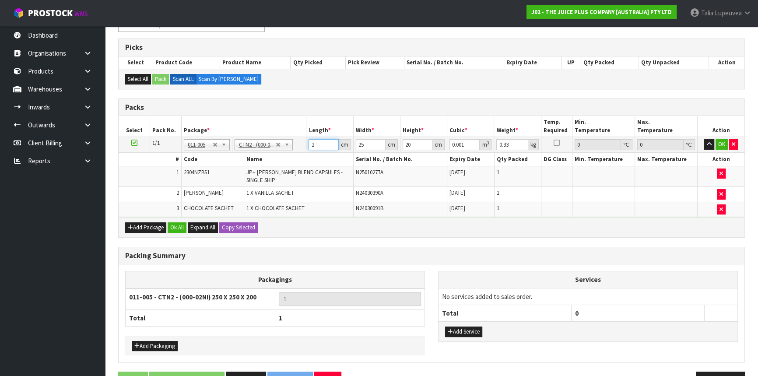
type input "0.01"
type input "20"
type input "1"
type input "0.0004"
type input "14"
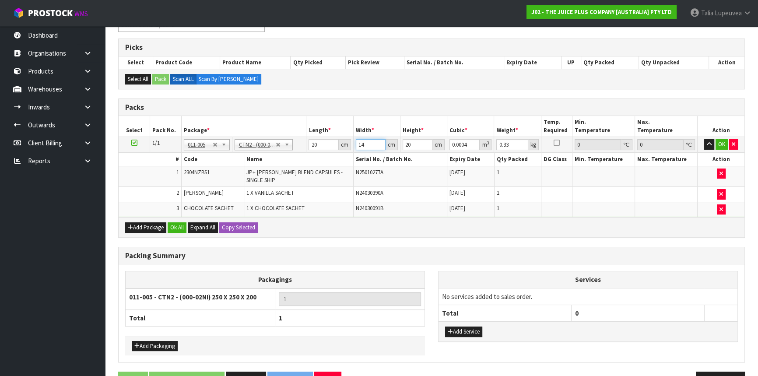
type input "0.0056"
type input "14"
type input "9"
type input "0.00252"
type input "9"
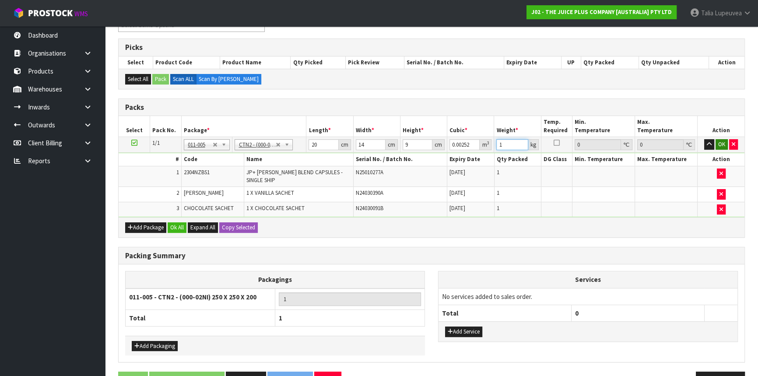
type input "1"
click at [725, 144] on button "OK" at bounding box center [722, 144] width 12 height 11
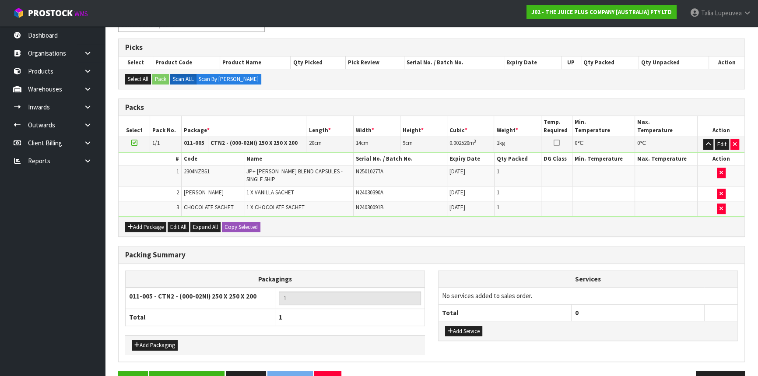
scroll to position [183, 0]
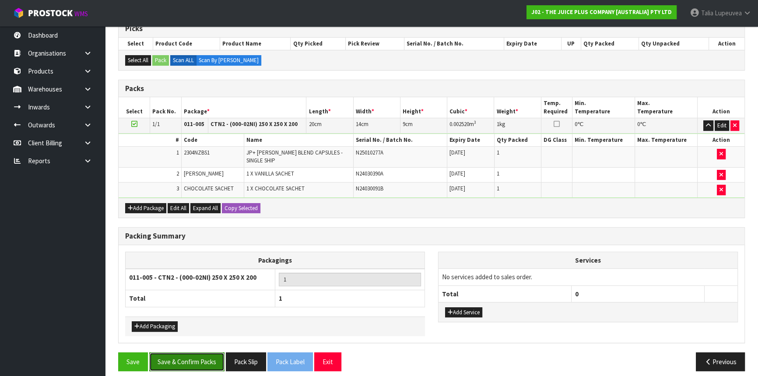
click at [179, 352] on button "Save & Confirm Packs" at bounding box center [186, 361] width 75 height 19
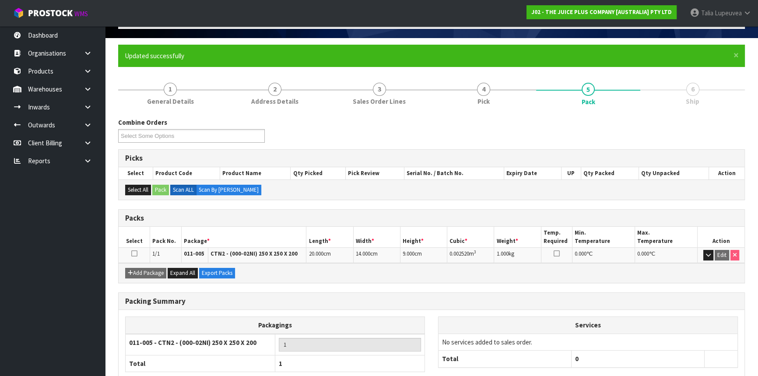
scroll to position [106, 0]
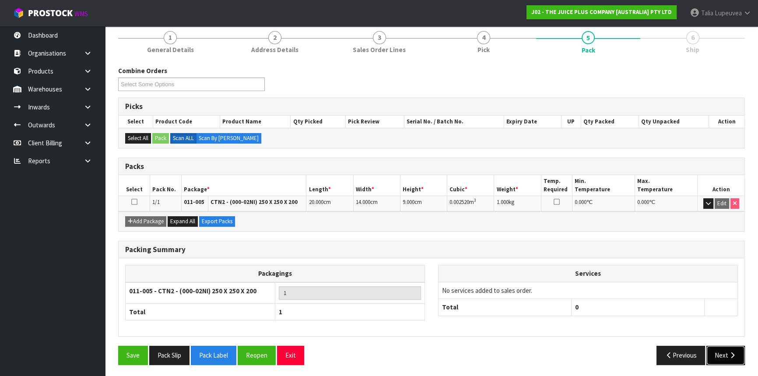
click at [730, 352] on icon "button" at bounding box center [733, 355] width 8 height 7
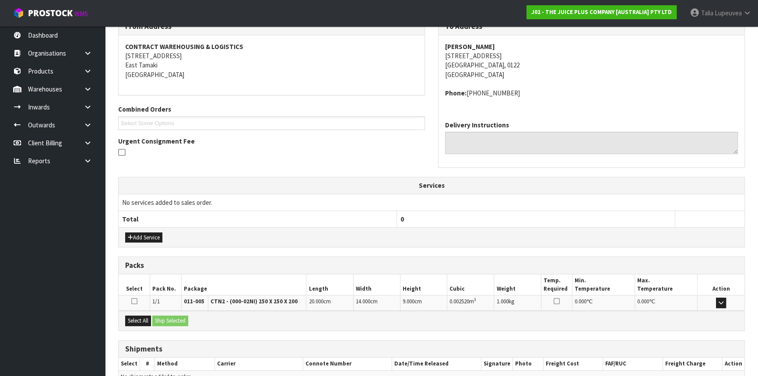
scroll to position [201, 0]
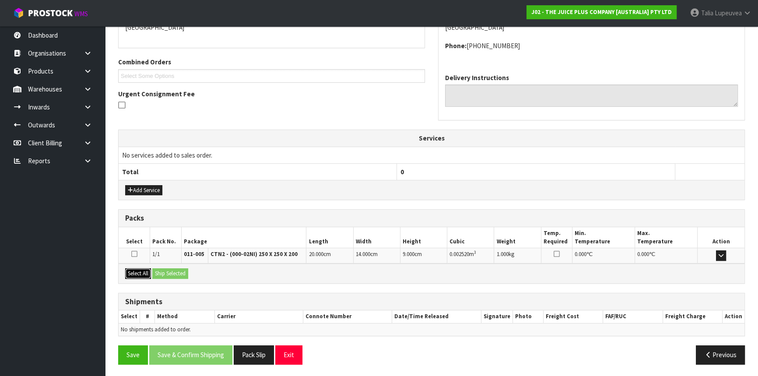
drag, startPoint x: 136, startPoint y: 270, endPoint x: 151, endPoint y: 270, distance: 15.8
click at [136, 270] on button "Select All" at bounding box center [138, 273] width 26 height 11
click at [163, 271] on button "Ship Selected" at bounding box center [170, 273] width 36 height 11
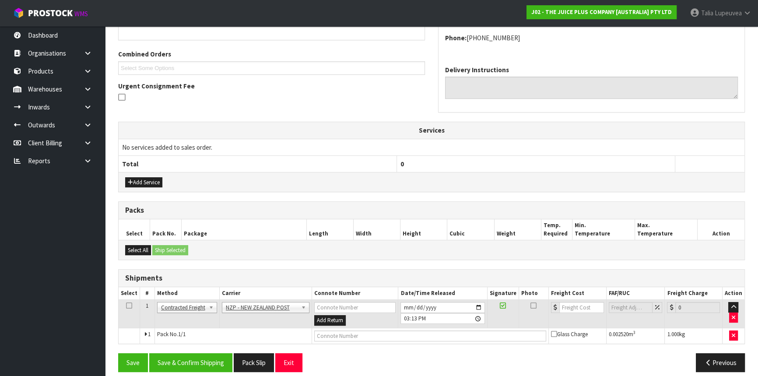
scroll to position [217, 0]
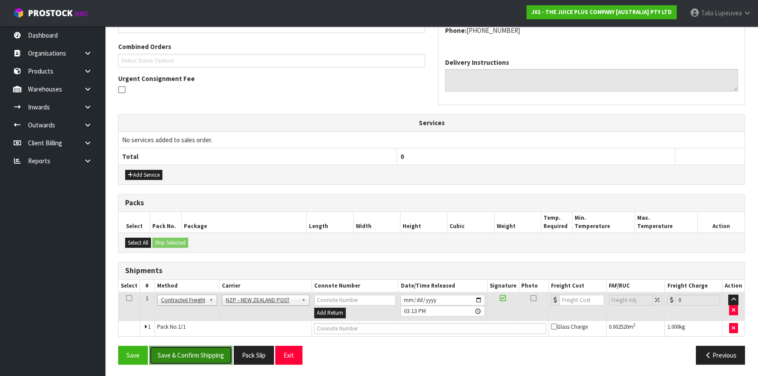
click at [192, 351] on button "Save & Confirm Shipping" at bounding box center [190, 355] width 83 height 19
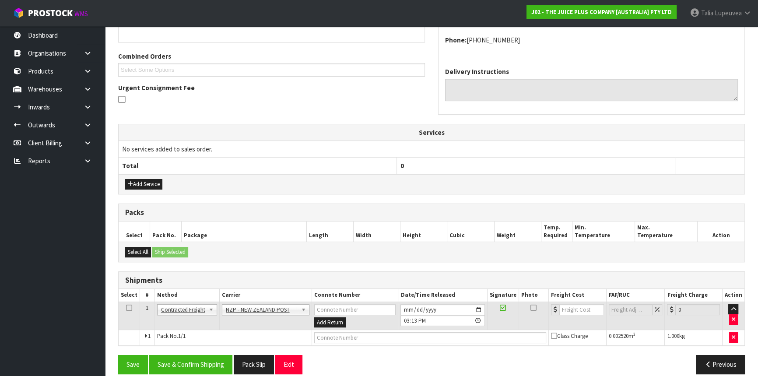
scroll to position [0, 0]
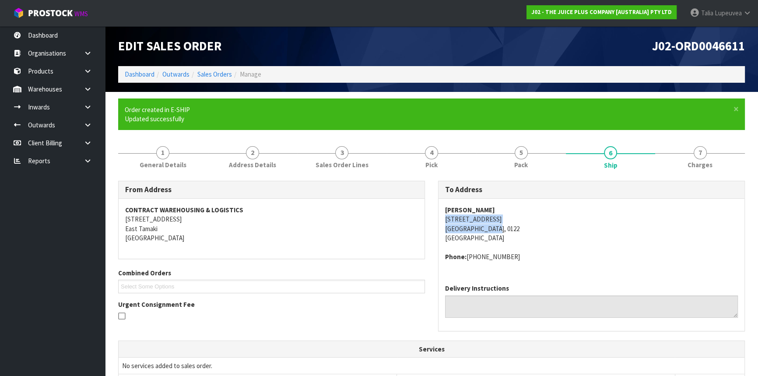
drag, startPoint x: 443, startPoint y: 221, endPoint x: 510, endPoint y: 224, distance: 67.1
click at [510, 224] on div "[PERSON_NAME] [STREET_ADDRESS] Phone: [PHONE_NUMBER]" at bounding box center [592, 238] width 306 height 78
drag, startPoint x: 458, startPoint y: 231, endPoint x: 464, endPoint y: 230, distance: 6.6
click at [458, 231] on address "[PERSON_NAME] [STREET_ADDRESS]" at bounding box center [591, 224] width 293 height 38
click at [479, 229] on address "[PERSON_NAME] [STREET_ADDRESS]" at bounding box center [591, 224] width 293 height 38
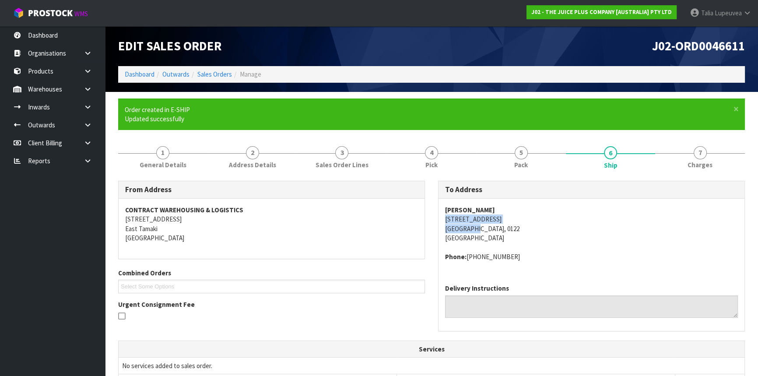
drag, startPoint x: 480, startPoint y: 229, endPoint x: 443, endPoint y: 215, distance: 39.8
click at [443, 215] on div "[PERSON_NAME] [STREET_ADDRESS] Phone: [PHONE_NUMBER]" at bounding box center [592, 238] width 306 height 78
copy address "[STREET_ADDRESS]"
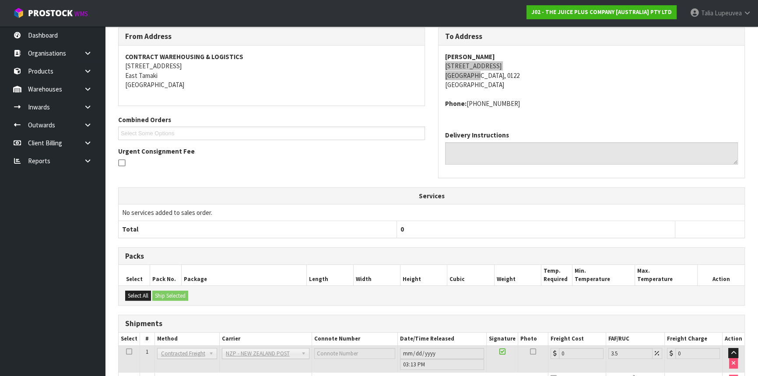
scroll to position [204, 0]
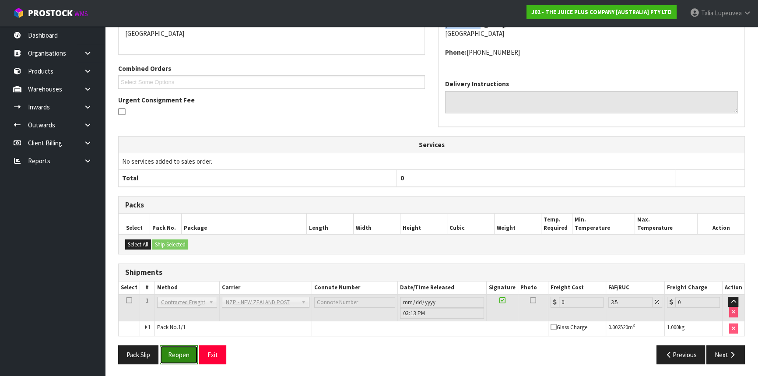
click at [183, 346] on button "Reopen" at bounding box center [179, 354] width 38 height 19
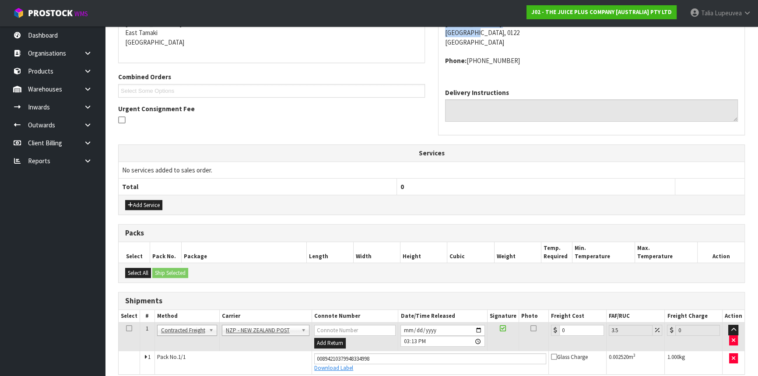
scroll to position [225, 0]
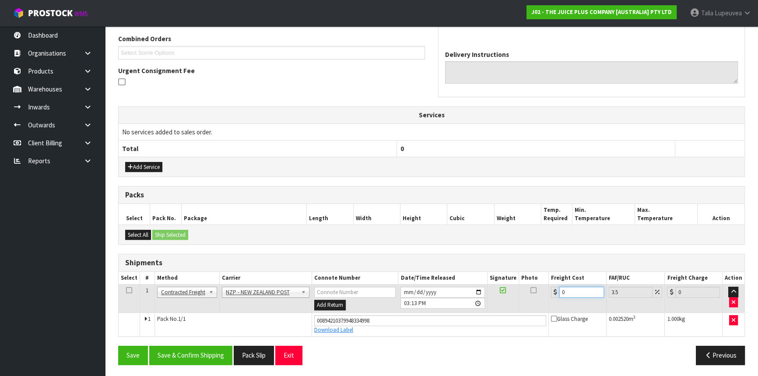
drag, startPoint x: 568, startPoint y: 292, endPoint x: 562, endPoint y: 290, distance: 6.5
click at [553, 293] on div "0" at bounding box center [577, 292] width 53 height 11
type input "6"
type input "6.21"
type input "6.8"
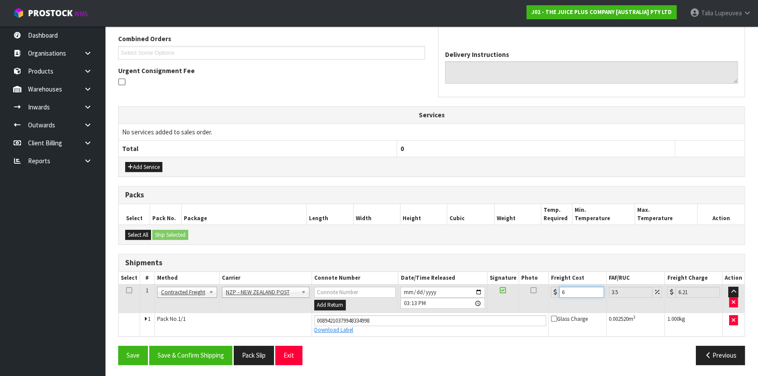
type input "7.04"
type input "6.86"
type input "7.1"
type input "6.86"
click at [208, 356] on button "Save & Confirm Shipping" at bounding box center [190, 355] width 83 height 19
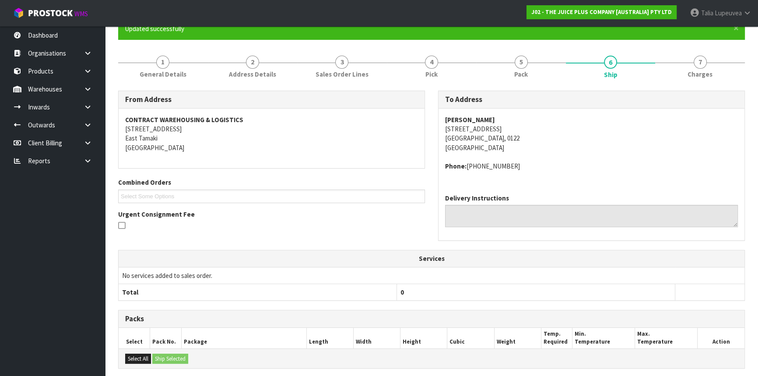
scroll to position [0, 0]
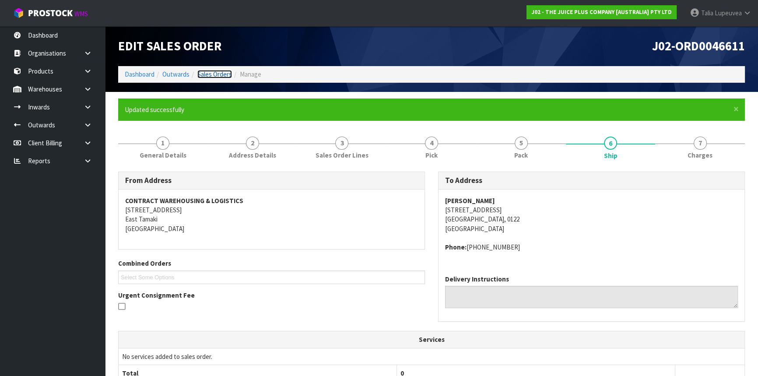
click at [222, 72] on link "Sales Orders" at bounding box center [214, 74] width 35 height 8
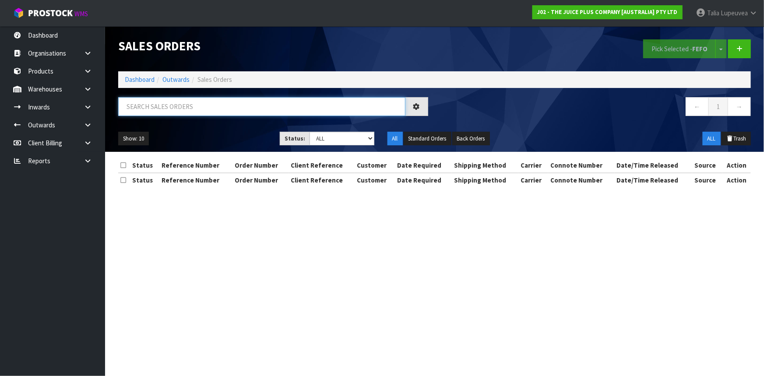
click at [234, 107] on input "text" at bounding box center [261, 106] width 287 height 19
type input "JOB-0411655"
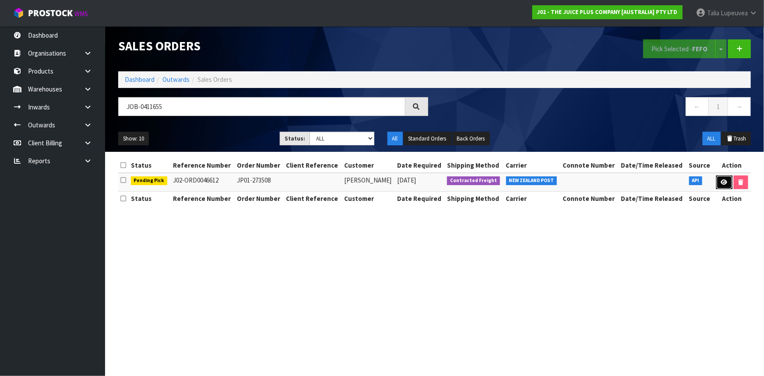
click at [720, 180] on link at bounding box center [724, 183] width 16 height 14
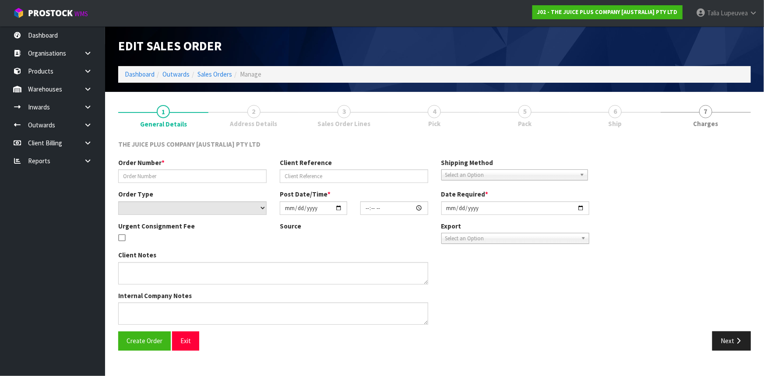
type input "JP01-273508"
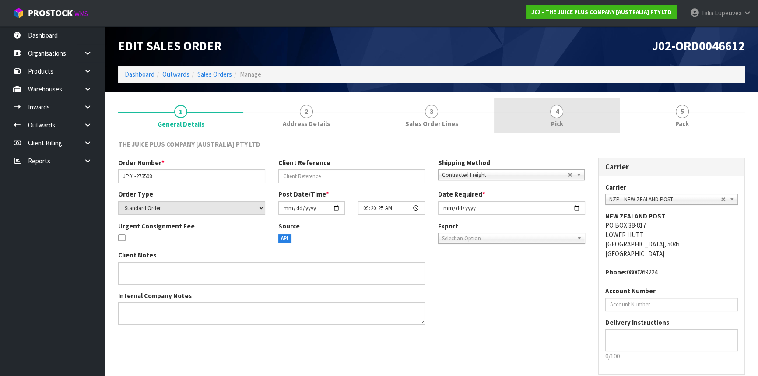
click at [555, 120] on span "Pick" at bounding box center [557, 123] width 12 height 9
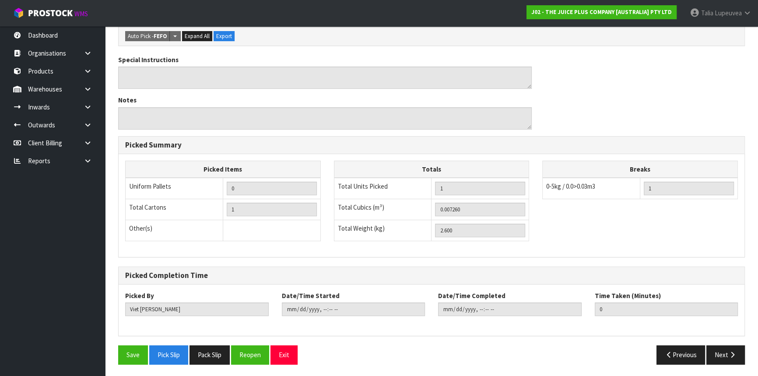
scroll to position [40, 0]
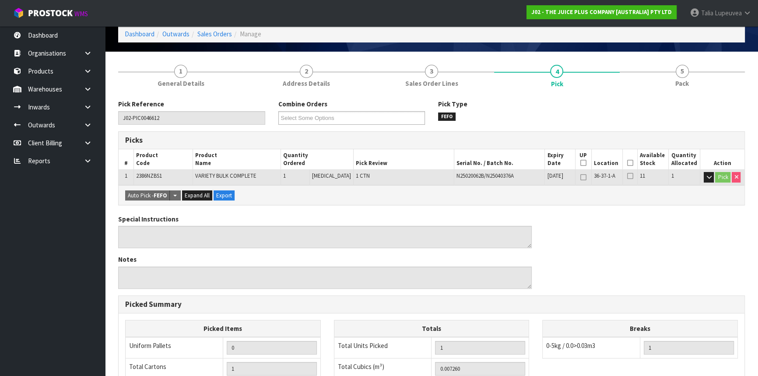
click at [627, 163] on icon at bounding box center [630, 163] width 6 height 0
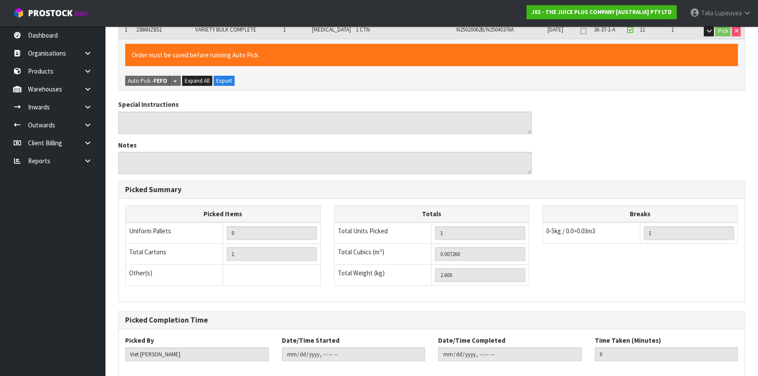
scroll to position [231, 0]
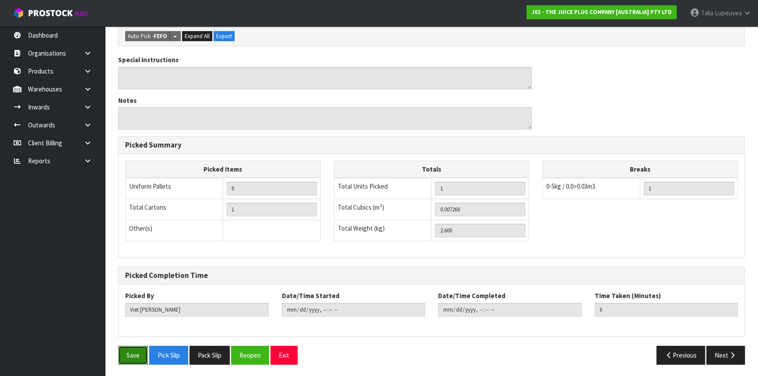
click at [134, 356] on button "Save" at bounding box center [133, 355] width 30 height 19
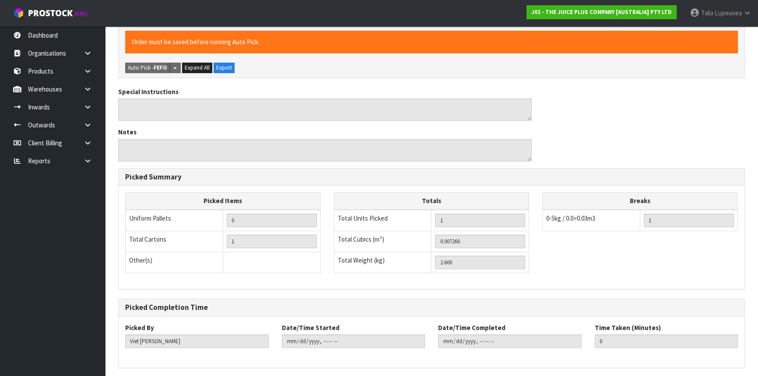
scroll to position [0, 0]
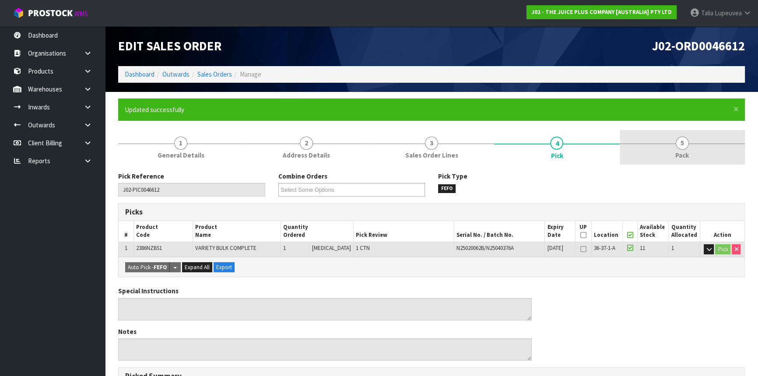
click at [673, 141] on link "5 Pack" at bounding box center [682, 147] width 125 height 35
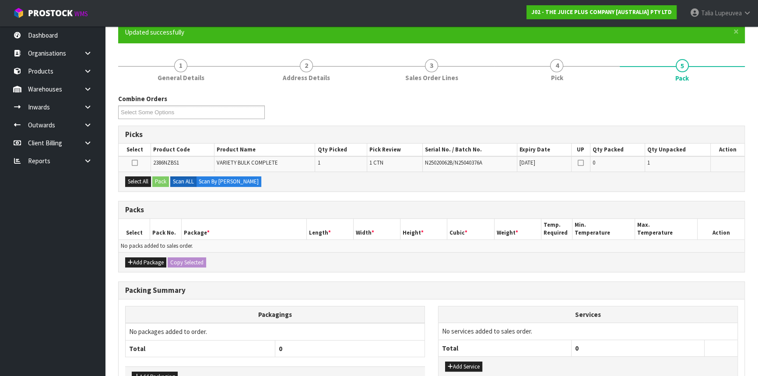
scroll to position [134, 0]
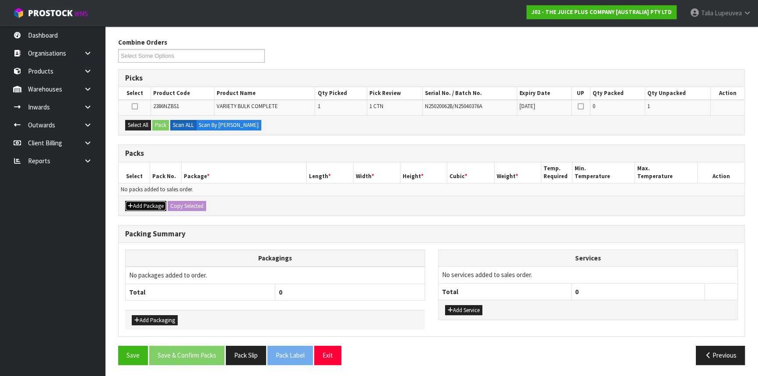
drag, startPoint x: 136, startPoint y: 205, endPoint x: 128, endPoint y: 201, distance: 9.4
click at [136, 205] on button "Add Package" at bounding box center [145, 206] width 41 height 11
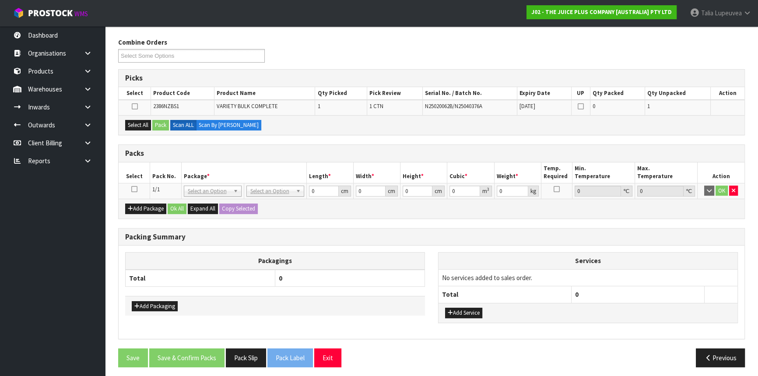
click at [132, 189] on icon at bounding box center [134, 189] width 6 height 0
click at [145, 121] on button "Select All" at bounding box center [138, 125] width 26 height 11
click at [158, 120] on button "Pack" at bounding box center [160, 125] width 17 height 11
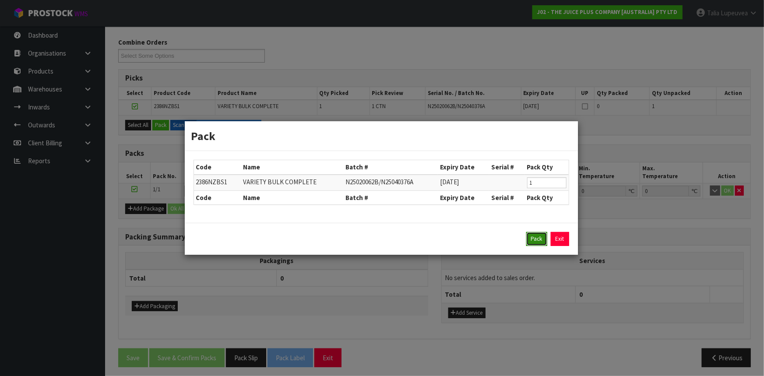
click at [538, 233] on button "Pack" at bounding box center [536, 239] width 21 height 14
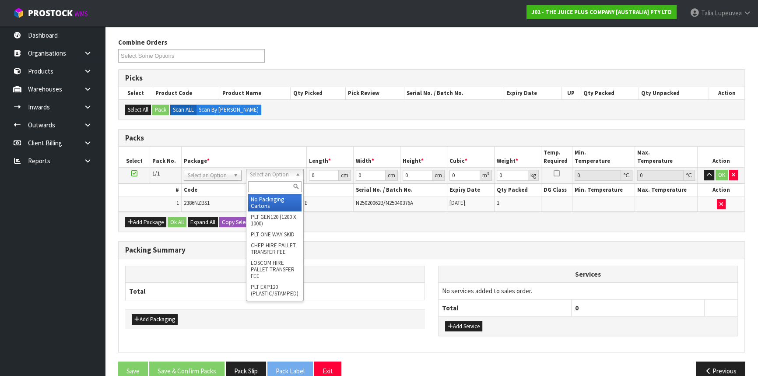
click at [286, 190] on input "text" at bounding box center [274, 186] width 53 height 11
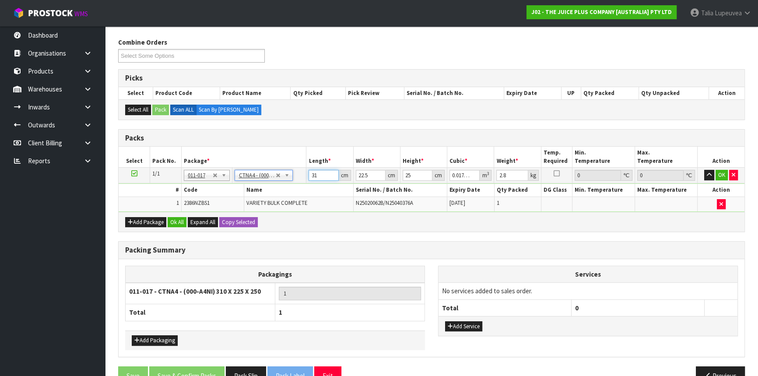
drag, startPoint x: 324, startPoint y: 173, endPoint x: 308, endPoint y: 178, distance: 16.6
click at [309, 178] on input "31" at bounding box center [324, 175] width 30 height 11
click at [726, 175] on button "OK" at bounding box center [722, 175] width 12 height 11
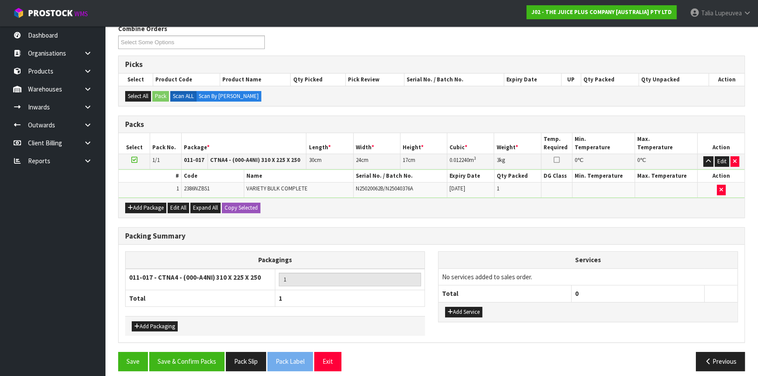
scroll to position [153, 0]
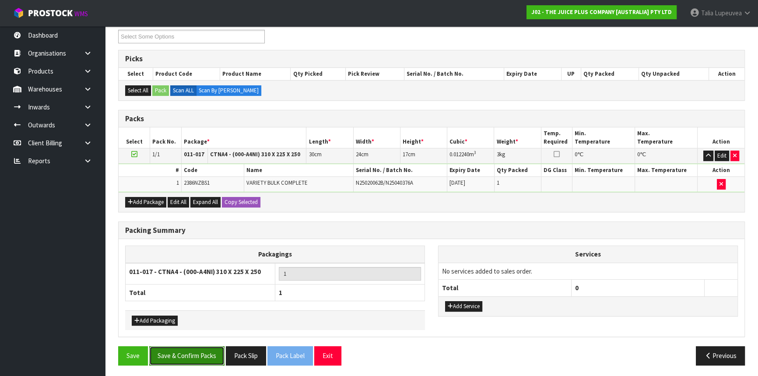
click at [202, 359] on button "Save & Confirm Packs" at bounding box center [186, 355] width 75 height 19
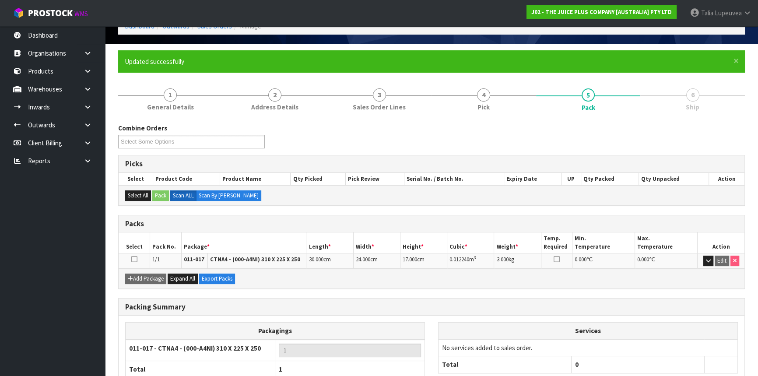
scroll to position [106, 0]
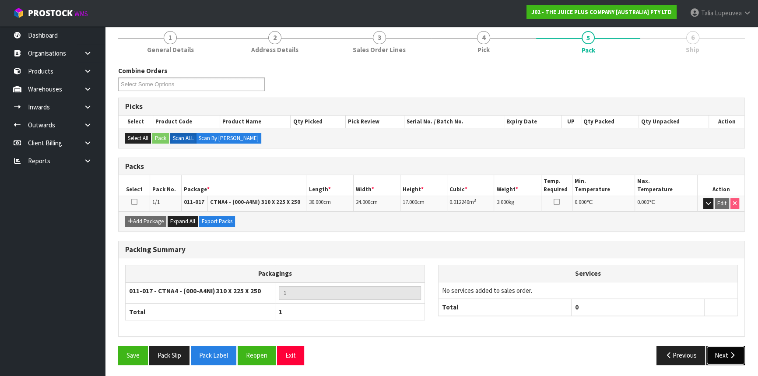
click at [736, 352] on icon "button" at bounding box center [733, 355] width 8 height 7
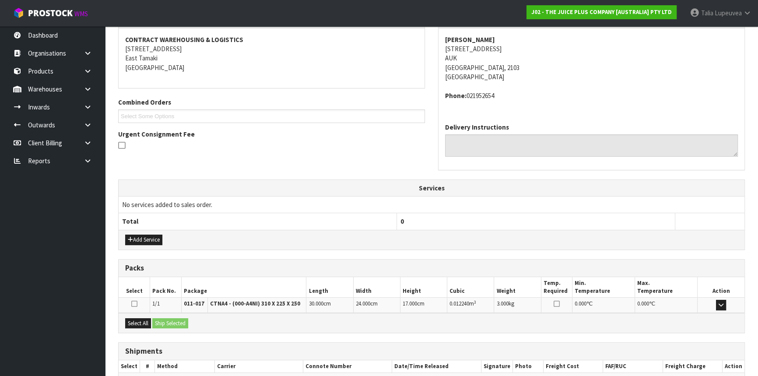
scroll to position [210, 0]
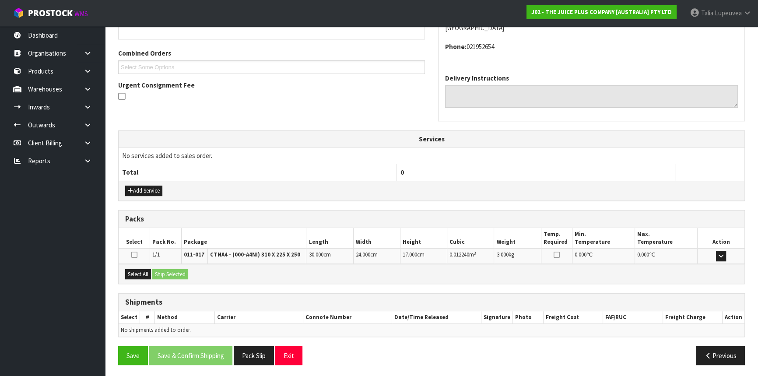
click at [152, 274] on div "Select All Ship Selected" at bounding box center [432, 274] width 626 height 20
click at [150, 274] on button "Select All" at bounding box center [138, 274] width 26 height 11
click at [167, 273] on button "Ship Selected" at bounding box center [170, 274] width 36 height 11
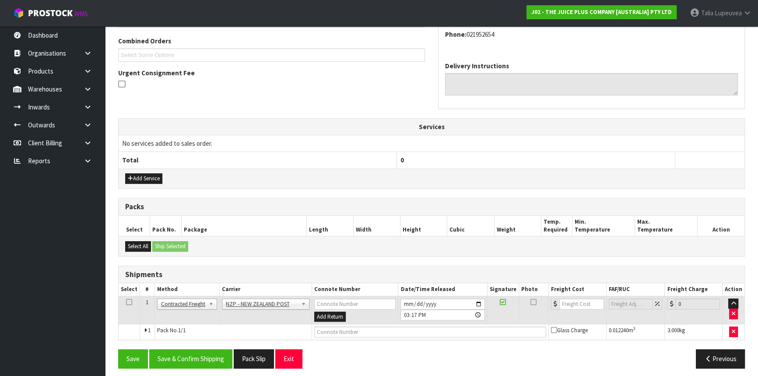
scroll to position [226, 0]
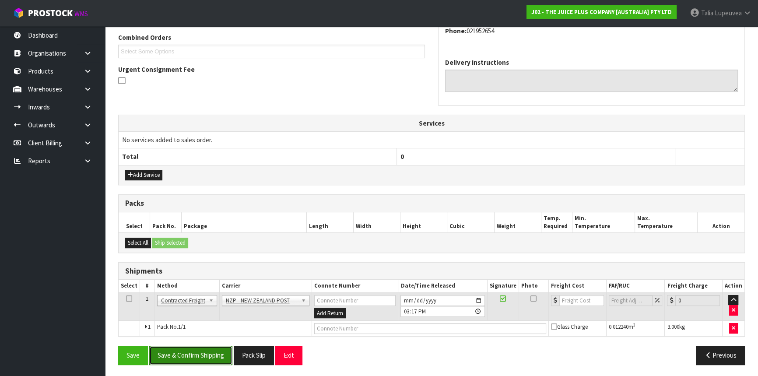
click at [215, 356] on button "Save & Confirm Shipping" at bounding box center [190, 355] width 83 height 19
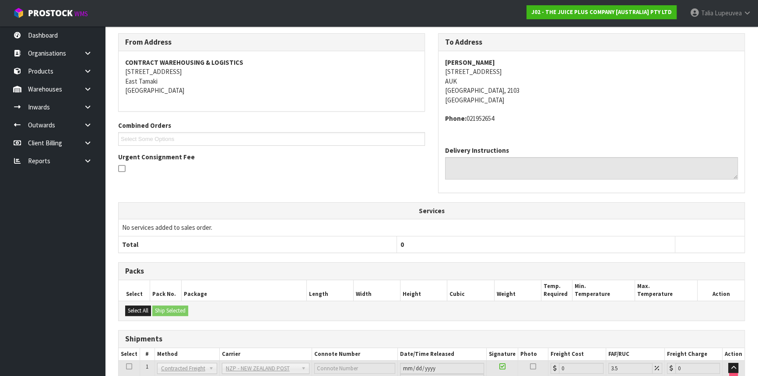
scroll to position [214, 0]
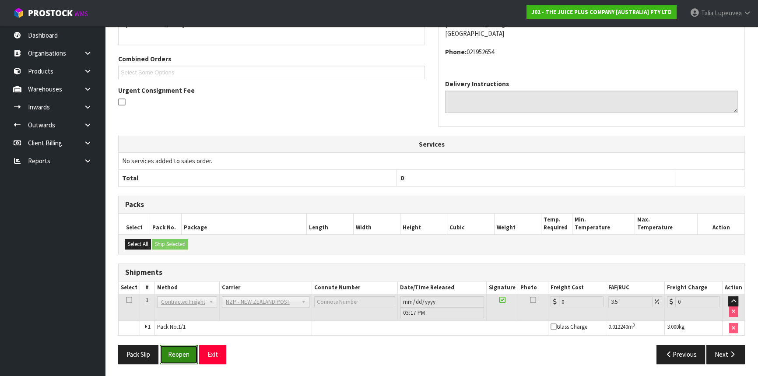
drag, startPoint x: 176, startPoint y: 353, endPoint x: 184, endPoint y: 349, distance: 8.4
click at [176, 353] on button "Reopen" at bounding box center [179, 354] width 38 height 19
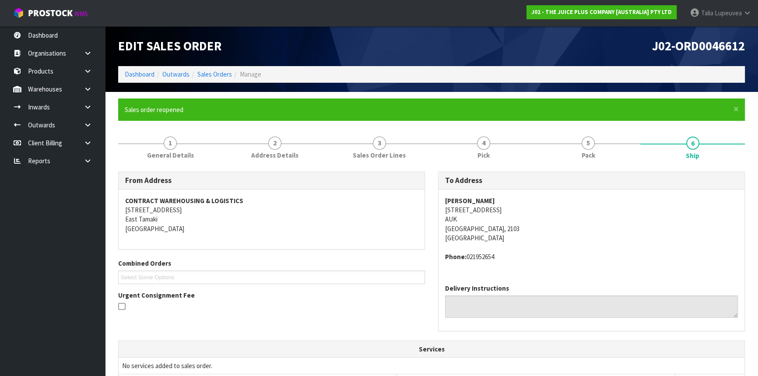
scroll to position [234, 0]
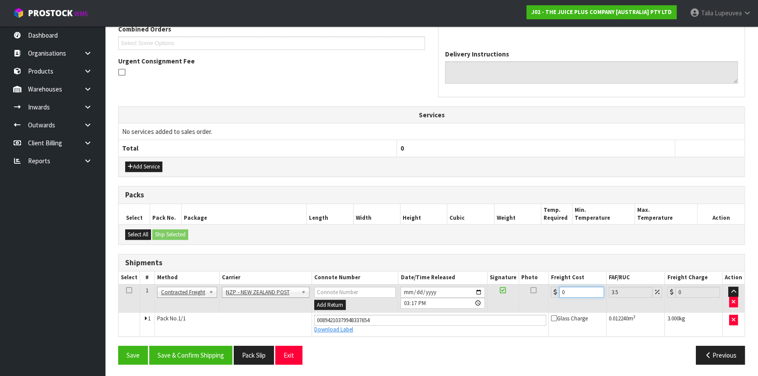
drag, startPoint x: 553, startPoint y: 289, endPoint x: 543, endPoint y: 284, distance: 11.0
click at [542, 286] on tr "1 Client Local Pickup Customer Local Pickup Company Freight Contracted Freight …" at bounding box center [432, 298] width 626 height 28
click at [214, 348] on button "Save & Confirm Shipping" at bounding box center [190, 355] width 83 height 19
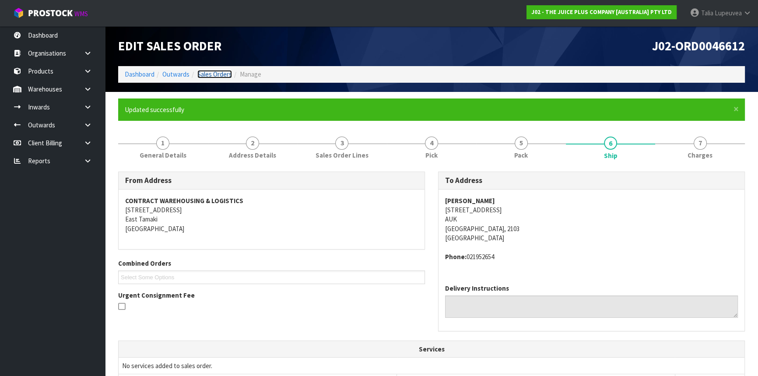
click at [215, 75] on link "Sales Orders" at bounding box center [214, 74] width 35 height 8
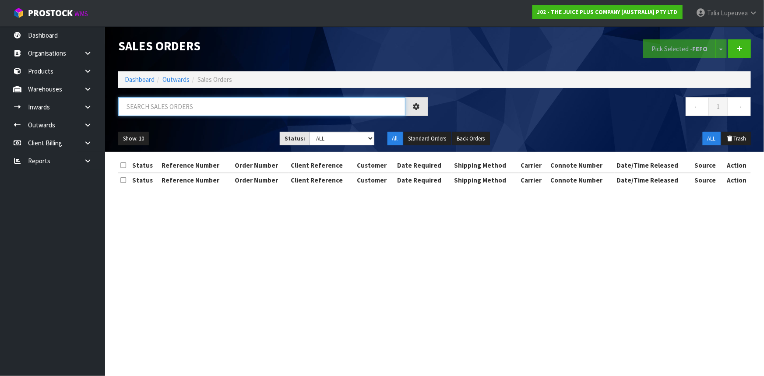
click at [316, 112] on input "text" at bounding box center [261, 106] width 287 height 19
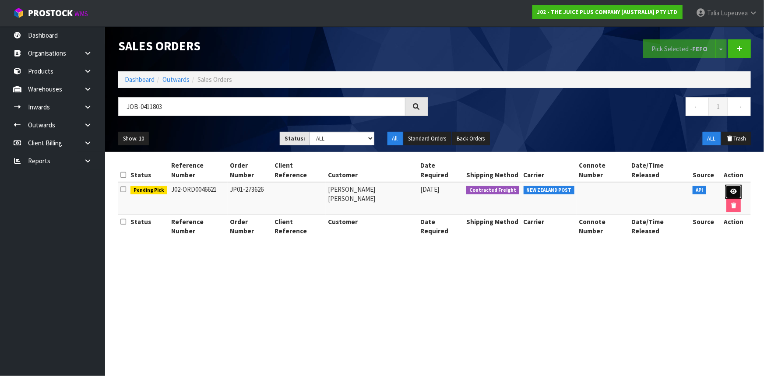
click at [730, 189] on icon at bounding box center [733, 192] width 7 height 6
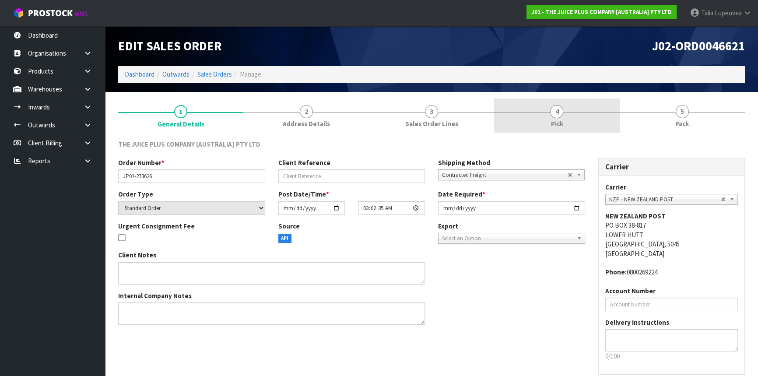
click at [594, 125] on link "4 Pick" at bounding box center [556, 116] width 125 height 35
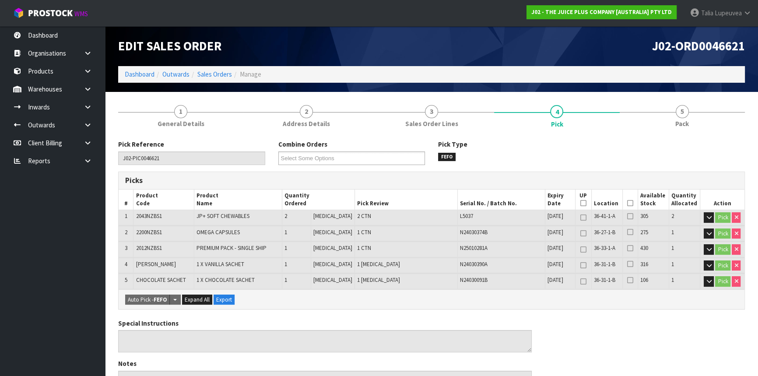
click at [627, 204] on icon at bounding box center [630, 203] width 6 height 0
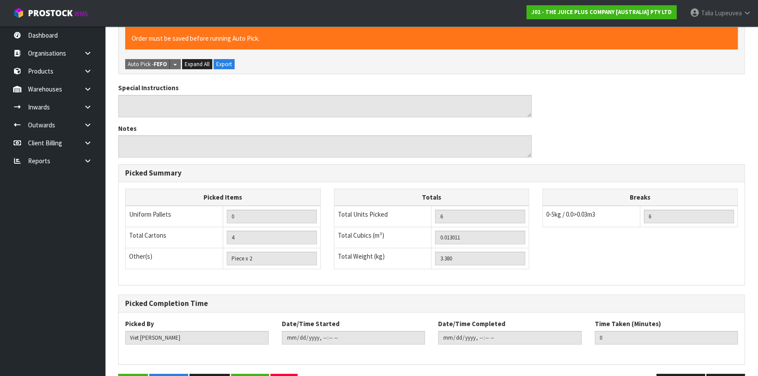
scroll to position [294, 0]
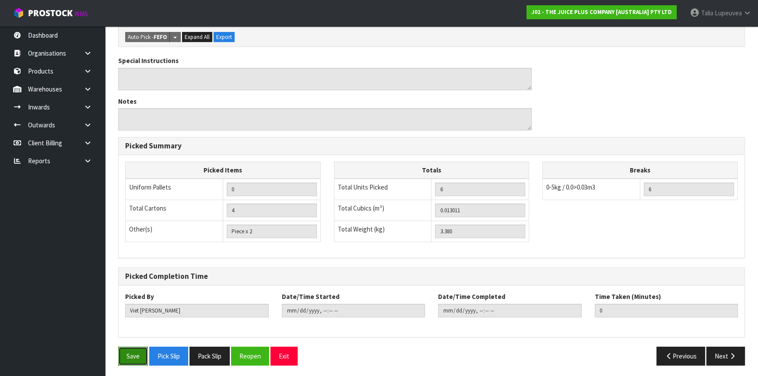
click at [131, 354] on button "Save" at bounding box center [133, 356] width 30 height 19
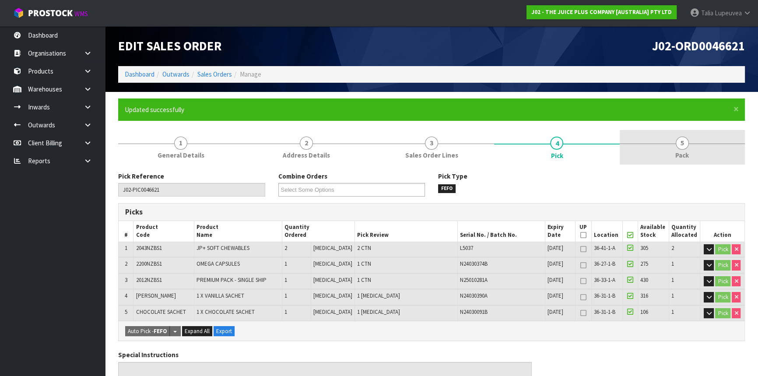
click at [691, 159] on link "5 Pack" at bounding box center [682, 147] width 125 height 35
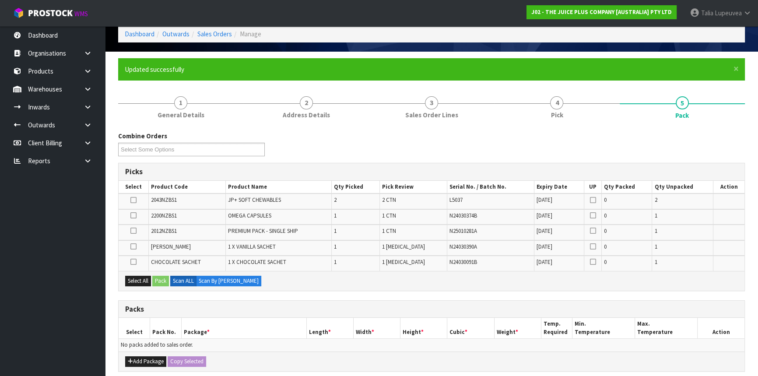
scroll to position [79, 0]
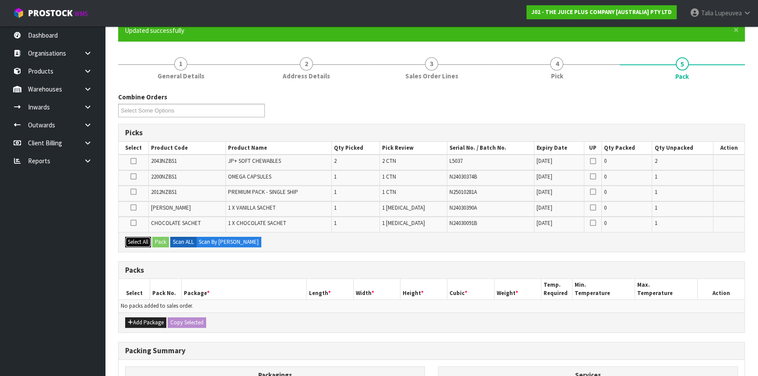
click at [136, 237] on button "Select All" at bounding box center [138, 242] width 26 height 11
click at [166, 238] on button "Pack" at bounding box center [160, 242] width 17 height 11
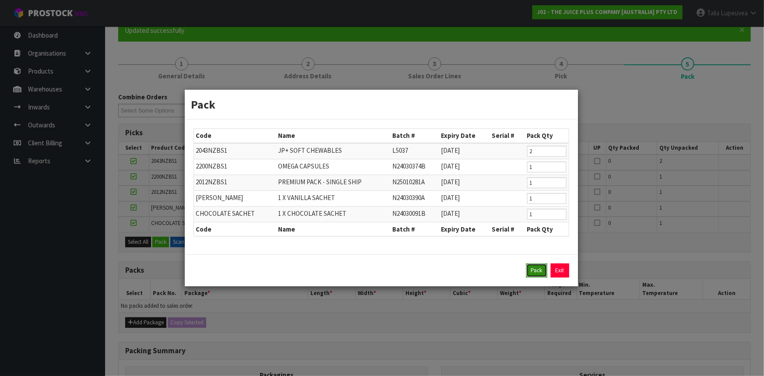
click at [540, 271] on button "Pack" at bounding box center [536, 271] width 21 height 14
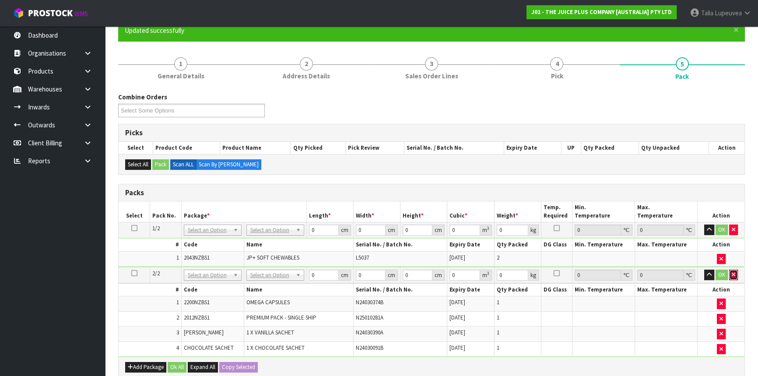
click at [736, 271] on button "button" at bounding box center [733, 275] width 9 height 11
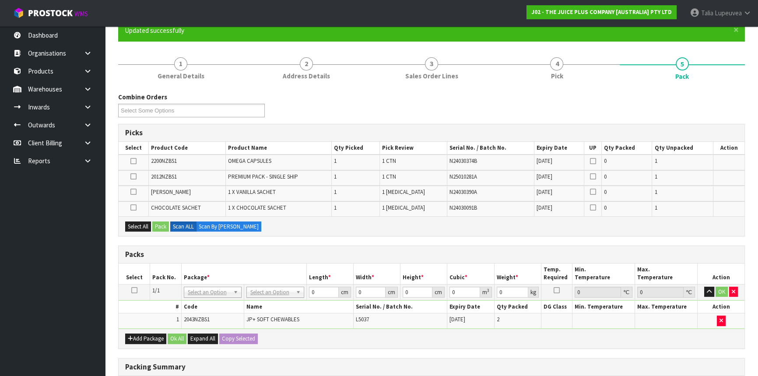
click at [133, 290] on icon at bounding box center [134, 290] width 6 height 0
click at [149, 223] on button "Select All" at bounding box center [138, 227] width 26 height 11
click at [155, 223] on button "Pack" at bounding box center [160, 227] width 17 height 11
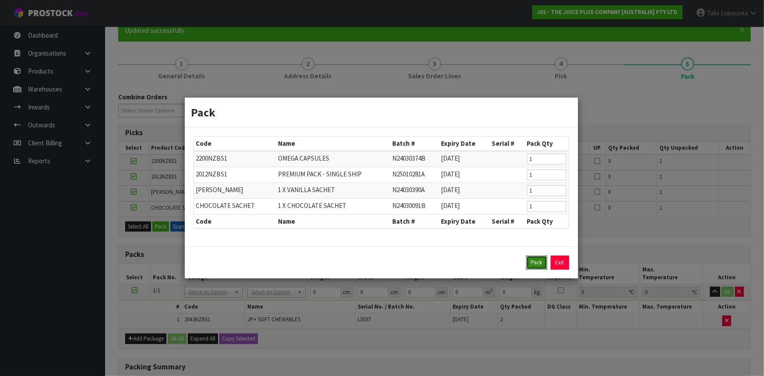
click at [526, 264] on button "Pack" at bounding box center [536, 263] width 21 height 14
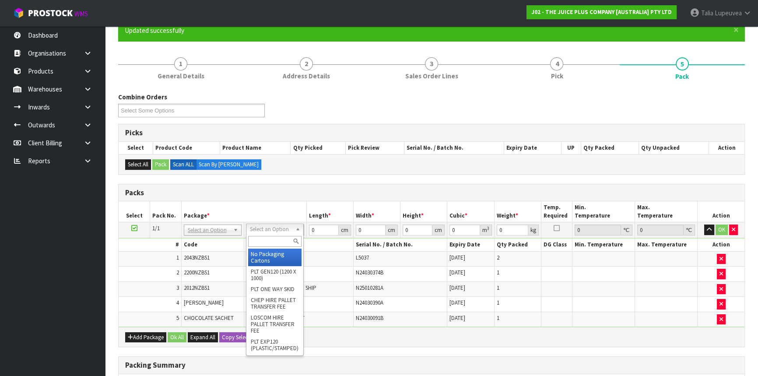
click at [278, 248] on div at bounding box center [275, 241] width 57 height 14
click at [278, 244] on input "text" at bounding box center [274, 241] width 53 height 11
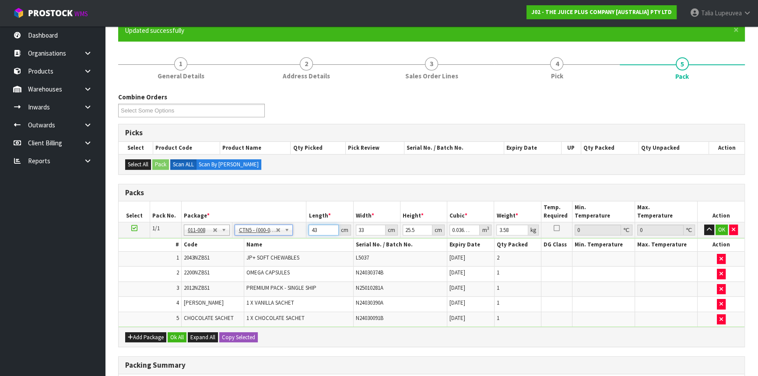
drag, startPoint x: 321, startPoint y: 232, endPoint x: 293, endPoint y: 236, distance: 27.9
click at [293, 236] on tr "1/1 NONE 007-001 007-002 007-004 007-009 007-013 007-014 007-015 007-017 007-01…" at bounding box center [432, 230] width 626 height 16
click at [721, 227] on button "OK" at bounding box center [722, 230] width 12 height 11
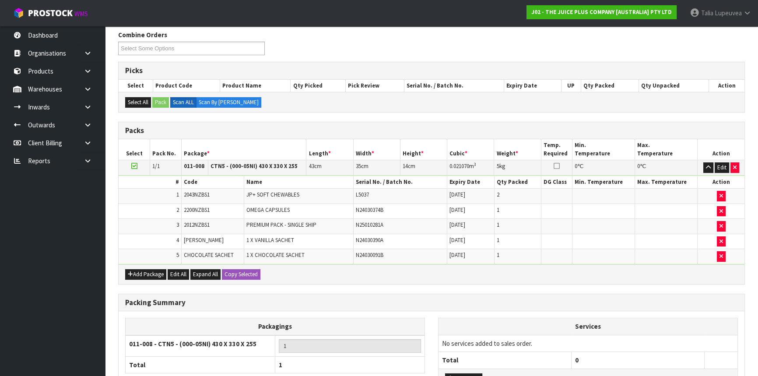
scroll to position [213, 0]
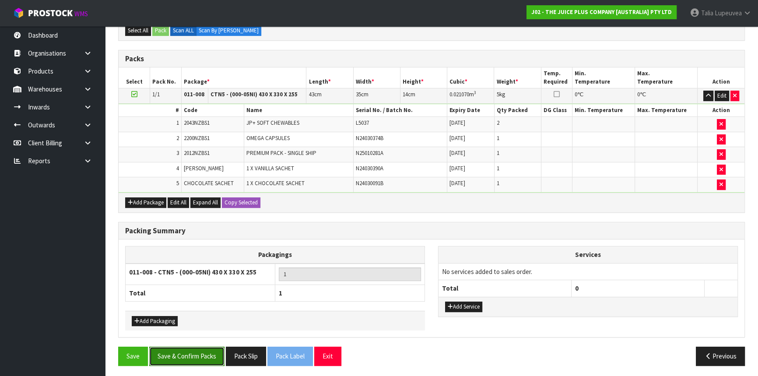
click at [174, 355] on button "Save & Confirm Packs" at bounding box center [186, 356] width 75 height 19
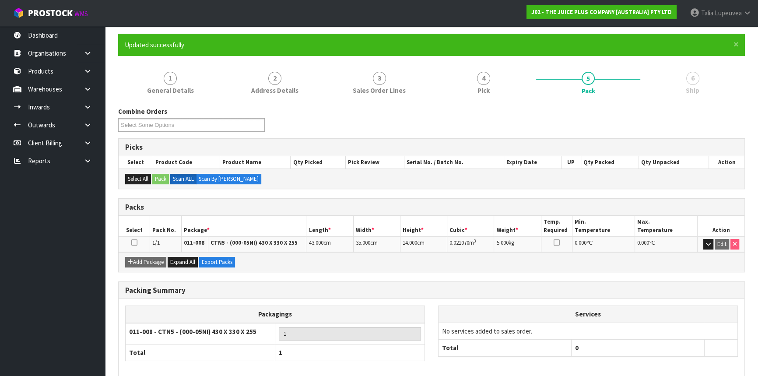
scroll to position [106, 0]
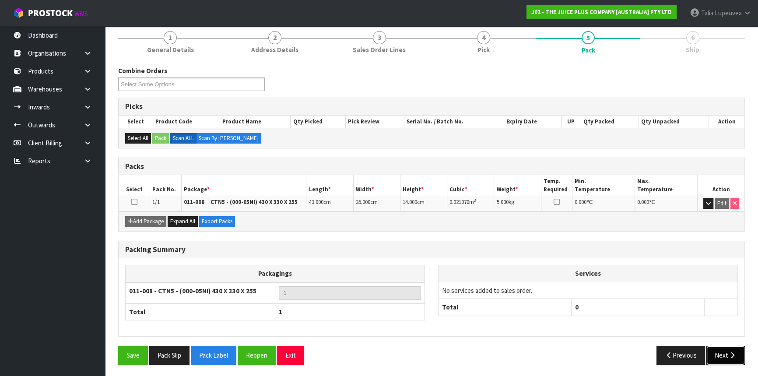
click at [729, 352] on icon "button" at bounding box center [733, 355] width 8 height 7
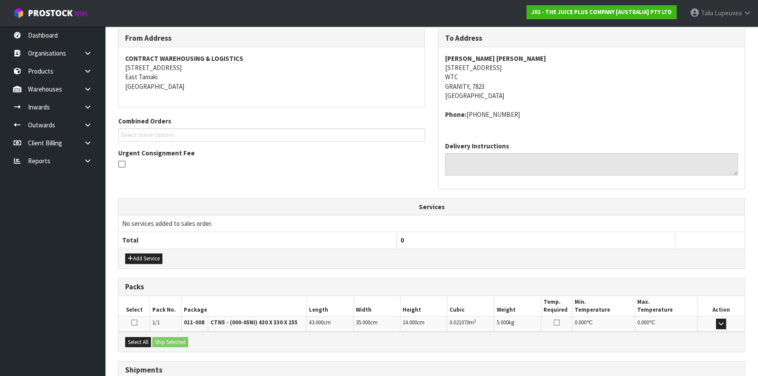
scroll to position [210, 0]
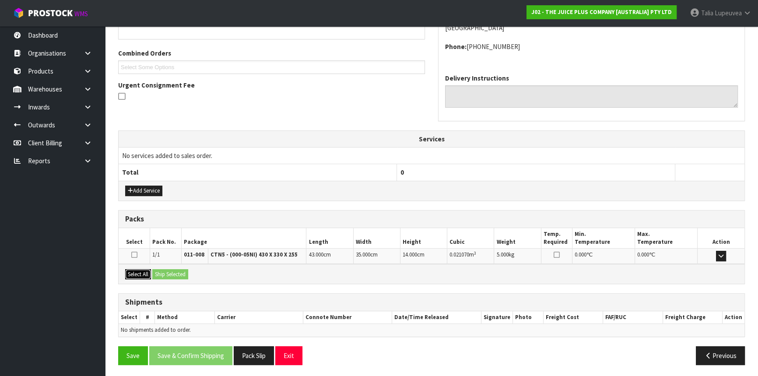
drag, startPoint x: 140, startPoint y: 271, endPoint x: 175, endPoint y: 271, distance: 34.6
click at [141, 271] on button "Select All" at bounding box center [138, 274] width 26 height 11
click at [180, 271] on button "Ship Selected" at bounding box center [170, 274] width 36 height 11
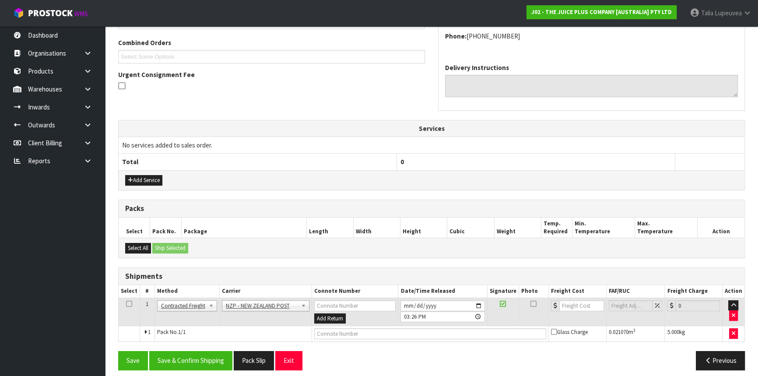
scroll to position [226, 0]
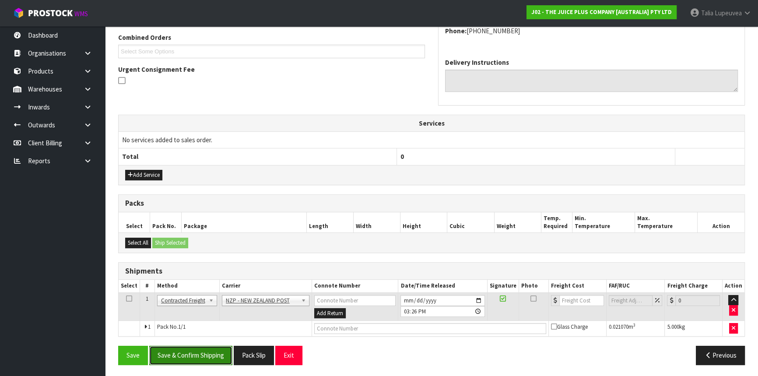
click at [209, 355] on button "Save & Confirm Shipping" at bounding box center [190, 355] width 83 height 19
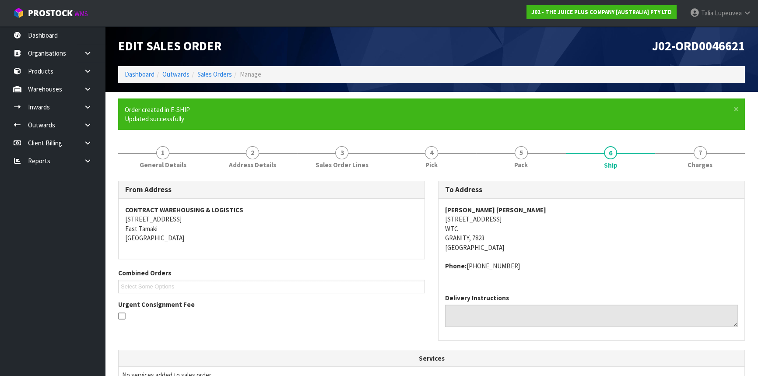
scroll to position [214, 0]
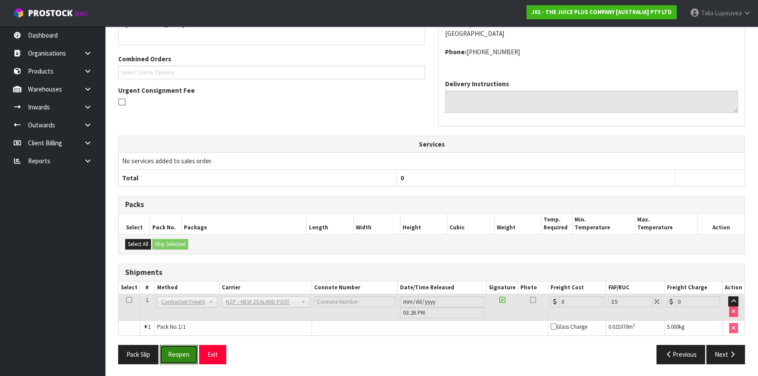
drag, startPoint x: 178, startPoint y: 348, endPoint x: 235, endPoint y: 337, distance: 58.0
click at [178, 348] on button "Reopen" at bounding box center [179, 354] width 38 height 19
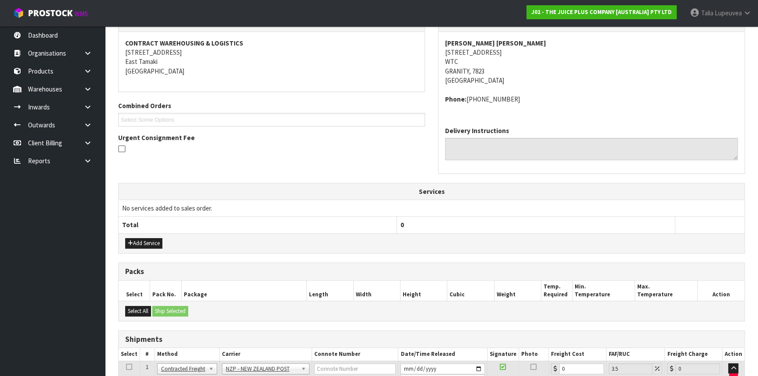
scroll to position [234, 0]
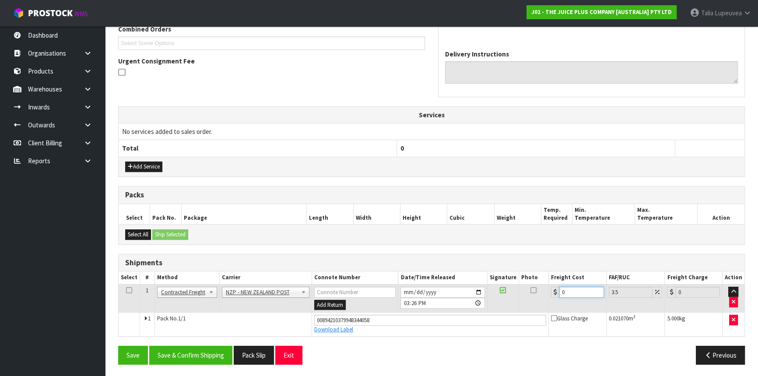
drag, startPoint x: 566, startPoint y: 290, endPoint x: 544, endPoint y: 291, distance: 22.3
click at [544, 291] on tr "1 Client Local Pickup Customer Local Pickup Company Freight Contracted Freight …" at bounding box center [432, 298] width 626 height 28
click at [213, 351] on button "Save & Confirm Shipping" at bounding box center [190, 355] width 83 height 19
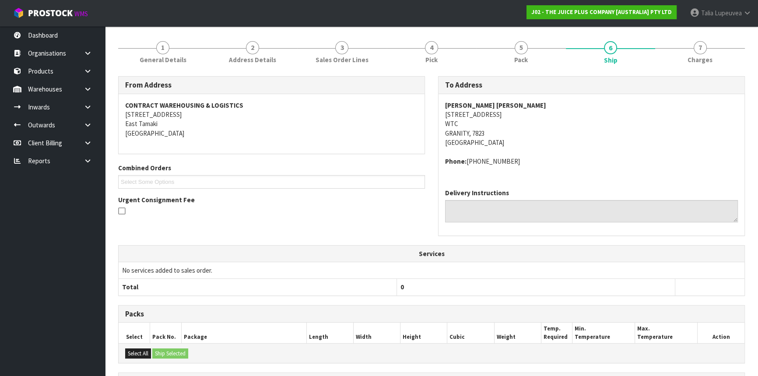
scroll to position [0, 0]
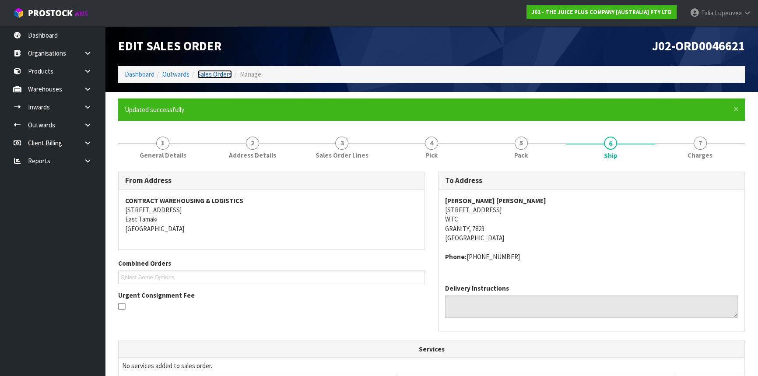
click at [216, 74] on link "Sales Orders" at bounding box center [214, 74] width 35 height 8
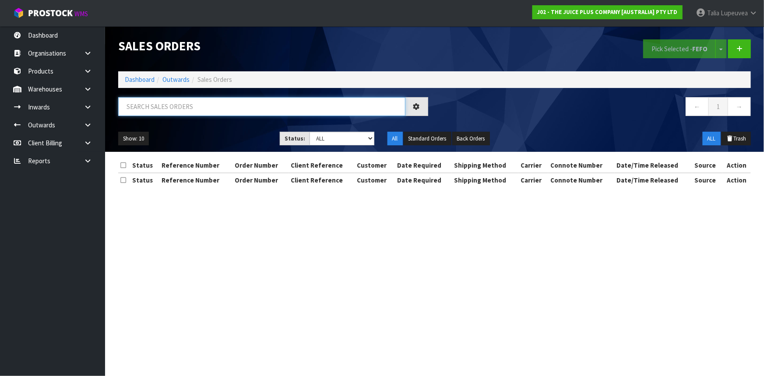
click at [201, 103] on input "text" at bounding box center [261, 106] width 287 height 19
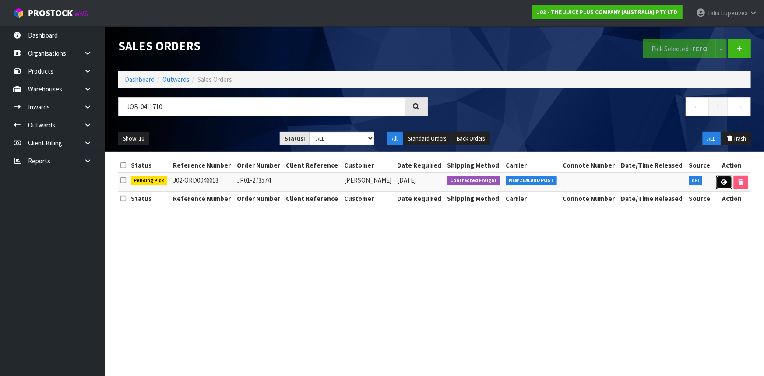
click at [726, 187] on link at bounding box center [724, 183] width 16 height 14
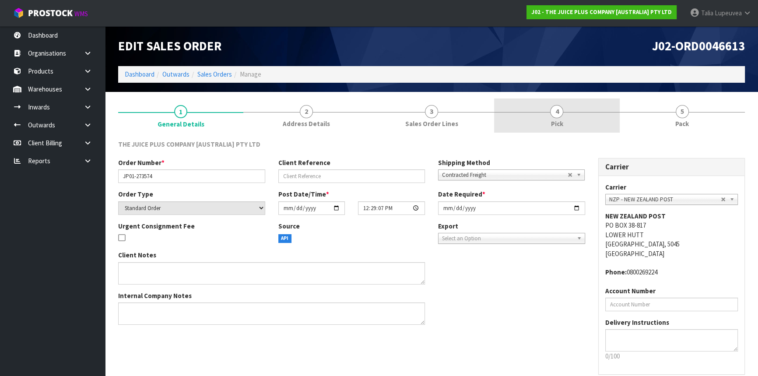
click at [576, 116] on link "4 Pick" at bounding box center [556, 116] width 125 height 35
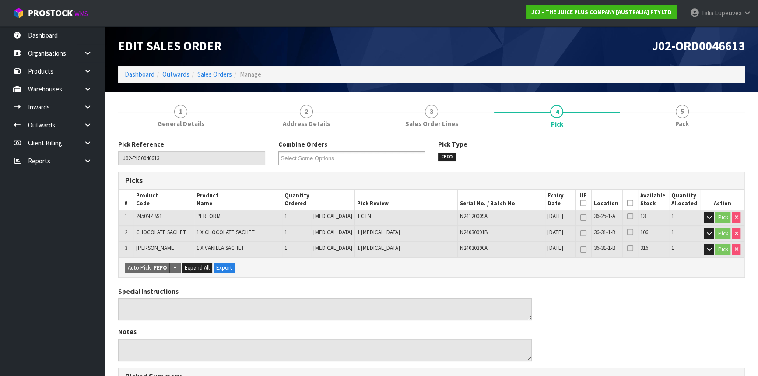
click at [627, 203] on icon at bounding box center [630, 203] width 6 height 0
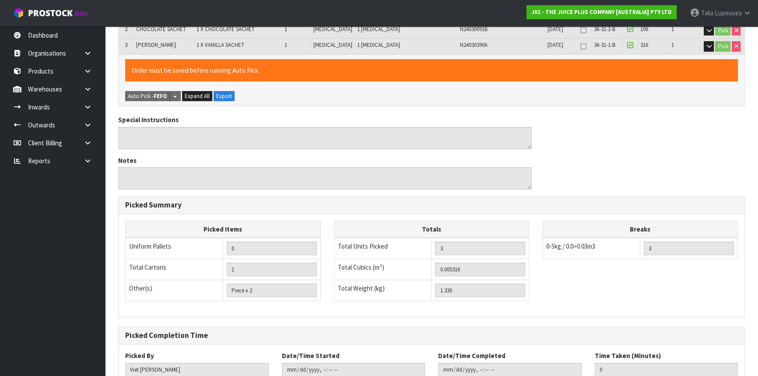
scroll to position [263, 0]
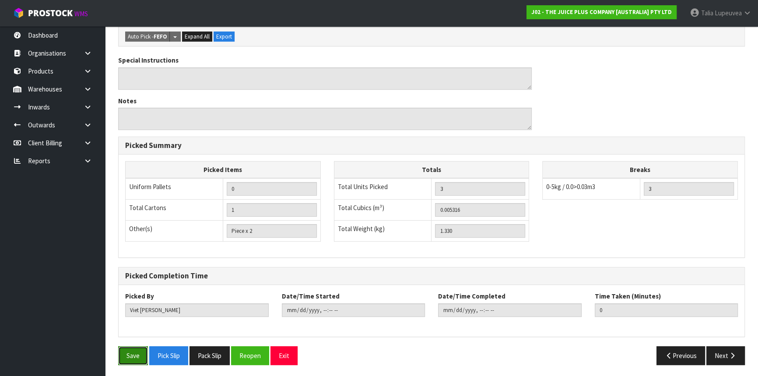
click at [137, 348] on button "Save" at bounding box center [133, 355] width 30 height 19
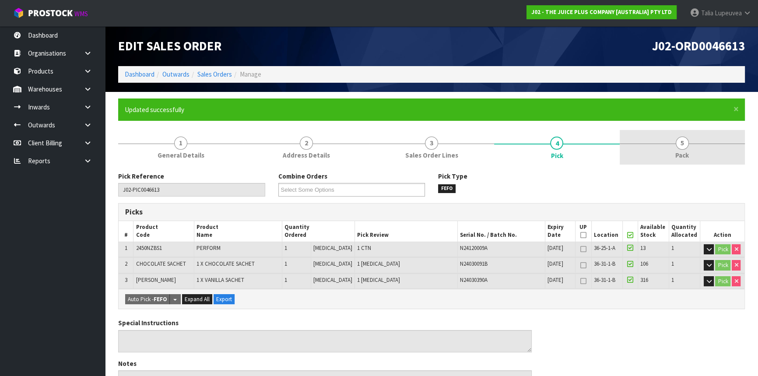
click at [673, 146] on link "5 Pack" at bounding box center [682, 147] width 125 height 35
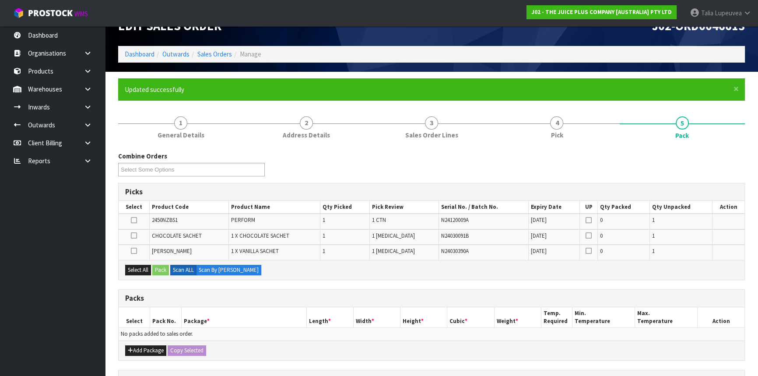
scroll to position [39, 0]
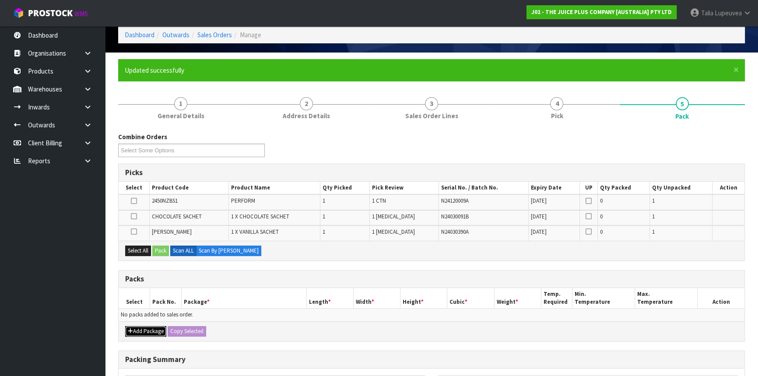
click at [134, 330] on button "Add Package" at bounding box center [145, 331] width 41 height 11
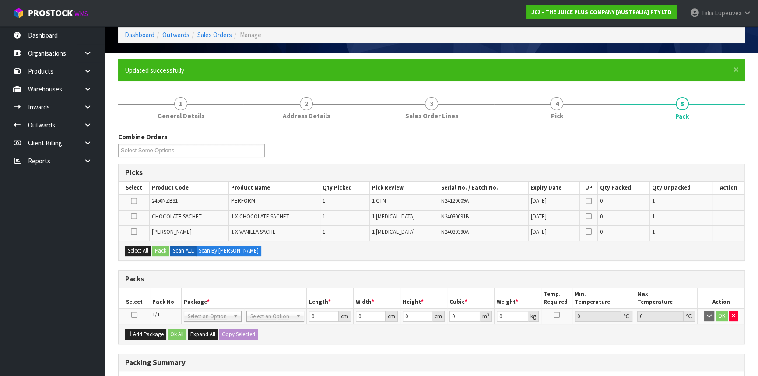
click at [136, 315] on icon at bounding box center [134, 315] width 6 height 0
drag, startPoint x: 141, startPoint y: 250, endPoint x: 153, endPoint y: 247, distance: 12.9
click at [142, 250] on button "Select All" at bounding box center [138, 251] width 26 height 11
click at [155, 247] on button "Pack" at bounding box center [160, 251] width 17 height 11
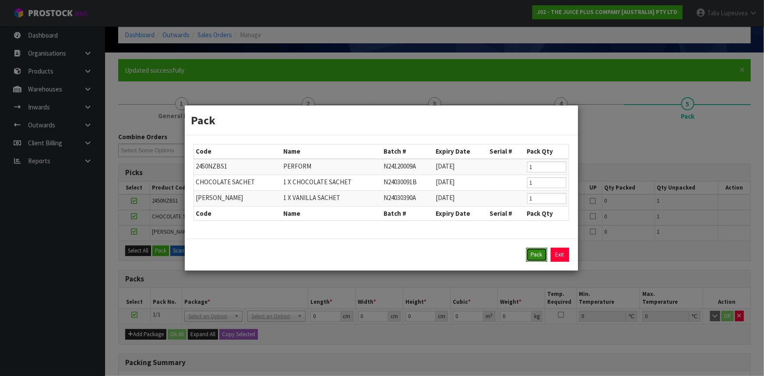
click at [533, 253] on button "Pack" at bounding box center [536, 255] width 21 height 14
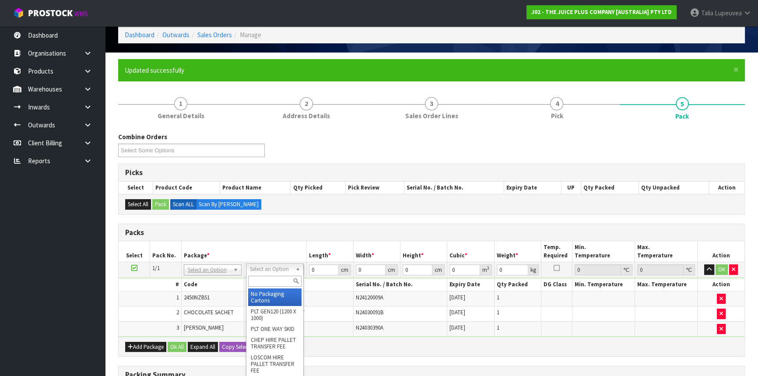
click at [273, 279] on input "text" at bounding box center [274, 281] width 53 height 11
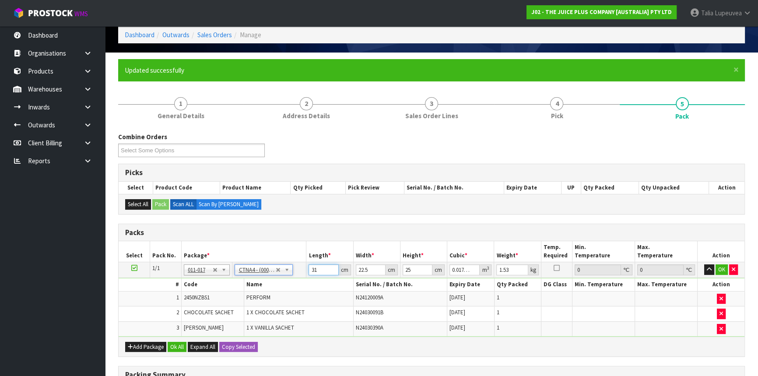
drag, startPoint x: 321, startPoint y: 268, endPoint x: 298, endPoint y: 271, distance: 23.0
click at [298, 271] on tr "1/1 NONE 007-001 007-002 007-004 007-009 007-013 007-014 007-015 007-017 007-01…" at bounding box center [432, 270] width 626 height 16
click at [719, 267] on button "OK" at bounding box center [722, 269] width 12 height 11
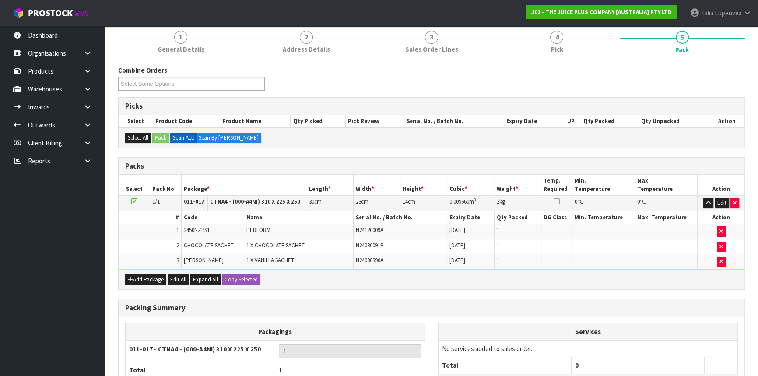
scroll to position [183, 0]
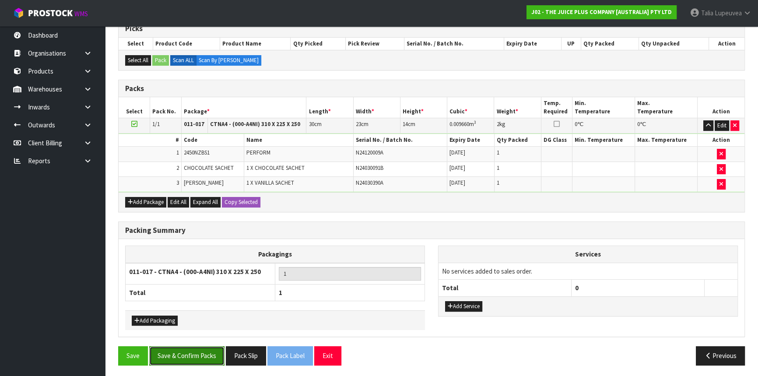
drag, startPoint x: 180, startPoint y: 353, endPoint x: 170, endPoint y: 353, distance: 9.2
click at [180, 352] on button "Save & Confirm Packs" at bounding box center [186, 355] width 75 height 19
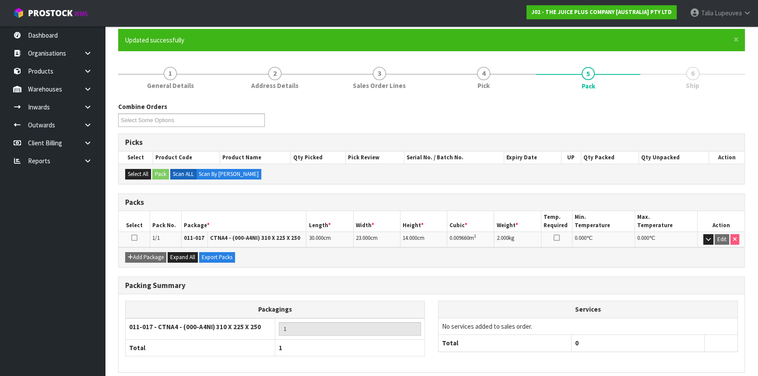
scroll to position [106, 0]
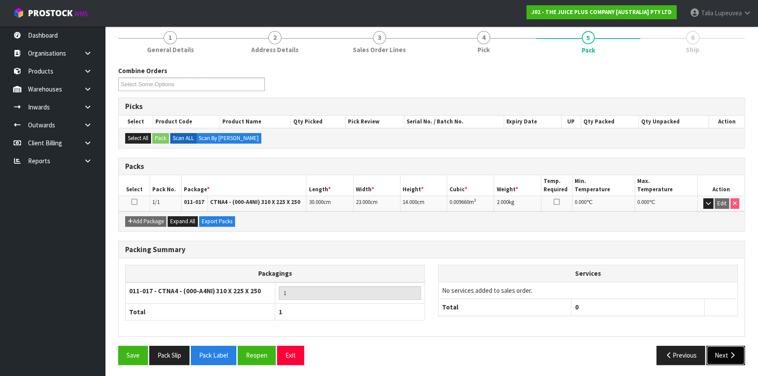
click at [725, 357] on button "Next" at bounding box center [726, 355] width 39 height 19
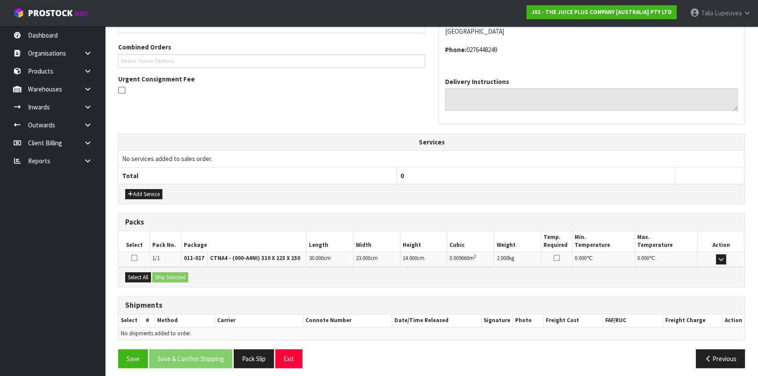
scroll to position [220, 0]
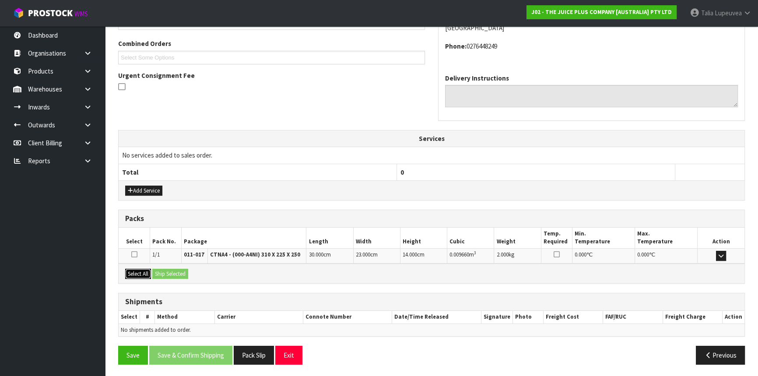
drag, startPoint x: 135, startPoint y: 271, endPoint x: 154, endPoint y: 271, distance: 18.8
click at [135, 271] on button "Select All" at bounding box center [138, 274] width 26 height 11
click at [162, 271] on button "Ship Selected" at bounding box center [170, 274] width 36 height 11
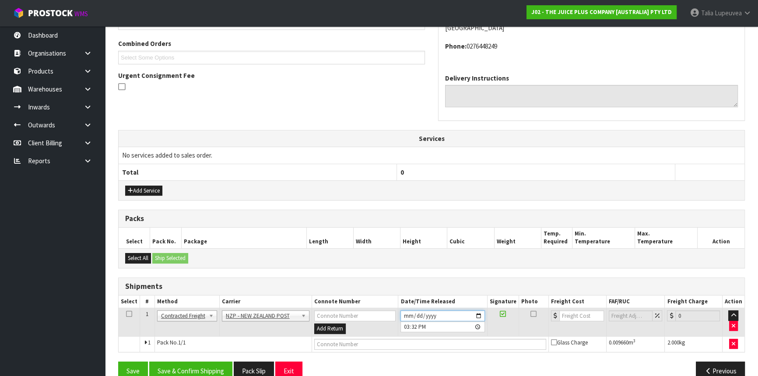
click at [479, 311] on input "[DATE]" at bounding box center [443, 315] width 84 height 11
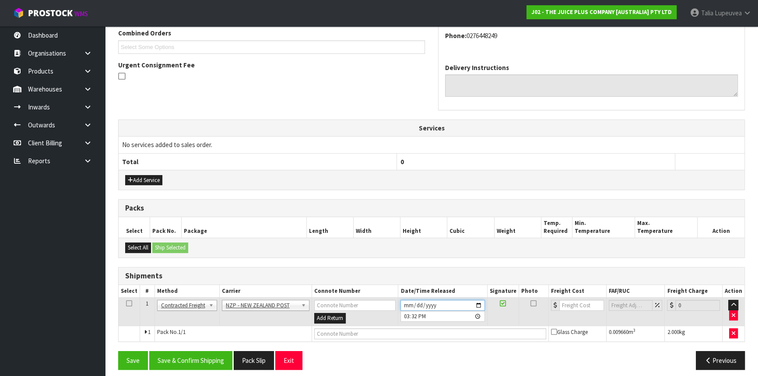
scroll to position [236, 0]
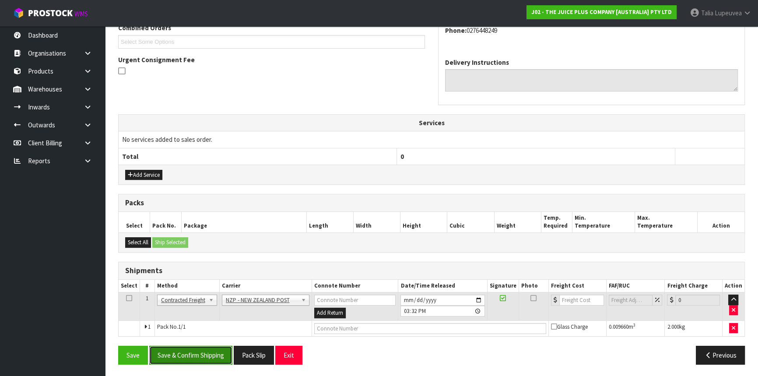
click at [205, 346] on button "Save & Confirm Shipping" at bounding box center [190, 355] width 83 height 19
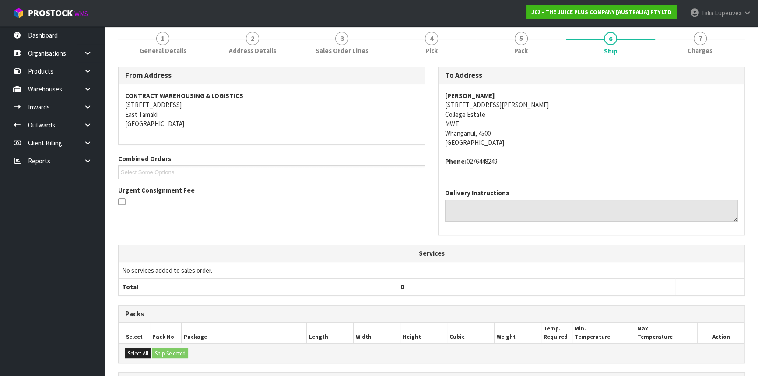
scroll to position [223, 0]
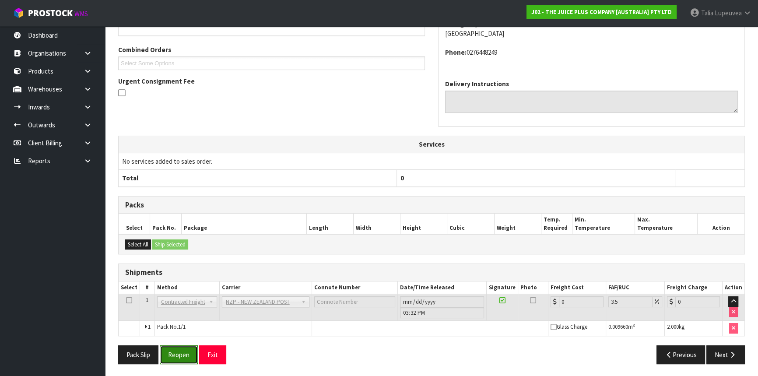
click at [179, 350] on button "Reopen" at bounding box center [179, 354] width 38 height 19
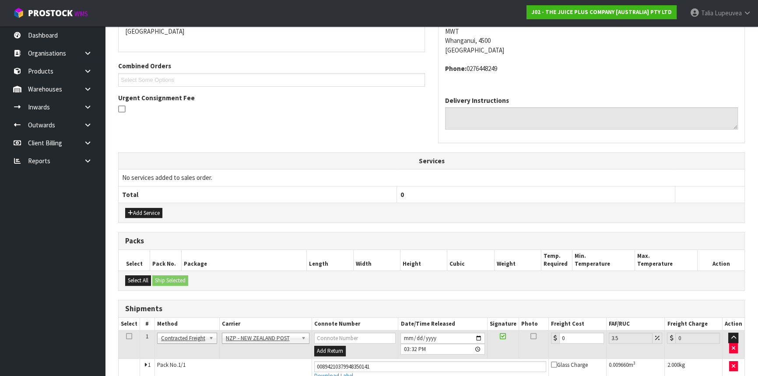
scroll to position [243, 0]
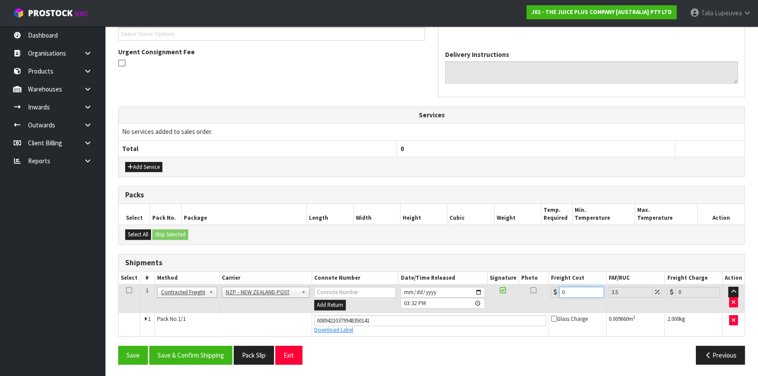
drag, startPoint x: 574, startPoint y: 290, endPoint x: 557, endPoint y: 295, distance: 17.7
click at [557, 295] on div "0" at bounding box center [577, 292] width 53 height 11
click at [209, 357] on button "Save & Confirm Shipping" at bounding box center [190, 355] width 83 height 19
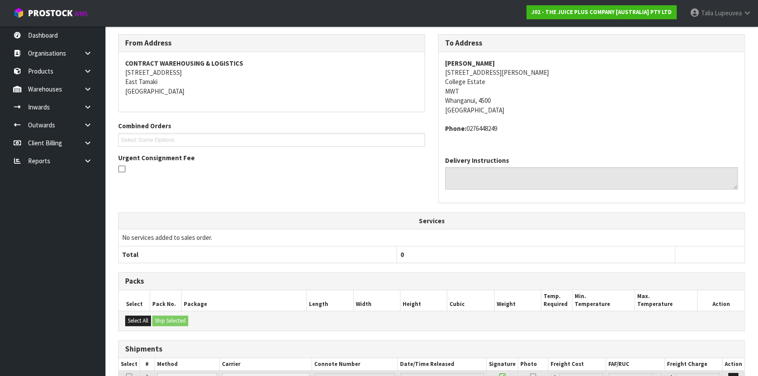
scroll to position [21, 0]
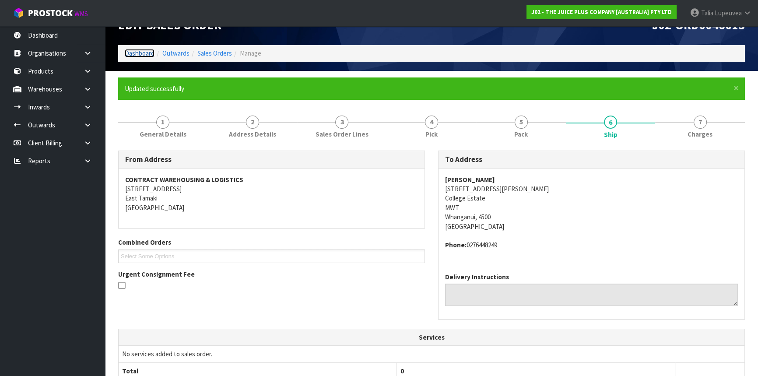
click at [128, 52] on link "Dashboard" at bounding box center [140, 53] width 30 height 8
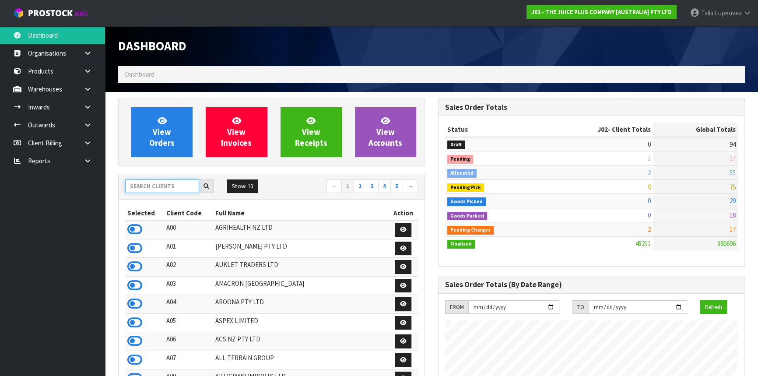
click at [155, 189] on input "text" at bounding box center [162, 187] width 74 height 14
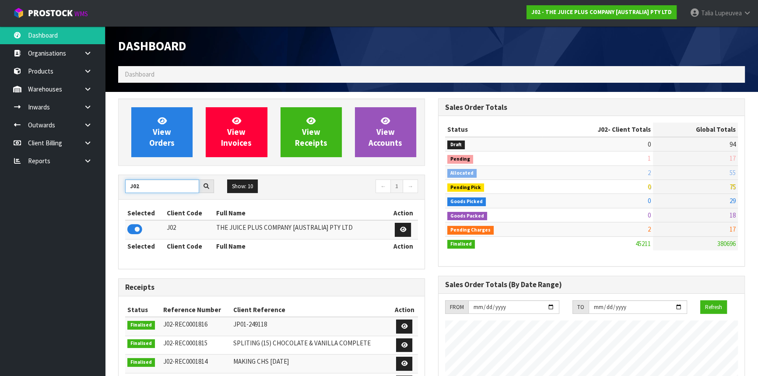
drag, startPoint x: 140, startPoint y: 189, endPoint x: 120, endPoint y: 195, distance: 20.9
click at [120, 195] on div "J02 Show: 10 5 10 25 50 ← 1 →" at bounding box center [272, 187] width 306 height 25
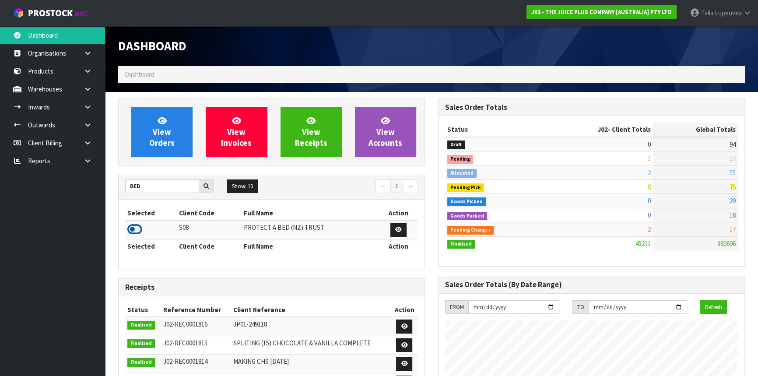
click at [138, 230] on icon at bounding box center [134, 229] width 15 height 13
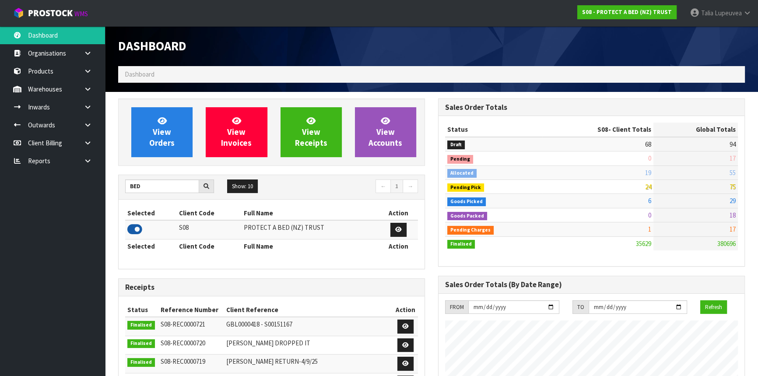
scroll to position [662, 320]
drag, startPoint x: 143, startPoint y: 188, endPoint x: 120, endPoint y: 191, distance: 23.0
click at [120, 191] on div "BED" at bounding box center [170, 187] width 102 height 14
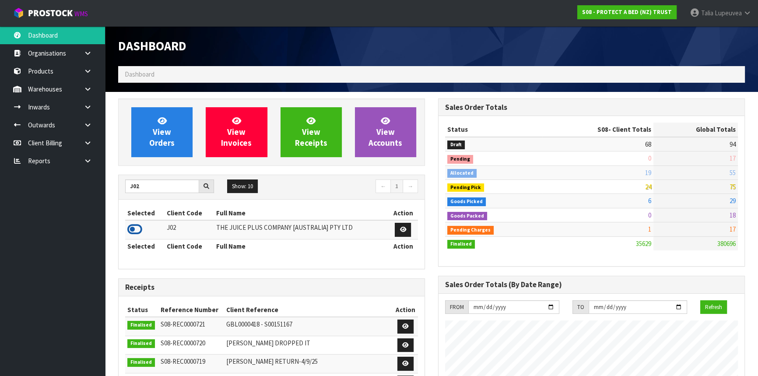
click at [142, 230] on icon at bounding box center [134, 229] width 15 height 13
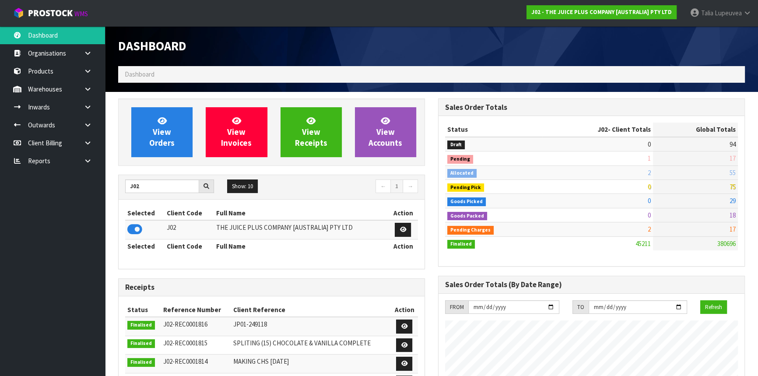
click at [323, 197] on div "J02 Show: 10 5 10 25 50 ← 1 →" at bounding box center [272, 187] width 306 height 25
